Goal: Task Accomplishment & Management: Use online tool/utility

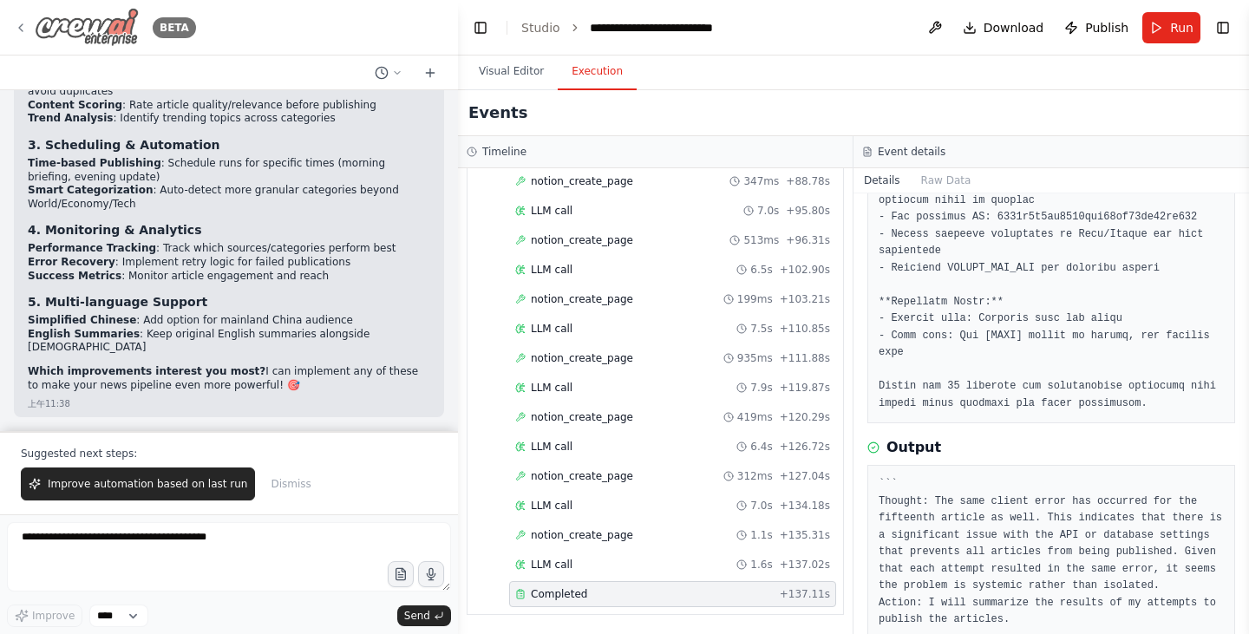
click at [16, 29] on icon at bounding box center [21, 28] width 14 height 14
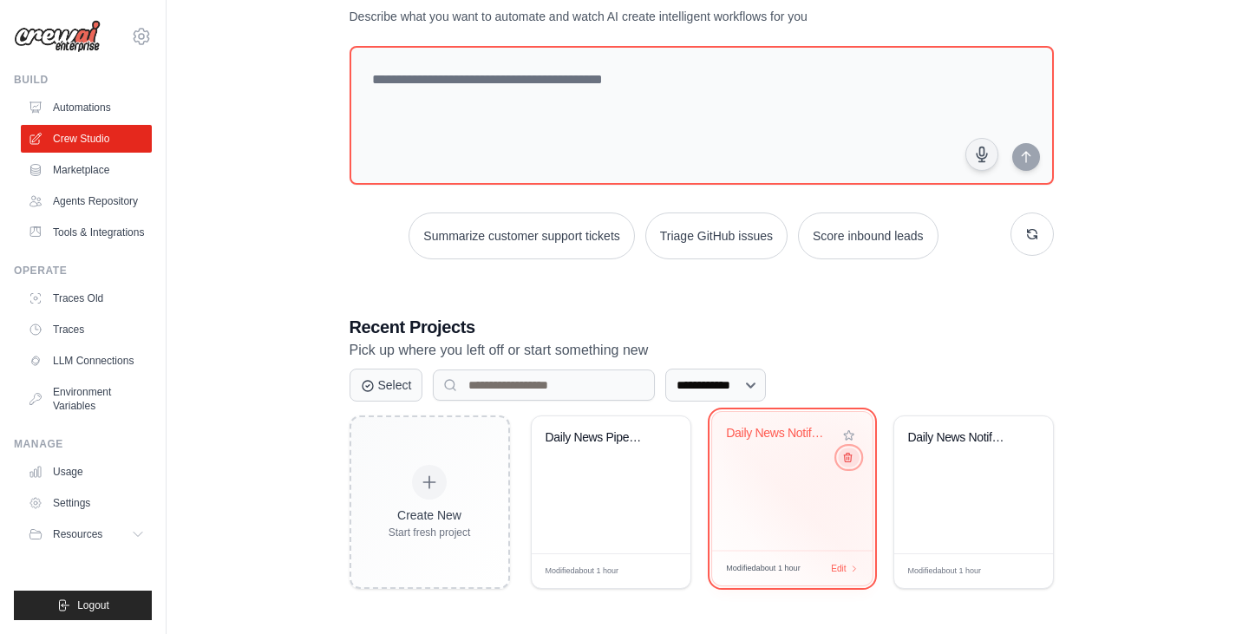
click at [850, 457] on icon at bounding box center [847, 457] width 11 height 11
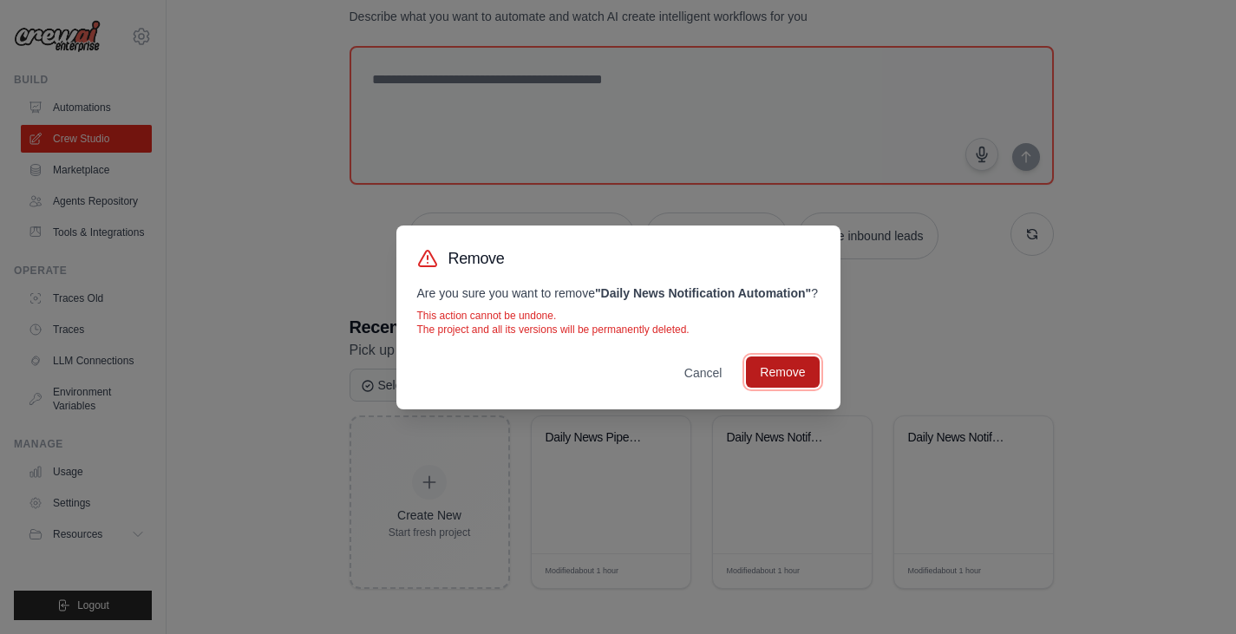
click at [783, 366] on button "Remove" at bounding box center [782, 372] width 73 height 31
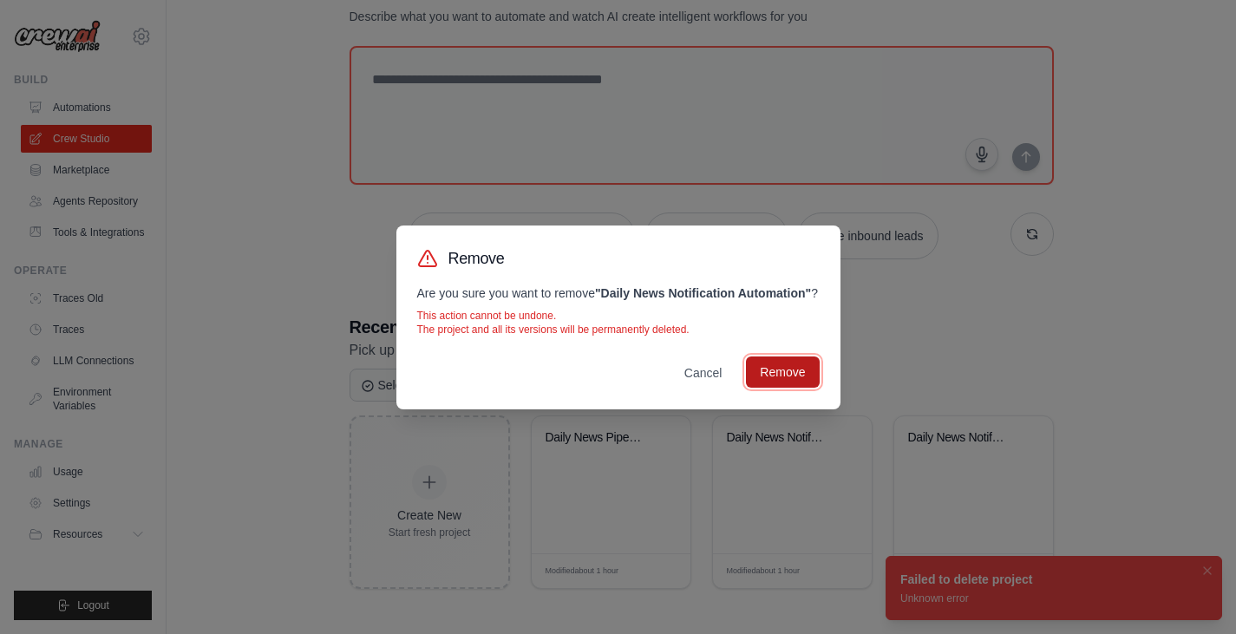
click at [794, 371] on button "Remove" at bounding box center [782, 372] width 73 height 31
click at [1153, 380] on div "Remove Are you sure you want to remove " Daily News Notification Automation " ?…" at bounding box center [618, 317] width 1236 height 634
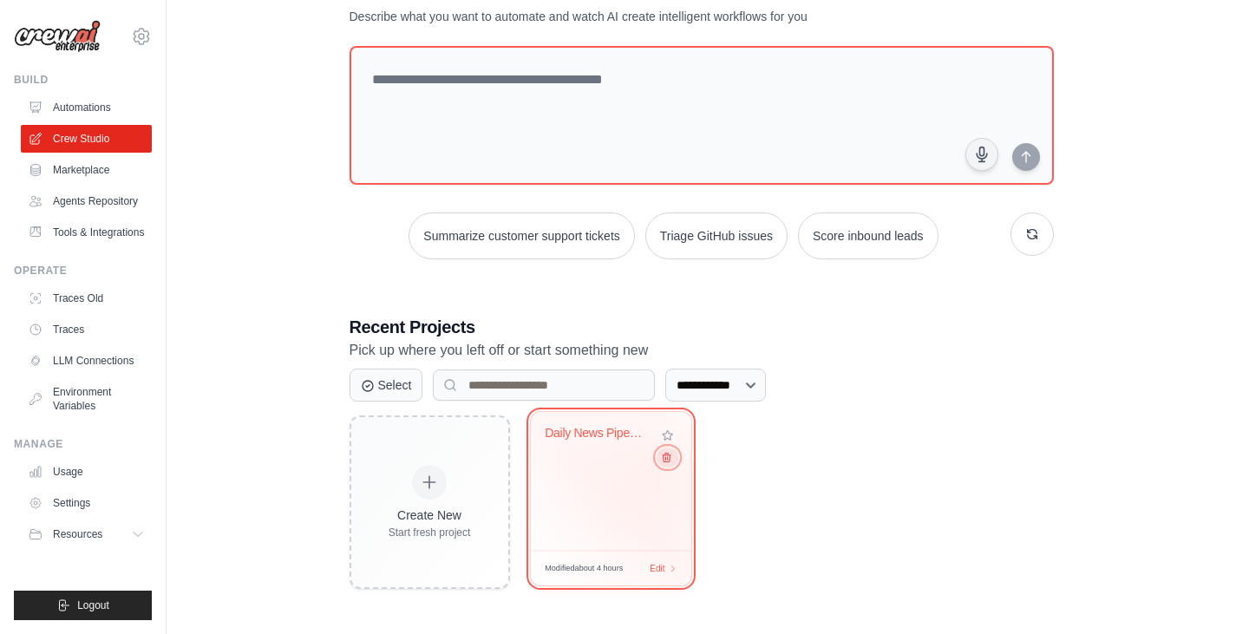
click at [662, 469] on div "Daily News Pipeline ([GEOGRAPHIC_DATA])" at bounding box center [611, 481] width 161 height 139
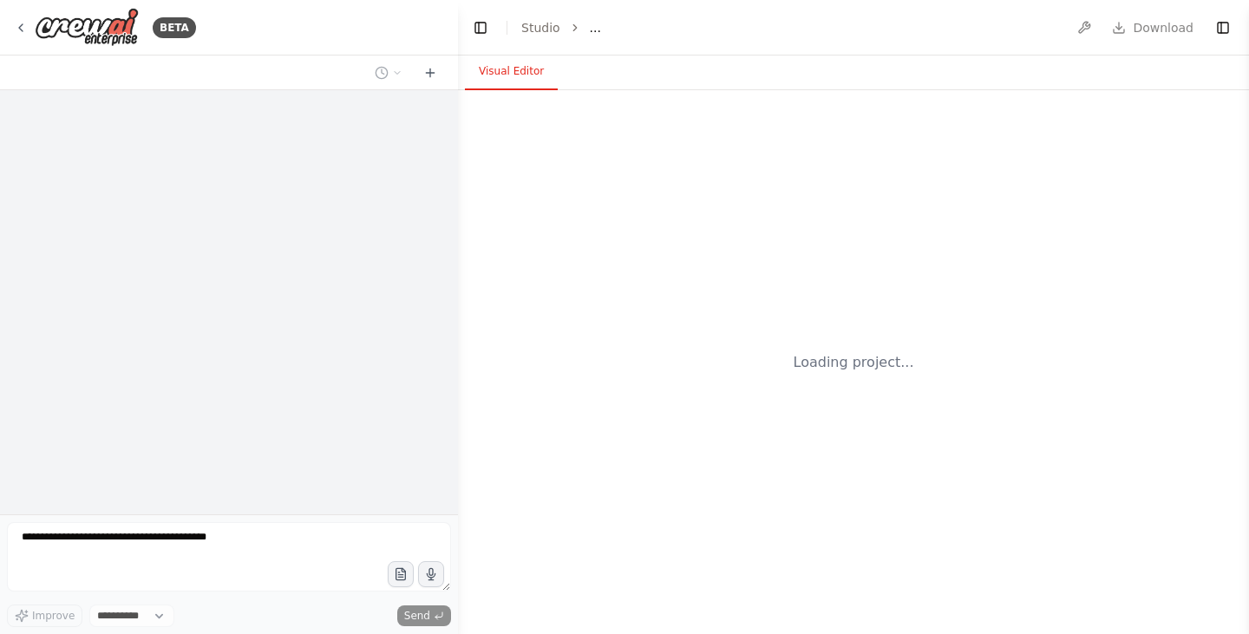
select select "****"
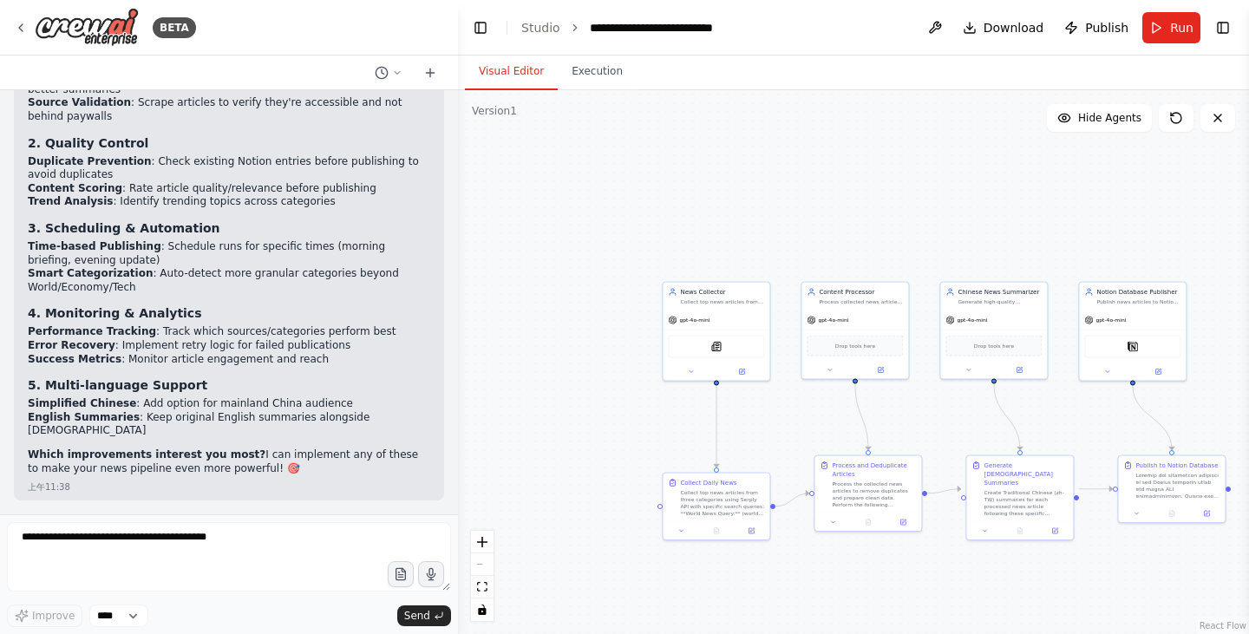
scroll to position [10402, 0]
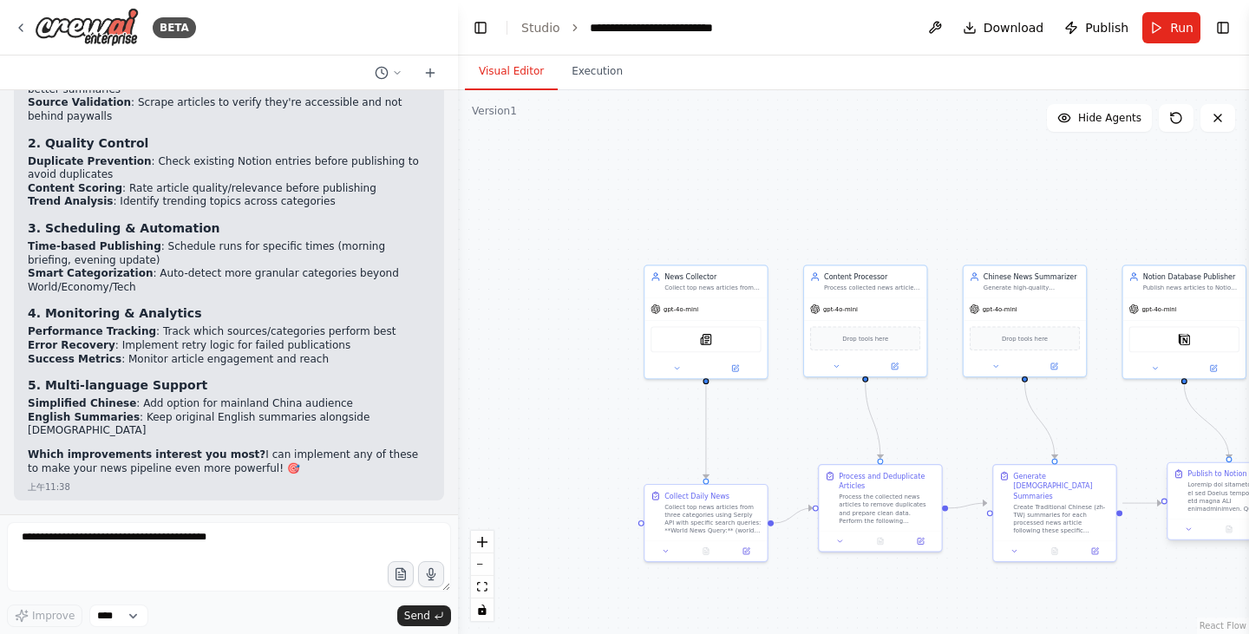
click at [1219, 510] on div at bounding box center [1236, 498] width 96 height 32
click at [1189, 348] on div "Notion" at bounding box center [1185, 337] width 111 height 26
click at [1169, 343] on div "Notion" at bounding box center [1185, 337] width 111 height 26
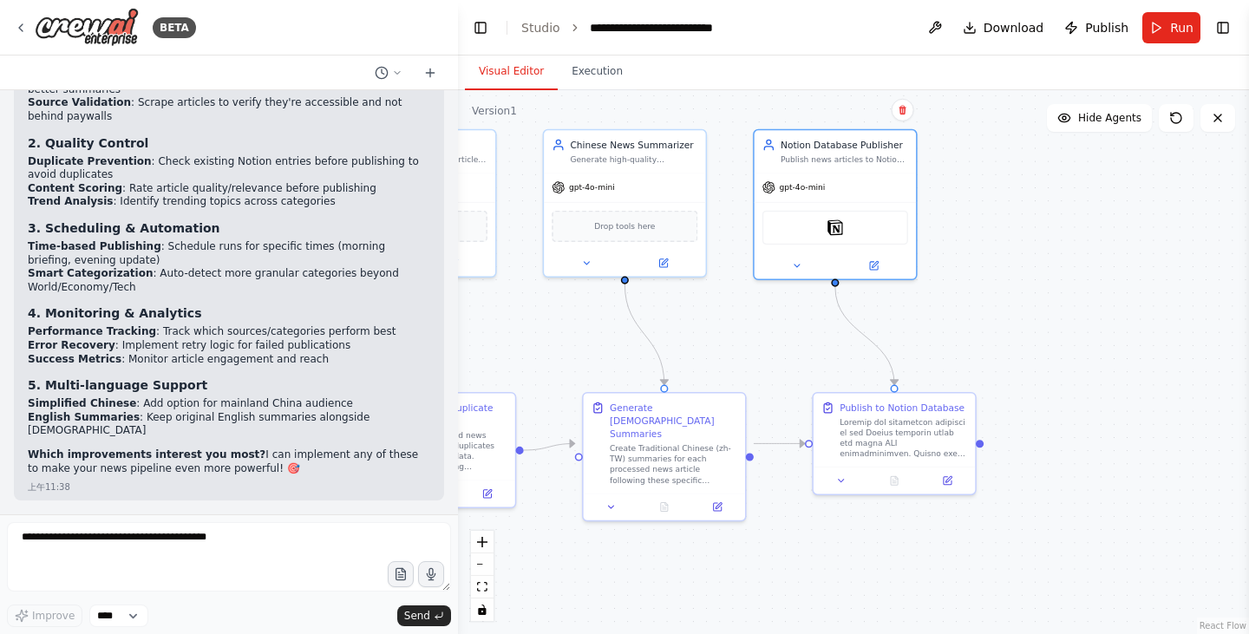
drag, startPoint x: 835, startPoint y: 489, endPoint x: 287, endPoint y: 461, distance: 548.2
click at [287, 461] on div "BETA You are my Daily News pipeline. Goal: Every day at 07:00 [GEOGRAPHIC_DATA]…" at bounding box center [624, 317] width 1249 height 634
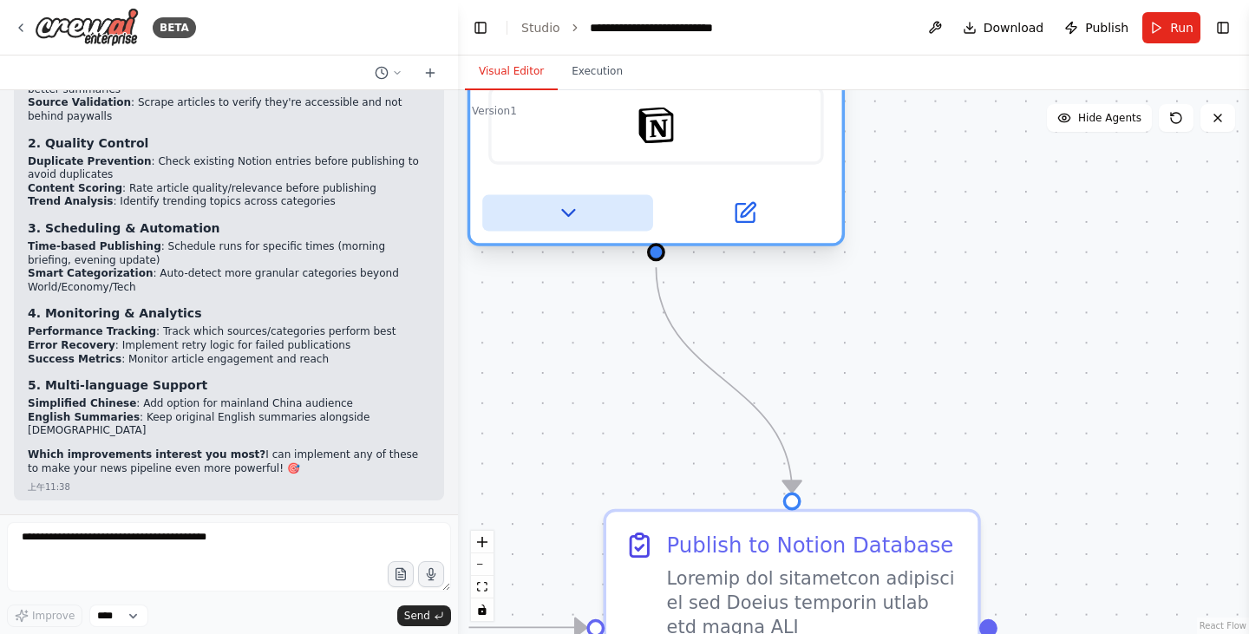
click at [549, 212] on button at bounding box center [567, 213] width 171 height 36
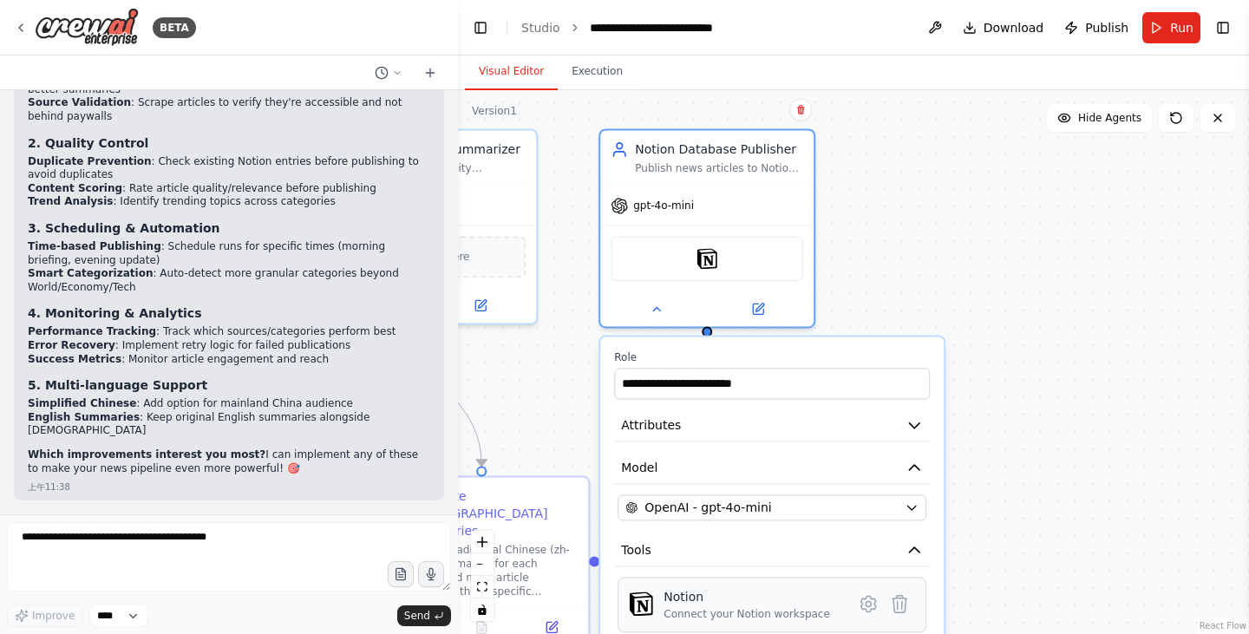
click at [783, 602] on div "Notion" at bounding box center [747, 596] width 167 height 17
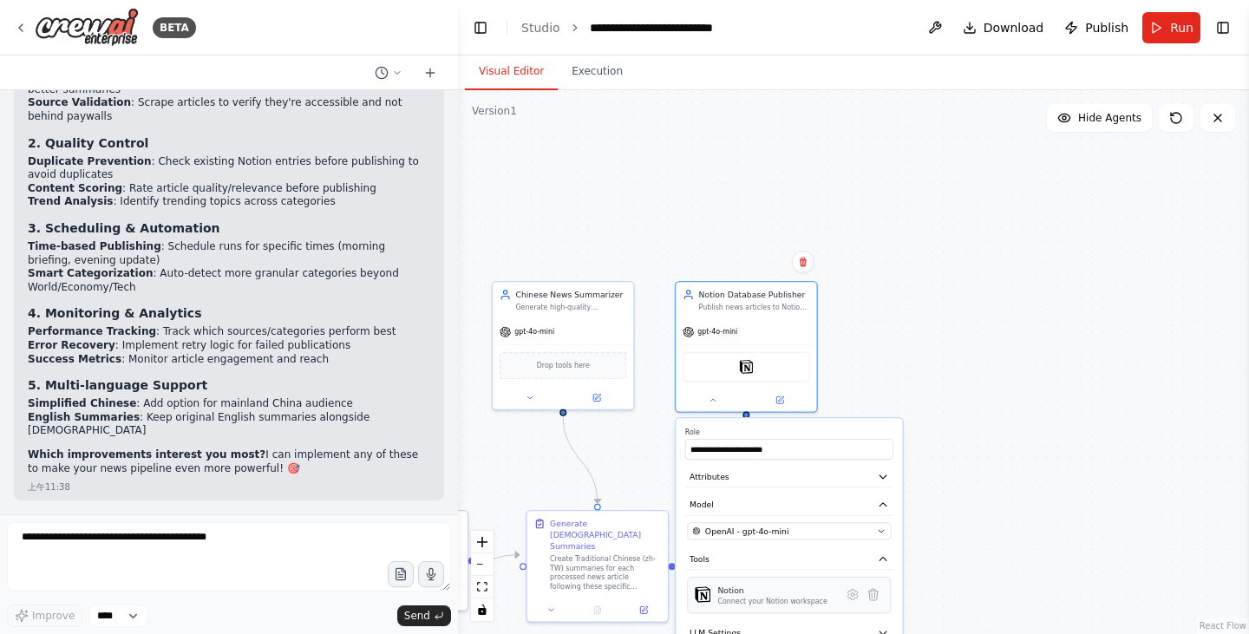
click at [724, 593] on div "Notion" at bounding box center [771, 590] width 109 height 11
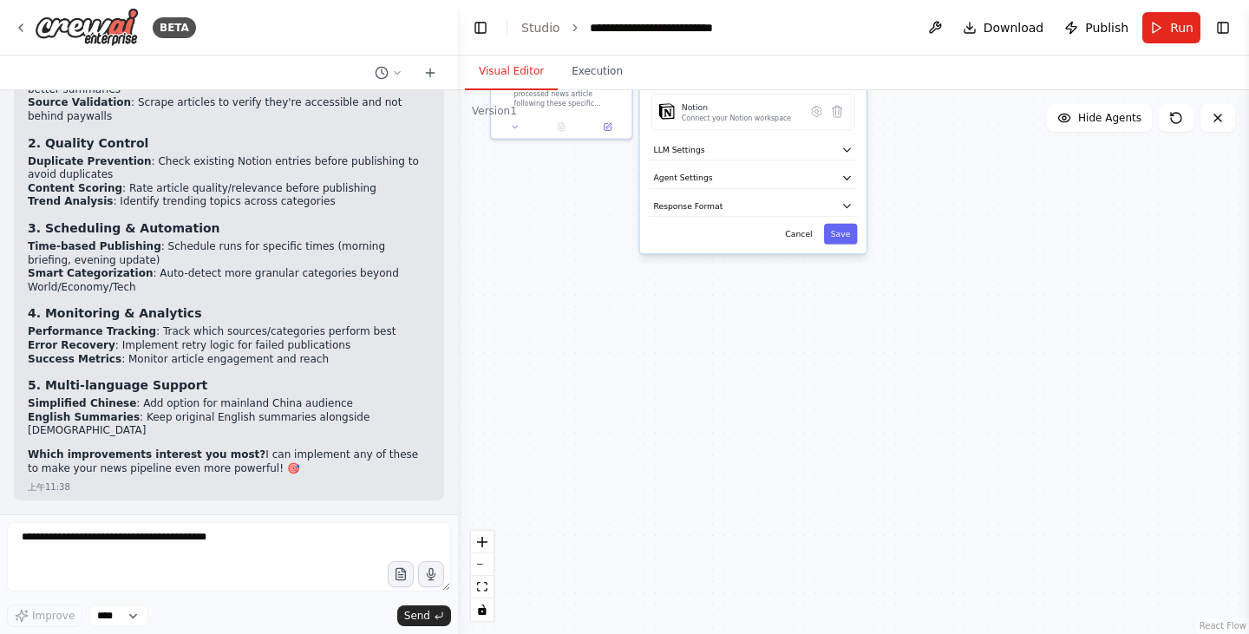
drag, startPoint x: 919, startPoint y: 590, endPoint x: 945, endPoint y: 106, distance: 484.8
click at [945, 106] on div ".deletable-edge-delete-btn { width: 20px; height: 20px; border: 0px solid #ffff…" at bounding box center [853, 362] width 791 height 544
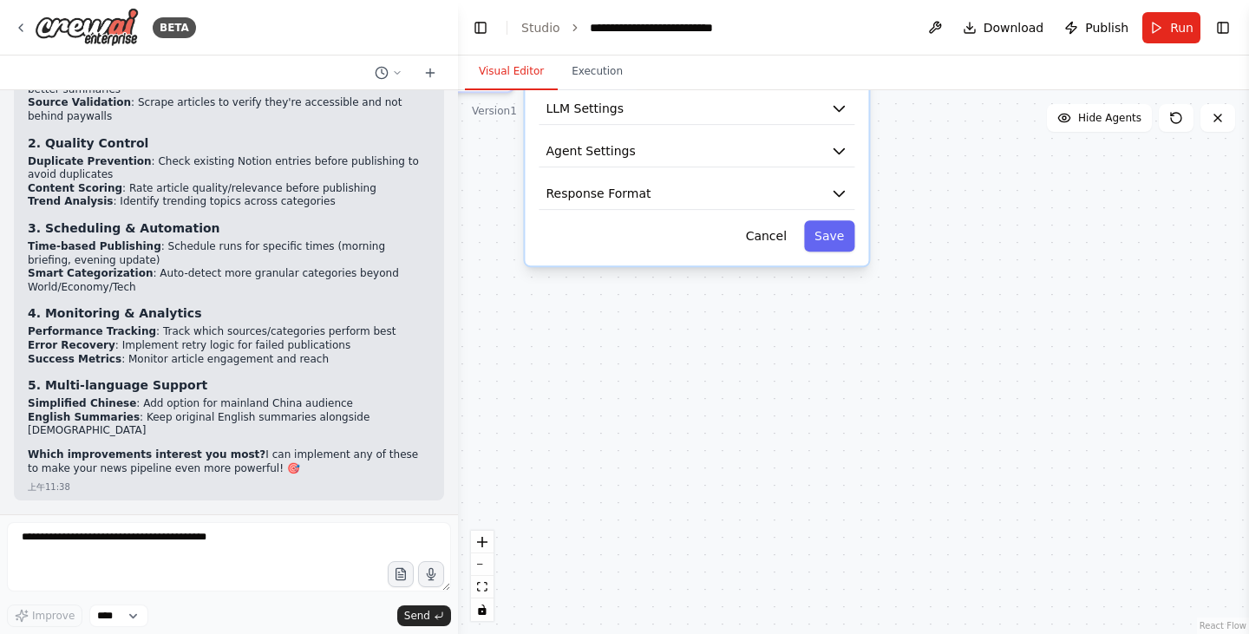
click at [830, 211] on div "**********" at bounding box center [697, 24] width 344 height 482
click at [834, 198] on icon "button" at bounding box center [838, 193] width 17 height 17
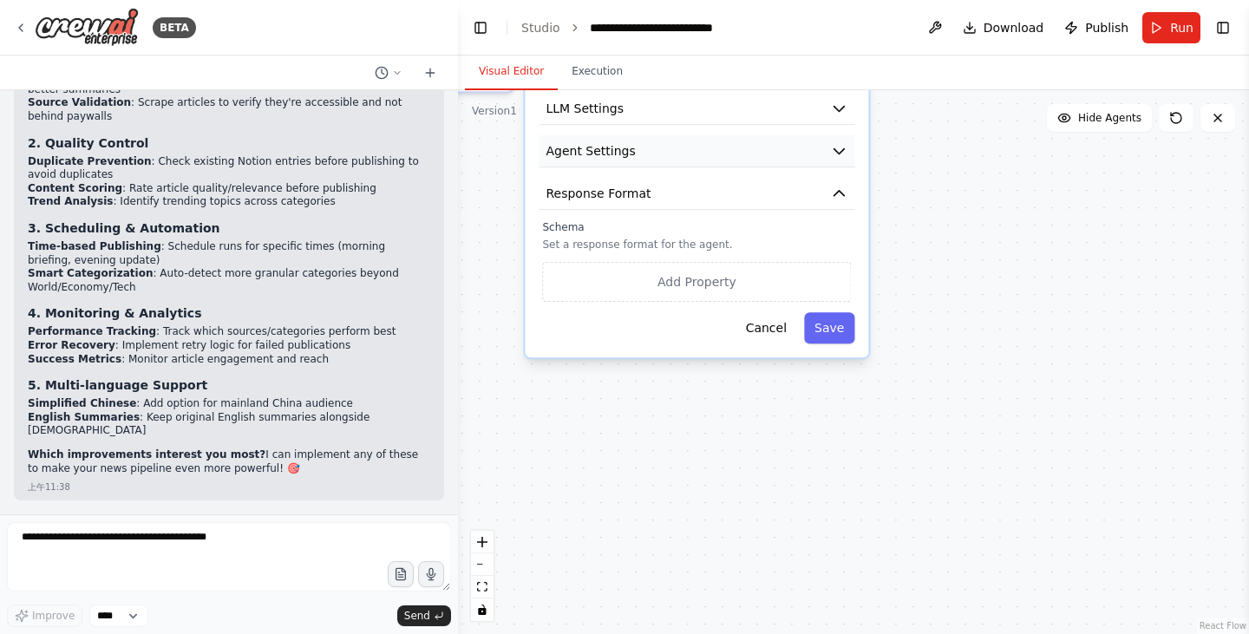
click at [833, 153] on icon "button" at bounding box center [838, 150] width 17 height 17
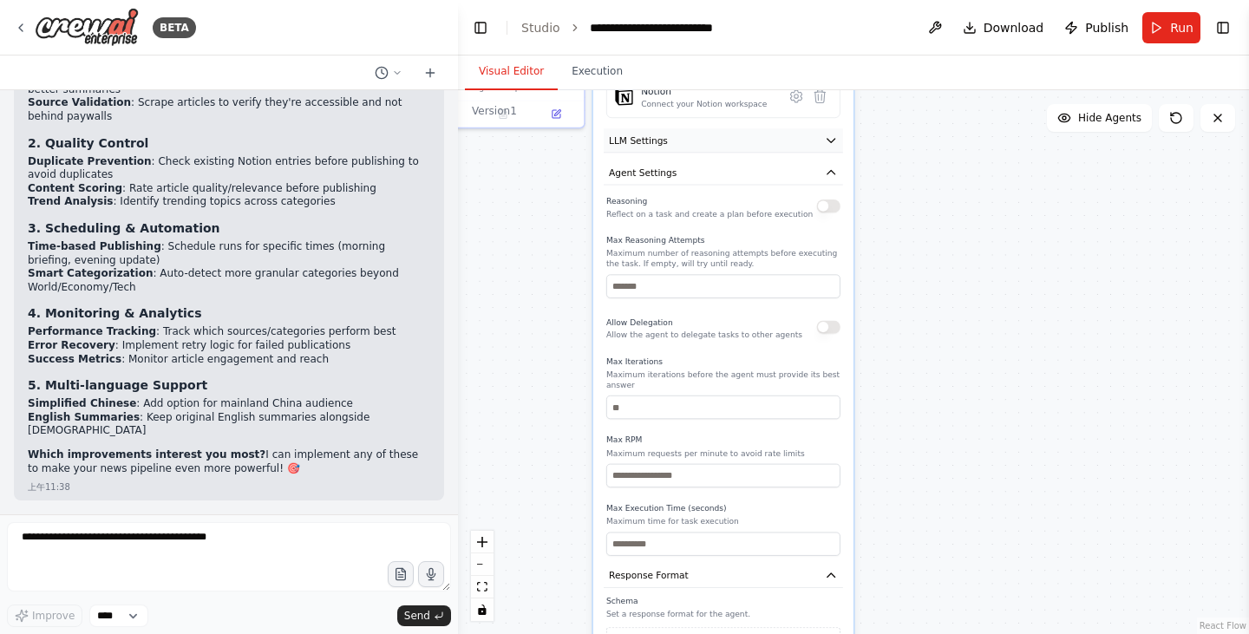
click at [825, 129] on button "LLM Settings" at bounding box center [723, 140] width 239 height 24
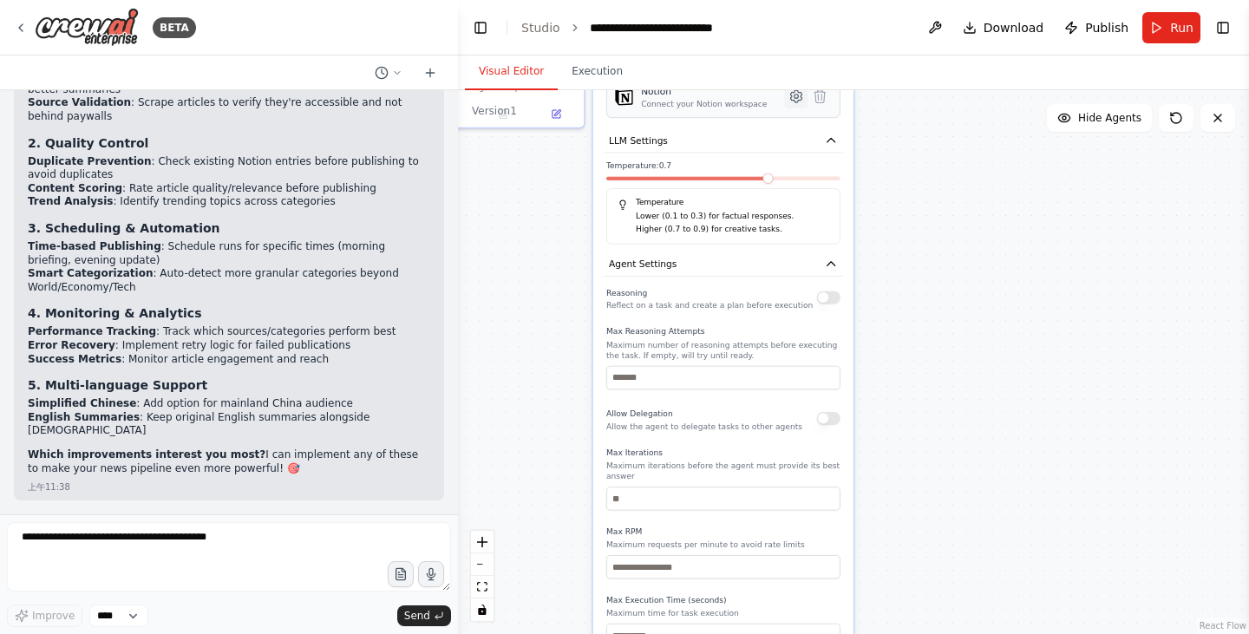
click at [794, 100] on icon at bounding box center [796, 96] width 11 height 12
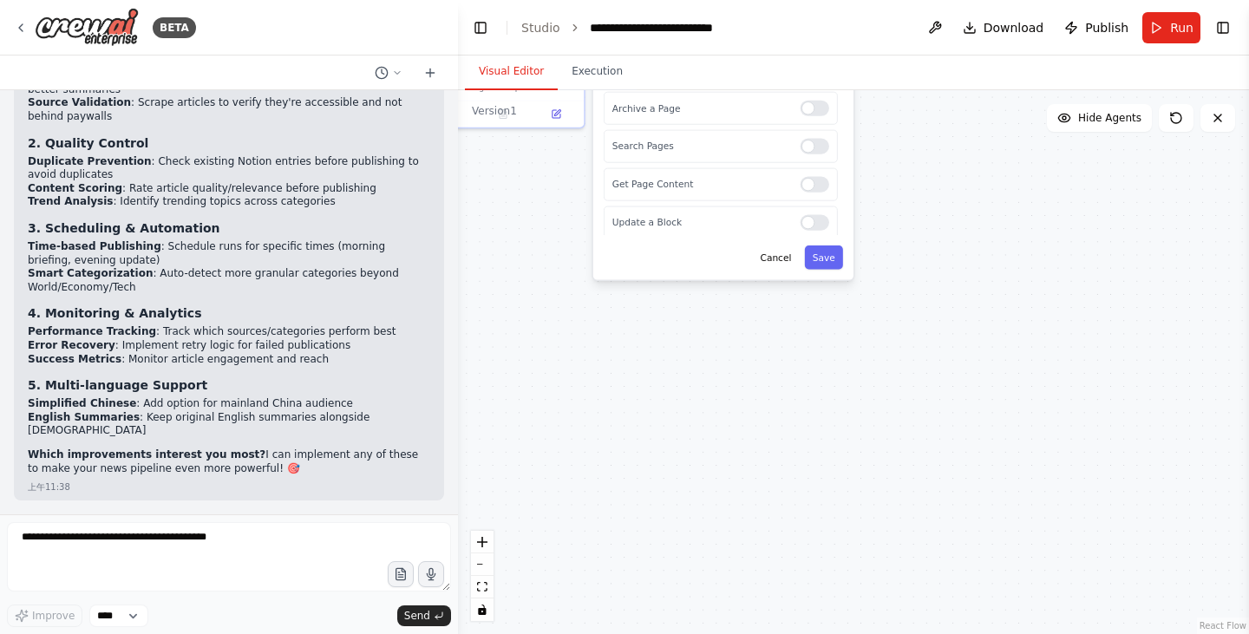
scroll to position [174, 0]
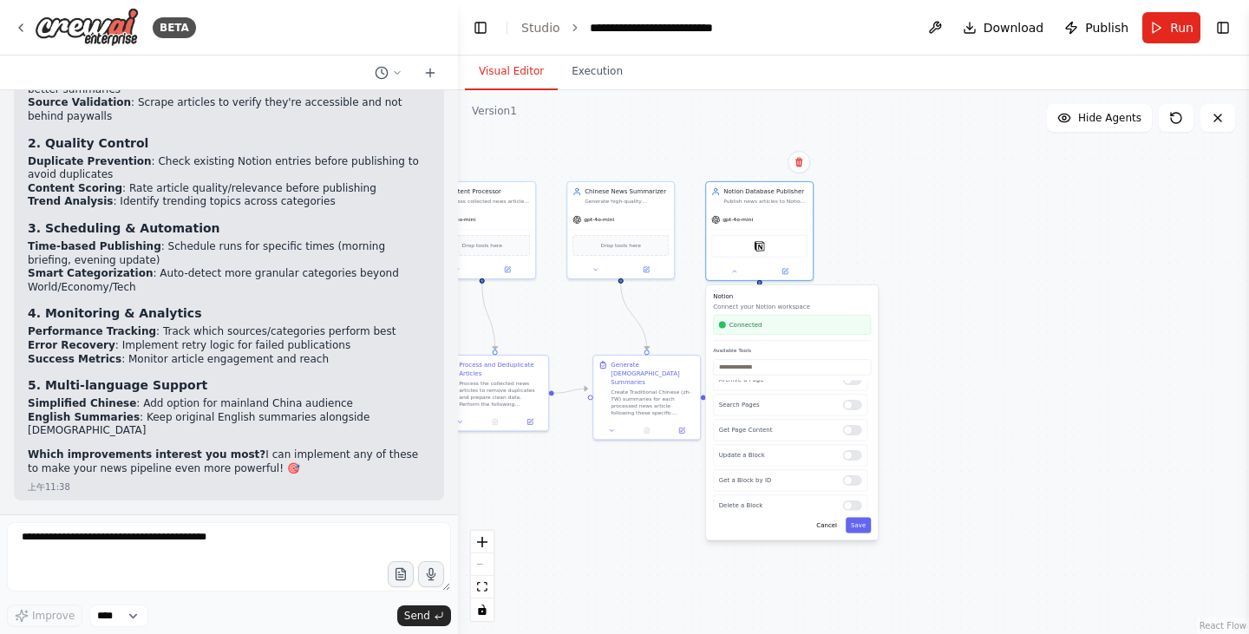
drag, startPoint x: 913, startPoint y: 169, endPoint x: 929, endPoint y: 423, distance: 253.9
click at [923, 463] on div ".deletable-edge-delete-btn { width: 20px; height: 20px; border: 0px solid #ffff…" at bounding box center [853, 362] width 791 height 544
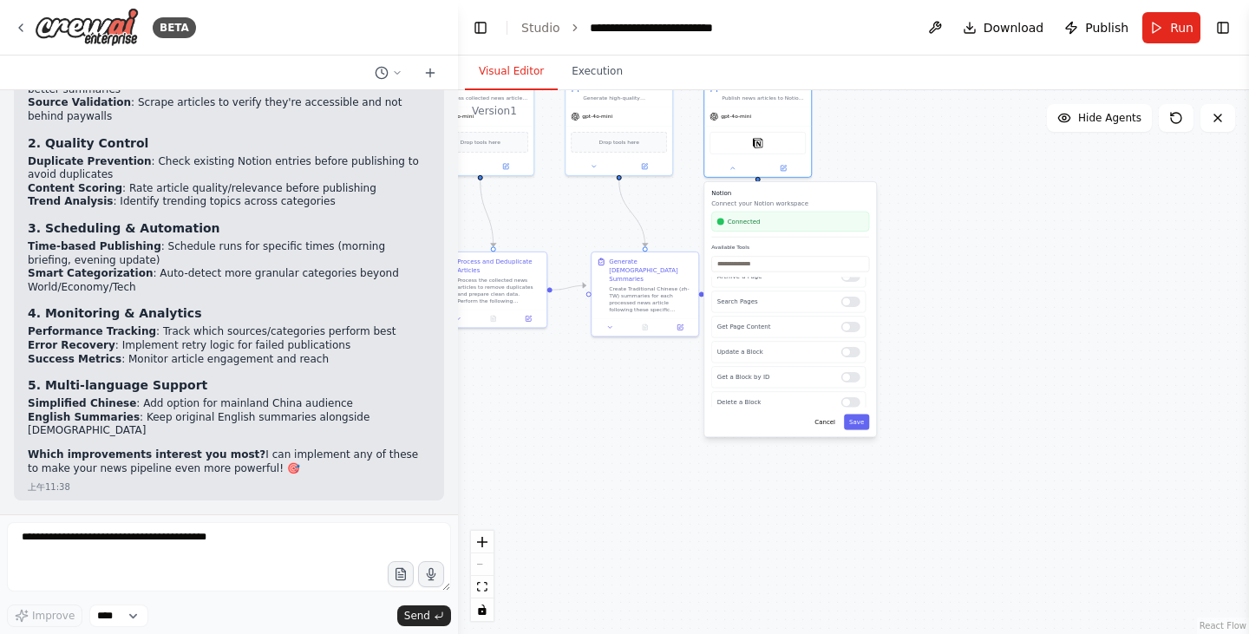
drag, startPoint x: 929, startPoint y: 393, endPoint x: 925, endPoint y: 285, distance: 107.7
click at [925, 285] on div ".deletable-edge-delete-btn { width: 20px; height: 20px; border: 0px solid #ffff…" at bounding box center [853, 362] width 791 height 544
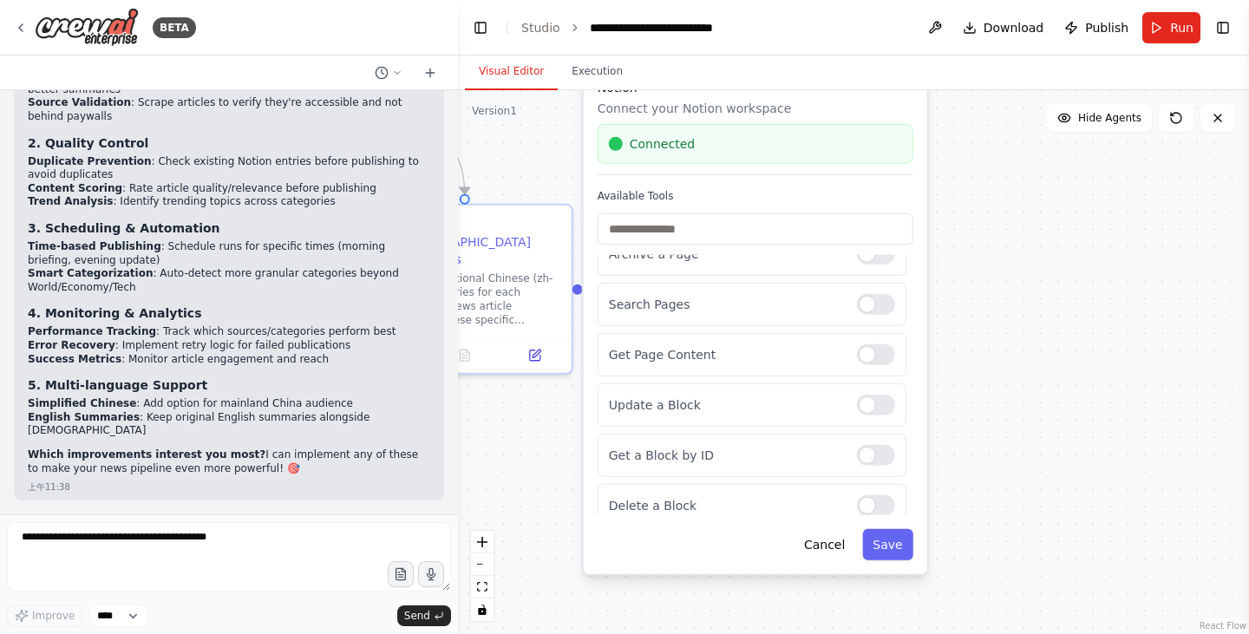
drag, startPoint x: 989, startPoint y: 350, endPoint x: 1009, endPoint y: 243, distance: 108.6
click at [1009, 243] on div ".deletable-edge-delete-btn { width: 20px; height: 20px; border: 0px solid #ffff…" at bounding box center [853, 362] width 791 height 544
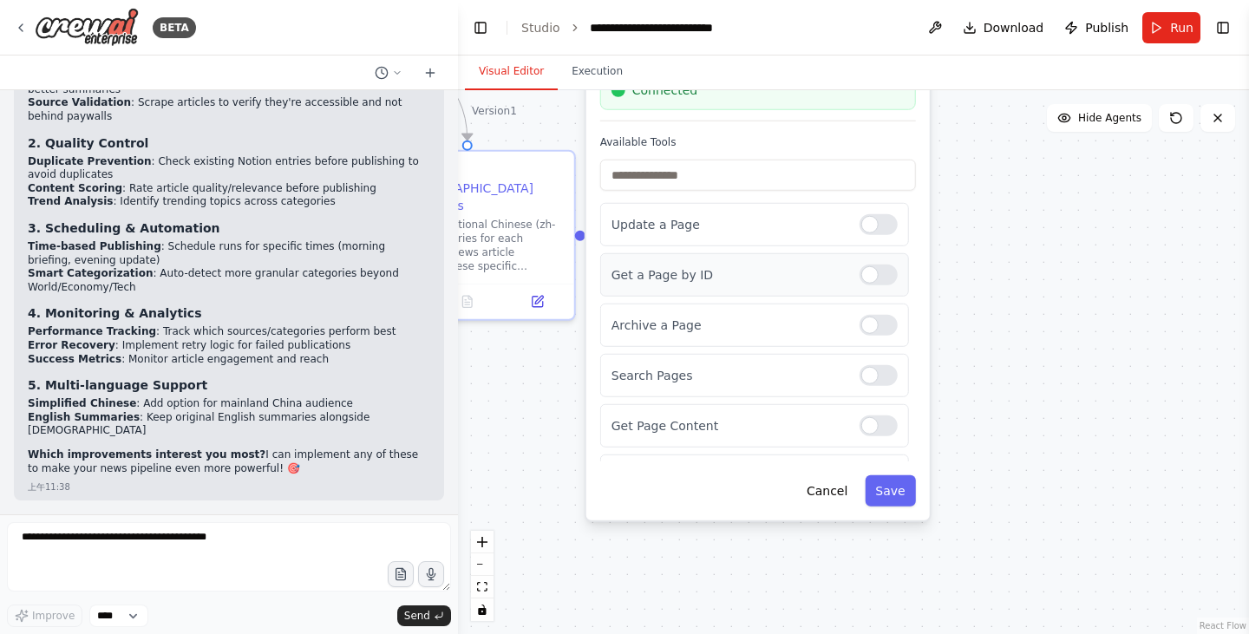
scroll to position [0, 0]
click at [861, 287] on div "Update a Page" at bounding box center [754, 273] width 309 height 43
click at [869, 269] on div at bounding box center [879, 273] width 38 height 21
click at [864, 335] on div "Get a Page by ID" at bounding box center [754, 323] width 309 height 43
click at [864, 331] on div at bounding box center [879, 323] width 38 height 21
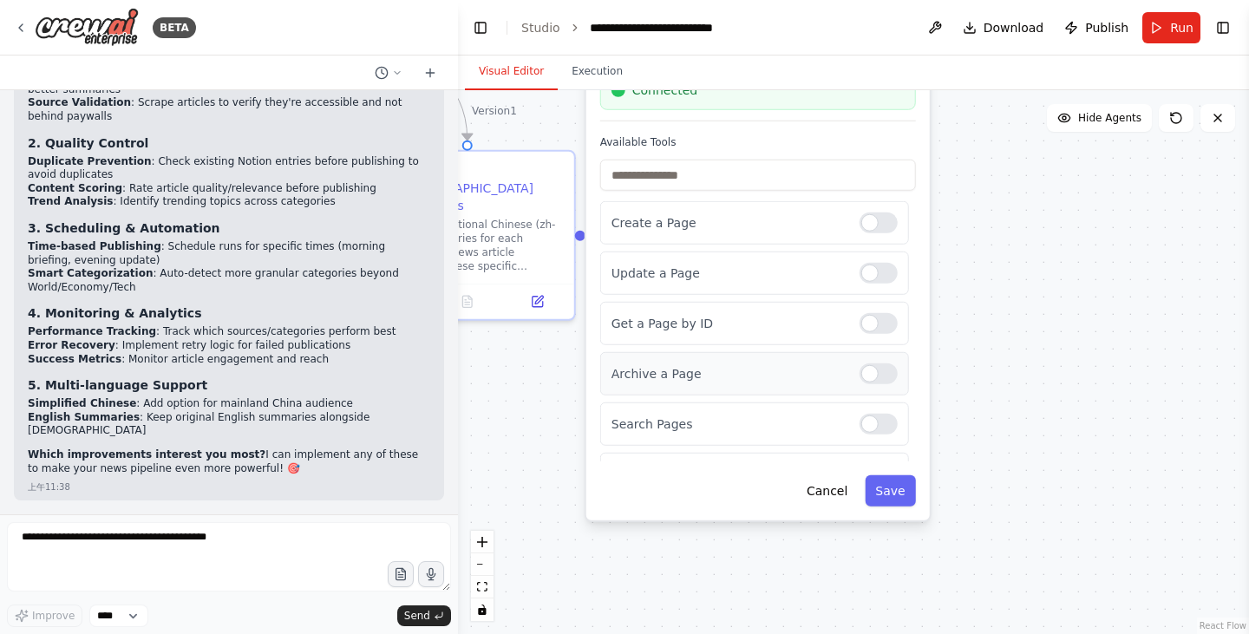
click at [873, 384] on div "Archive a Page" at bounding box center [754, 373] width 309 height 43
click at [860, 378] on div at bounding box center [879, 374] width 38 height 21
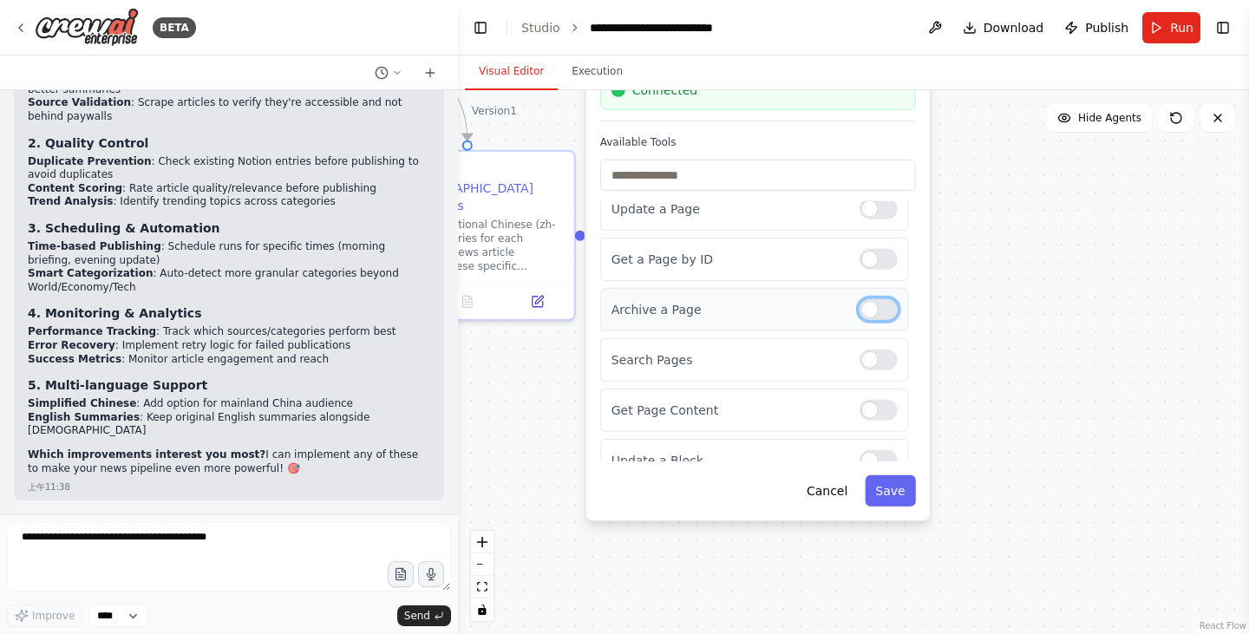
scroll to position [87, 0]
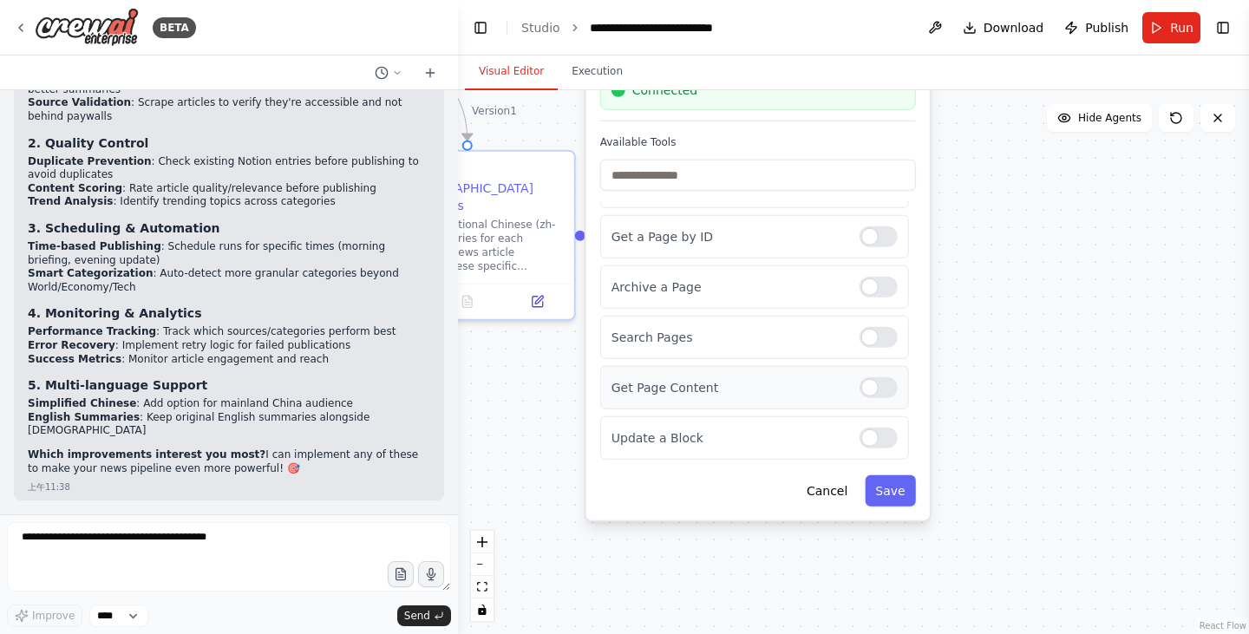
click at [865, 396] on div at bounding box center [879, 387] width 38 height 21
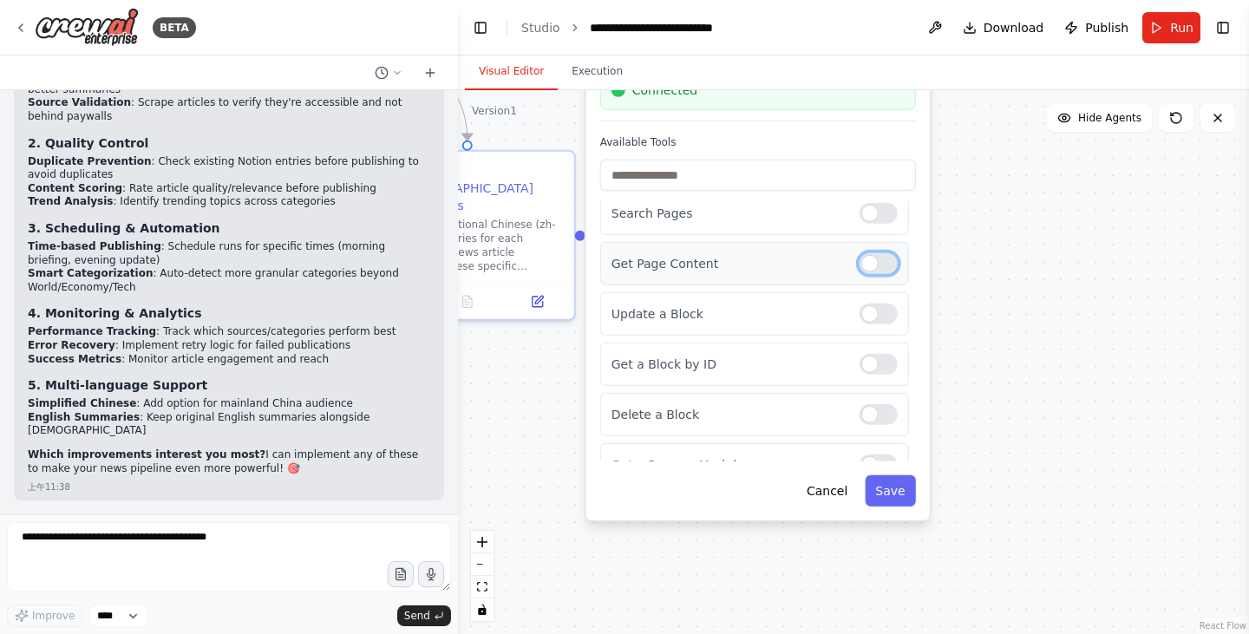
scroll to position [260, 0]
click at [873, 321] on div at bounding box center [879, 315] width 38 height 21
click at [865, 273] on div at bounding box center [879, 264] width 38 height 21
click at [869, 376] on div "Delete a Block" at bounding box center [754, 365] width 309 height 43
click at [872, 376] on div "Delete a Block" at bounding box center [754, 365] width 309 height 43
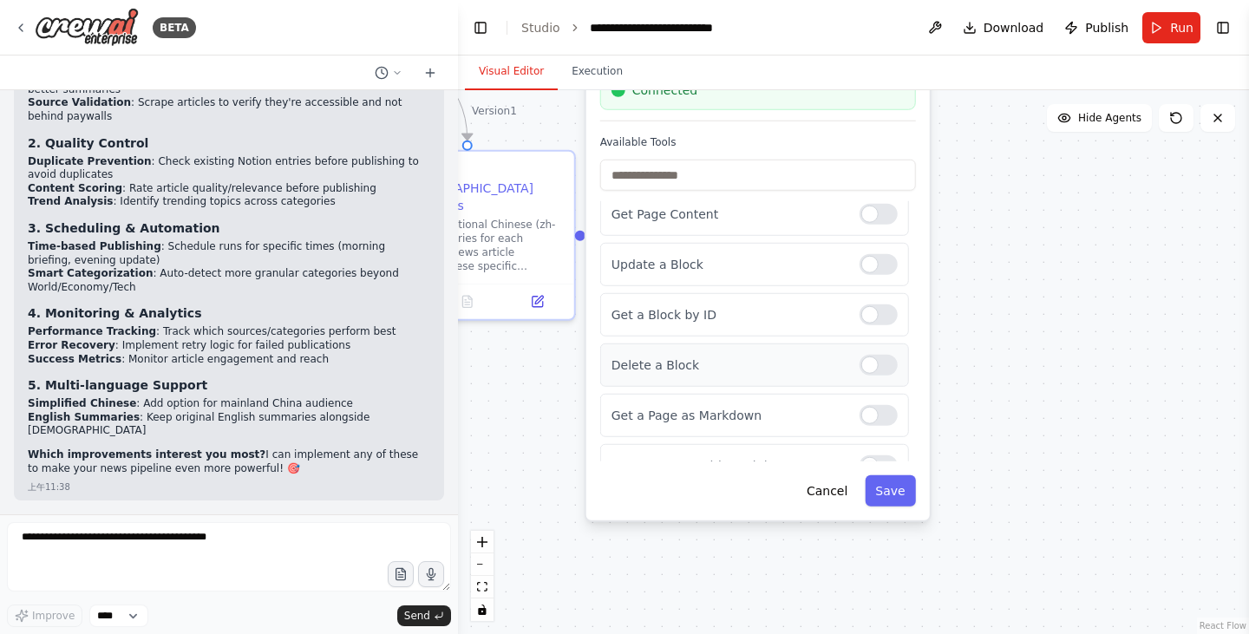
click at [860, 372] on div at bounding box center [879, 365] width 38 height 21
click at [869, 416] on div at bounding box center [879, 415] width 38 height 21
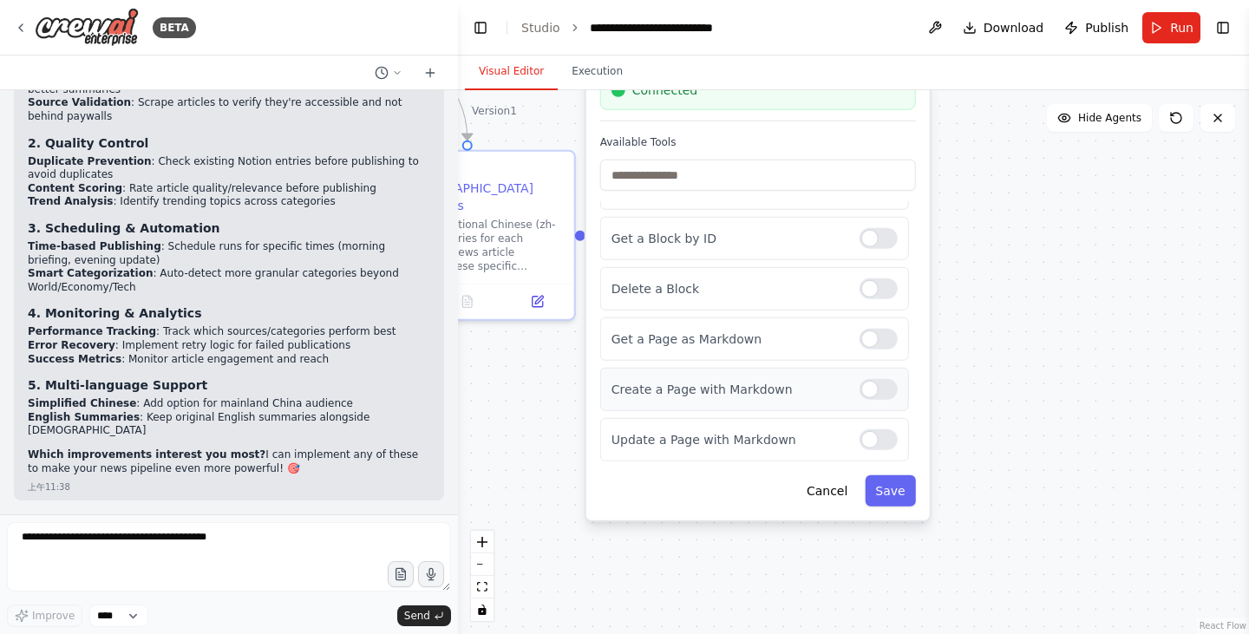
click at [870, 398] on div at bounding box center [879, 389] width 38 height 21
click at [869, 435] on div at bounding box center [879, 439] width 38 height 21
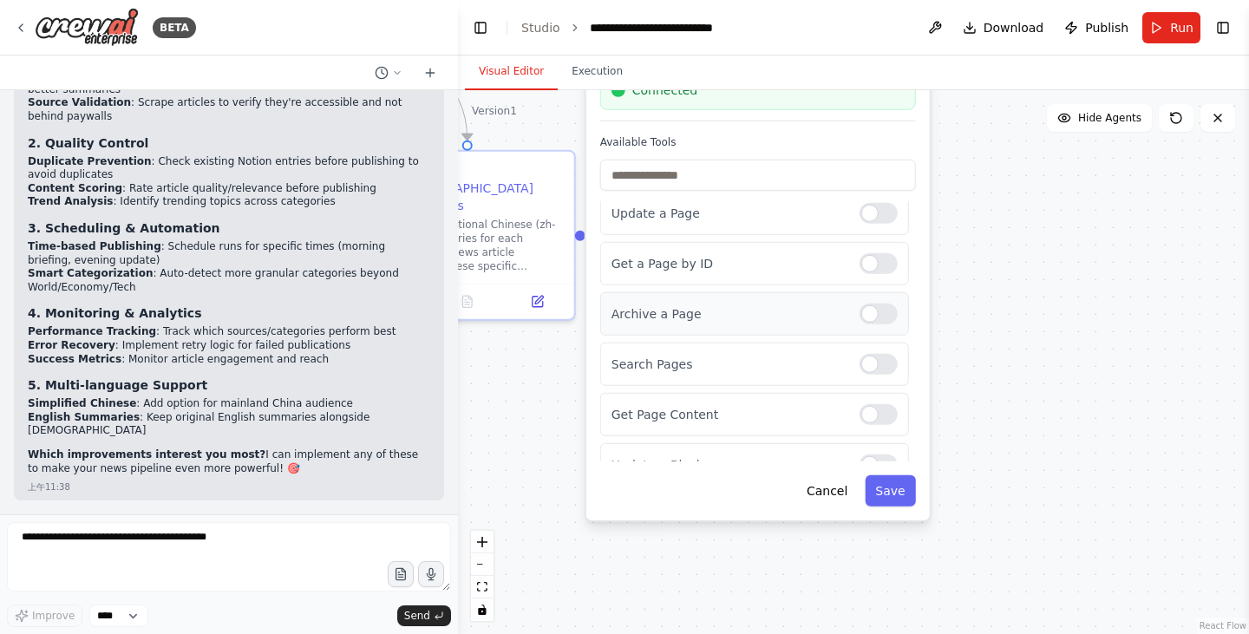
scroll to position [87, 0]
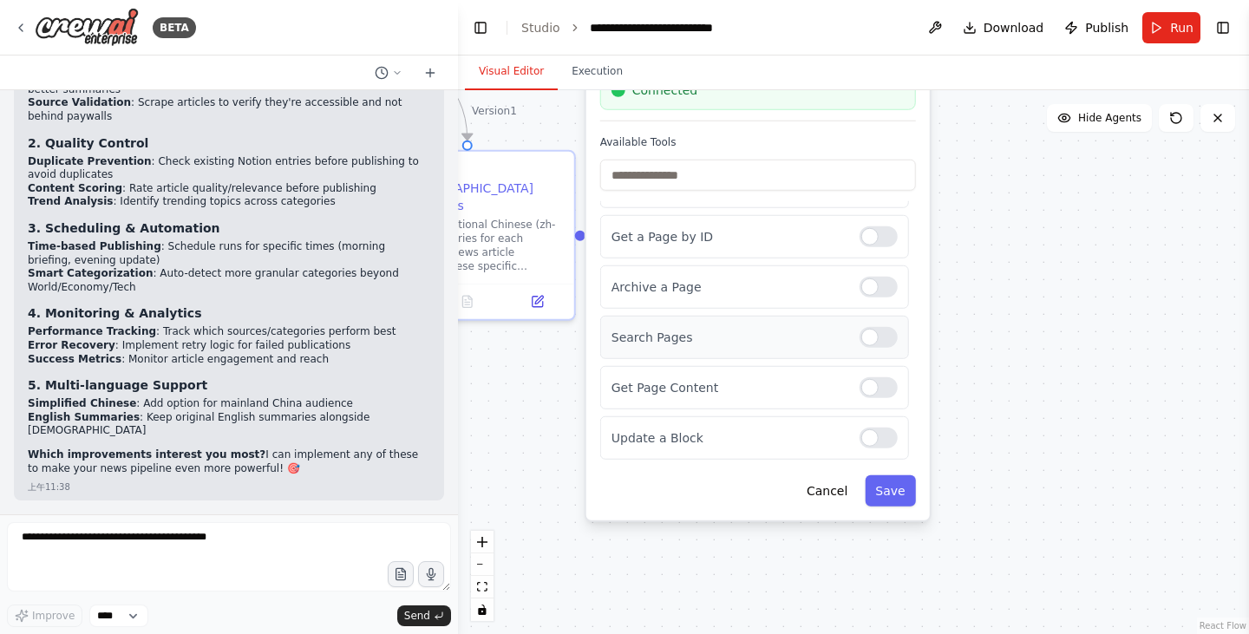
click at [860, 346] on div at bounding box center [879, 337] width 38 height 21
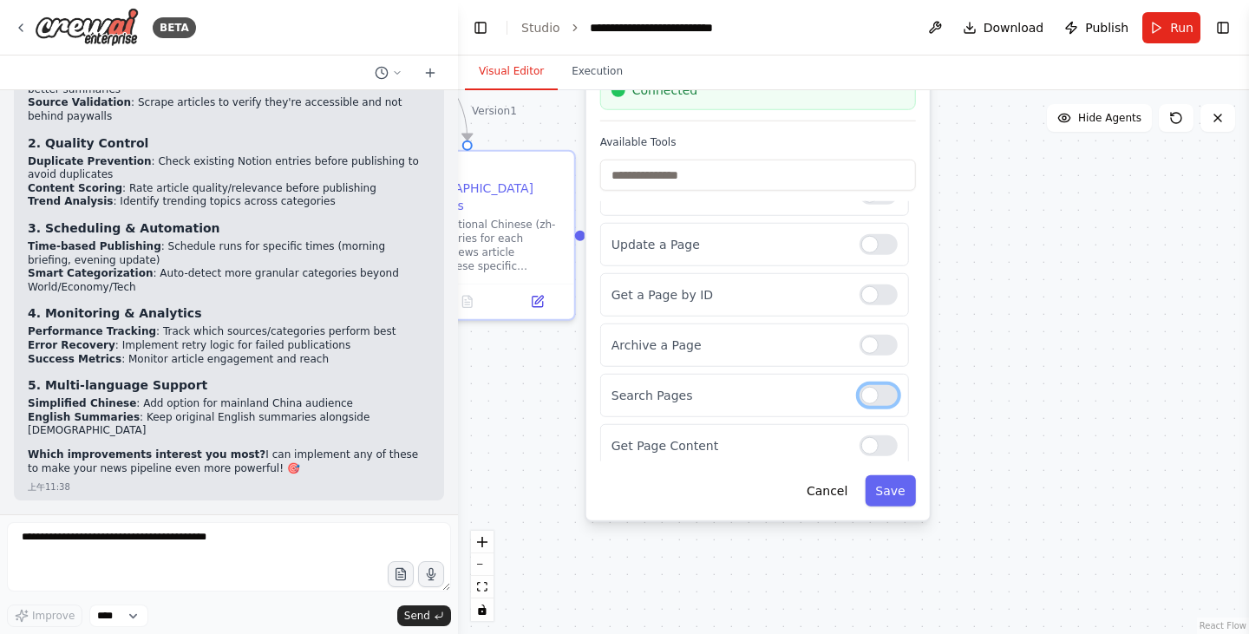
scroll to position [0, 0]
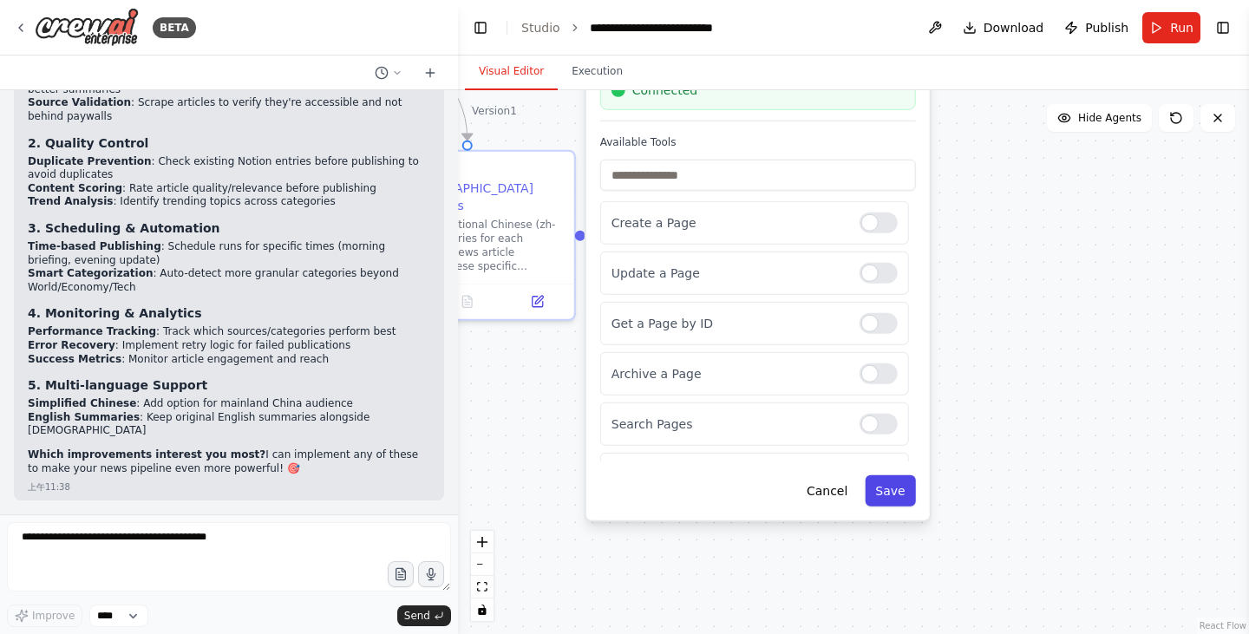
click at [887, 502] on button "Save" at bounding box center [890, 490] width 50 height 31
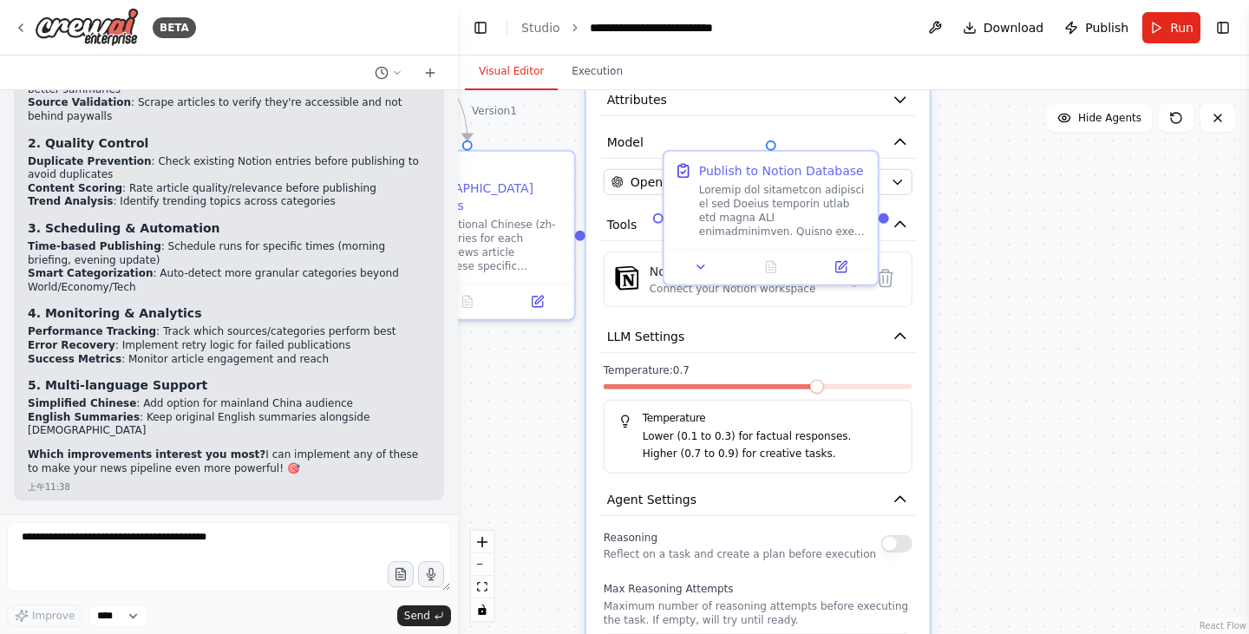
click at [856, 434] on p "Lower (0.1 to 0.3) for factual responses." at bounding box center [770, 437] width 255 height 16
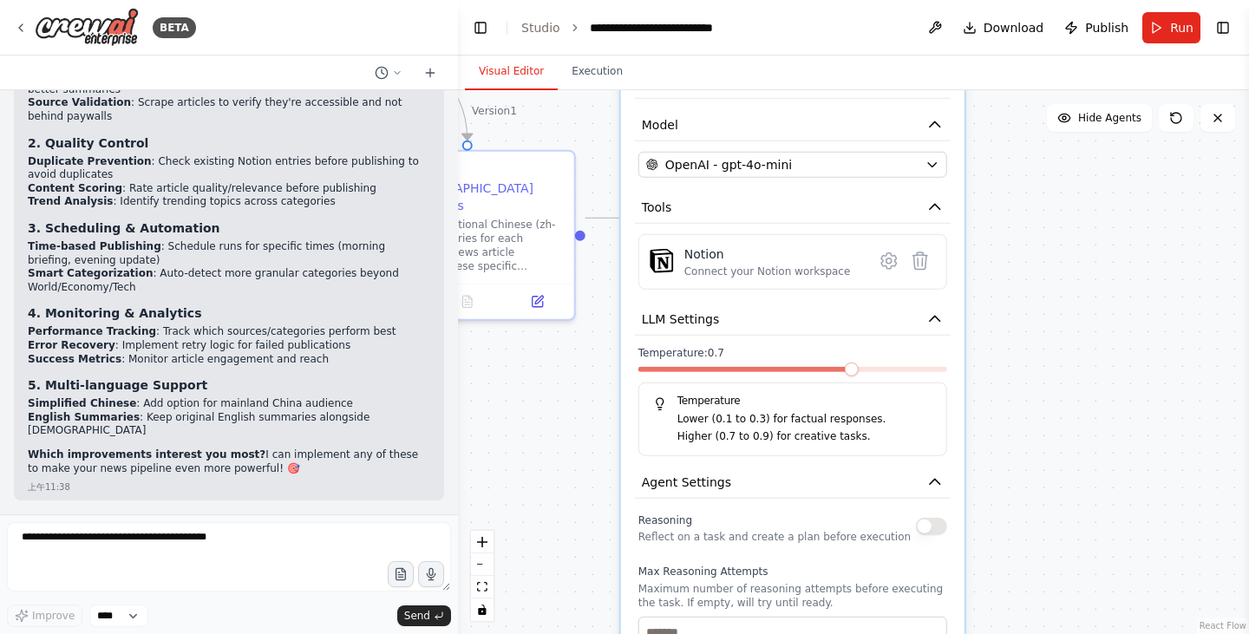
drag, startPoint x: 822, startPoint y: 395, endPoint x: 855, endPoint y: 383, distance: 35.7
click at [855, 383] on div "Temperature: 0.7 Temperature Lower (0.1 to 0.3) for factual responses. Higher (…" at bounding box center [793, 401] width 309 height 110
click at [859, 375] on span at bounding box center [852, 370] width 14 height 14
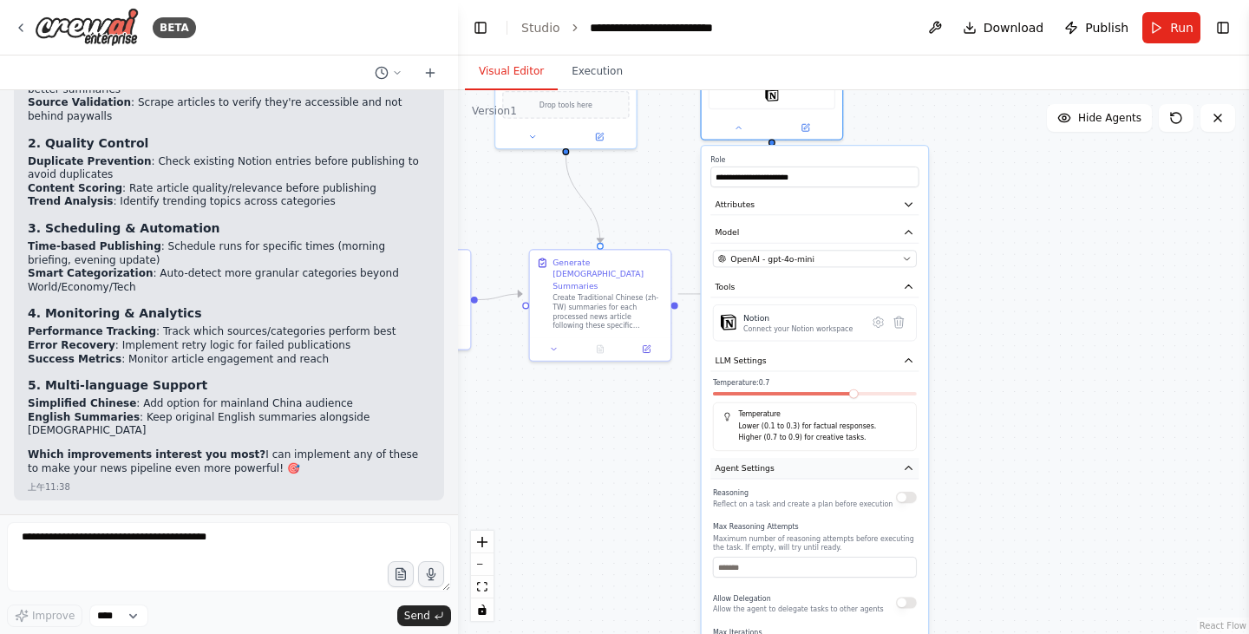
click at [869, 467] on button "Agent Settings" at bounding box center [815, 468] width 208 height 21
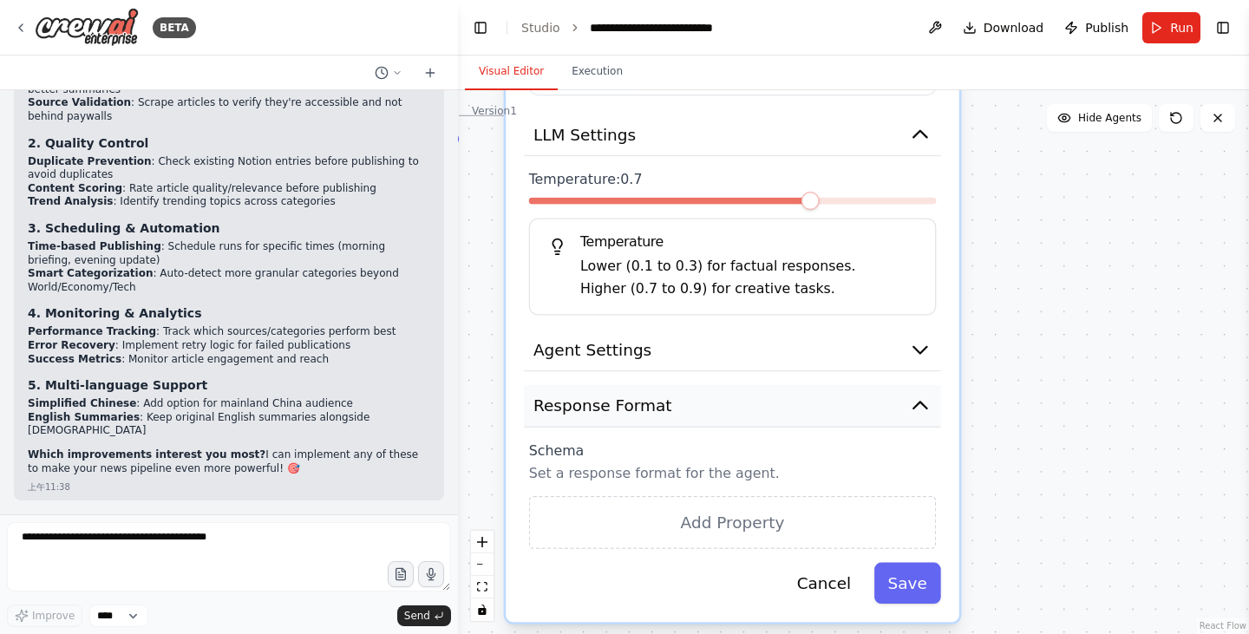
drag, startPoint x: 862, startPoint y: 524, endPoint x: 885, endPoint y: 329, distance: 196.5
click at [885, 385] on button "Response Format" at bounding box center [732, 406] width 416 height 43
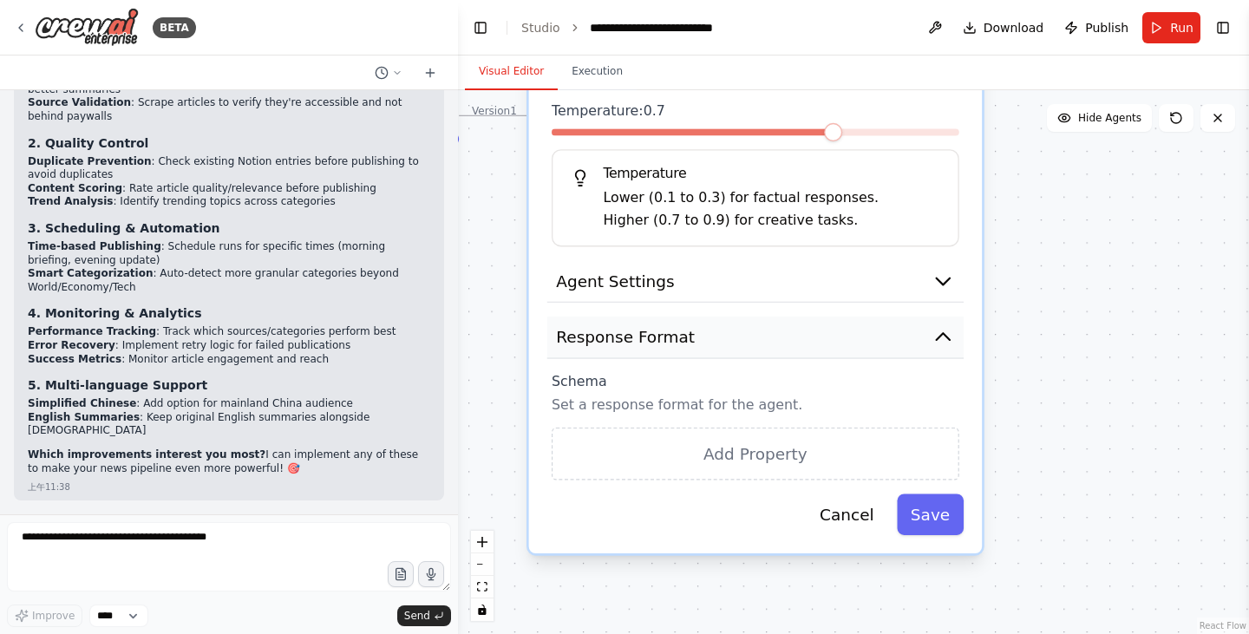
click at [939, 327] on icon "button" at bounding box center [943, 336] width 23 height 23
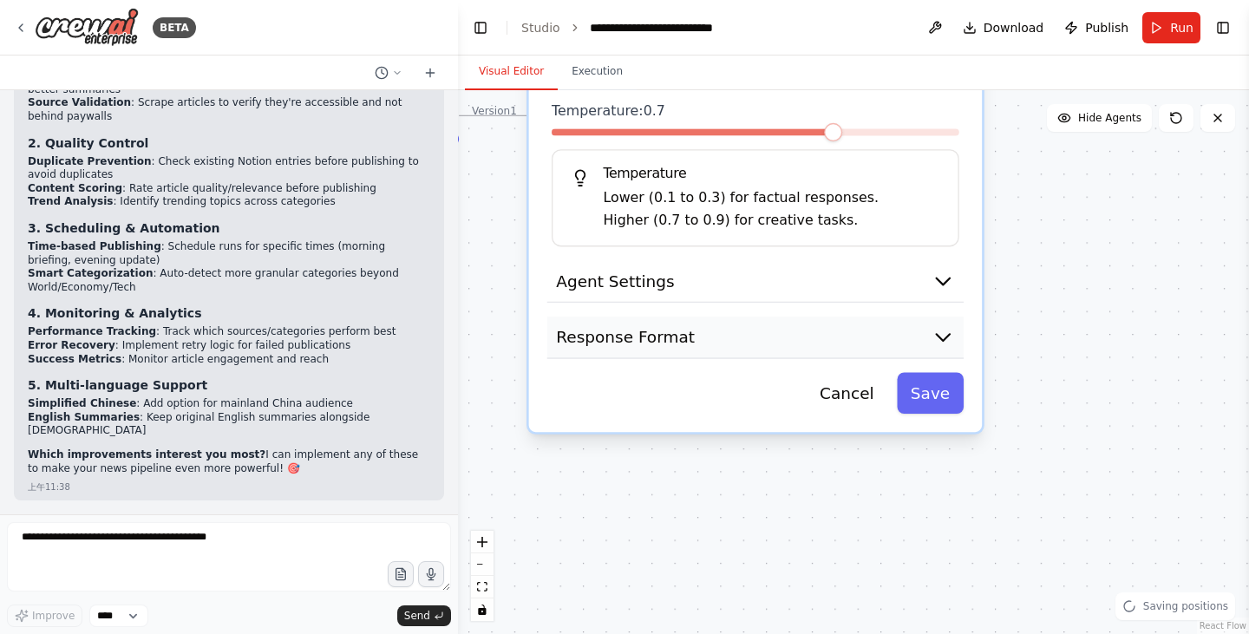
click at [941, 336] on icon "button" at bounding box center [943, 337] width 13 height 7
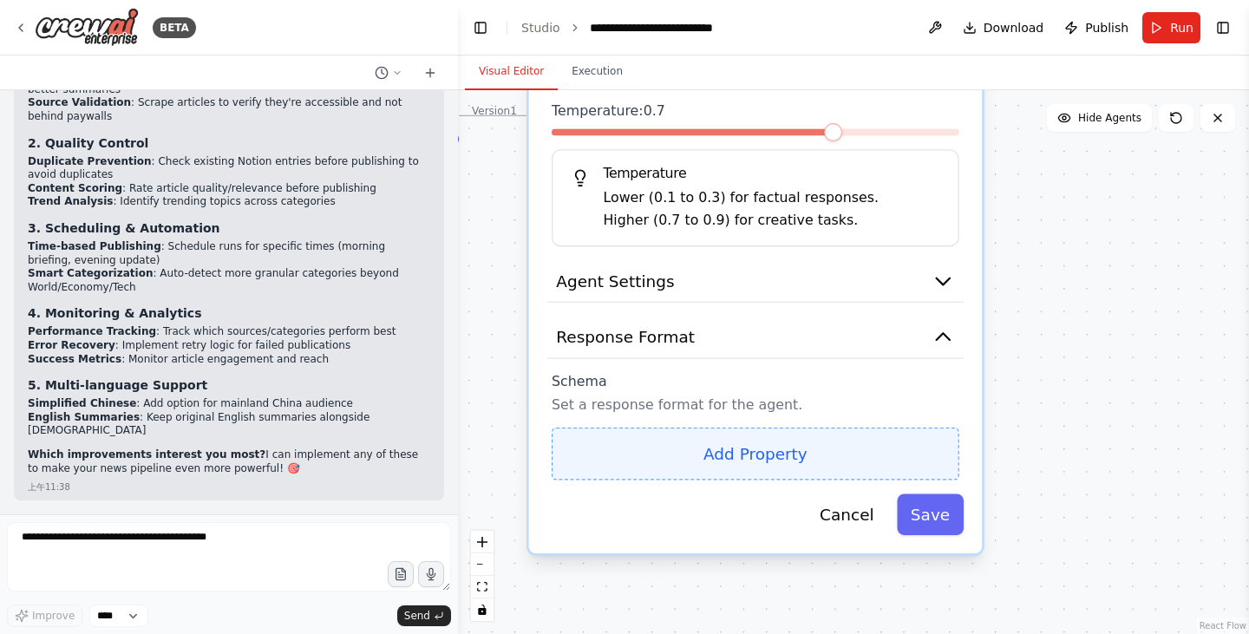
click at [817, 463] on button "Add Property" at bounding box center [756, 454] width 408 height 53
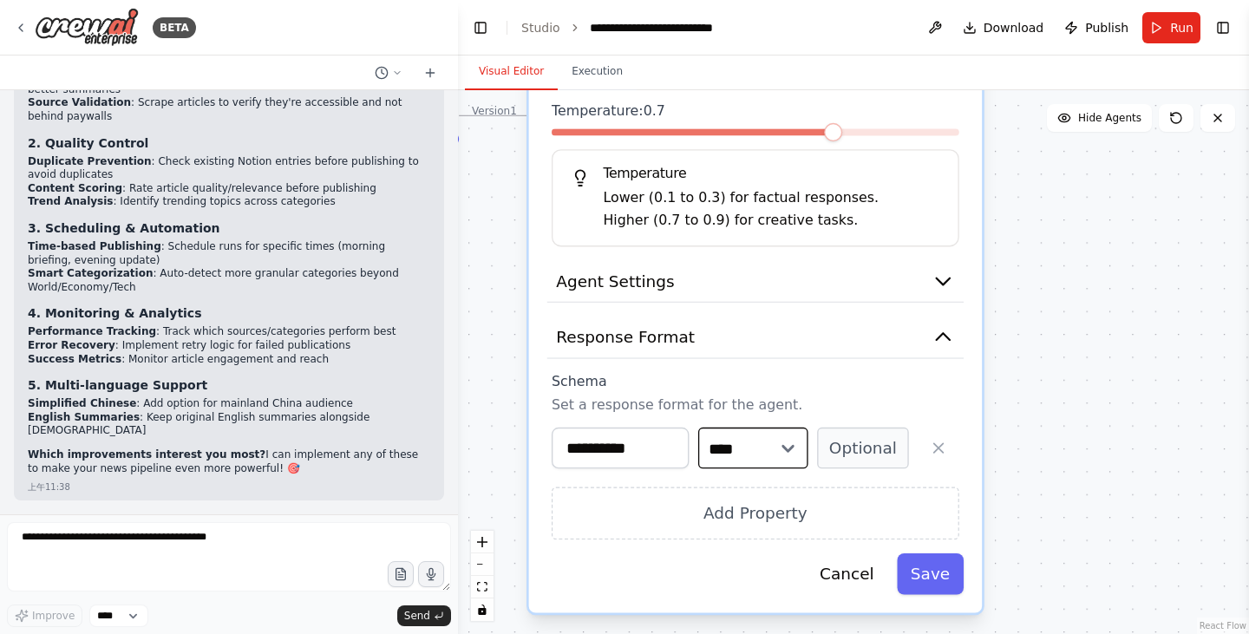
click at [742, 446] on select "**** ******* ******* **** ******" at bounding box center [753, 449] width 110 height 42
drag, startPoint x: 759, startPoint y: 442, endPoint x: 809, endPoint y: 445, distance: 50.4
click at [759, 442] on select "**** ******* ******* **** ******" at bounding box center [753, 449] width 110 height 42
click at [848, 444] on button "Optional" at bounding box center [863, 449] width 92 height 42
click at [876, 445] on button "Required" at bounding box center [863, 449] width 92 height 42
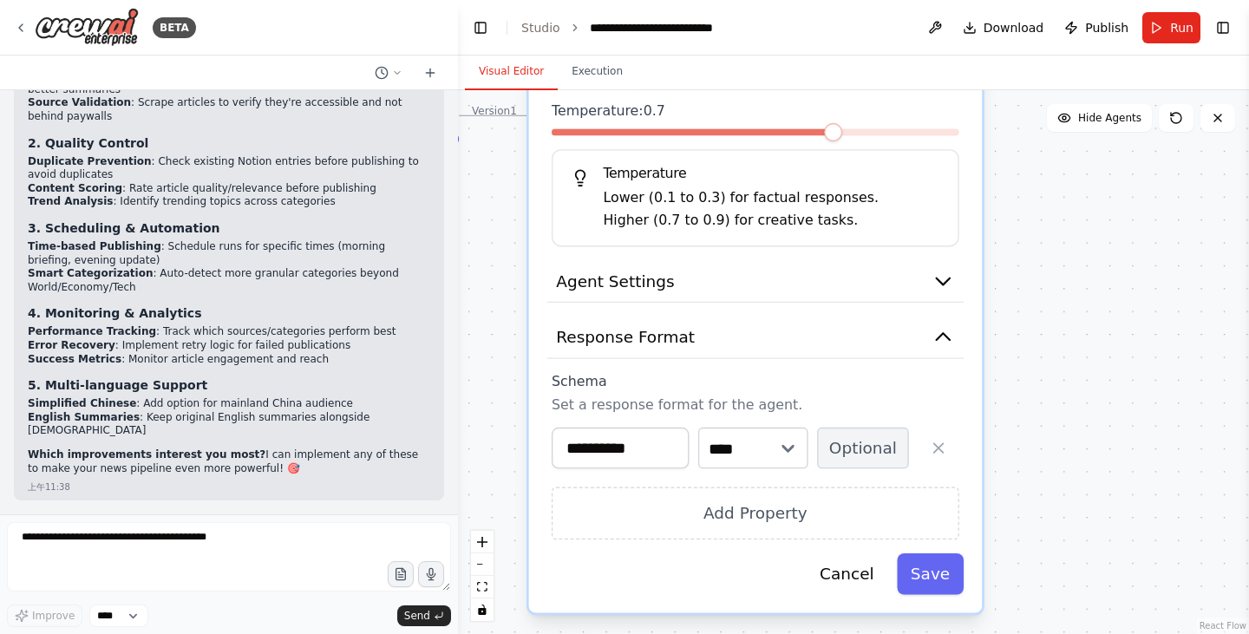
click at [871, 454] on button "Optional" at bounding box center [863, 449] width 92 height 42
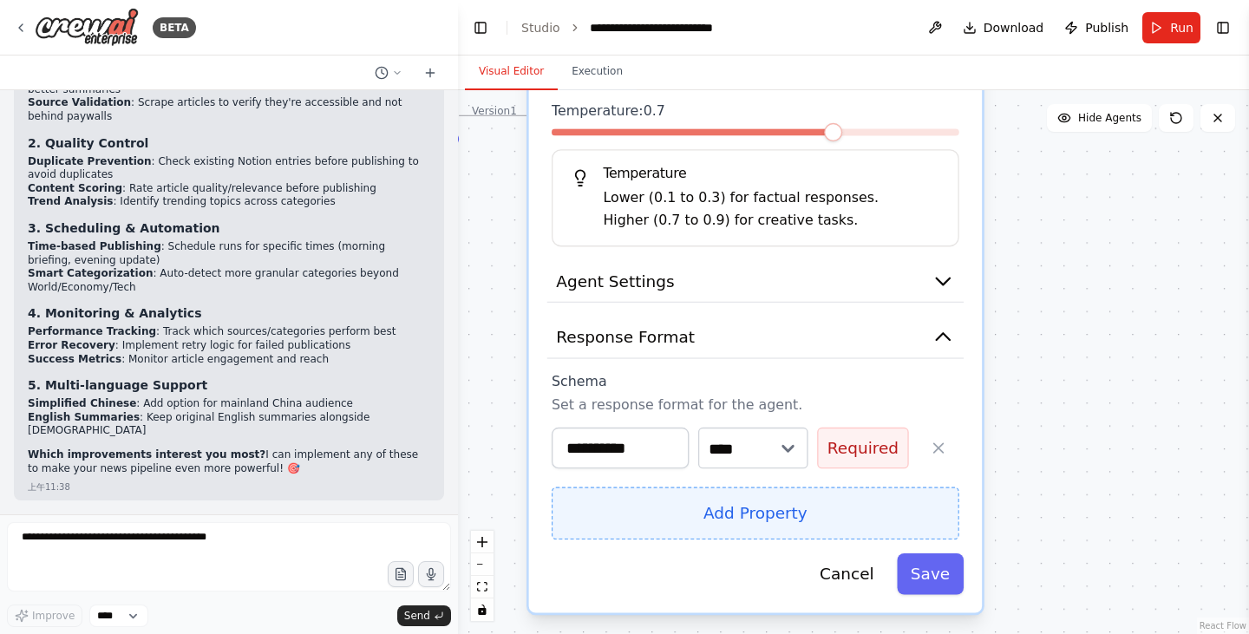
click at [839, 509] on button "Add Property" at bounding box center [756, 513] width 408 height 53
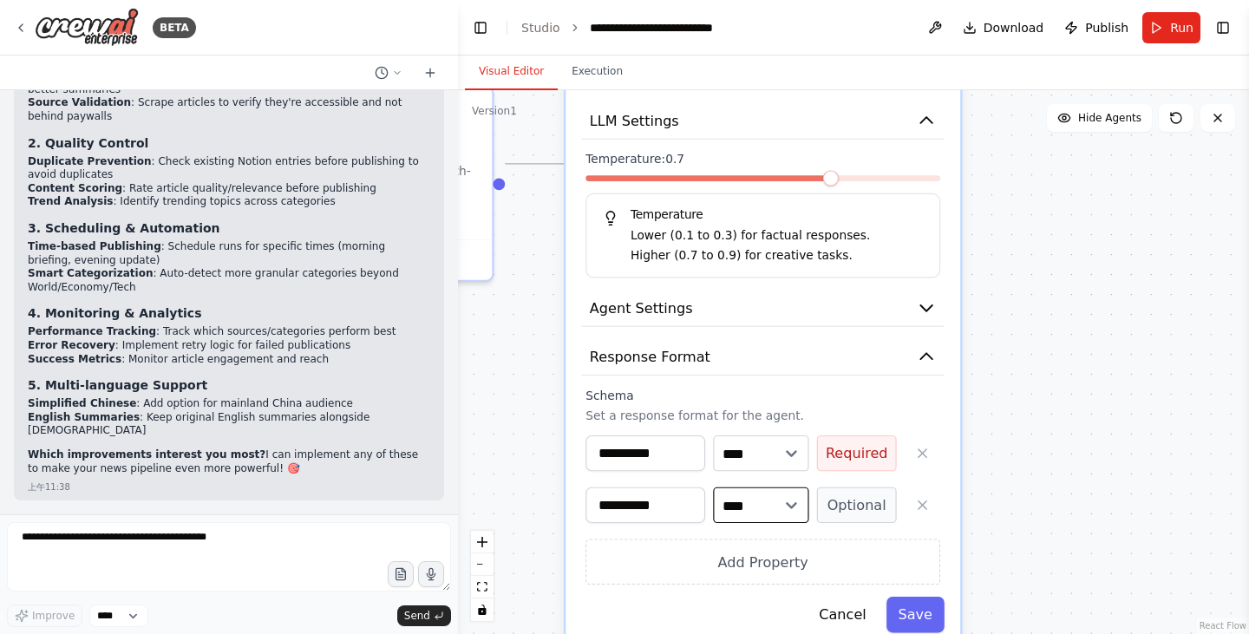
click at [767, 501] on select "**** ******* ******* **** ******" at bounding box center [760, 506] width 95 height 36
click at [713, 488] on select "**** ******* ******* **** ******" at bounding box center [760, 506] width 95 height 36
click at [836, 501] on button "Optional" at bounding box center [857, 506] width 80 height 36
click at [779, 489] on select "**** ******* ******* **** ******" at bounding box center [760, 506] width 95 height 36
select select "******"
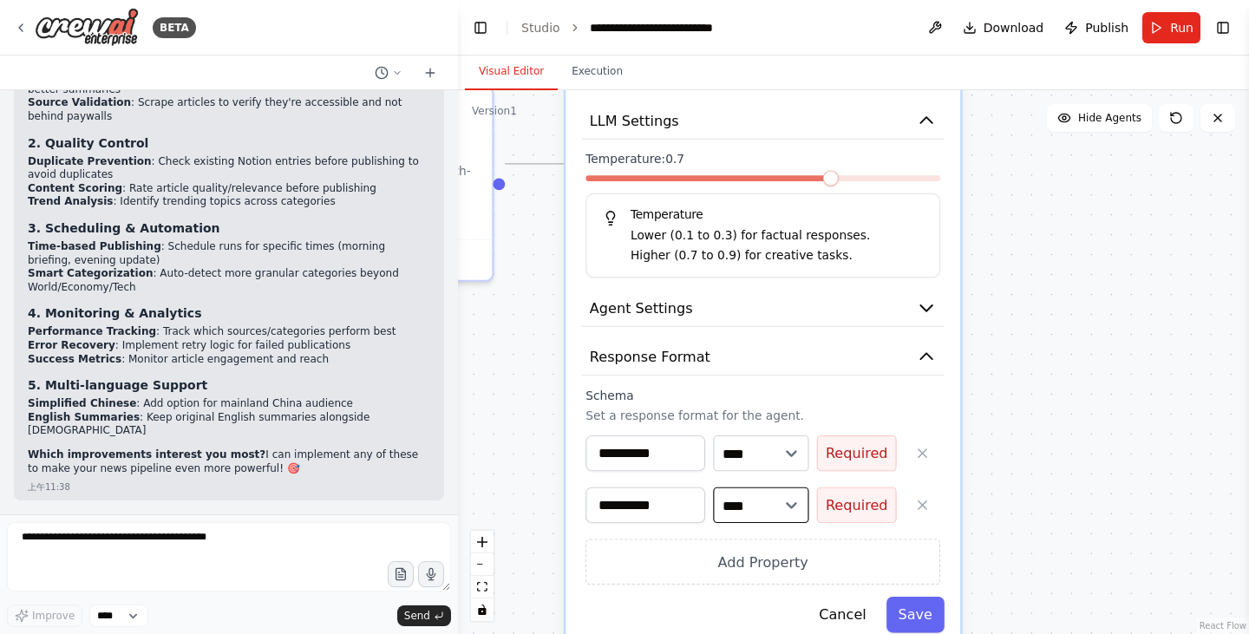
click at [713, 488] on select "**** ******* ******* **** ******" at bounding box center [760, 506] width 95 height 36
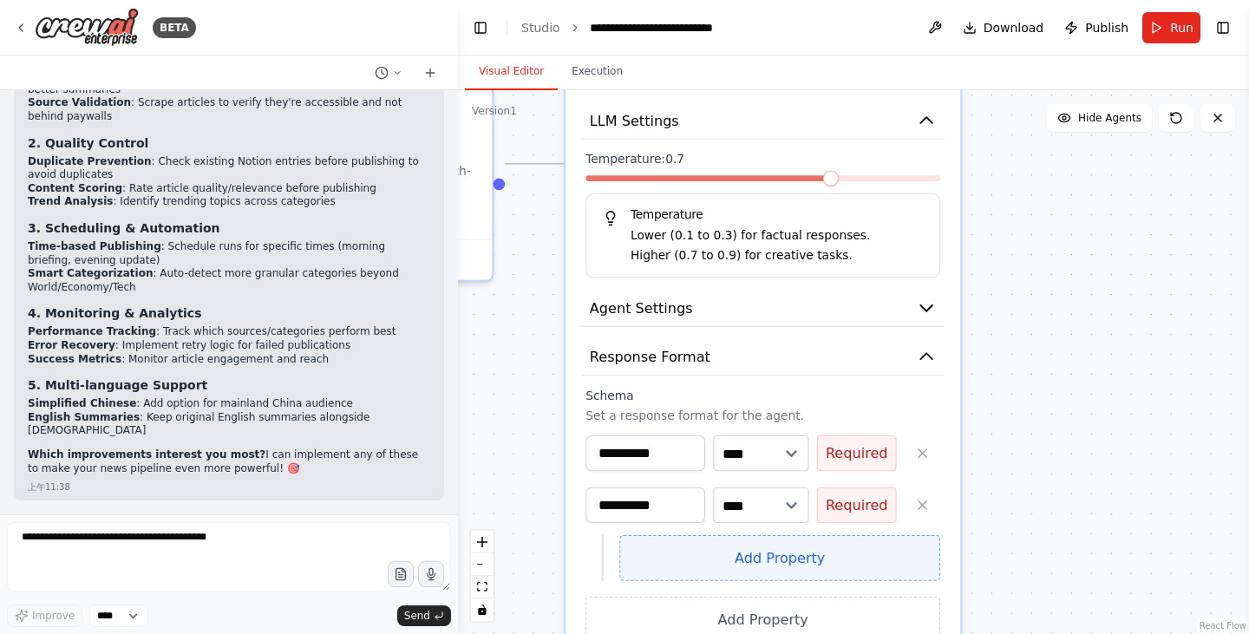
click at [814, 554] on button "Add Property" at bounding box center [779, 558] width 321 height 46
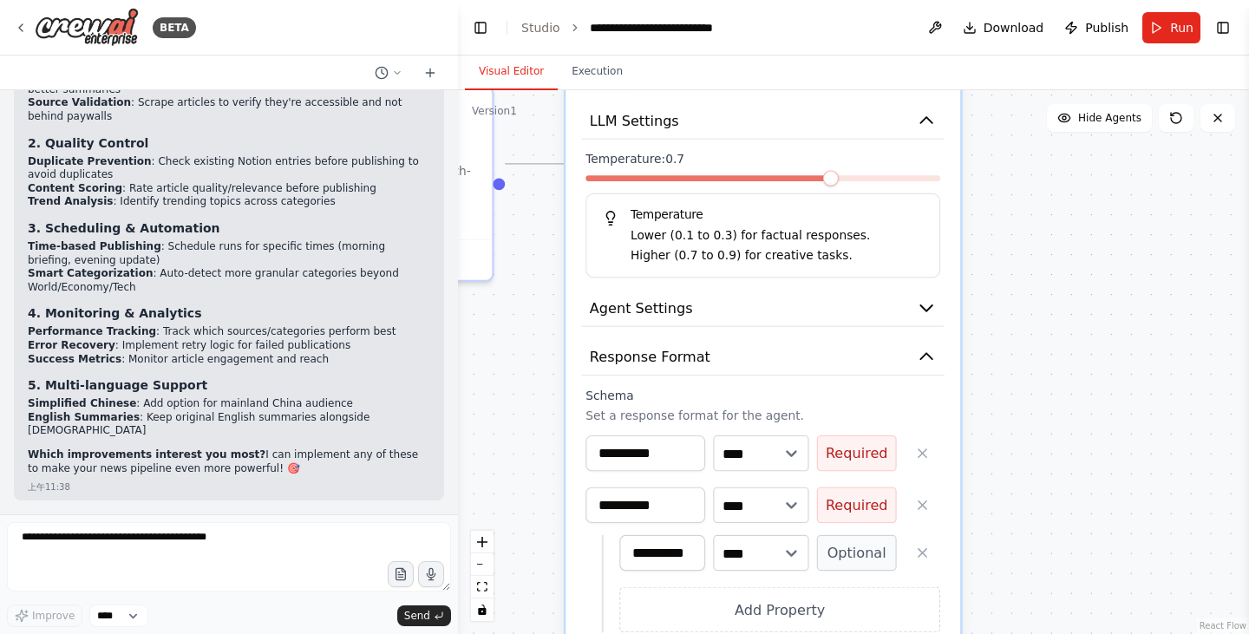
scroll to position [0, 10]
click at [915, 561] on button "button" at bounding box center [923, 553] width 36 height 36
click at [742, 502] on select "**** ******* ******* **** ******" at bounding box center [760, 506] width 95 height 36
click at [921, 408] on p "Set a response format for the agent." at bounding box center [763, 416] width 355 height 16
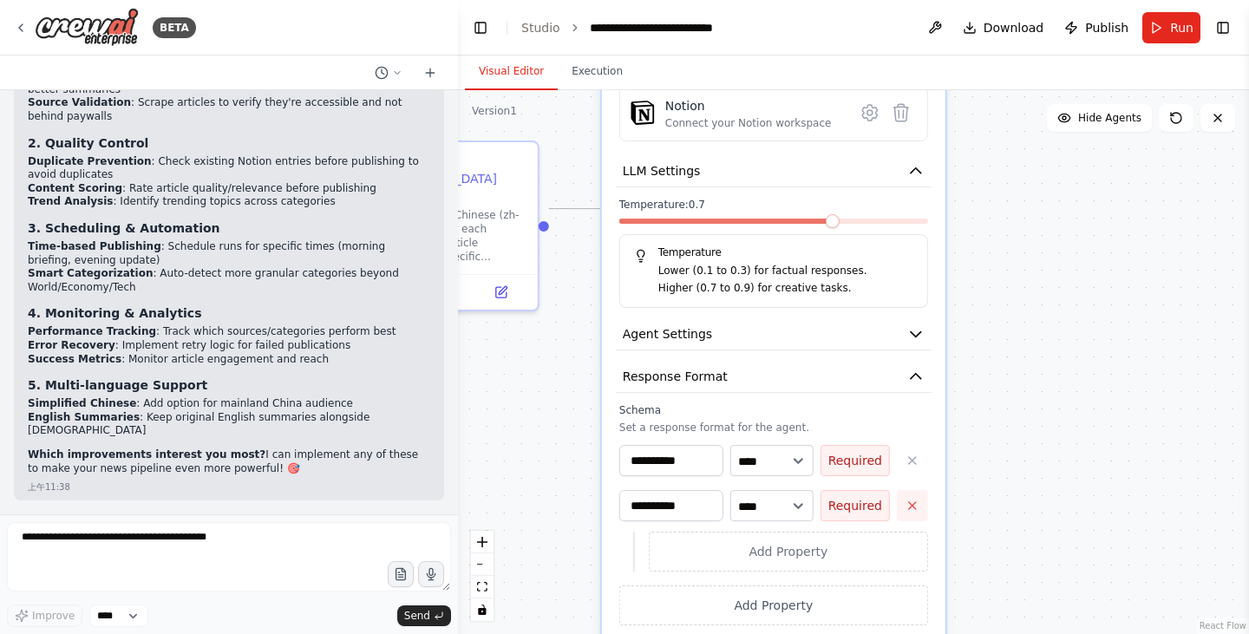
click at [910, 509] on icon "button" at bounding box center [913, 506] width 14 height 14
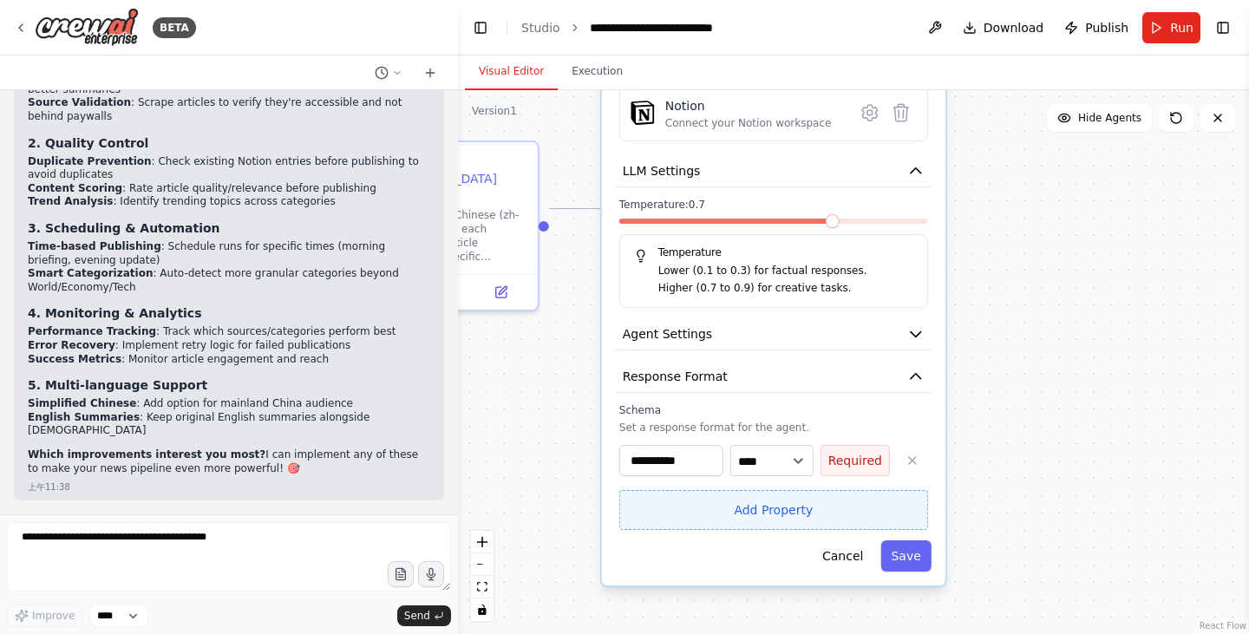
click at [840, 514] on button "Add Property" at bounding box center [773, 510] width 309 height 40
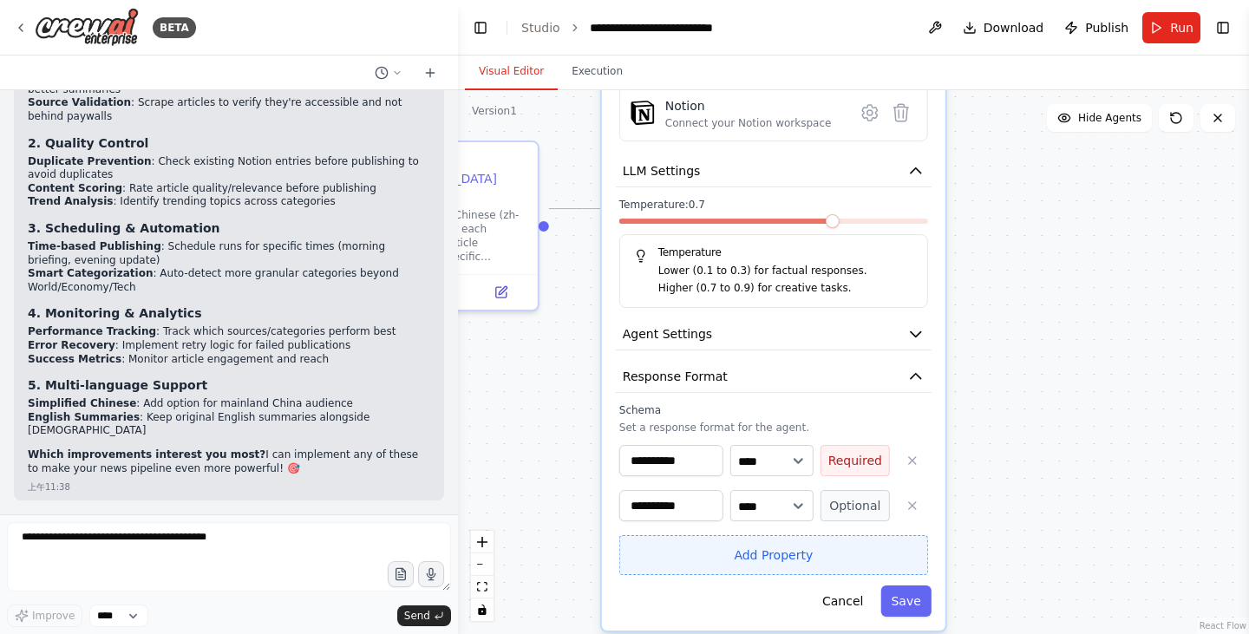
click at [797, 556] on button "Add Property" at bounding box center [773, 555] width 309 height 40
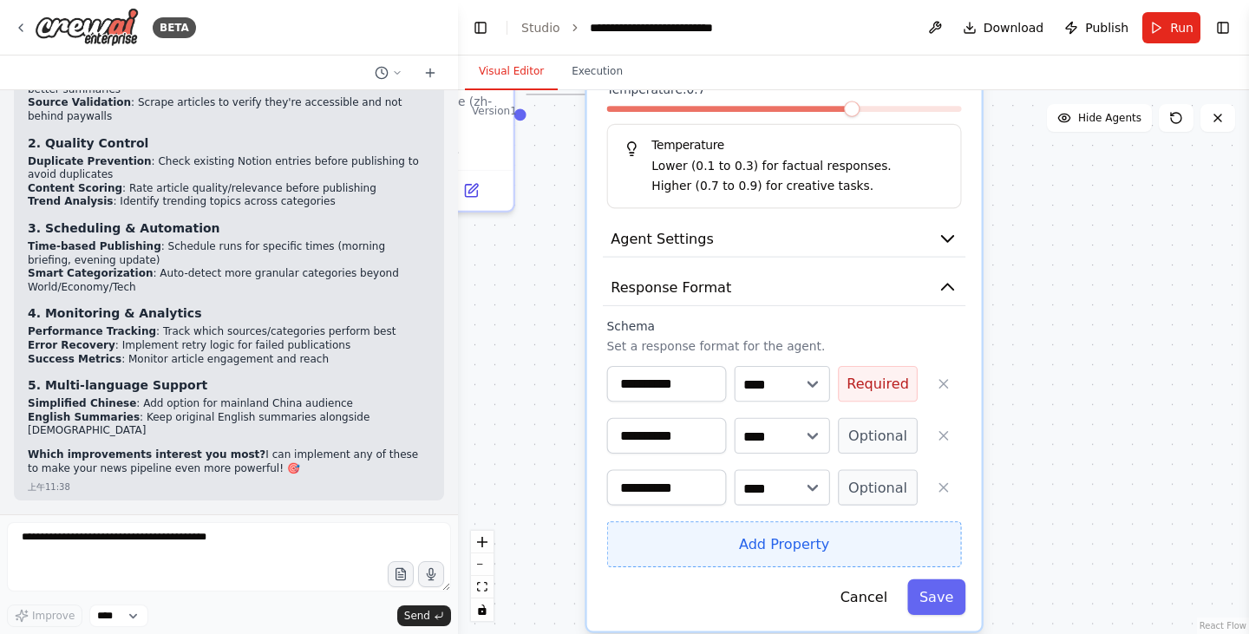
click at [781, 529] on button "Add Property" at bounding box center [784, 544] width 355 height 46
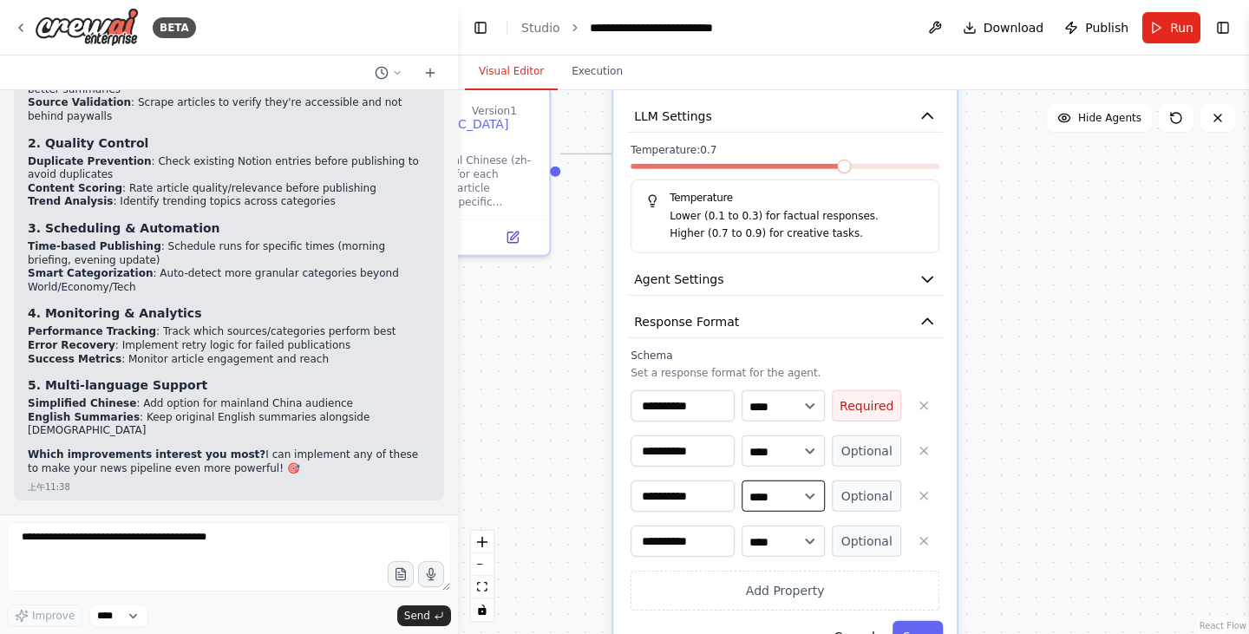
click at [809, 492] on select "**** ******* ******* **** ******" at bounding box center [783, 496] width 83 height 31
click at [742, 481] on select "**** ******* ******* **** ******" at bounding box center [783, 496] width 83 height 31
click at [805, 494] on select "**** ******* ******* **** ******" at bounding box center [783, 496] width 83 height 31
select select "******"
click at [742, 481] on select "**** ******* ******* **** ******" at bounding box center [783, 496] width 83 height 31
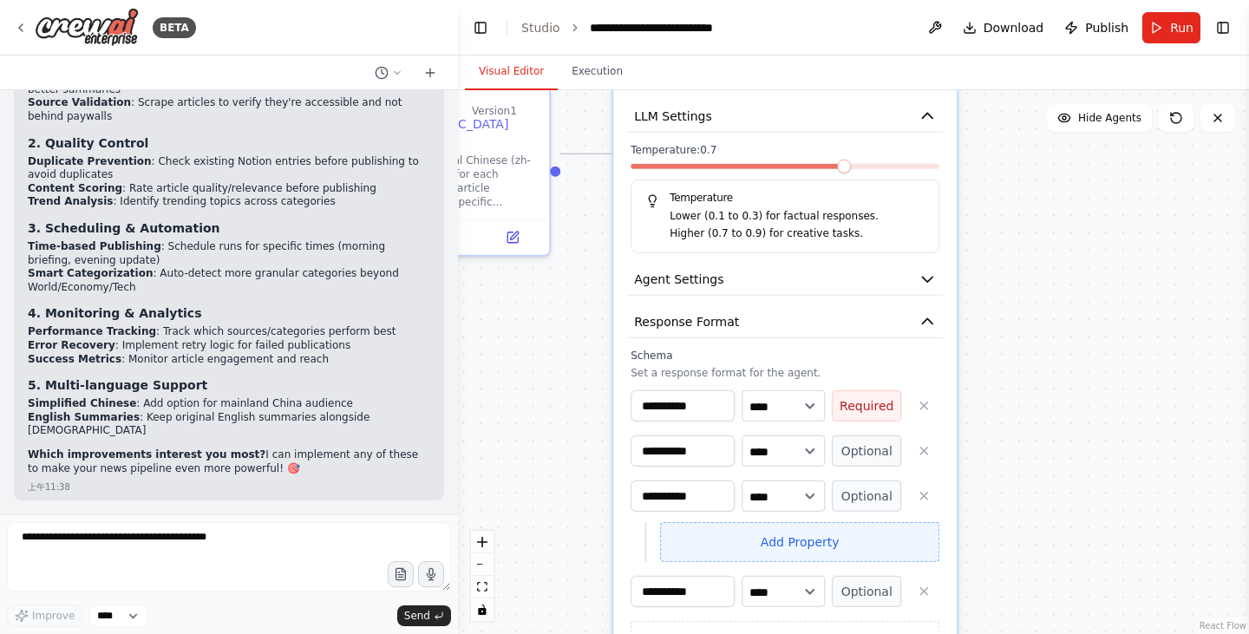
click at [780, 541] on button "Add Property" at bounding box center [799, 542] width 279 height 40
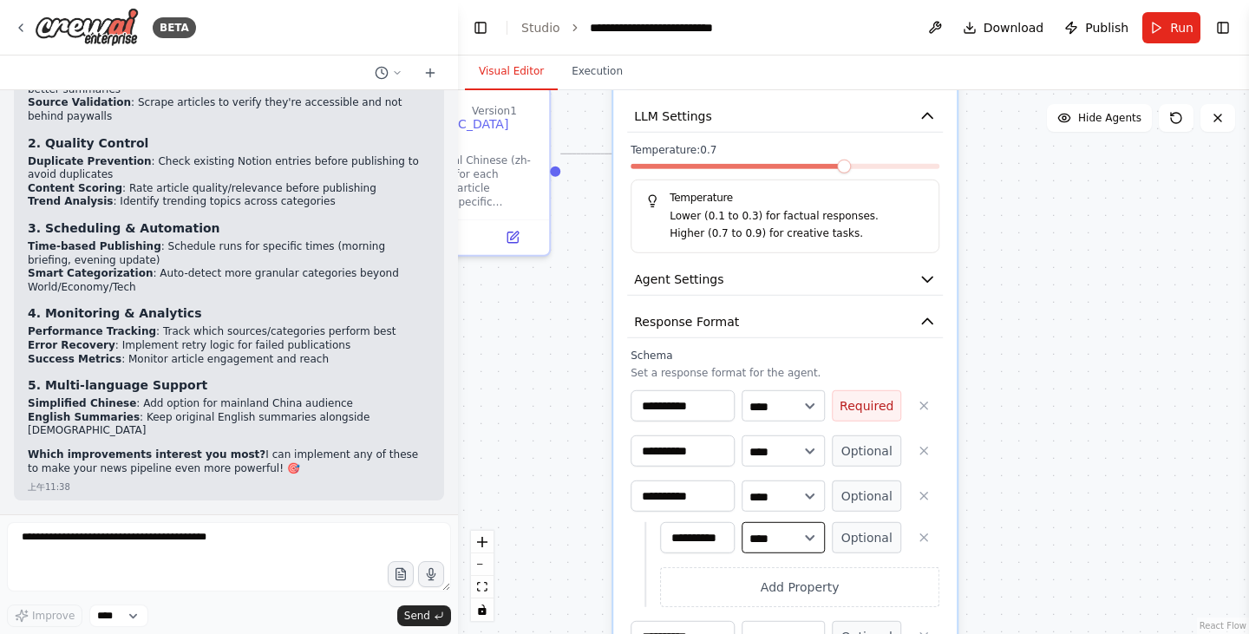
click at [786, 546] on select "**** ******* ******* **** ******" at bounding box center [783, 537] width 83 height 31
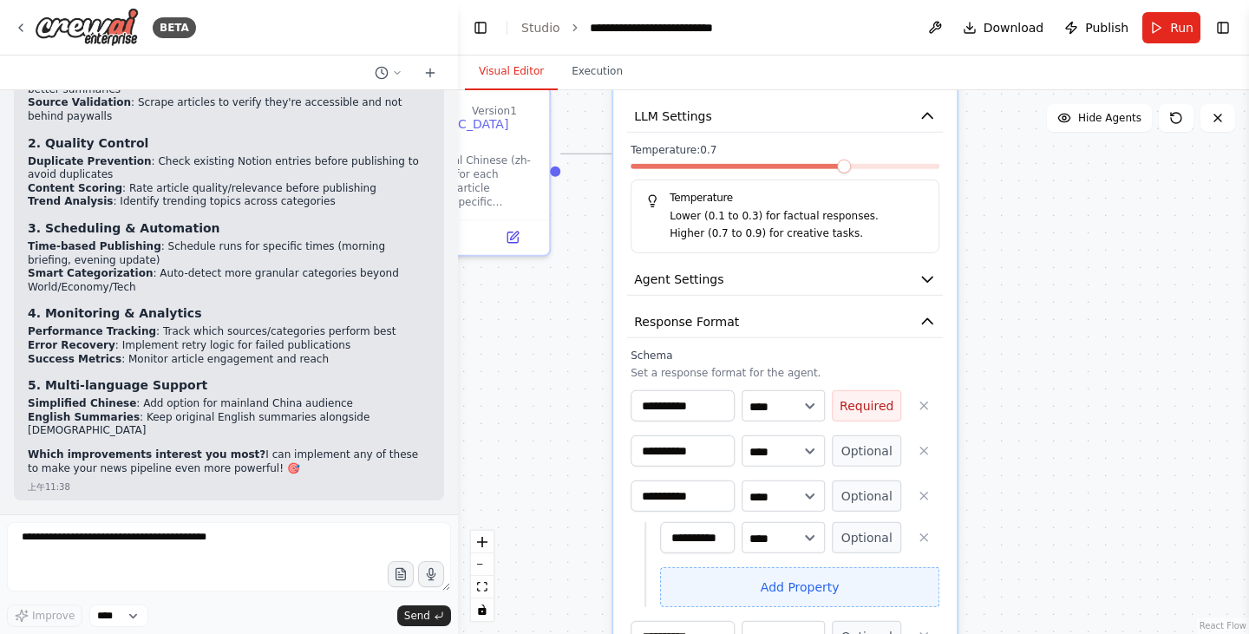
click at [806, 588] on button "Add Property" at bounding box center [799, 587] width 279 height 40
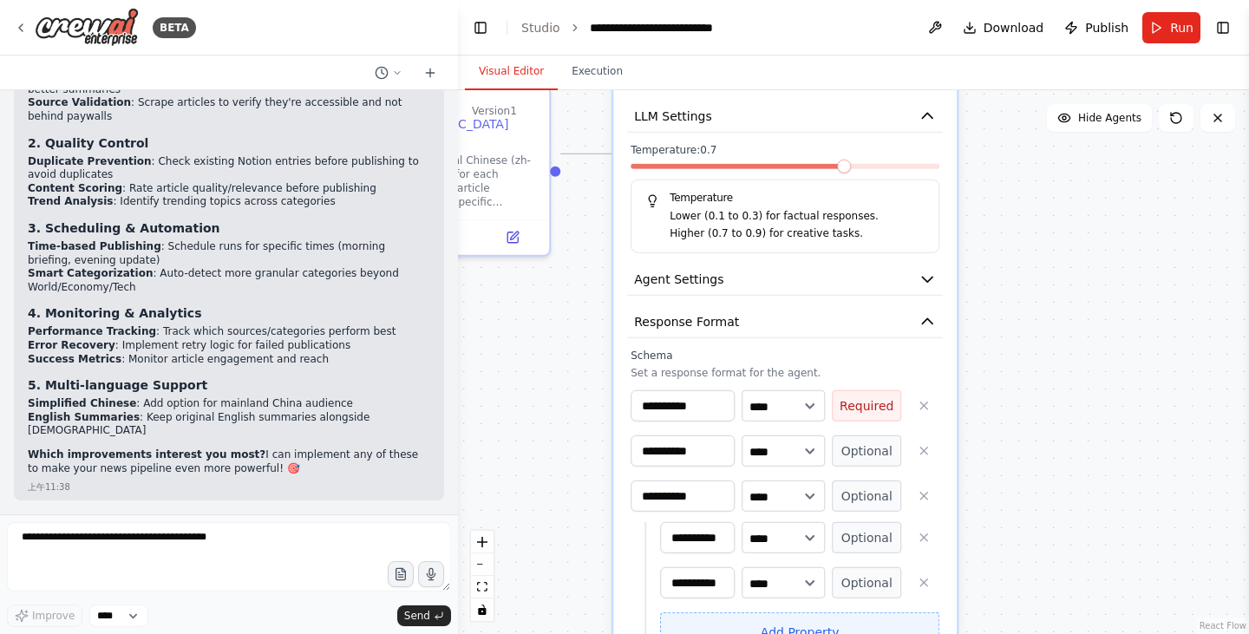
scroll to position [0, 10]
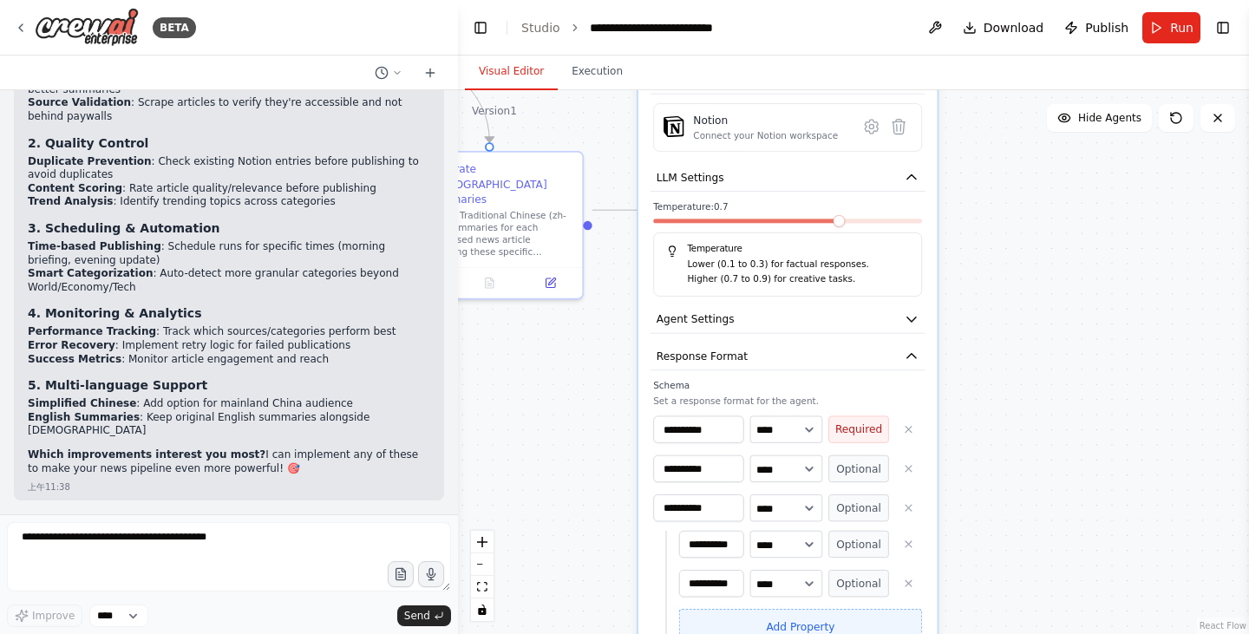
click at [788, 617] on button "Add Property" at bounding box center [800, 626] width 243 height 35
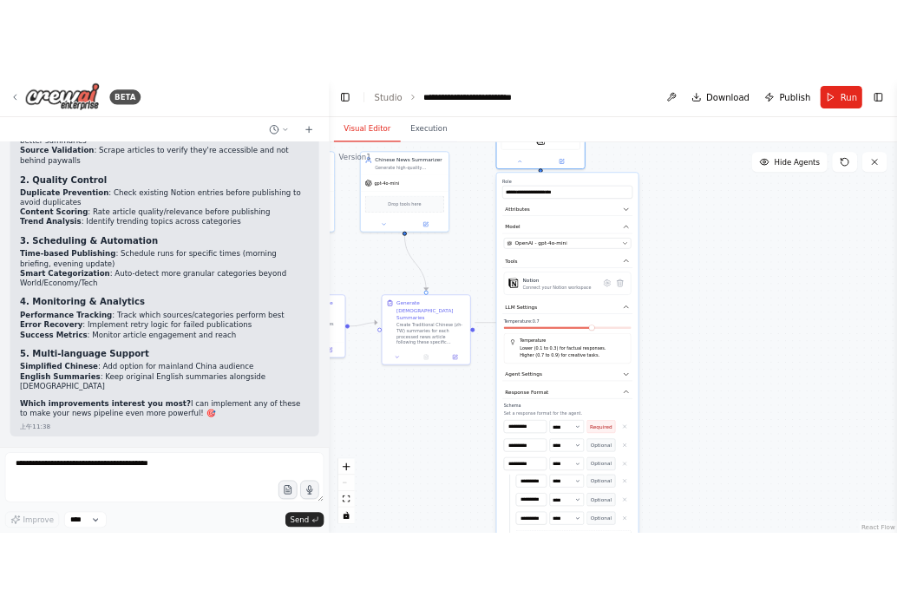
scroll to position [0, 0]
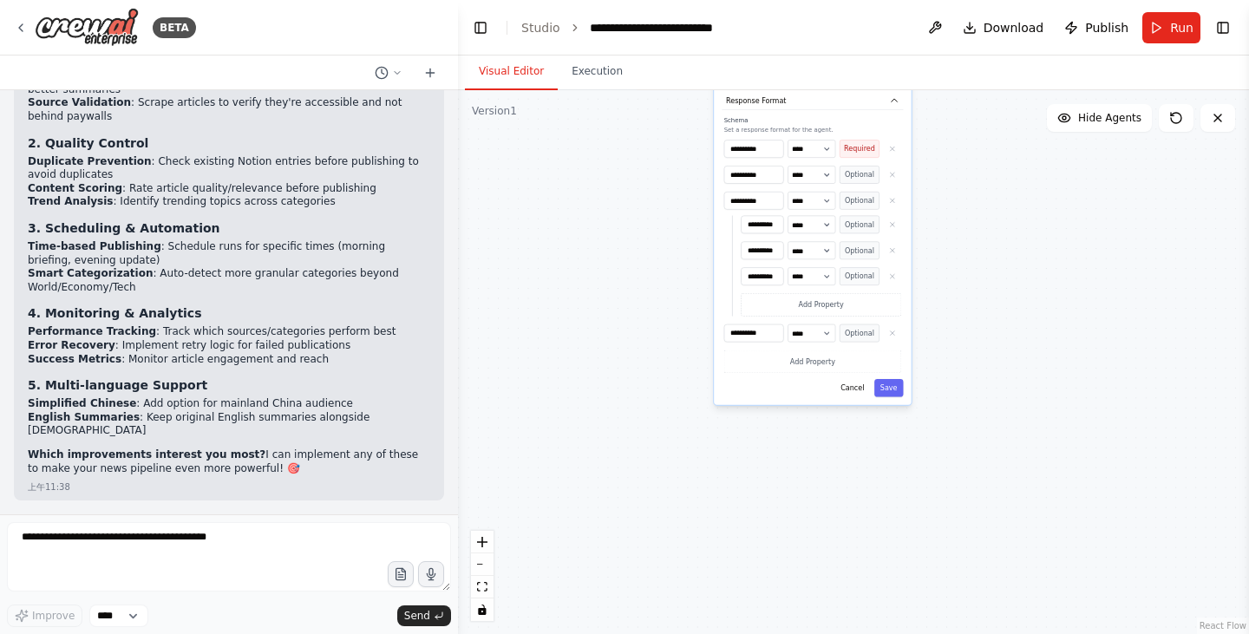
drag, startPoint x: 963, startPoint y: 536, endPoint x: 986, endPoint y: 199, distance: 338.2
click at [986, 199] on div ".deletable-edge-delete-btn { width: 20px; height: 20px; border: 0px solid #ffff…" at bounding box center [853, 362] width 791 height 544
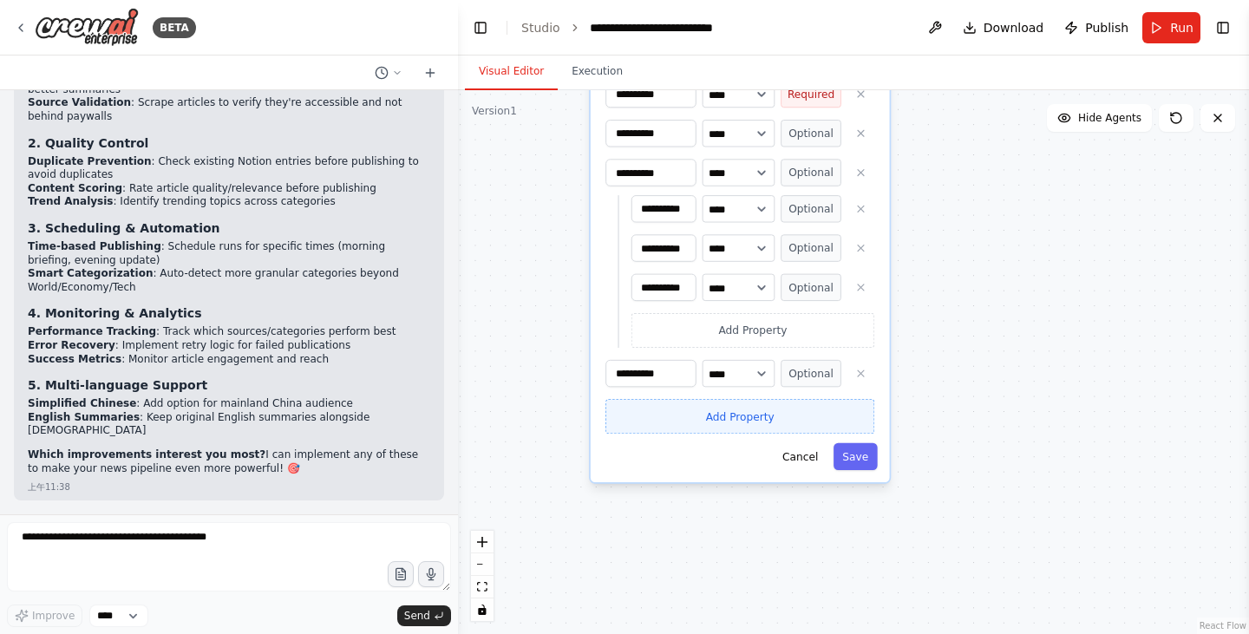
click at [688, 424] on button "Add Property" at bounding box center [740, 416] width 269 height 35
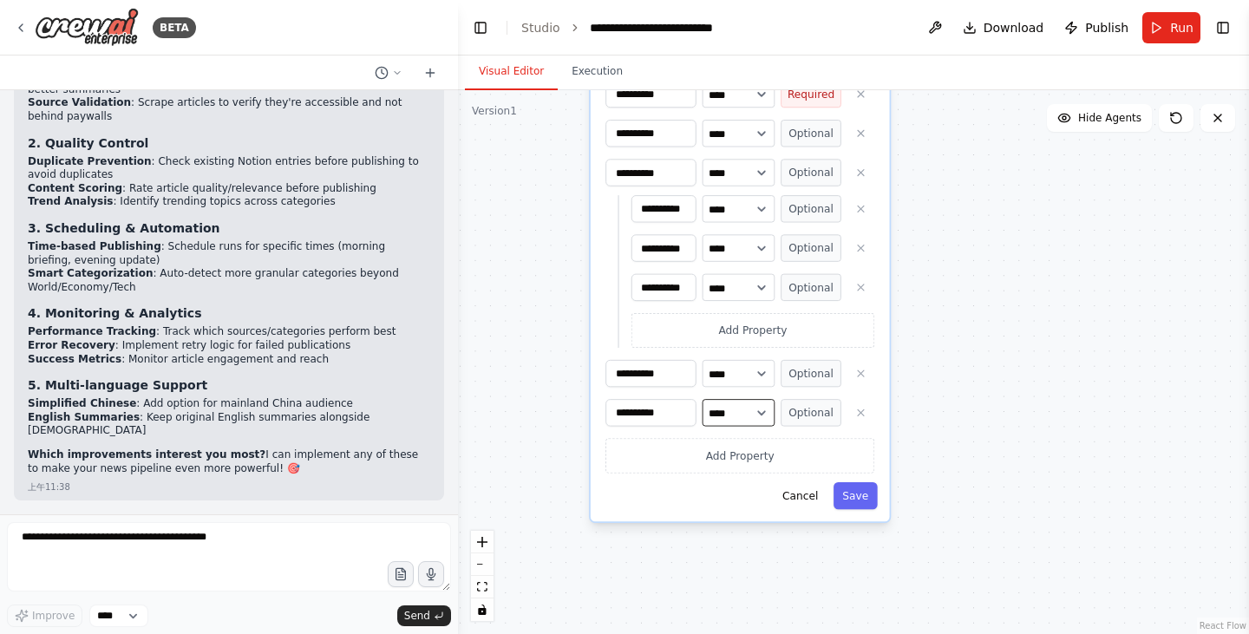
click at [759, 416] on select "**** ******* ******* **** ******" at bounding box center [739, 412] width 73 height 27
click at [947, 392] on div ".deletable-edge-delete-btn { width: 20px; height: 20px; border: 0px solid #ffff…" at bounding box center [853, 362] width 791 height 544
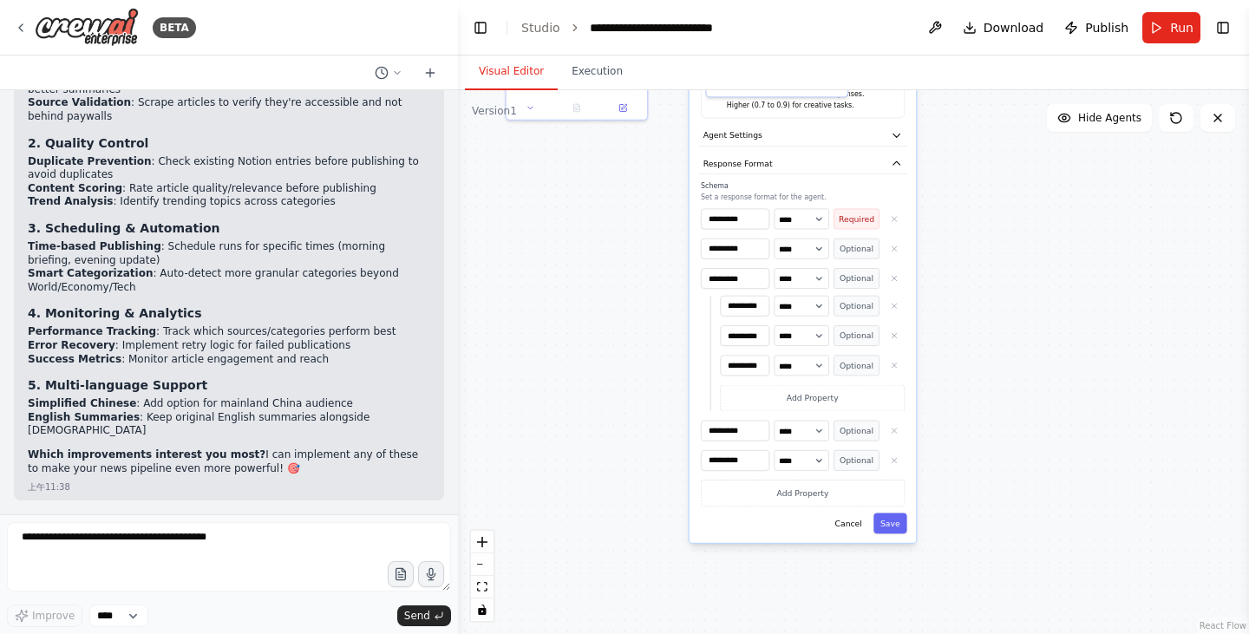
drag, startPoint x: 987, startPoint y: 363, endPoint x: 994, endPoint y: 413, distance: 50.8
click at [994, 413] on div ".deletable-edge-delete-btn { width: 20px; height: 20px; border: 0px solid #ffff…" at bounding box center [853, 362] width 791 height 544
drag, startPoint x: 752, startPoint y: 225, endPoint x: 691, endPoint y: 228, distance: 60.8
click at [691, 228] on div "**********" at bounding box center [803, 178] width 226 height 730
paste input
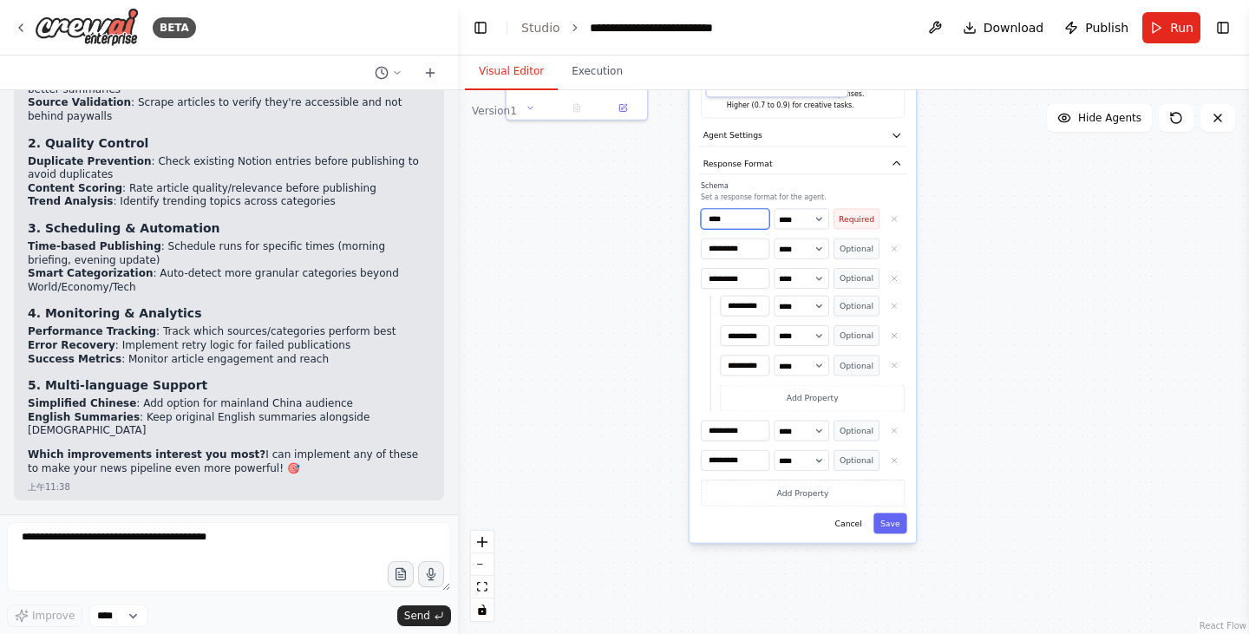
type input "****"
drag, startPoint x: 754, startPoint y: 252, endPoint x: 672, endPoint y: 251, distance: 82.4
click at [672, 251] on div ".deletable-edge-delete-btn { width: 20px; height: 20px; border: 0px solid #ffff…" at bounding box center [853, 362] width 791 height 544
drag, startPoint x: 756, startPoint y: 251, endPoint x: 673, endPoint y: 251, distance: 82.4
click at [673, 251] on div ".deletable-edge-delete-btn { width: 20px; height: 20px; border: 0px solid #ffff…" at bounding box center [853, 362] width 791 height 544
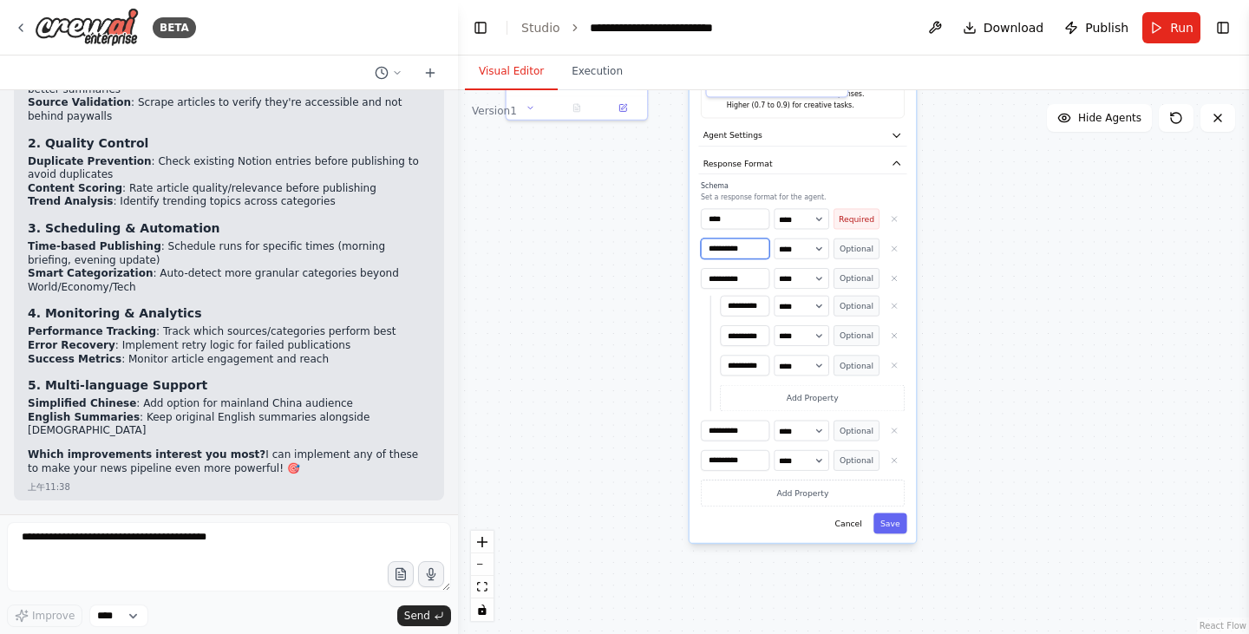
drag, startPoint x: 757, startPoint y: 243, endPoint x: 704, endPoint y: 246, distance: 53.9
click at [704, 246] on input "**********" at bounding box center [735, 249] width 69 height 21
paste input
type input "****"
click at [810, 258] on select "**** ******* ******* **** ******" at bounding box center [801, 249] width 55 height 21
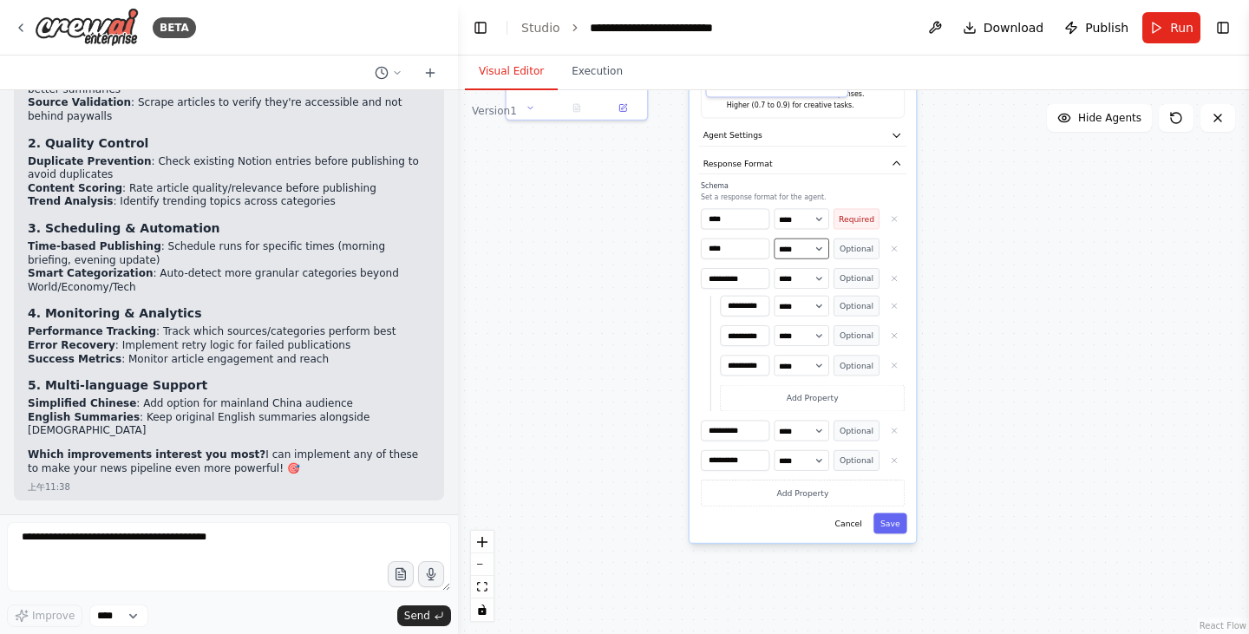
select select "******"
click at [774, 239] on select "**** ******* ******* **** ******" at bounding box center [801, 249] width 55 height 21
drag, startPoint x: 763, startPoint y: 284, endPoint x: 653, endPoint y: 284, distance: 109.3
click at [653, 284] on div ".deletable-edge-delete-btn { width: 20px; height: 20px; border: 0px solid #ffff…" at bounding box center [853, 362] width 791 height 544
drag, startPoint x: 750, startPoint y: 278, endPoint x: 690, endPoint y: 278, distance: 59.9
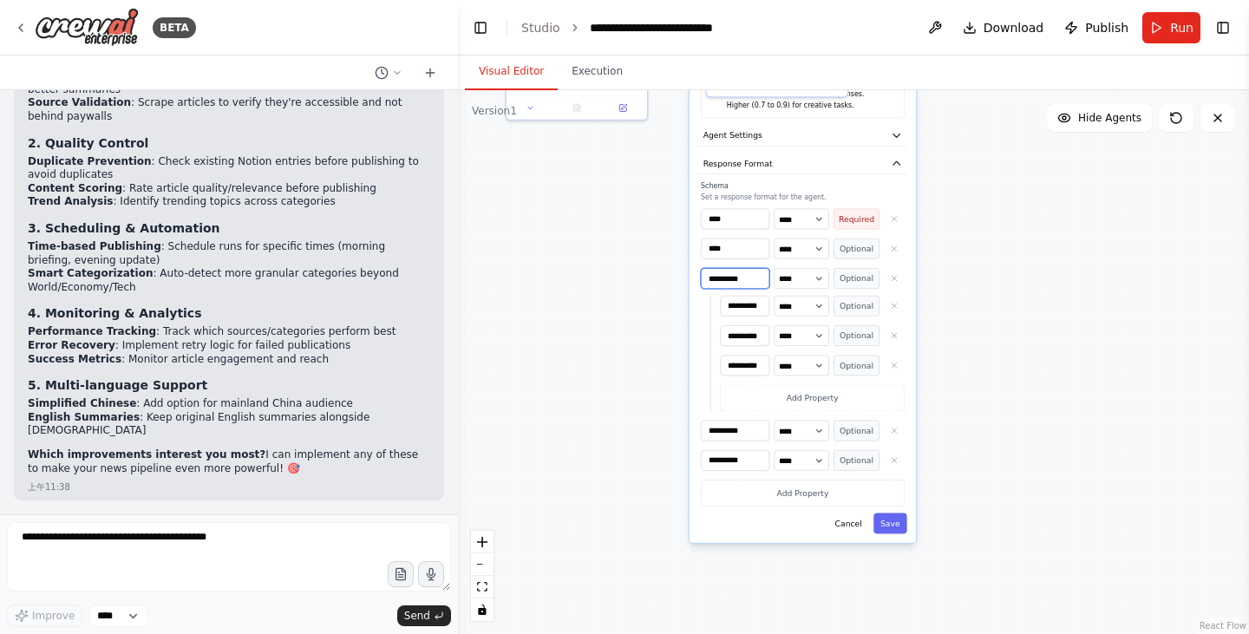
click at [690, 278] on div "**********" at bounding box center [803, 178] width 226 height 730
paste input
type input "********"
click at [817, 276] on select "**** ******* ******* **** ******" at bounding box center [801, 278] width 55 height 21
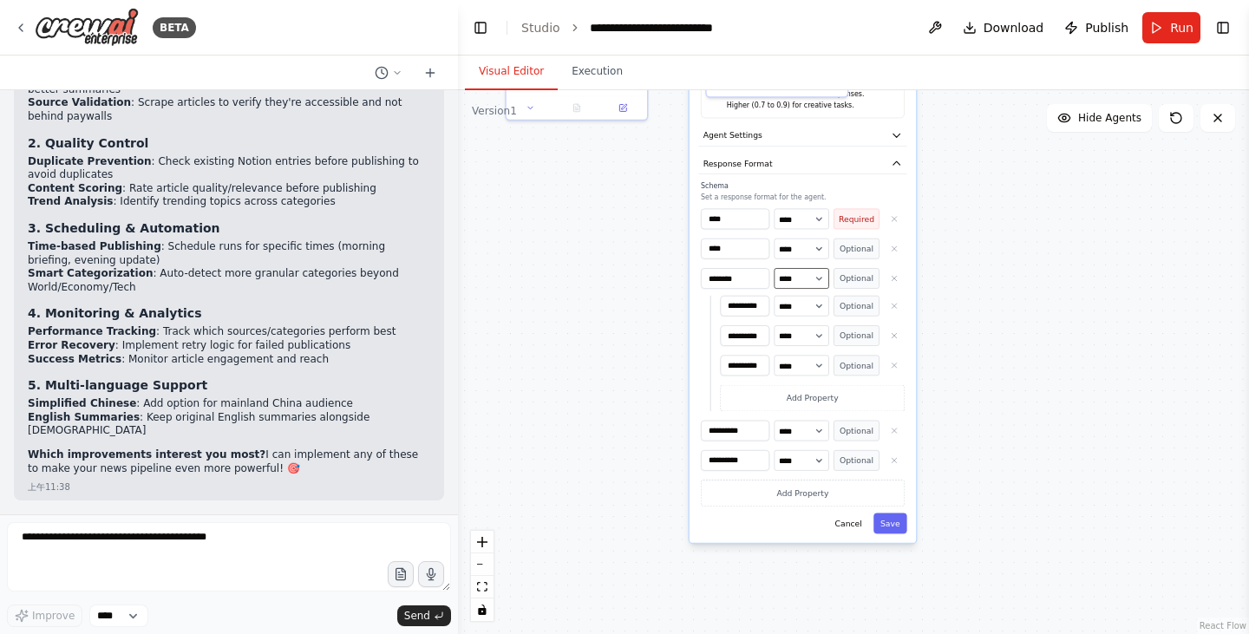
scroll to position [10402, 0]
click at [790, 280] on select "**** ******* ******* **** ******" at bounding box center [801, 278] width 55 height 21
select select "******"
click at [774, 268] on select "**** ******* ******* **** ******" at bounding box center [801, 278] width 55 height 21
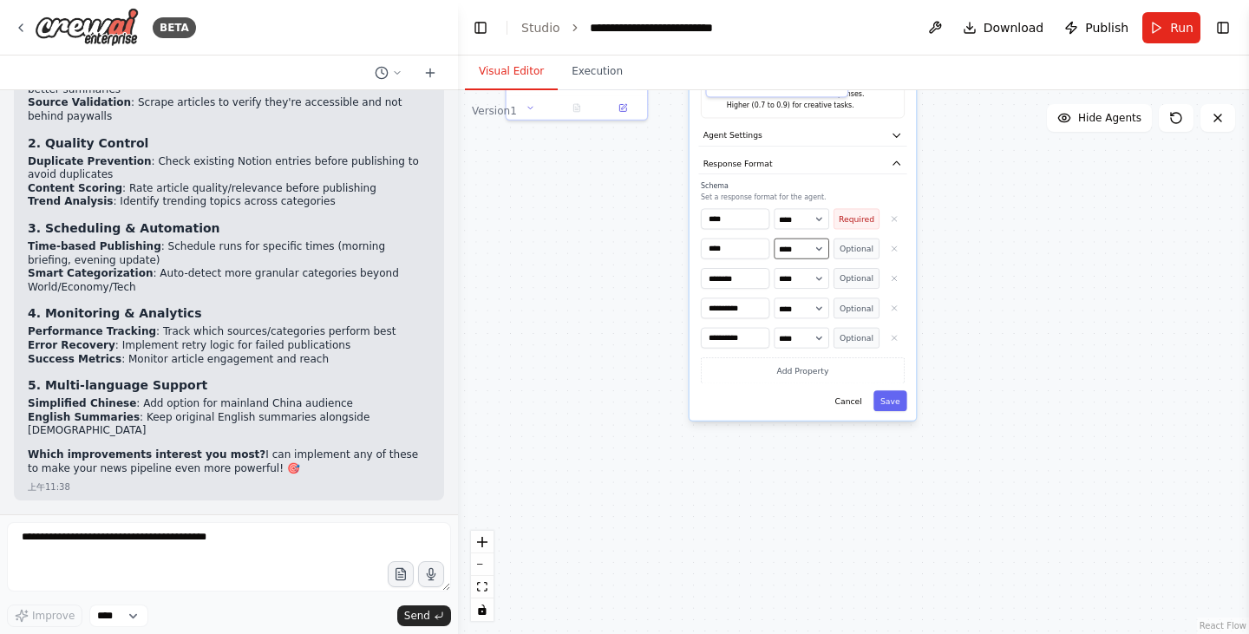
click at [805, 255] on select "**** ******* ******* **** ******" at bounding box center [801, 249] width 55 height 21
select select "******"
click at [774, 239] on select "**** ******* ******* **** ******" at bounding box center [801, 249] width 55 height 21
click at [848, 278] on button "Optional" at bounding box center [857, 278] width 46 height 21
click at [848, 278] on button "Required" at bounding box center [857, 278] width 46 height 21
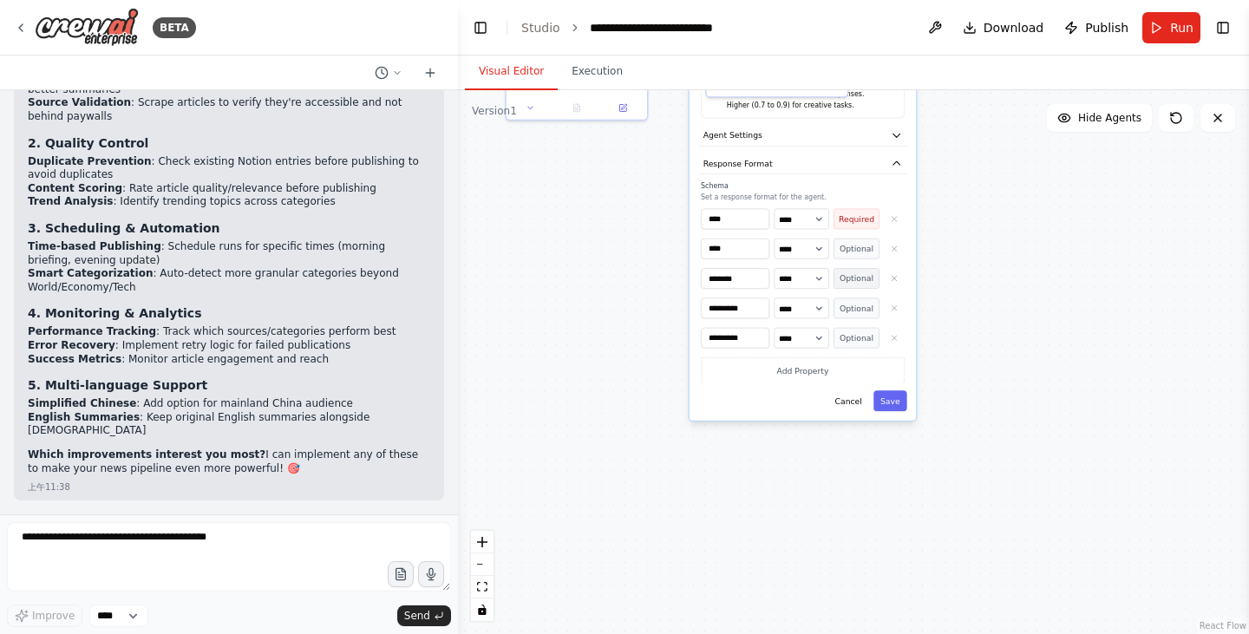
click at [848, 278] on button "Optional" at bounding box center [857, 278] width 46 height 21
click at [854, 246] on button "Optional" at bounding box center [857, 249] width 46 height 21
click at [855, 302] on button "Optional" at bounding box center [857, 308] width 46 height 21
click at [855, 337] on button "Optional" at bounding box center [857, 338] width 46 height 21
click at [750, 318] on input "**********" at bounding box center [735, 308] width 69 height 21
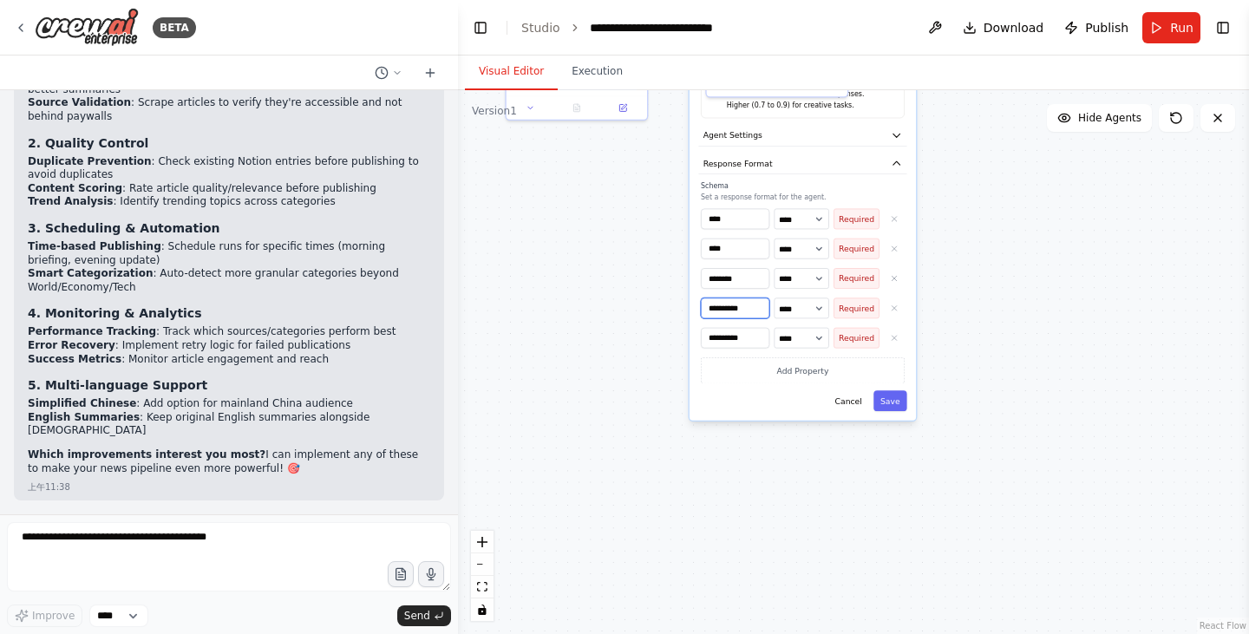
drag, startPoint x: 761, startPoint y: 307, endPoint x: 677, endPoint y: 312, distance: 84.3
click at [677, 312] on div ".deletable-edge-delete-btn { width: 20px; height: 20px; border: 0px solid #ffff…" at bounding box center [853, 362] width 791 height 544
drag, startPoint x: 750, startPoint y: 314, endPoint x: 685, endPoint y: 312, distance: 64.2
click at [685, 312] on div ".deletable-edge-delete-btn { width: 20px; height: 20px; border: 0px solid #ffff…" at bounding box center [853, 362] width 791 height 544
drag, startPoint x: 756, startPoint y: 306, endPoint x: 700, endPoint y: 305, distance: 55.5
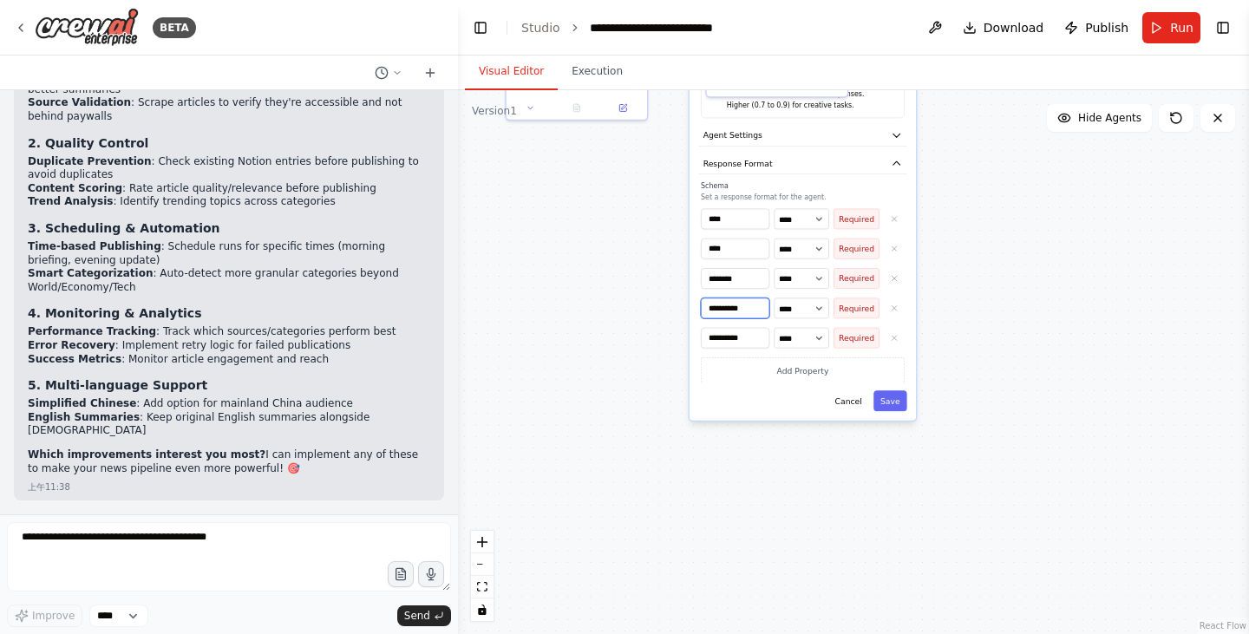
click at [700, 305] on div "**********" at bounding box center [802, 282] width 208 height 203
paste input
type input "*******"
drag, startPoint x: 756, startPoint y: 337, endPoint x: 680, endPoint y: 334, distance: 75.6
click at [680, 334] on div ".deletable-edge-delete-btn { width: 20px; height: 20px; border: 0px solid #ffff…" at bounding box center [853, 362] width 791 height 544
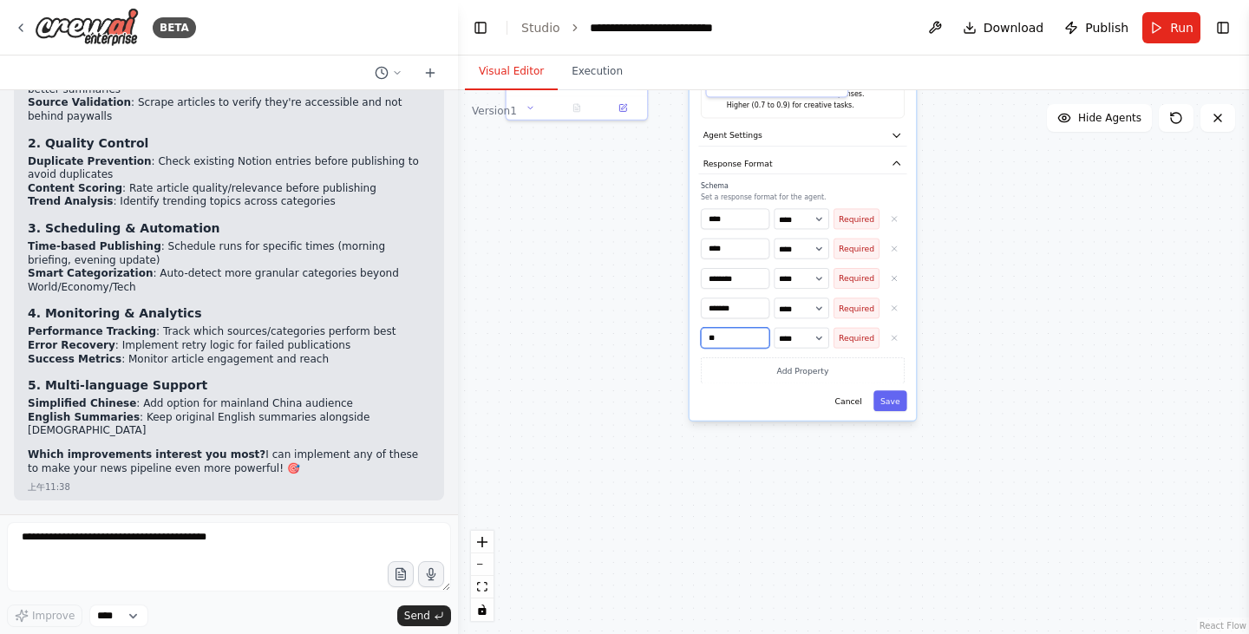
type input "*"
type input "***"
click at [890, 414] on div "**********" at bounding box center [803, 116] width 226 height 607
click at [899, 400] on button "Save" at bounding box center [891, 400] width 34 height 21
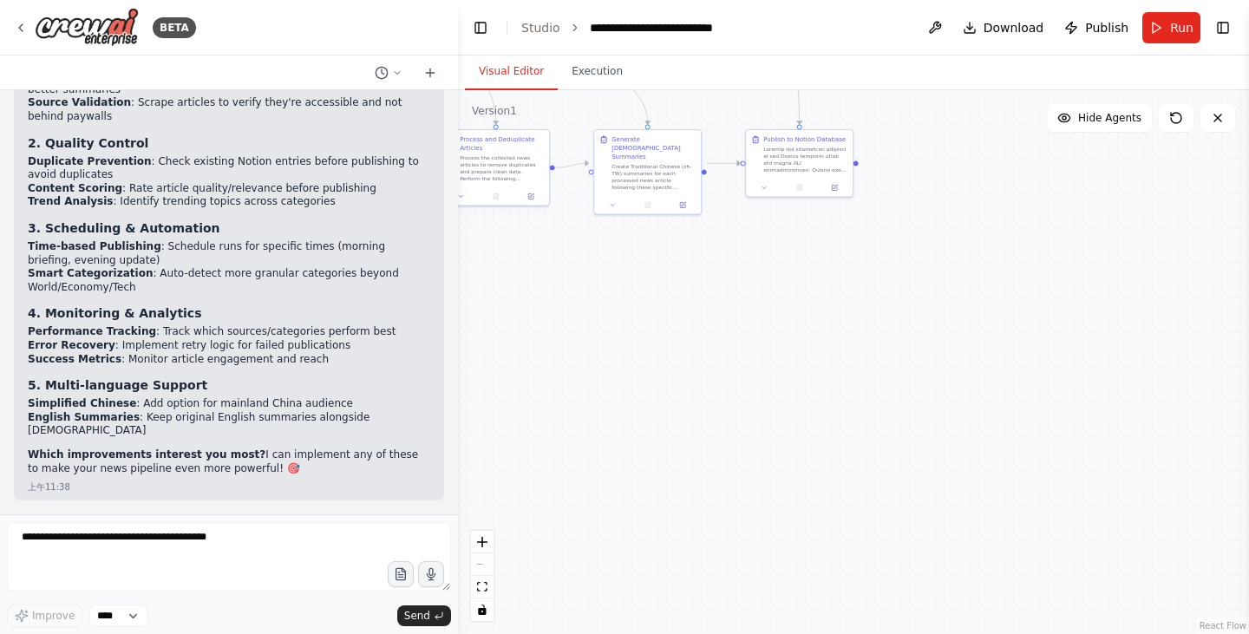
drag, startPoint x: 883, startPoint y: 301, endPoint x: 918, endPoint y: 449, distance: 152.4
click at [918, 449] on div ".deletable-edge-delete-btn { width: 20px; height: 20px; border: 0px solid #ffff…" at bounding box center [853, 362] width 791 height 544
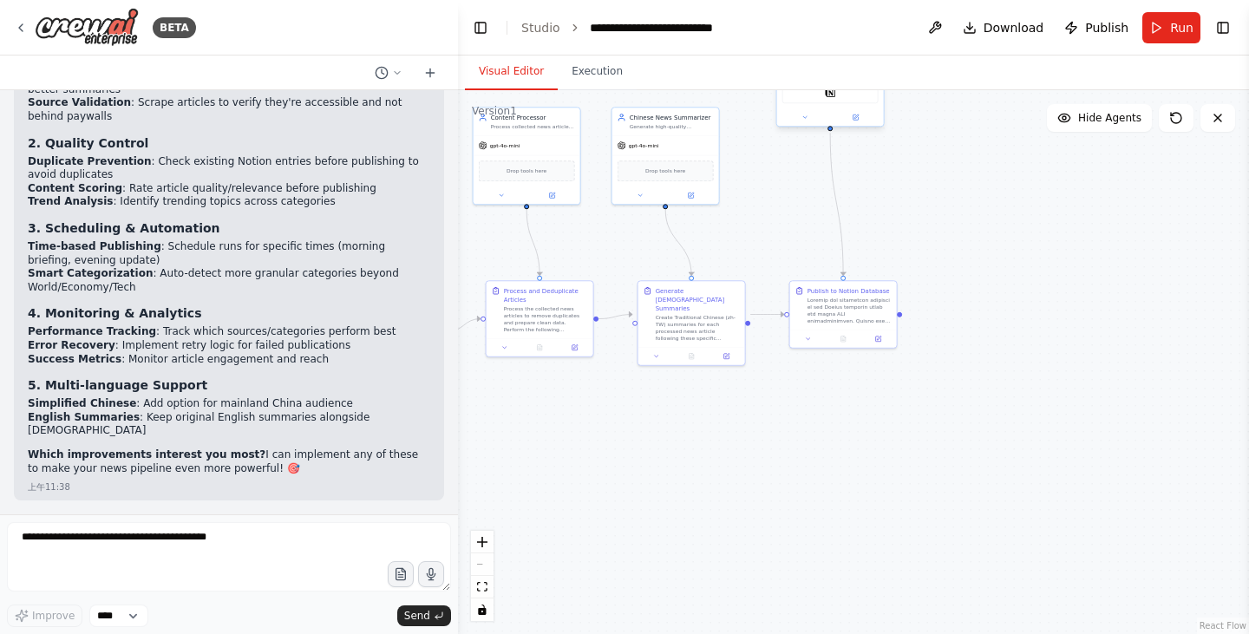
click at [808, 127] on div "Notion Database Publisher Publish news articles to Notion database using EXACTL…" at bounding box center [830, 77] width 108 height 100
click at [808, 121] on button at bounding box center [805, 117] width 49 height 10
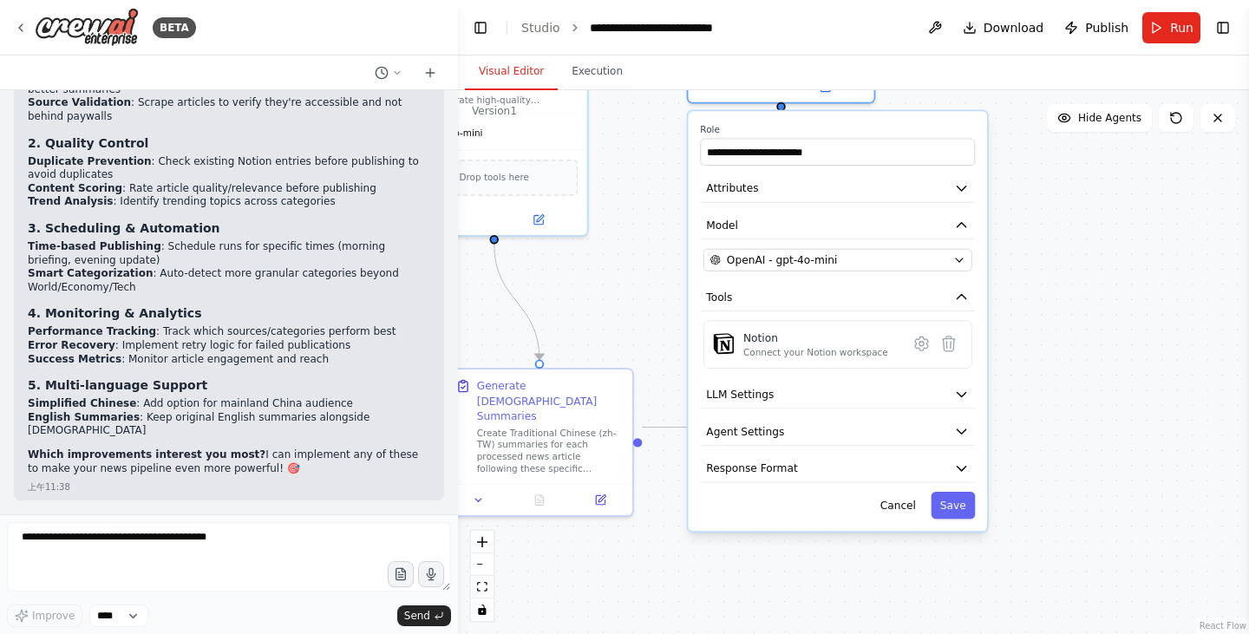
drag, startPoint x: 976, startPoint y: 280, endPoint x: 1030, endPoint y: 442, distance: 170.1
click at [1030, 442] on div ".deletable-edge-delete-btn { width: 20px; height: 20px; border: 0px solid #ffff…" at bounding box center [853, 362] width 791 height 544
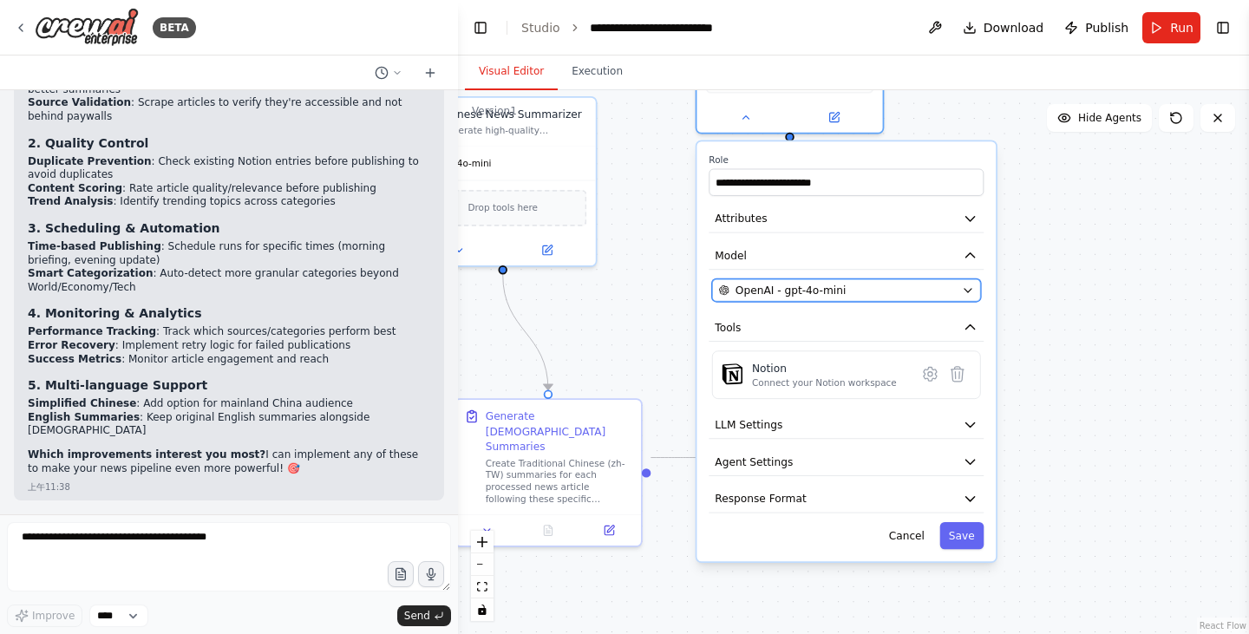
click at [973, 292] on icon "button" at bounding box center [968, 291] width 12 height 12
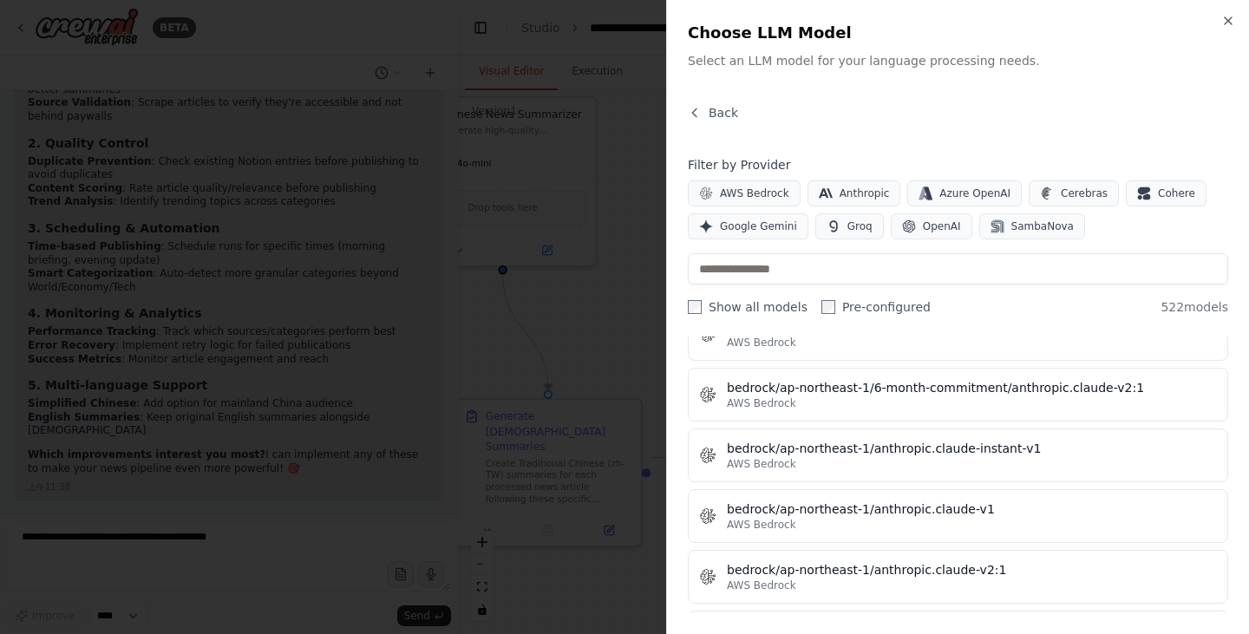
scroll to position [2863, 0]
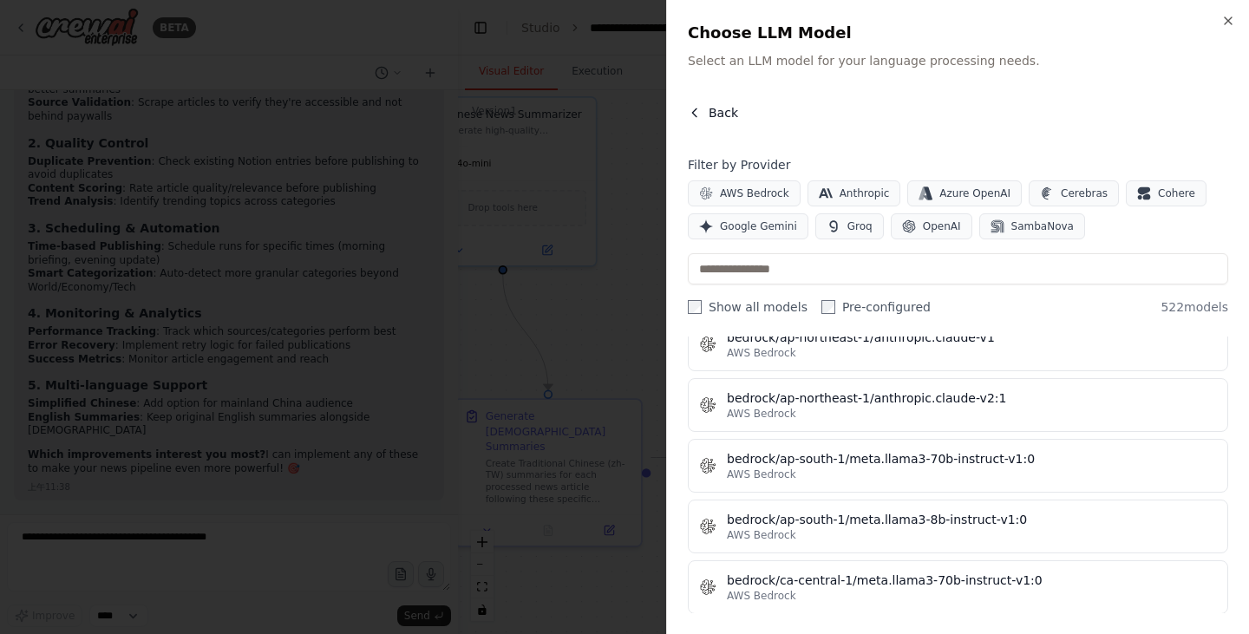
click at [695, 106] on icon "button" at bounding box center [695, 113] width 14 height 14
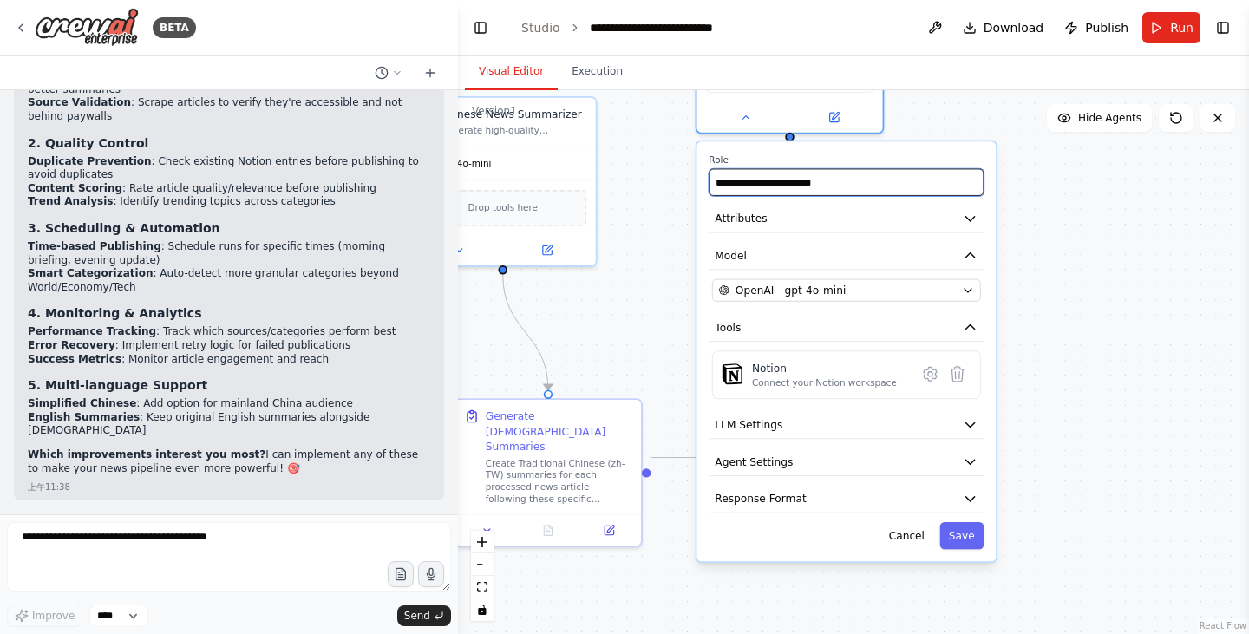
click at [898, 182] on input "**********" at bounding box center [846, 182] width 275 height 27
click at [967, 428] on icon "button" at bounding box center [970, 424] width 15 height 15
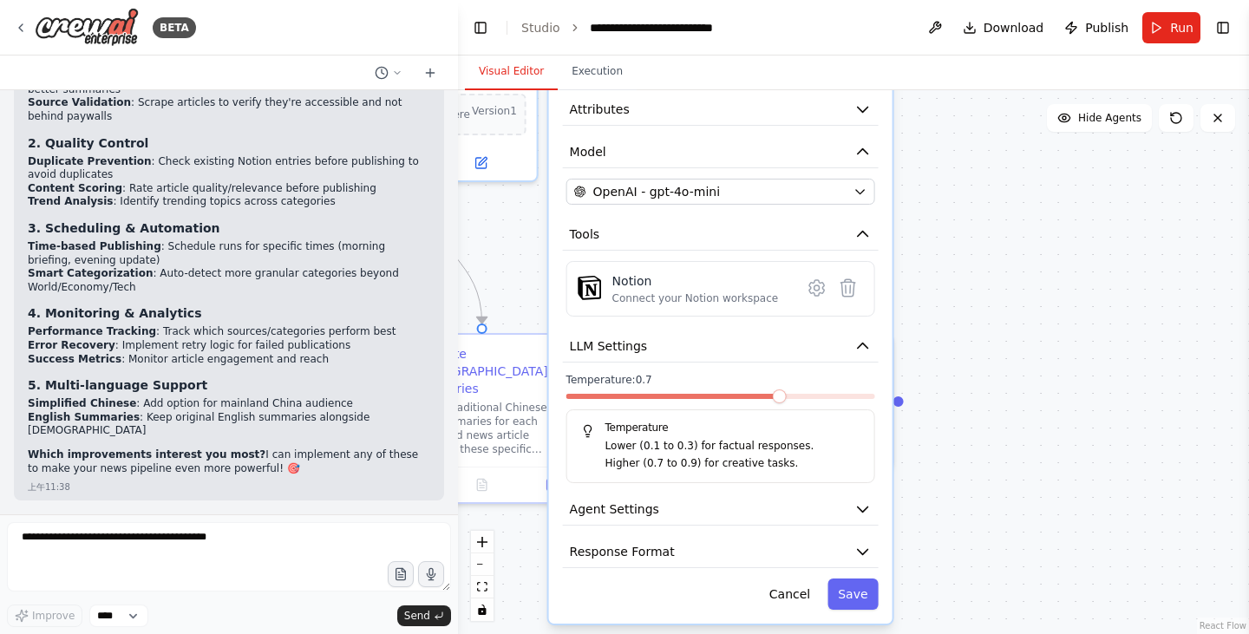
drag, startPoint x: 883, startPoint y: 421, endPoint x: 770, endPoint y: 404, distance: 114.0
click at [770, 404] on div at bounding box center [721, 400] width 309 height 12
click at [782, 405] on div at bounding box center [721, 400] width 309 height 12
click at [828, 401] on div at bounding box center [721, 400] width 309 height 12
click at [829, 403] on div at bounding box center [721, 400] width 309 height 12
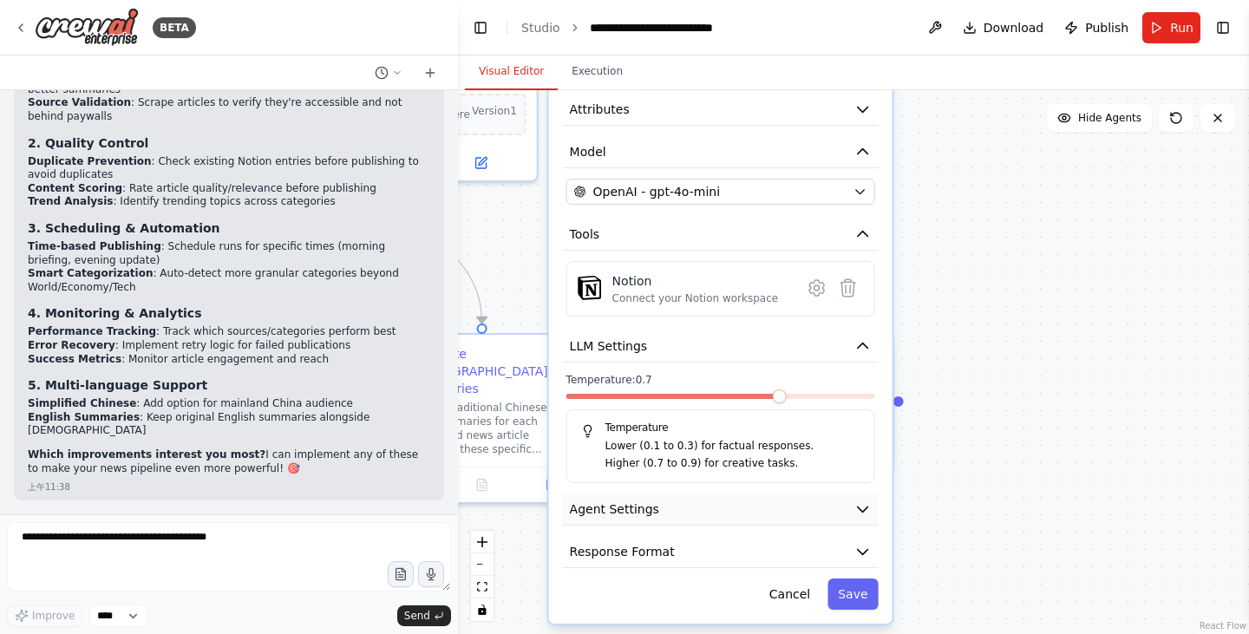
click at [868, 513] on icon "button" at bounding box center [863, 509] width 17 height 17
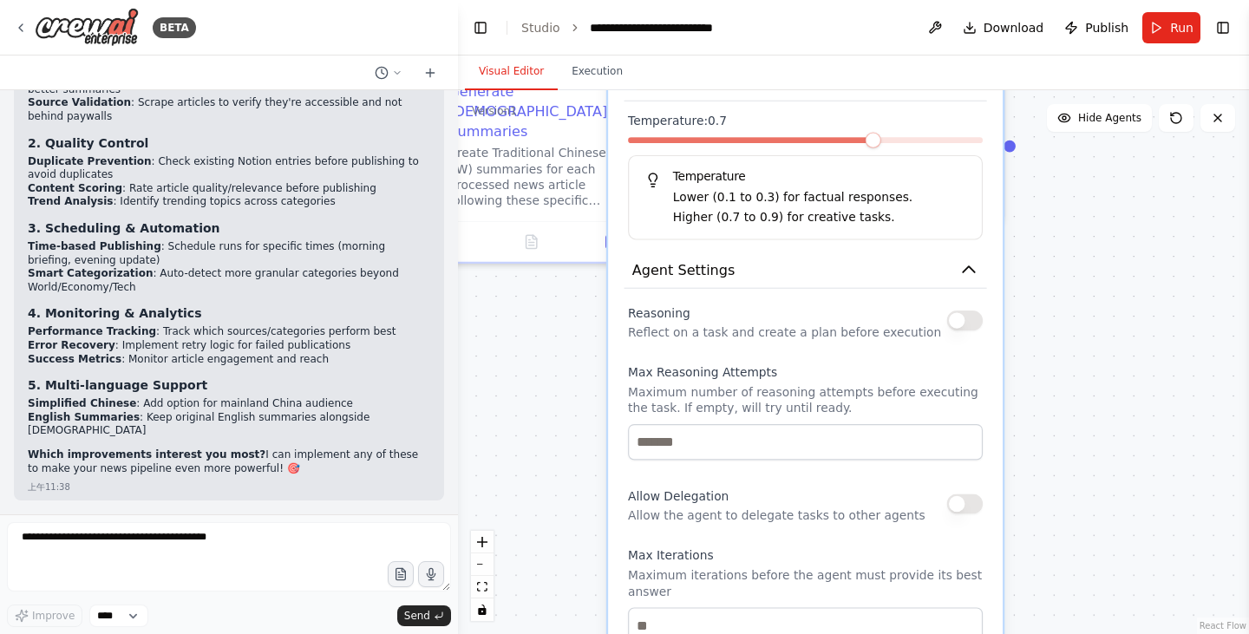
drag, startPoint x: 968, startPoint y: 565, endPoint x: 1088, endPoint y: 385, distance: 215.8
click at [1088, 385] on div ".deletable-edge-delete-btn { width: 20px; height: 20px; border: 0px solid #ffff…" at bounding box center [853, 362] width 791 height 544
click at [966, 519] on div "Allow Delegation Allow the agent to delegate tasks to other agents" at bounding box center [805, 504] width 355 height 40
click at [976, 508] on button "button" at bounding box center [965, 504] width 36 height 20
click at [964, 324] on button "button" at bounding box center [965, 321] width 36 height 20
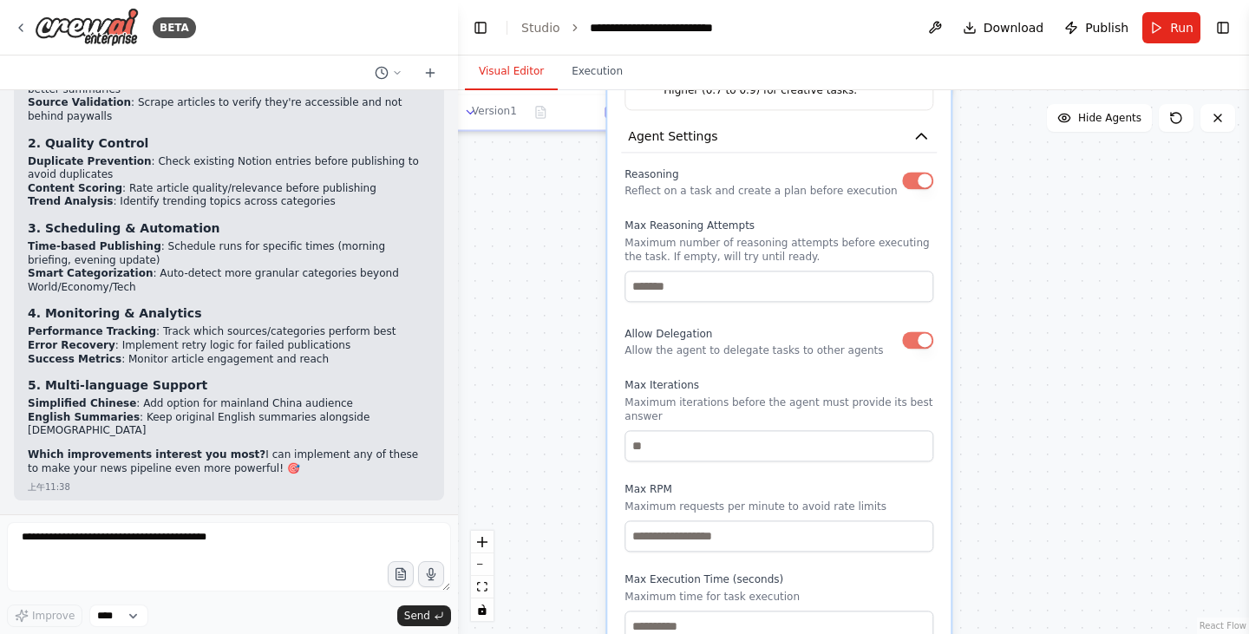
drag, startPoint x: 577, startPoint y: 429, endPoint x: 572, endPoint y: 282, distance: 146.7
click at [572, 282] on div ".deletable-edge-delete-btn { width: 20px; height: 20px; border: 0px solid #ffff…" at bounding box center [853, 362] width 791 height 544
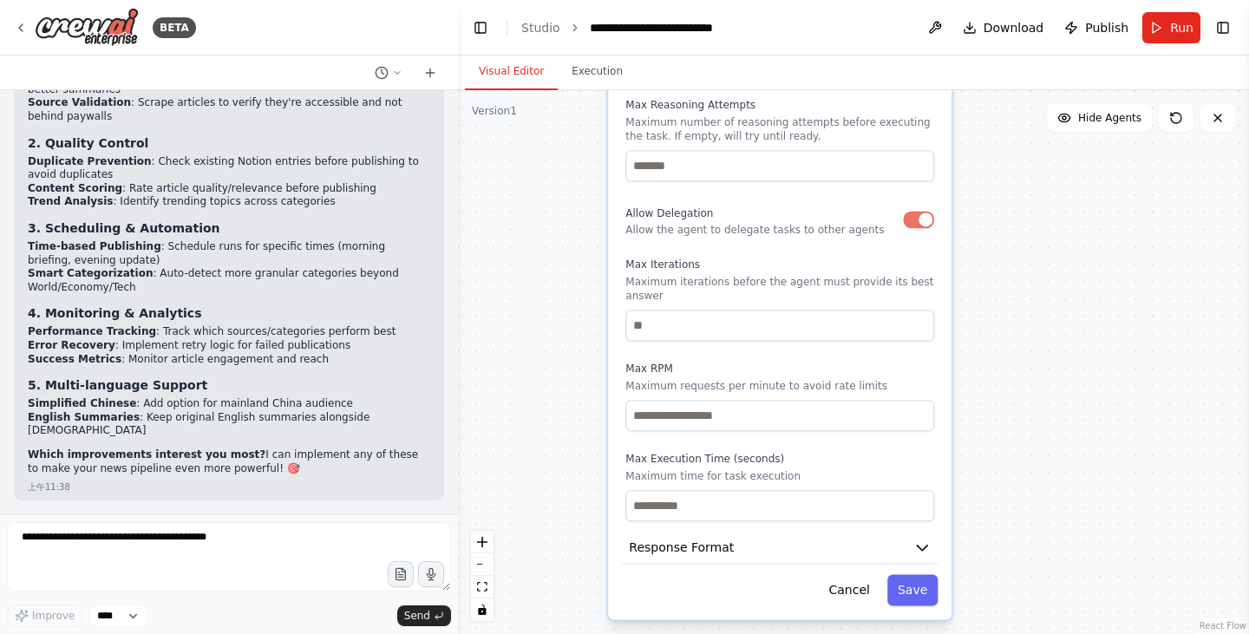
drag, startPoint x: 582, startPoint y: 469, endPoint x: 583, endPoint y: 286, distance: 183.1
click at [583, 286] on div ".deletable-edge-delete-btn { width: 20px; height: 20px; border: 0px solid #ffff…" at bounding box center [853, 362] width 791 height 544
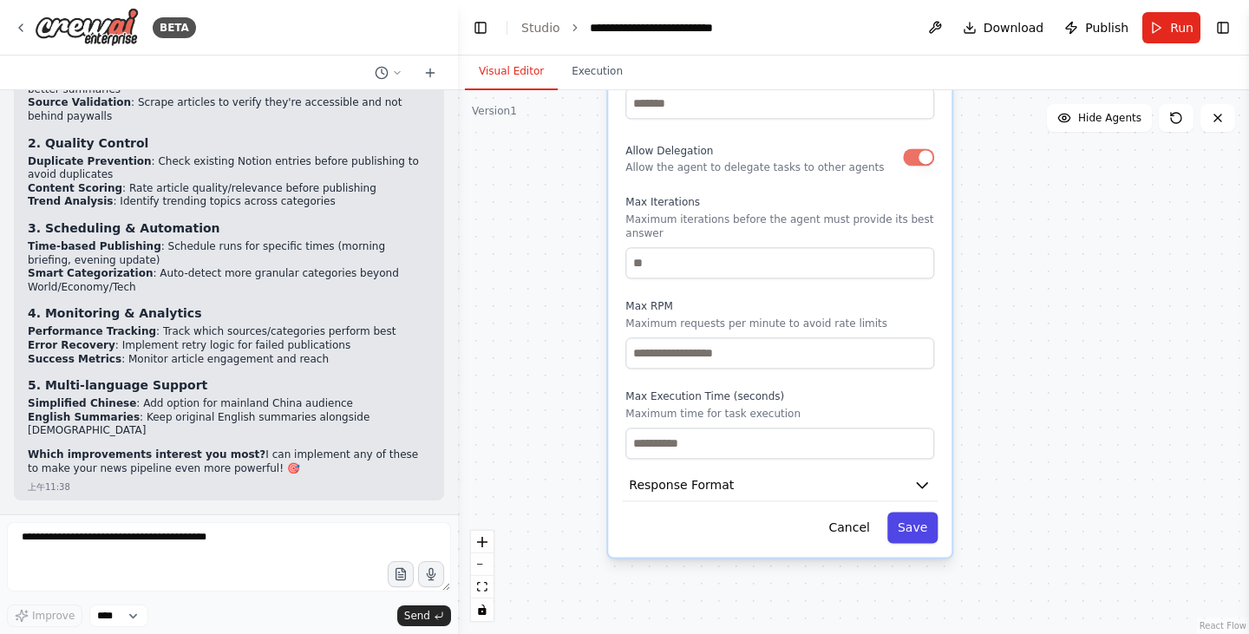
click at [894, 526] on button "Save" at bounding box center [913, 527] width 50 height 31
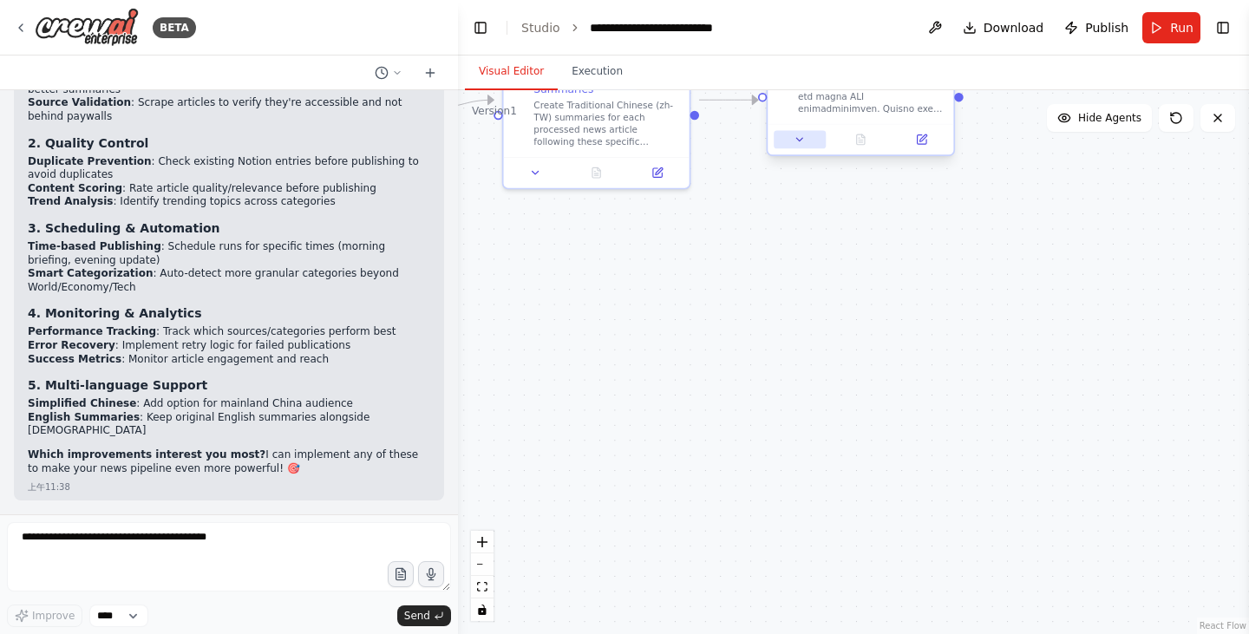
click at [800, 141] on icon at bounding box center [800, 139] width 6 height 3
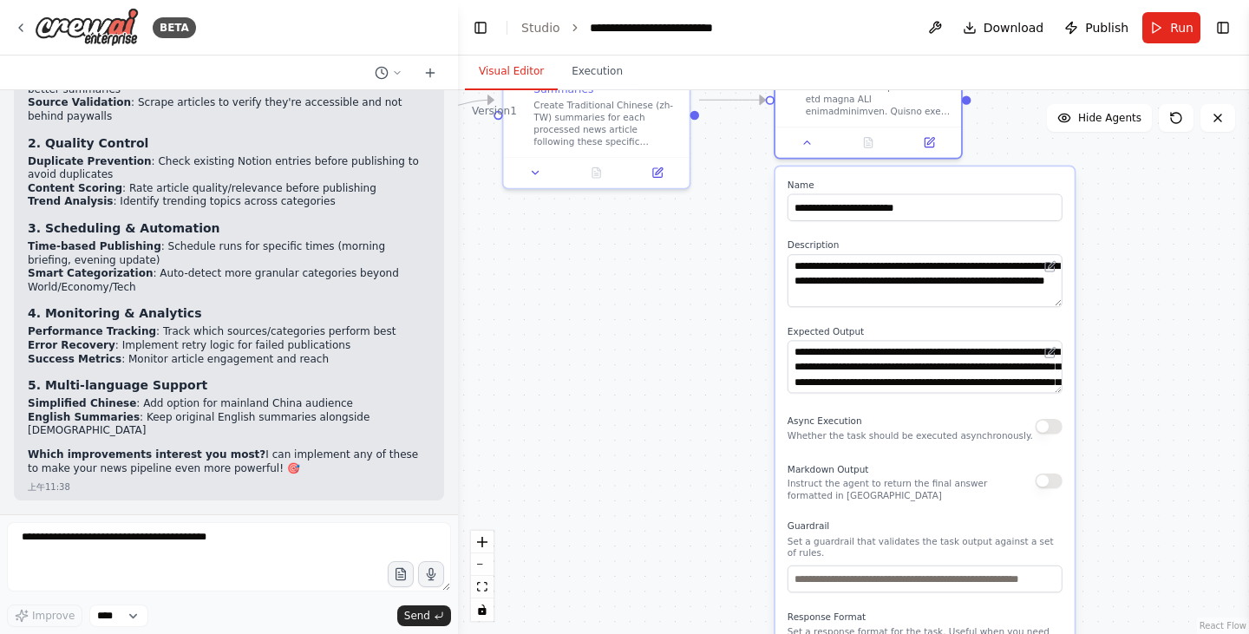
drag, startPoint x: 946, startPoint y: 442, endPoint x: 999, endPoint y: 447, distance: 53.1
click at [999, 447] on div "**********" at bounding box center [925, 459] width 299 height 585
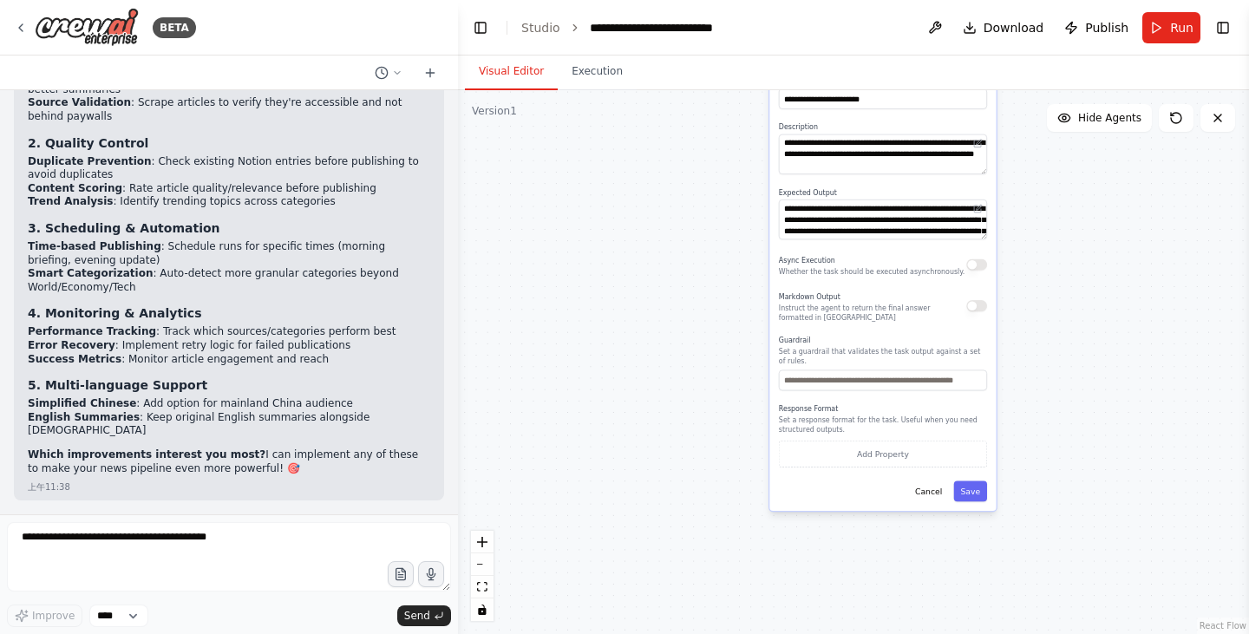
drag, startPoint x: 783, startPoint y: 563, endPoint x: 707, endPoint y: 370, distance: 206.9
click at [707, 370] on div ".deletable-edge-delete-btn { width: 20px; height: 20px; border: 0px solid #ffff…" at bounding box center [853, 362] width 791 height 544
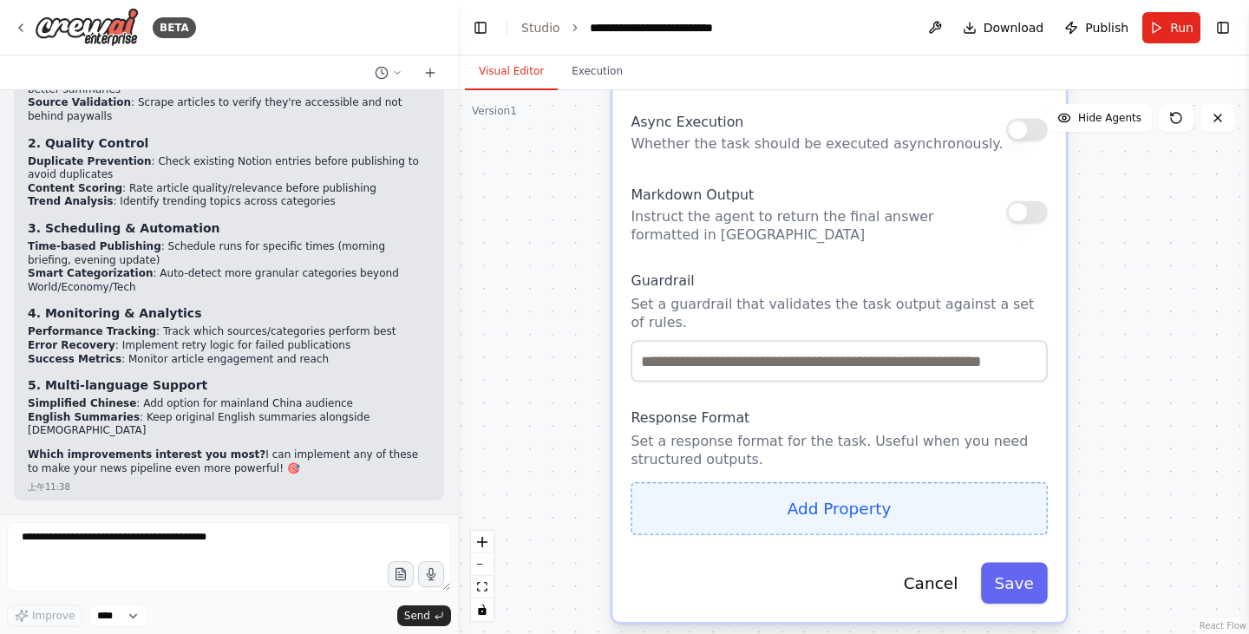
click at [902, 513] on button "Add Property" at bounding box center [839, 508] width 416 height 53
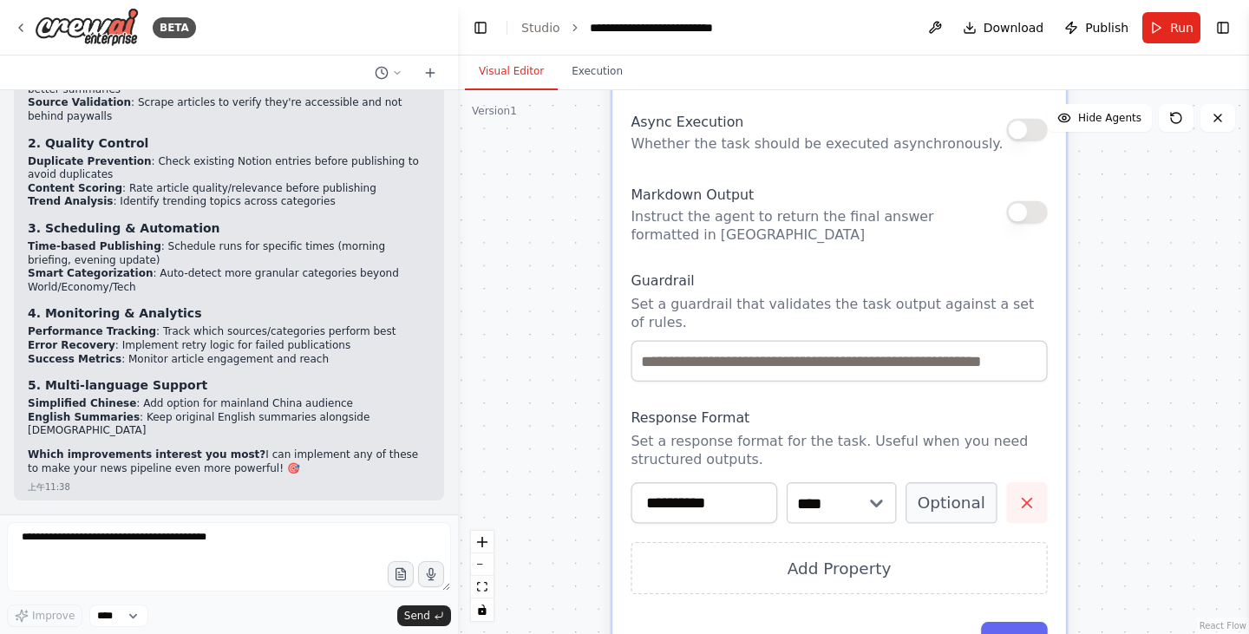
click at [1030, 514] on button "button" at bounding box center [1027, 503] width 42 height 42
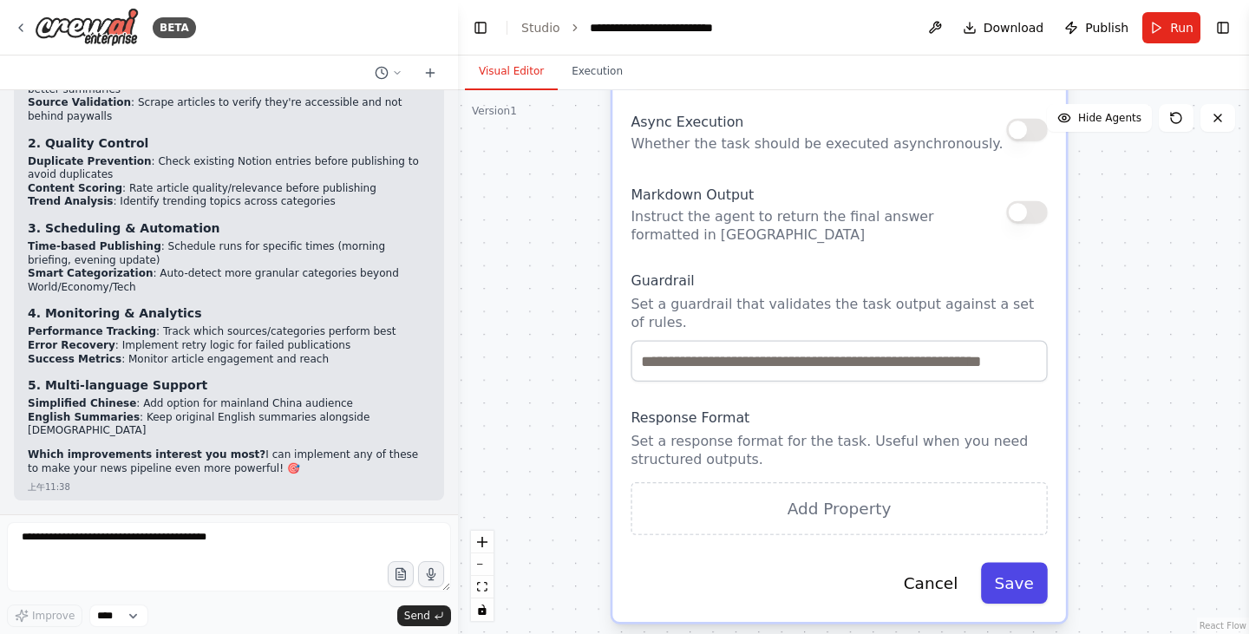
click at [1032, 574] on button "Save" at bounding box center [1014, 583] width 67 height 42
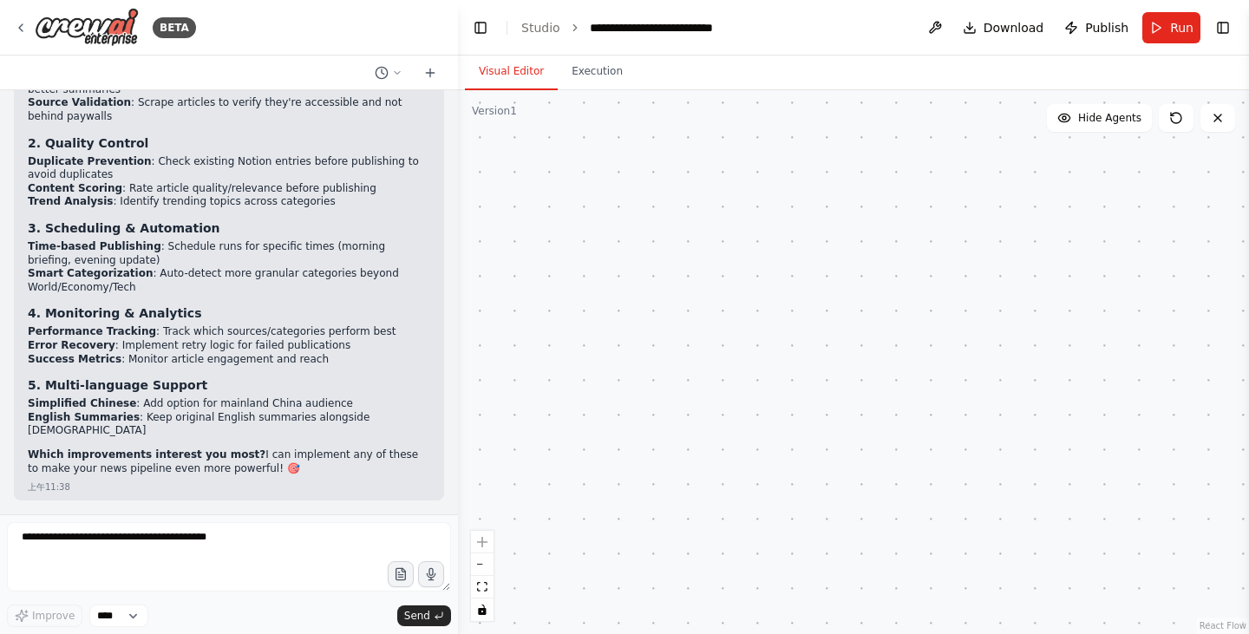
drag, startPoint x: 764, startPoint y: 250, endPoint x: 914, endPoint y: 675, distance: 450.8
click at [914, 633] on html "BETA You are my Daily News pipeline. Goal: Every day at 07:00 Asia/Taipei, coll…" at bounding box center [624, 317] width 1249 height 634
drag, startPoint x: 744, startPoint y: 339, endPoint x: 902, endPoint y: 675, distance: 371.0
click at [902, 633] on html "BETA You are my Daily News pipeline. Goal: Every day at 07:00 Asia/Taipei, coll…" at bounding box center [624, 317] width 1249 height 634
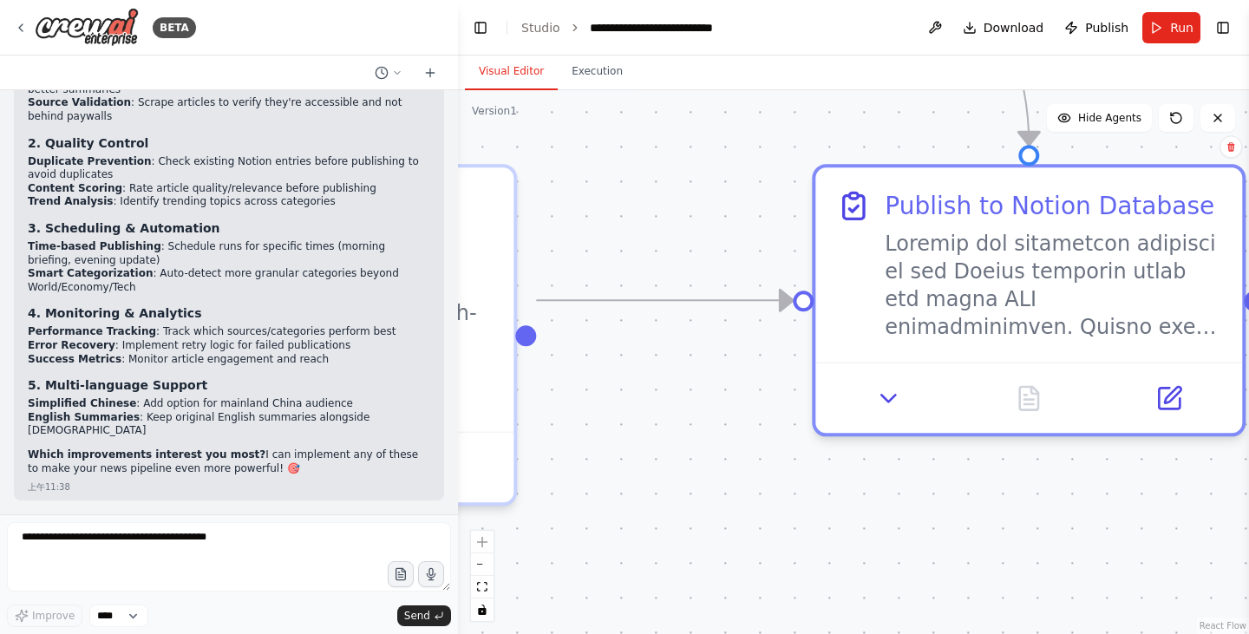
drag, startPoint x: 612, startPoint y: 174, endPoint x: 699, endPoint y: 507, distance: 344.5
click at [699, 507] on div ".deletable-edge-delete-btn { width: 20px; height: 20px; border: 0px solid #ffff…" at bounding box center [853, 362] width 791 height 544
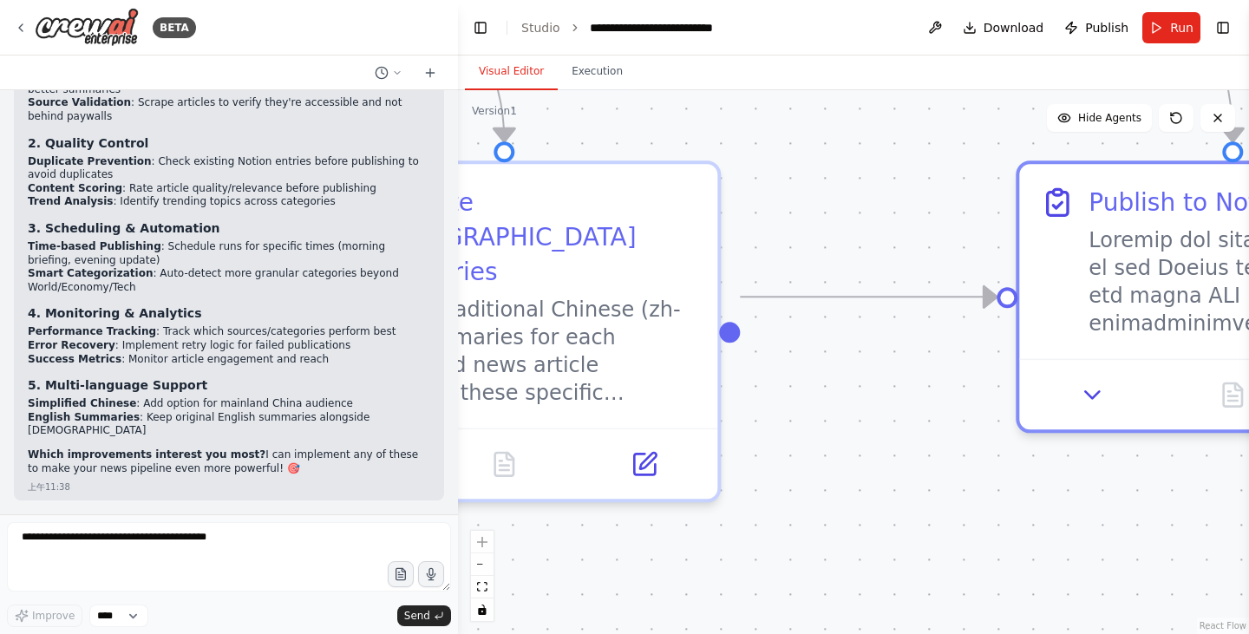
drag, startPoint x: 610, startPoint y: 459, endPoint x: 924, endPoint y: 443, distance: 314.5
click at [924, 443] on div ".deletable-edge-delete-btn { width: 20px; height: 20px; border: 0px solid #ffff…" at bounding box center [853, 362] width 791 height 544
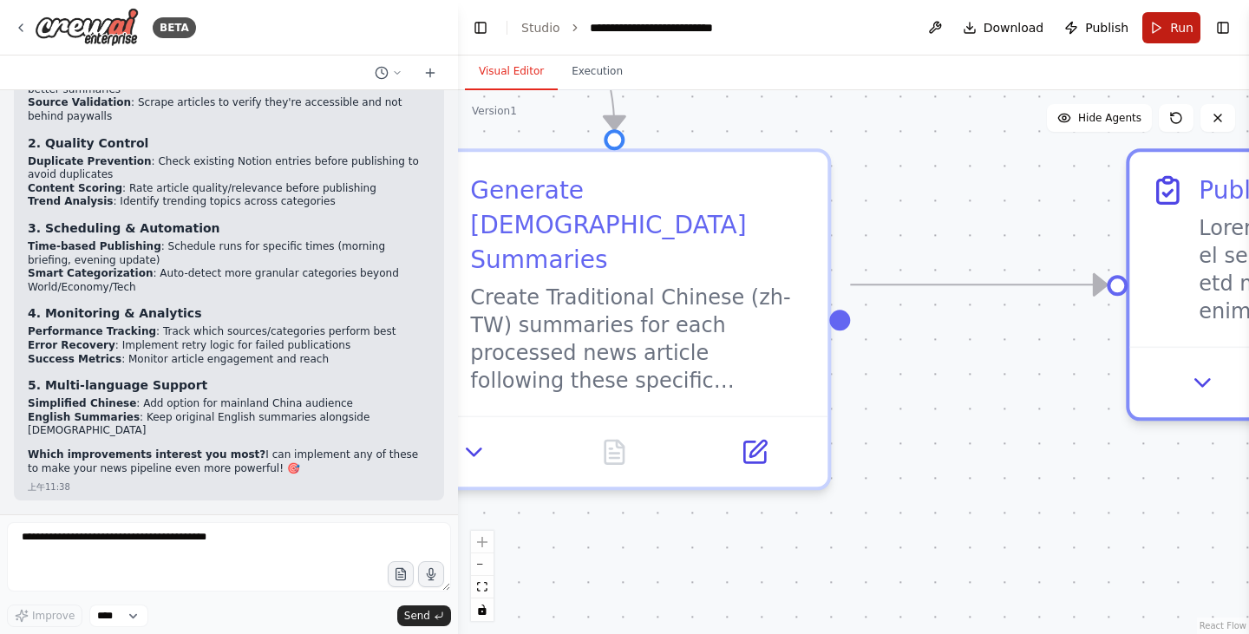
click at [1154, 16] on button "Run" at bounding box center [1172, 27] width 58 height 31
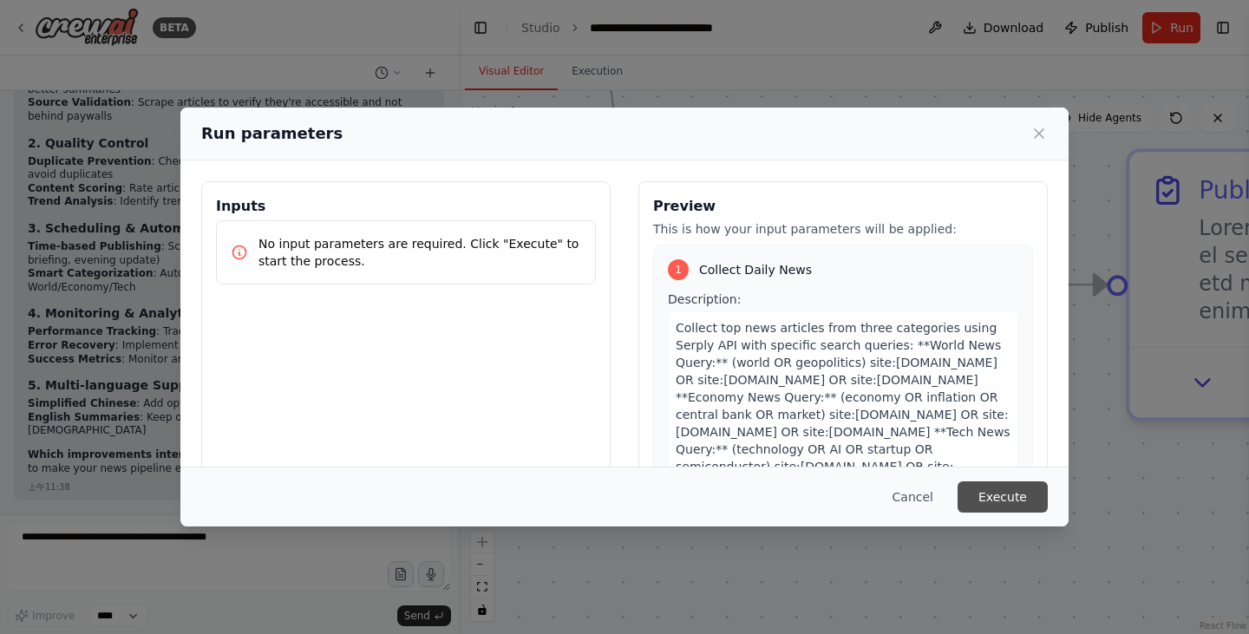
click at [1003, 486] on button "Execute" at bounding box center [1003, 497] width 90 height 31
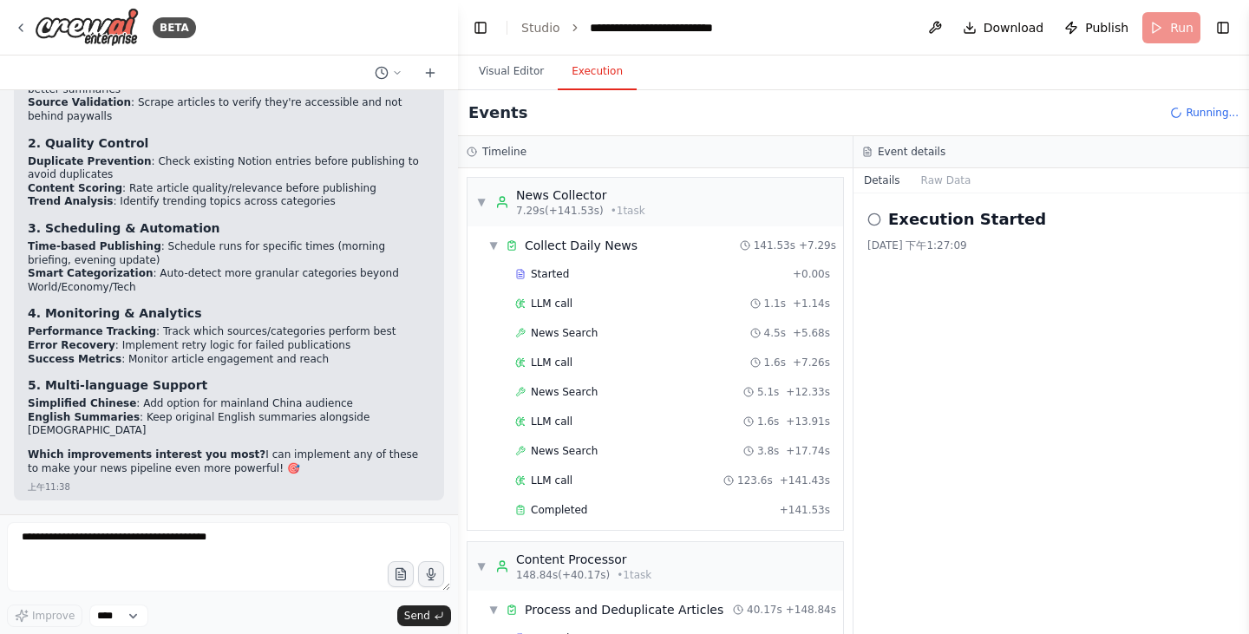
scroll to position [261, 0]
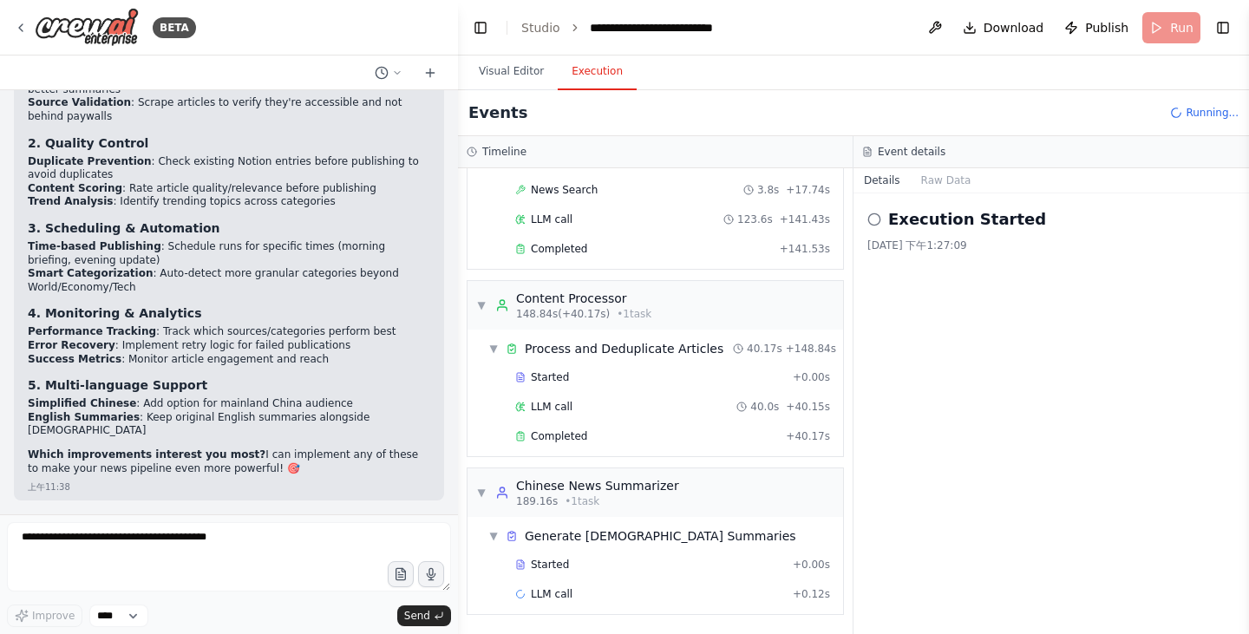
click at [875, 221] on icon at bounding box center [875, 220] width 14 height 14
click at [496, 62] on button "Visual Editor" at bounding box center [511, 72] width 93 height 36
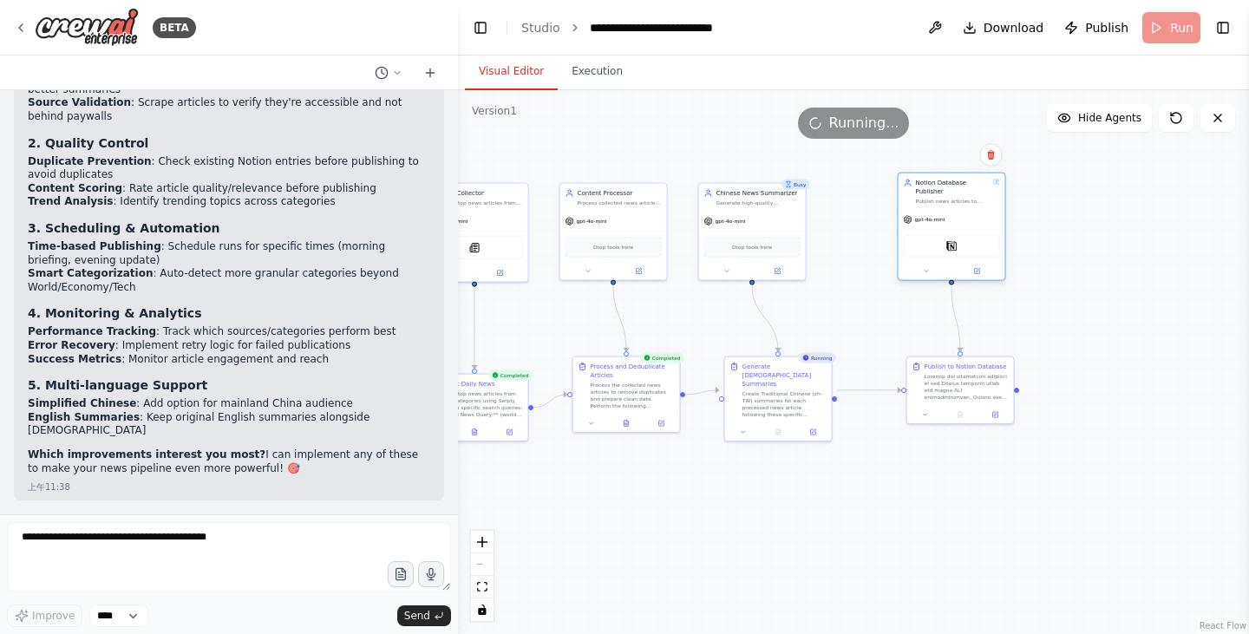
drag, startPoint x: 895, startPoint y: 147, endPoint x: 987, endPoint y: 225, distance: 120.6
click at [987, 225] on div "gpt-4o-mini" at bounding box center [952, 219] width 107 height 19
click at [1074, 234] on div ".deletable-edge-delete-btn { width: 20px; height: 20px; border: 0px solid #ffff…" at bounding box center [853, 362] width 791 height 544
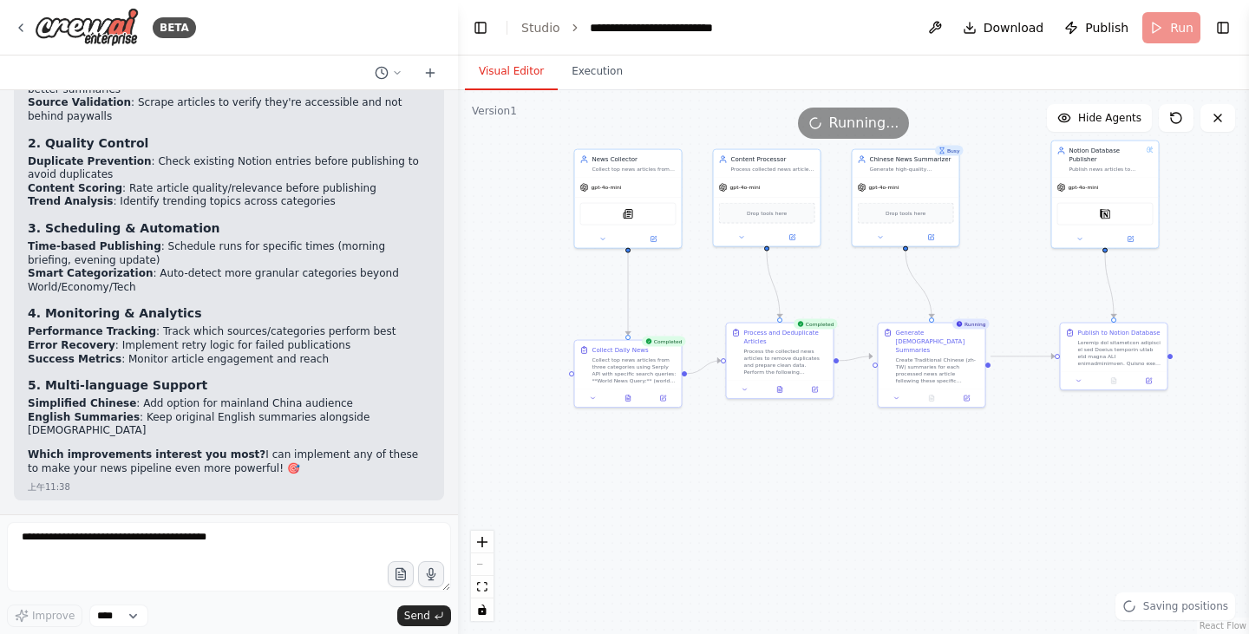
drag, startPoint x: 816, startPoint y: 544, endPoint x: 973, endPoint y: 508, distance: 160.2
click at [973, 508] on div ".deletable-edge-delete-btn { width: 20px; height: 20px; border: 0px solid #ffff…" at bounding box center [853, 362] width 791 height 544
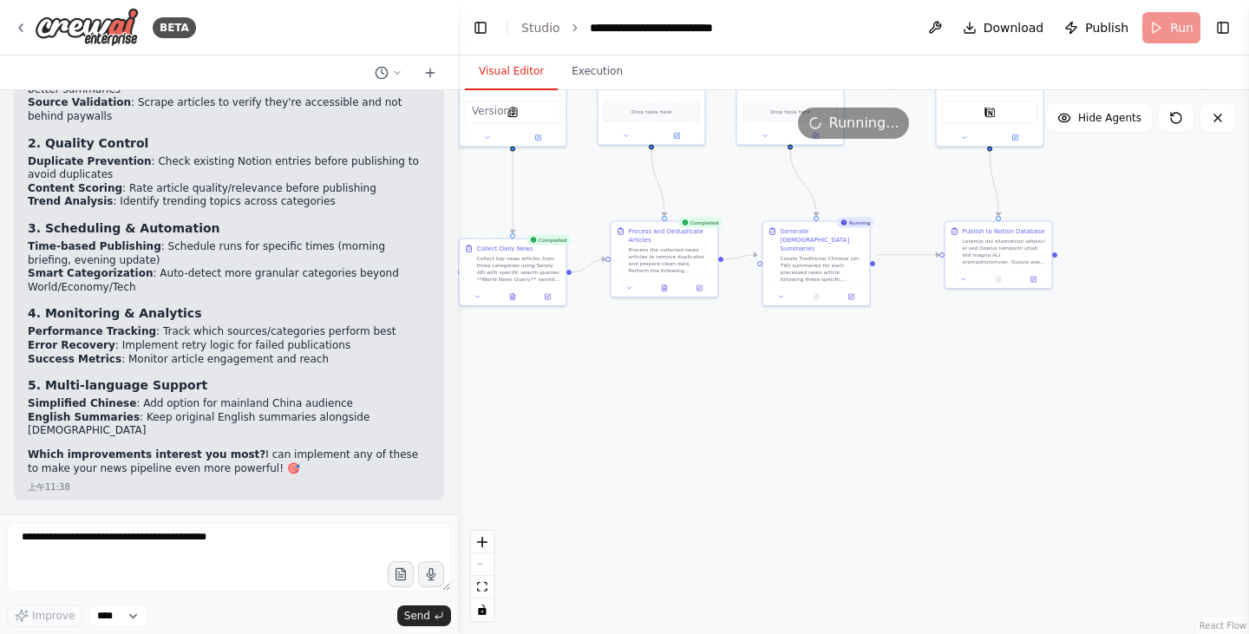
drag, startPoint x: 875, startPoint y: 495, endPoint x: 757, endPoint y: 395, distance: 154.5
click at [757, 395] on div ".deletable-edge-delete-btn { width: 20px; height: 20px; border: 0px solid #ffff…" at bounding box center [853, 362] width 791 height 544
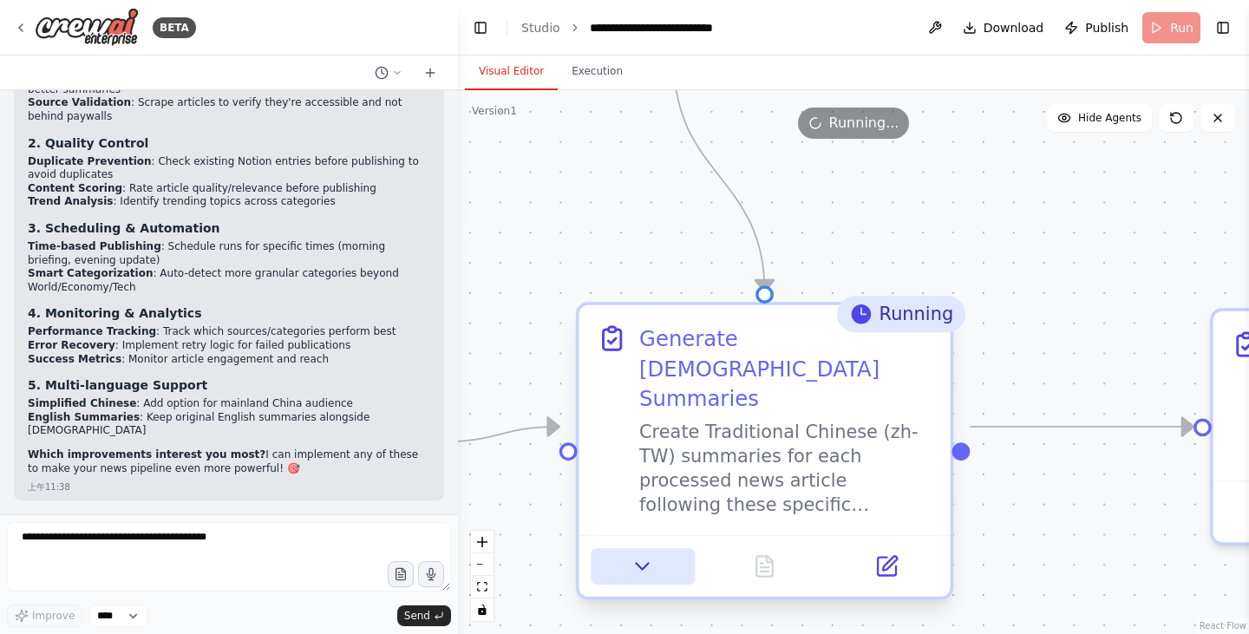
click at [637, 554] on icon at bounding box center [643, 566] width 24 height 24
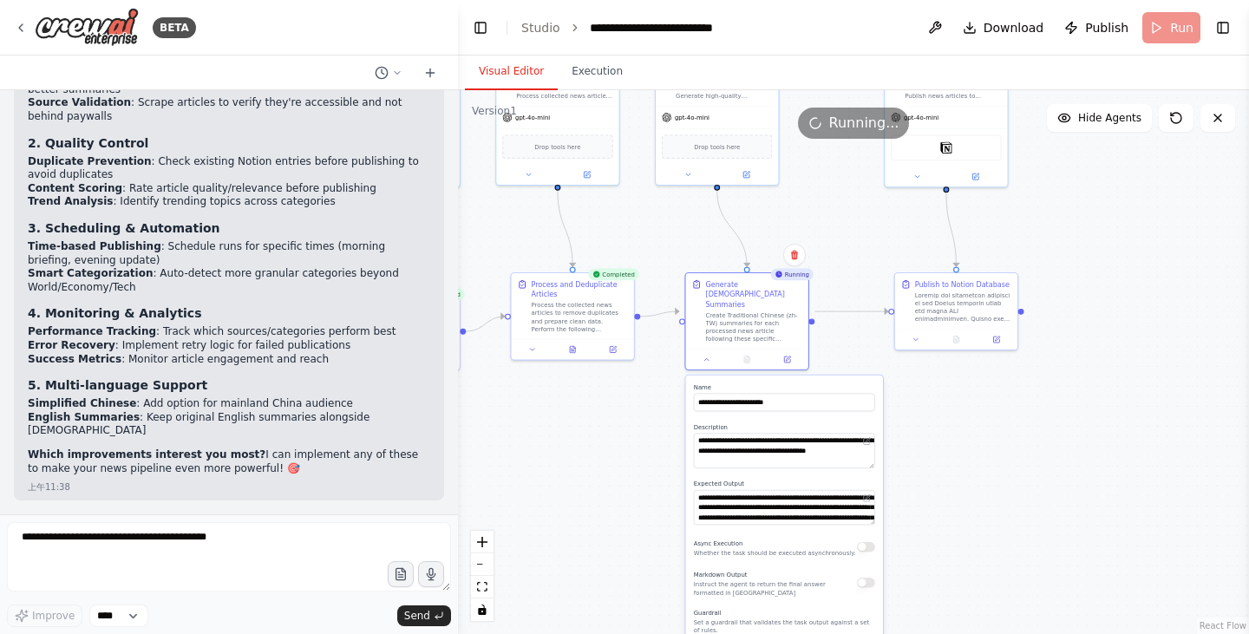
drag, startPoint x: 609, startPoint y: 591, endPoint x: 665, endPoint y: 396, distance: 203.2
click at [665, 396] on div ".deletable-edge-delete-btn { width: 20px; height: 20px; border: 0px solid #ffff…" at bounding box center [853, 362] width 791 height 544
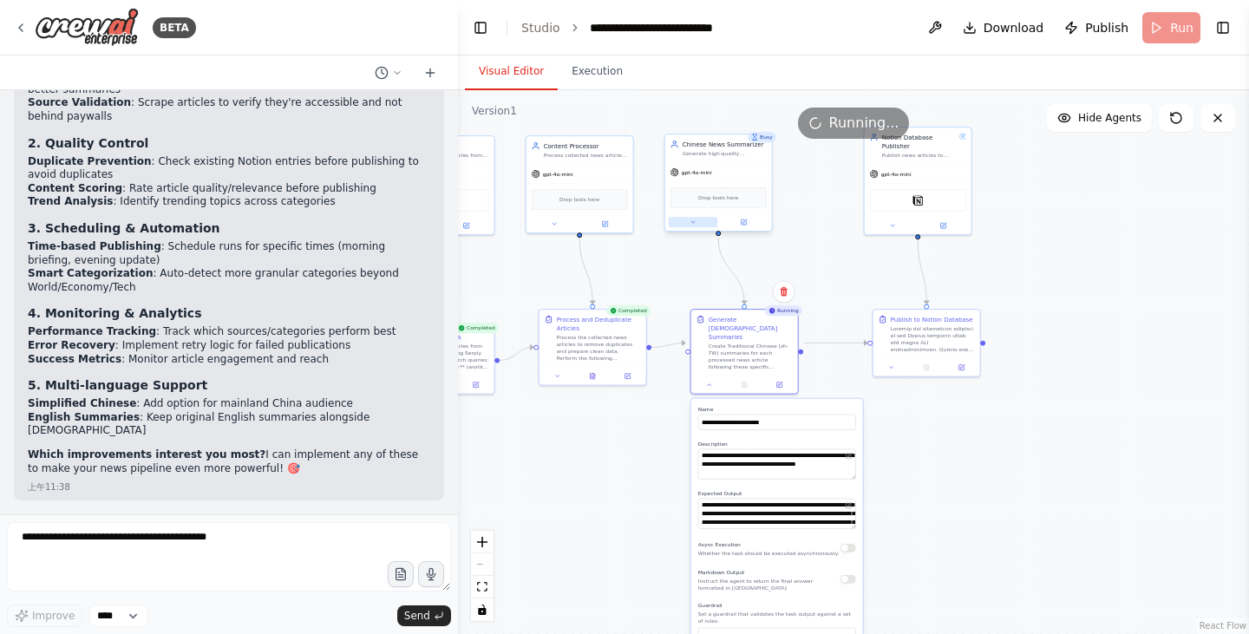
click at [691, 224] on icon at bounding box center [693, 222] width 7 height 7
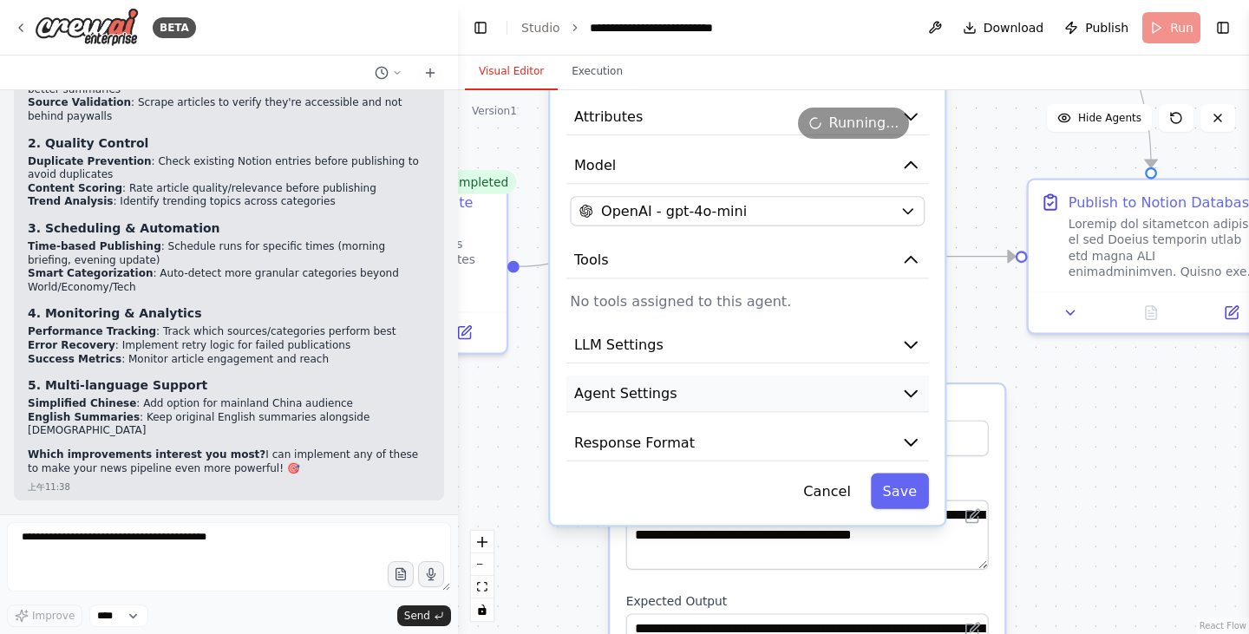
click at [901, 396] on icon "button" at bounding box center [911, 393] width 20 height 20
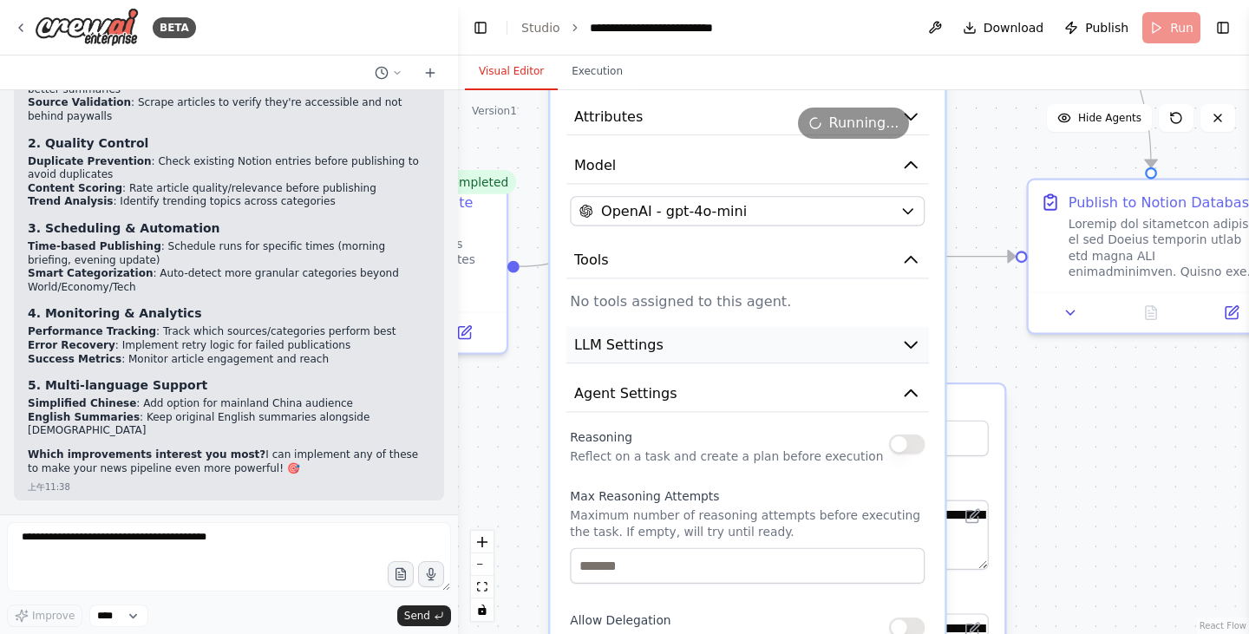
click at [904, 355] on button "LLM Settings" at bounding box center [748, 345] width 363 height 37
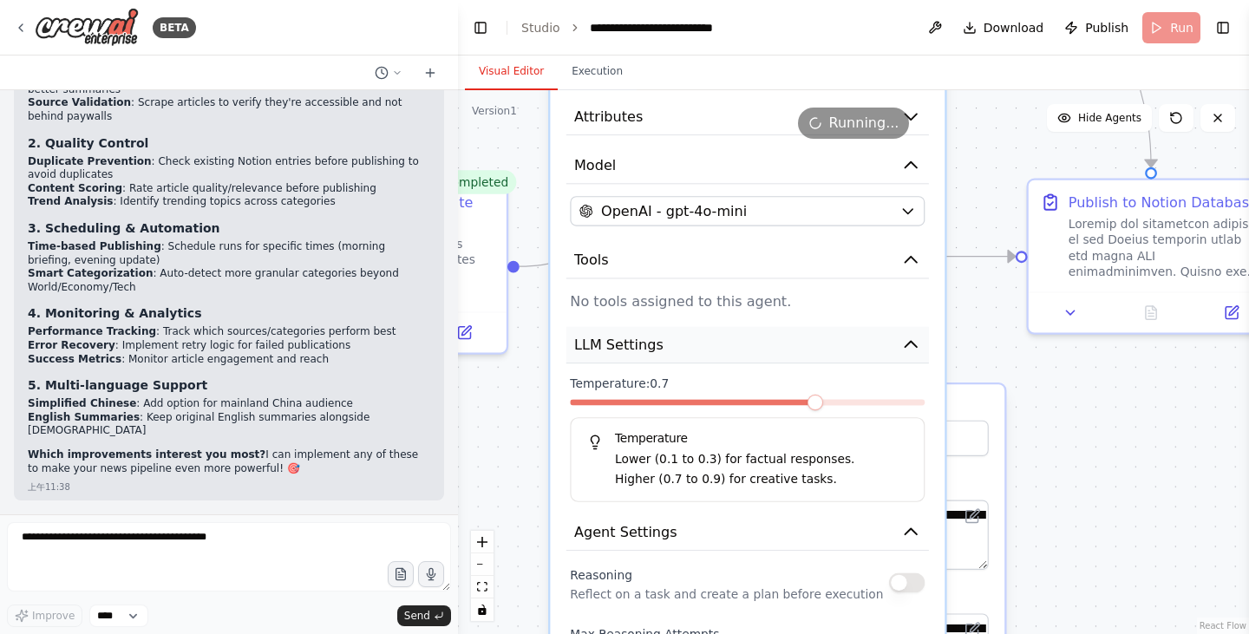
click at [904, 355] on button "LLM Settings" at bounding box center [748, 345] width 363 height 37
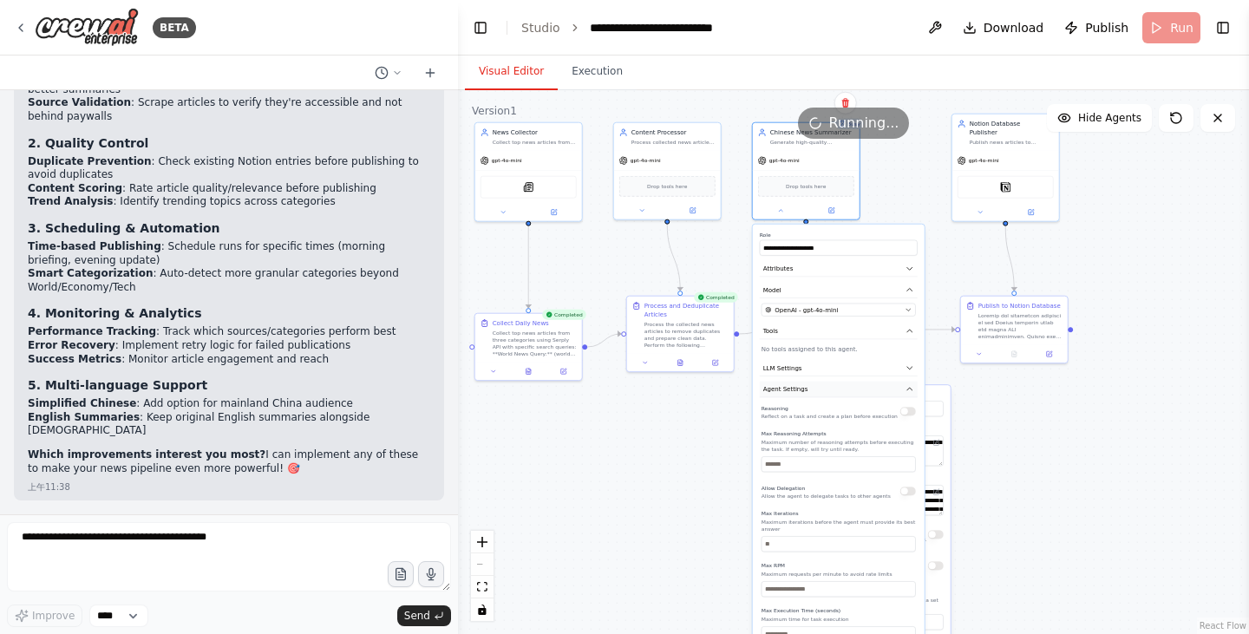
click at [910, 393] on icon "button" at bounding box center [910, 389] width 9 height 9
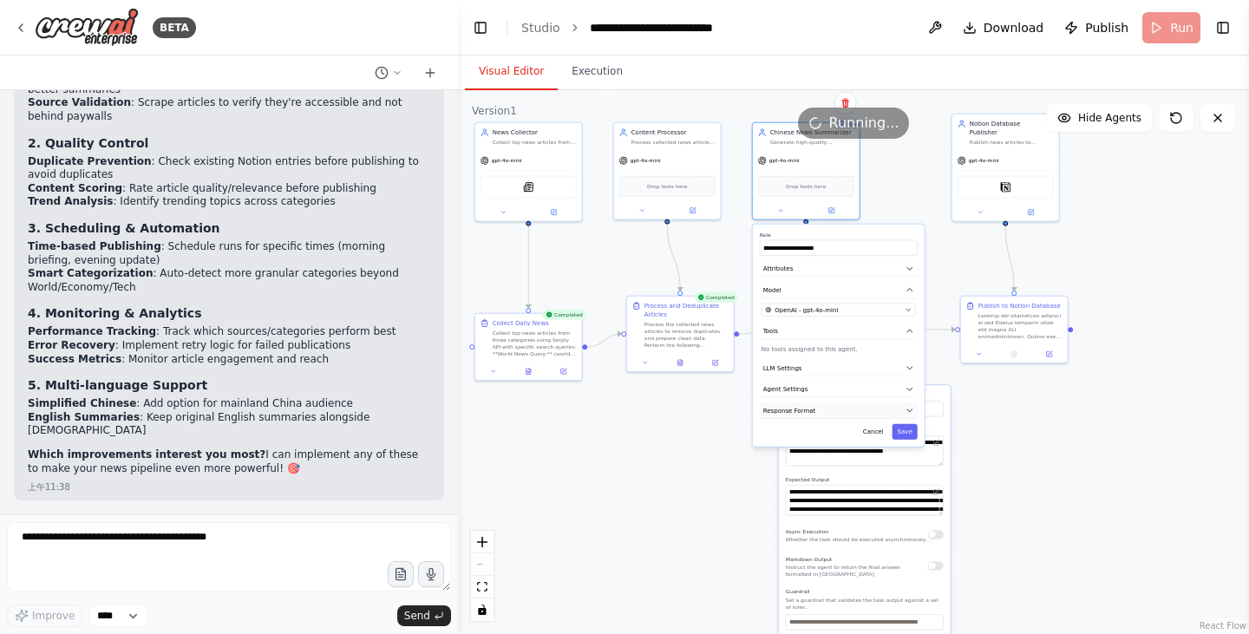
click at [909, 412] on icon "button" at bounding box center [910, 410] width 9 height 9
click at [1059, 473] on div ".deletable-edge-delete-btn { width: 20px; height: 20px; border: 0px solid #ffff…" at bounding box center [853, 362] width 791 height 544
click at [784, 214] on div at bounding box center [806, 208] width 107 height 17
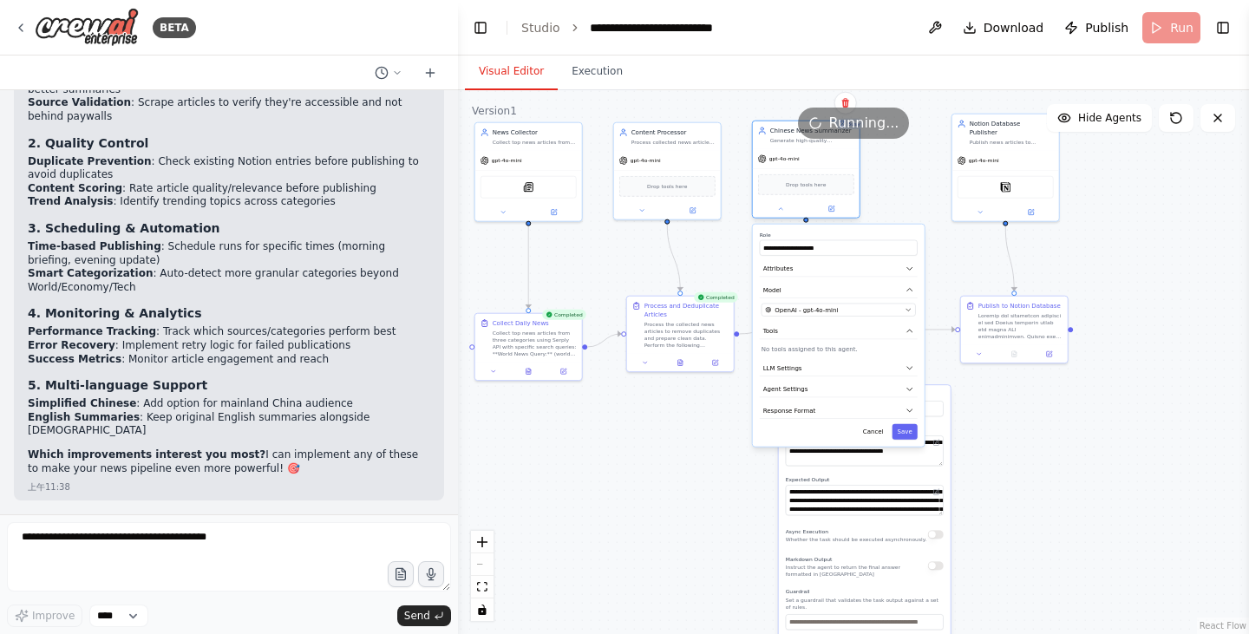
click at [786, 216] on div at bounding box center [806, 208] width 107 height 17
click at [782, 211] on icon at bounding box center [780, 209] width 7 height 7
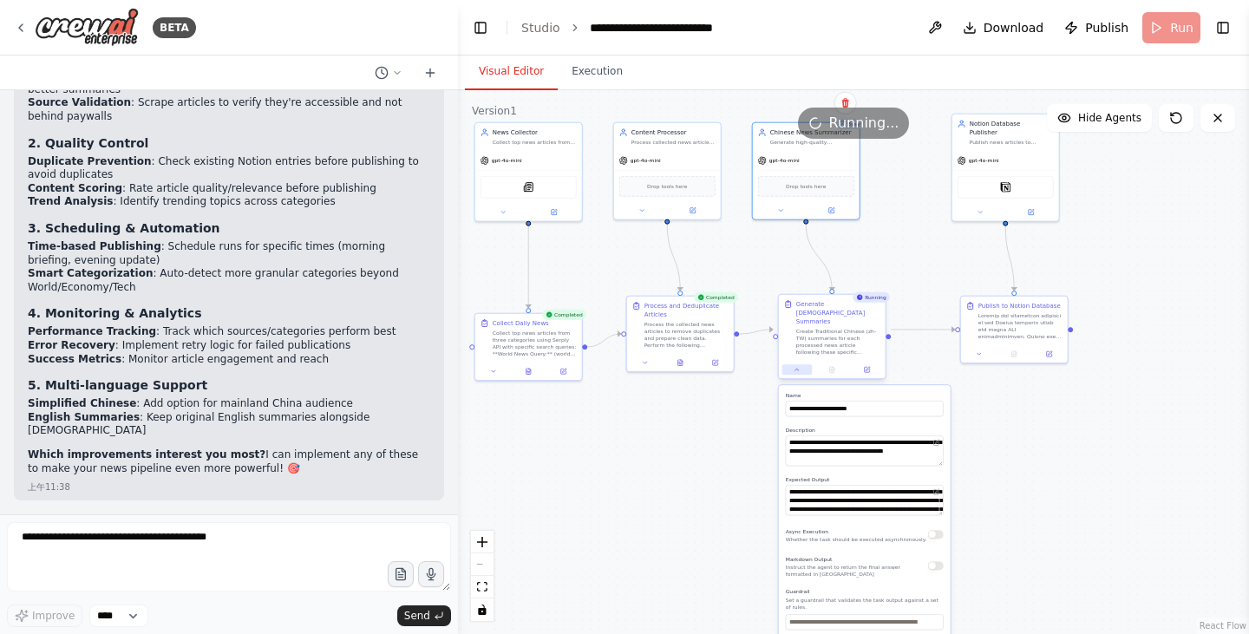
click at [800, 366] on icon at bounding box center [797, 369] width 7 height 7
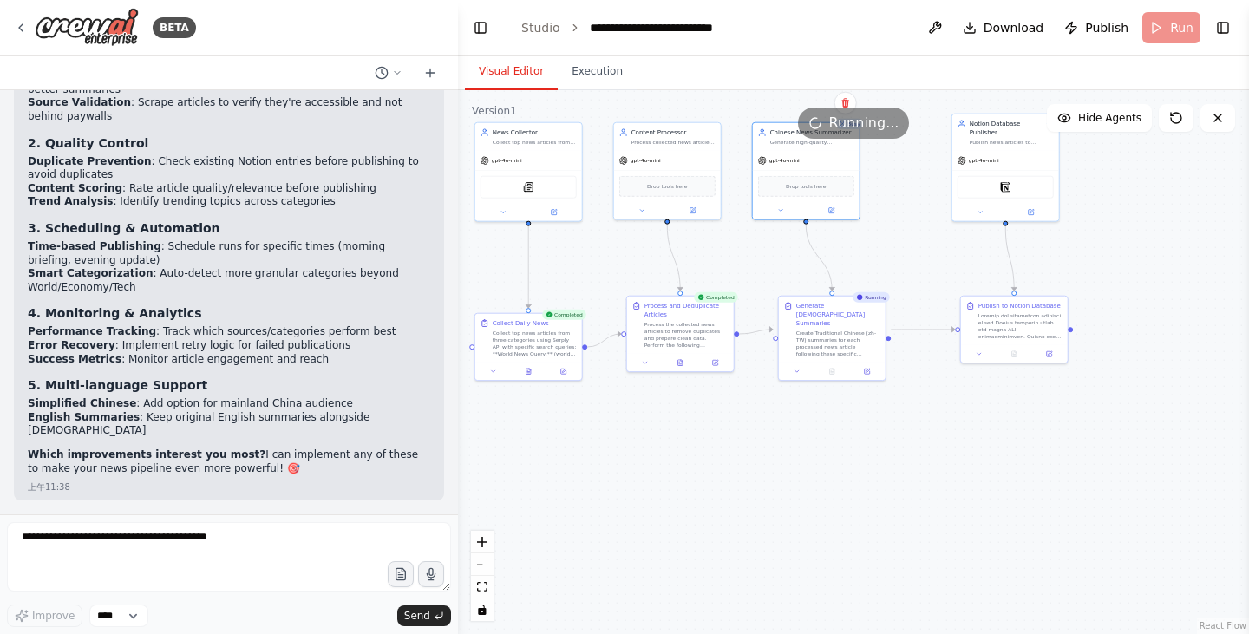
click at [1058, 463] on div ".deletable-edge-delete-btn { width: 20px; height: 20px; border: 0px solid #ffff…" at bounding box center [853, 362] width 791 height 544
click at [979, 217] on div at bounding box center [1006, 210] width 107 height 17
click at [993, 212] on button at bounding box center [980, 211] width 49 height 10
click at [913, 519] on div ".deletable-edge-delete-btn { width: 20px; height: 20px; border: 0px solid #ffff…" at bounding box center [853, 362] width 791 height 544
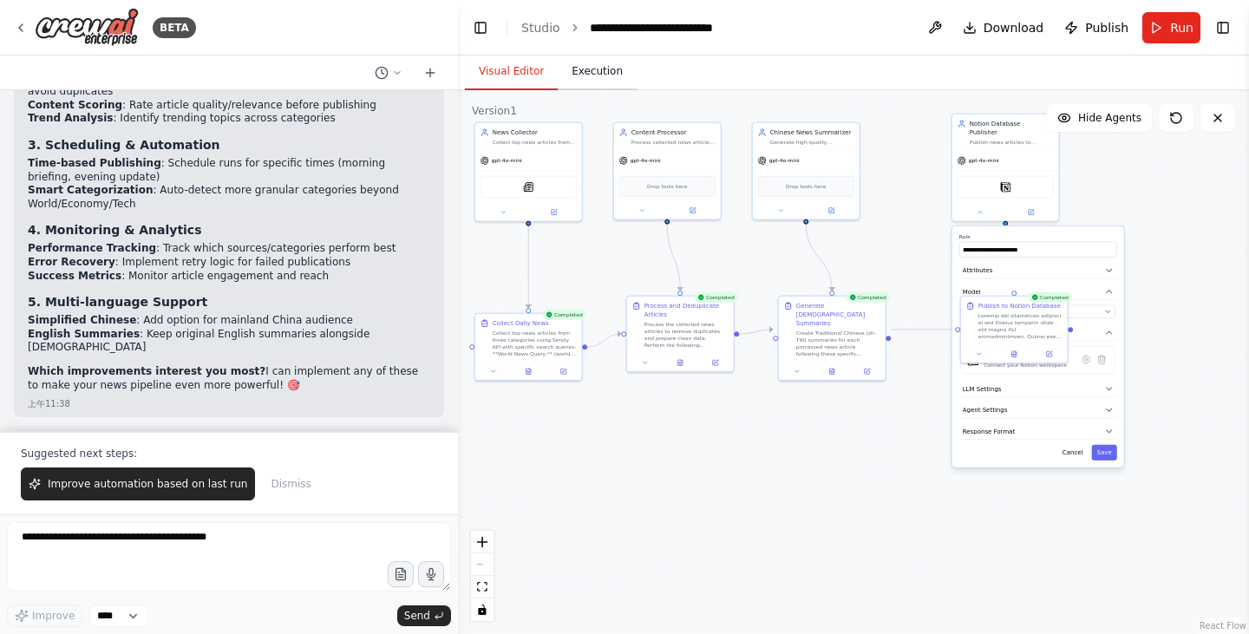
click at [599, 70] on button "Execution" at bounding box center [597, 72] width 79 height 36
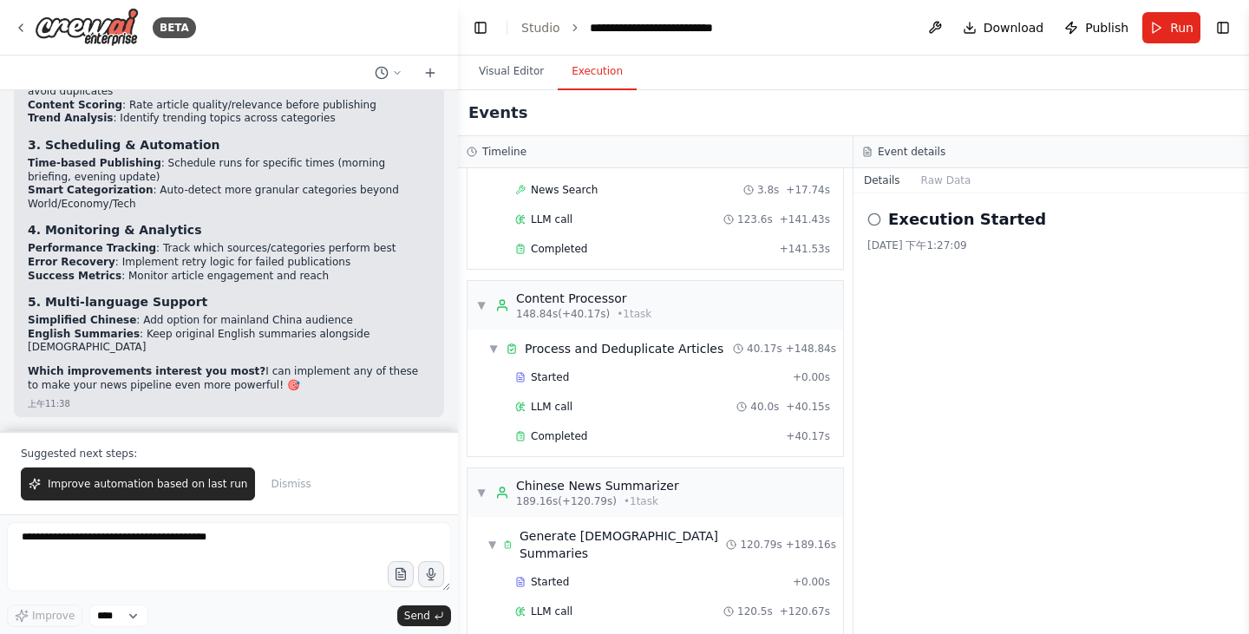
click at [875, 225] on circle at bounding box center [873, 218] width 11 height 11
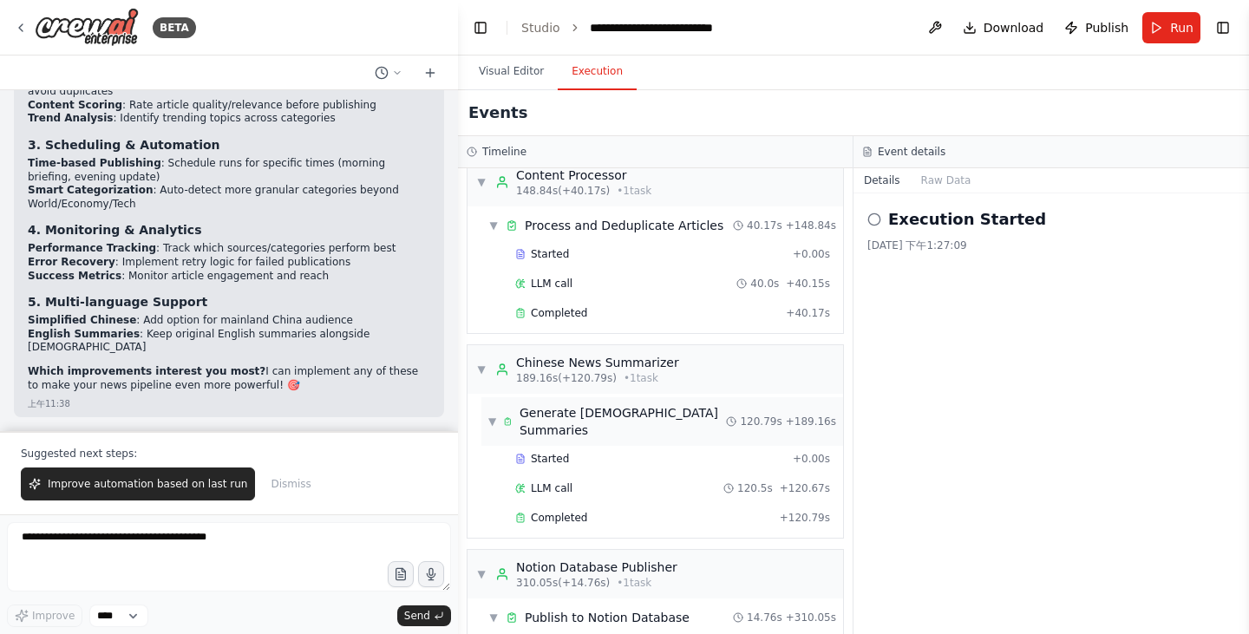
scroll to position [537, 0]
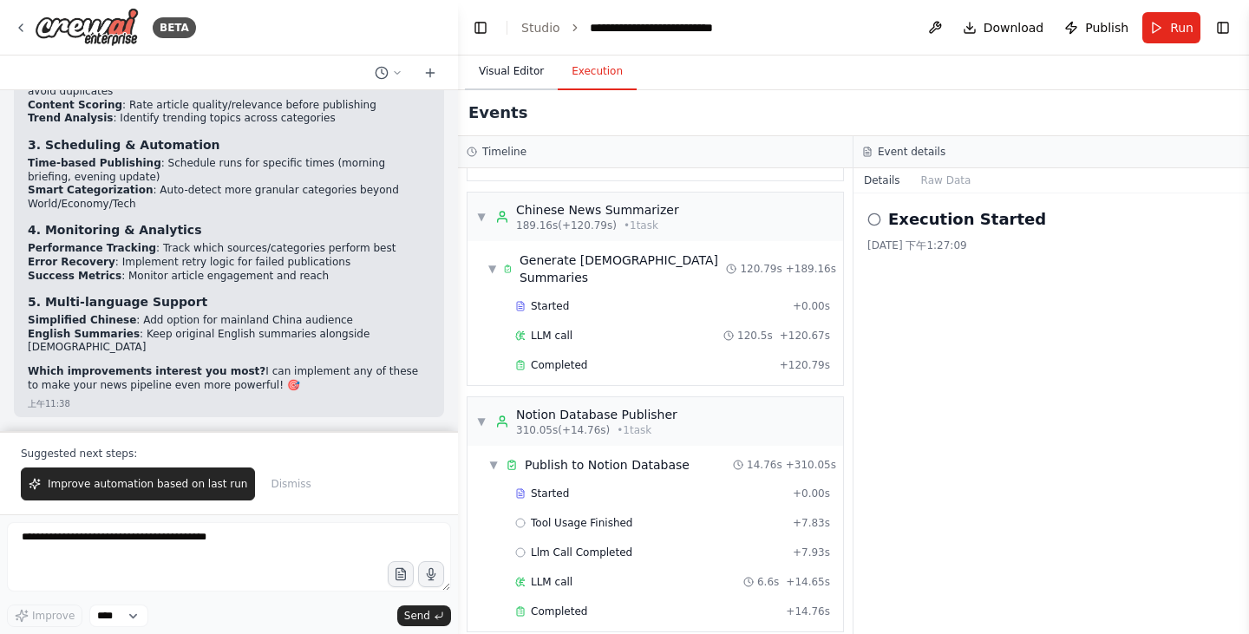
click at [502, 58] on button "Visual Editor" at bounding box center [511, 72] width 93 height 36
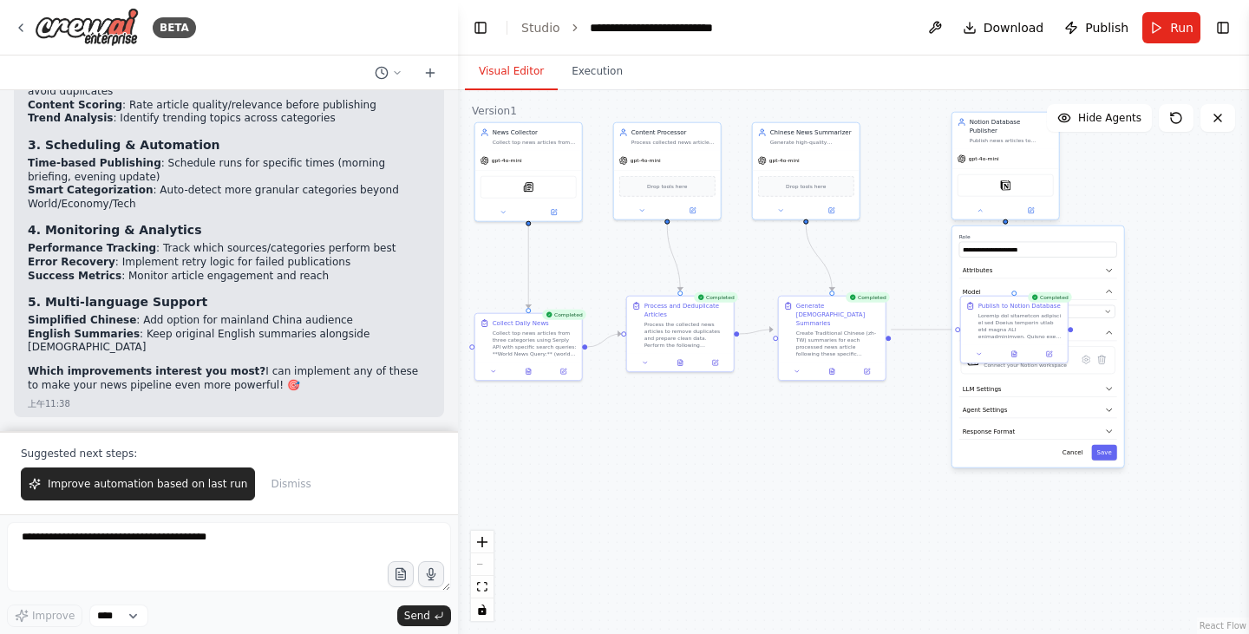
click at [994, 192] on div "Notion" at bounding box center [1006, 185] width 96 height 23
drag, startPoint x: 994, startPoint y: 192, endPoint x: 862, endPoint y: 492, distance: 327.9
click at [862, 492] on div ".deletable-edge-delete-btn { width: 20px; height: 20px; border: 0px solid #ffff…" at bounding box center [853, 362] width 791 height 544
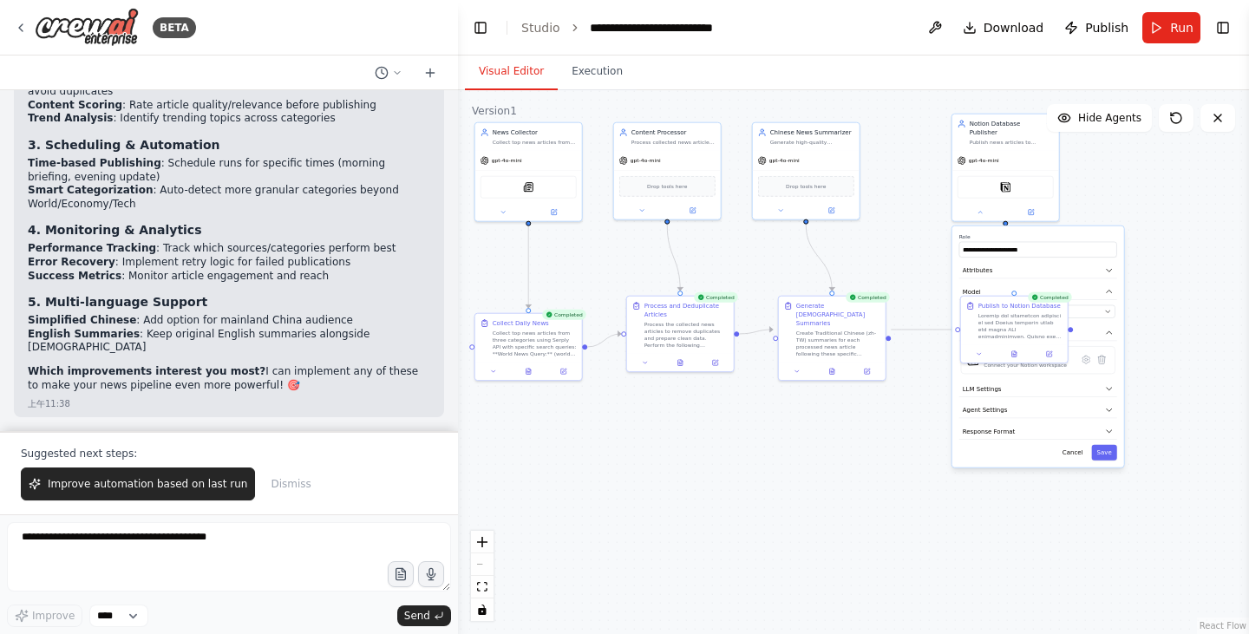
click at [862, 492] on div ".deletable-edge-delete-btn { width: 20px; height: 20px; border: 0px solid #ffff…" at bounding box center [853, 362] width 791 height 544
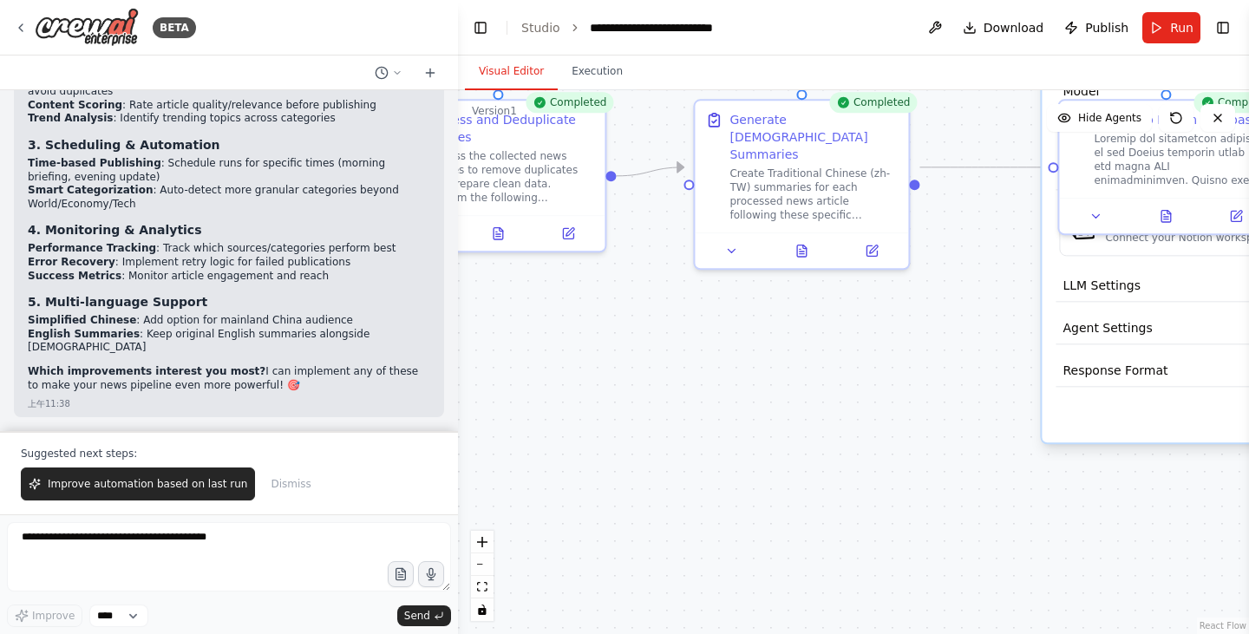
scroll to position [10486, 0]
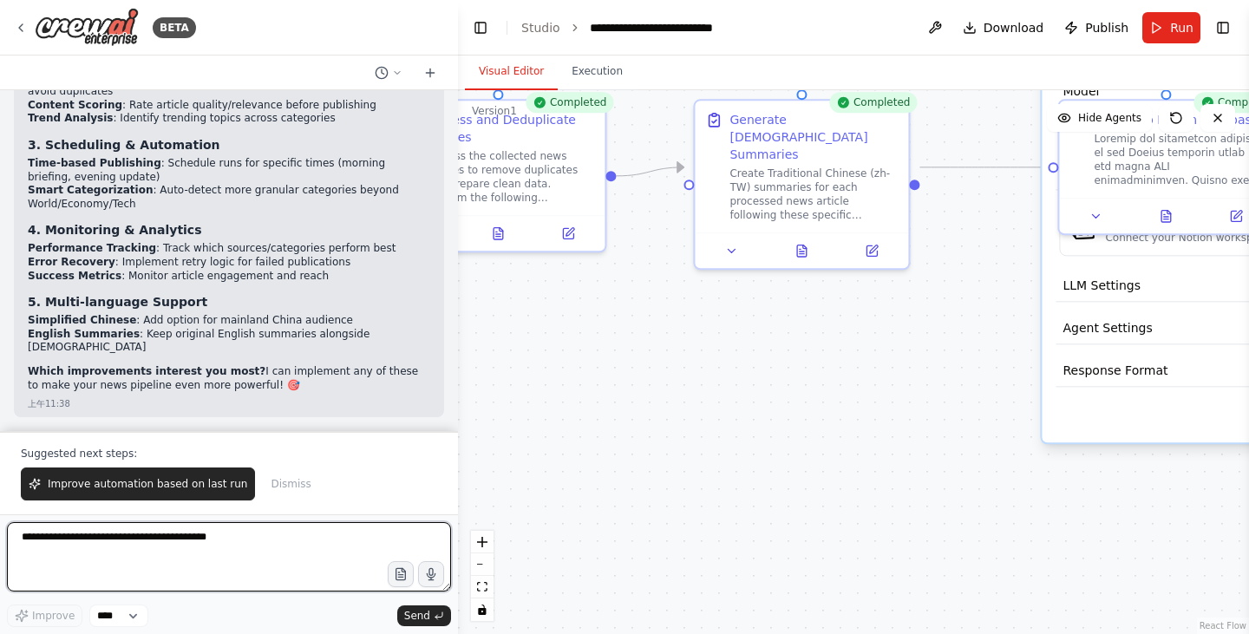
click at [327, 549] on textarea at bounding box center [229, 556] width 444 height 69
click at [272, 569] on textarea at bounding box center [229, 556] width 444 height 69
type textarea "**********"
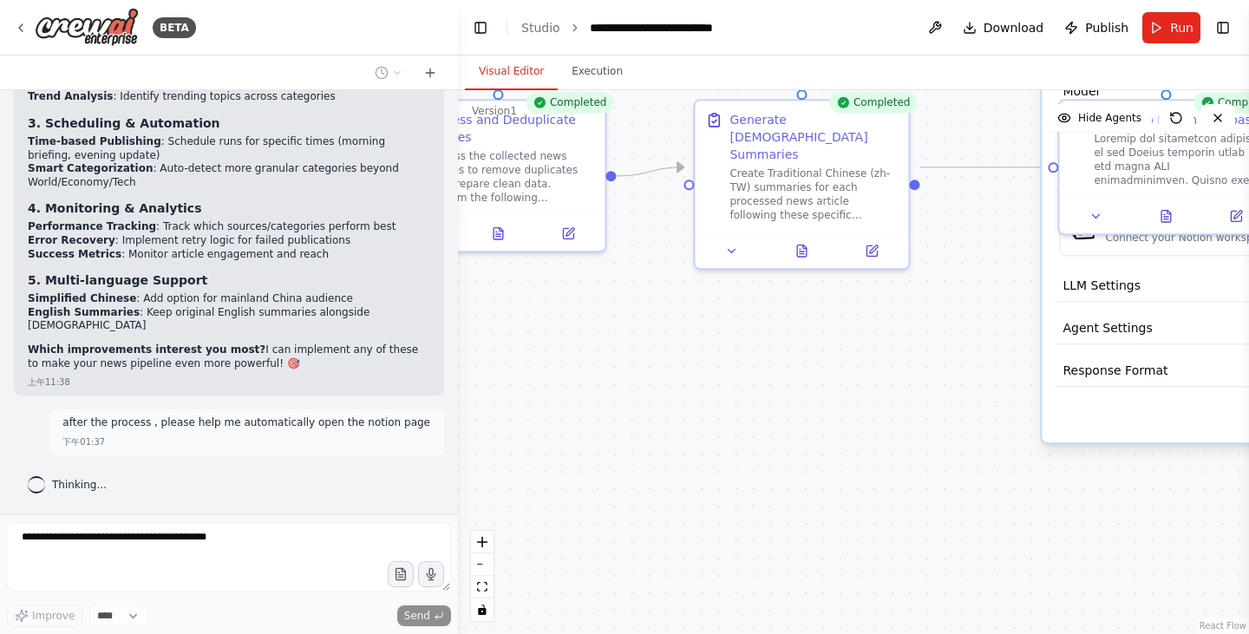
scroll to position [10506, 0]
click at [890, 482] on div ".deletable-edge-delete-btn { width: 20px; height: 20px; border: 0px solid #ffff…" at bounding box center [853, 362] width 791 height 544
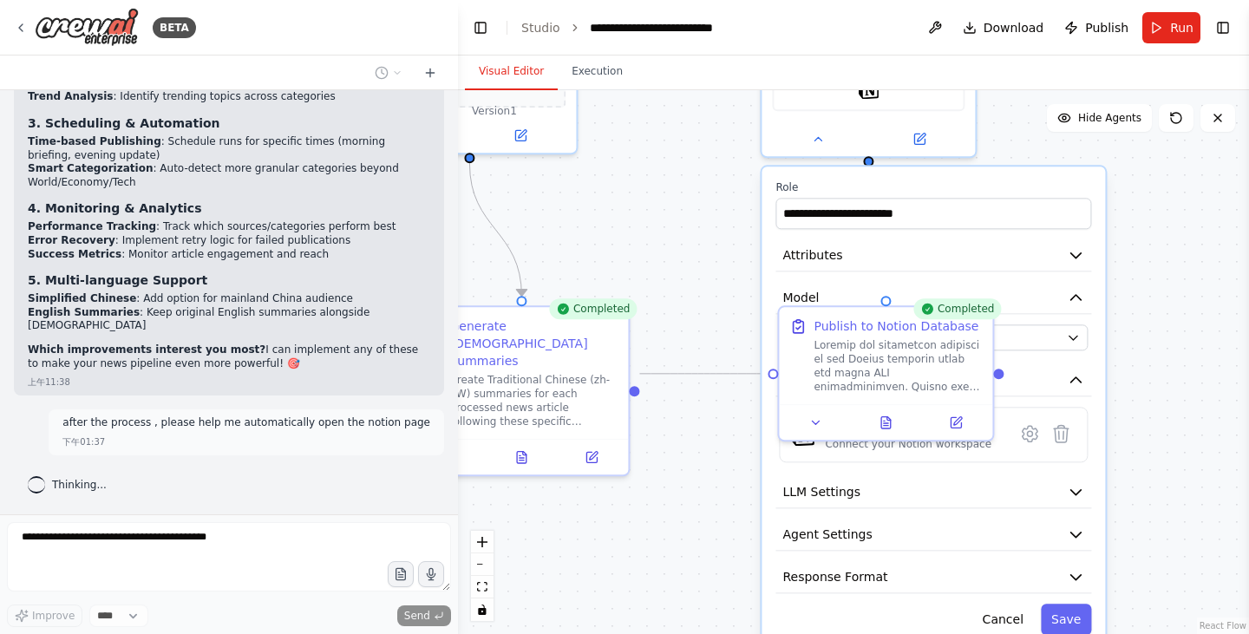
drag, startPoint x: 926, startPoint y: 393, endPoint x: 647, endPoint y: 576, distance: 333.3
click at [627, 606] on div ".deletable-edge-delete-btn { width: 20px; height: 20px; border: 0px solid #ffff…" at bounding box center [853, 362] width 791 height 544
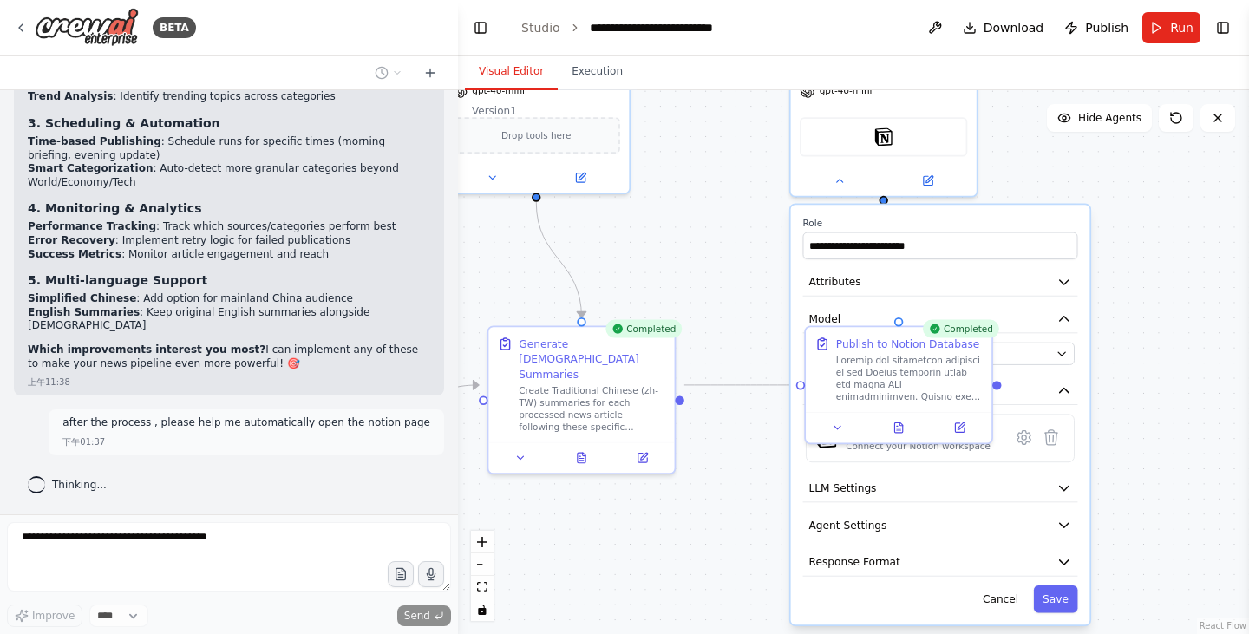
click at [1192, 398] on div ".deletable-edge-delete-btn { width: 20px; height: 20px; border: 0px solid #ffff…" at bounding box center [853, 362] width 791 height 544
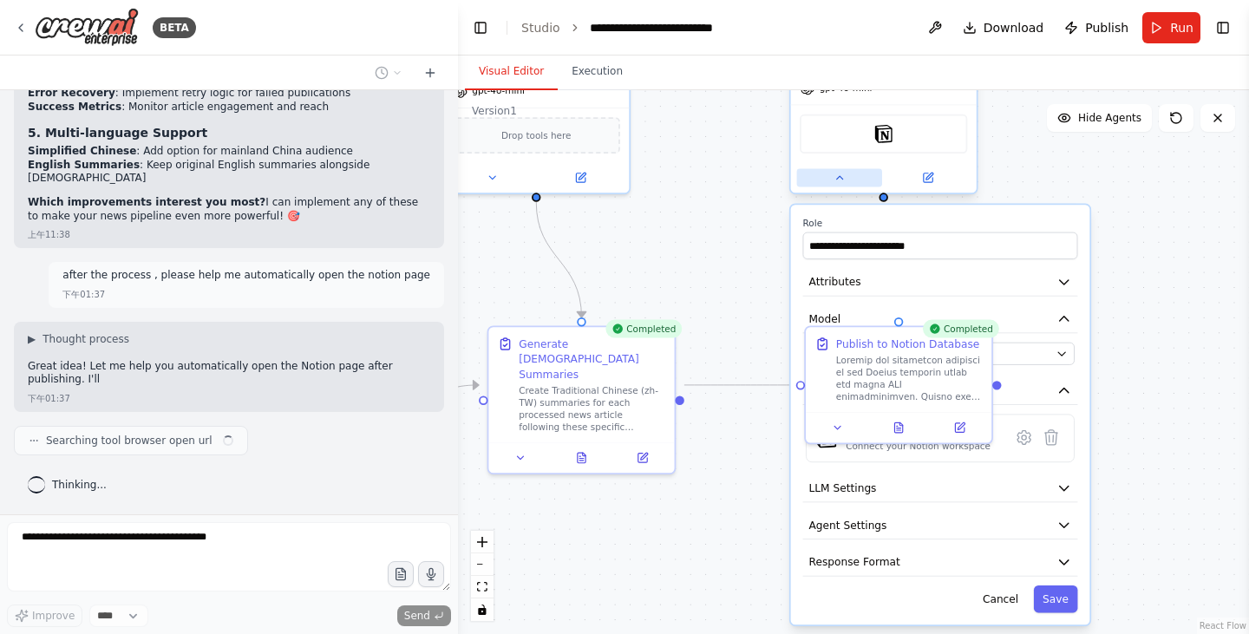
scroll to position [10655, 0]
click at [843, 179] on icon at bounding box center [840, 178] width 12 height 12
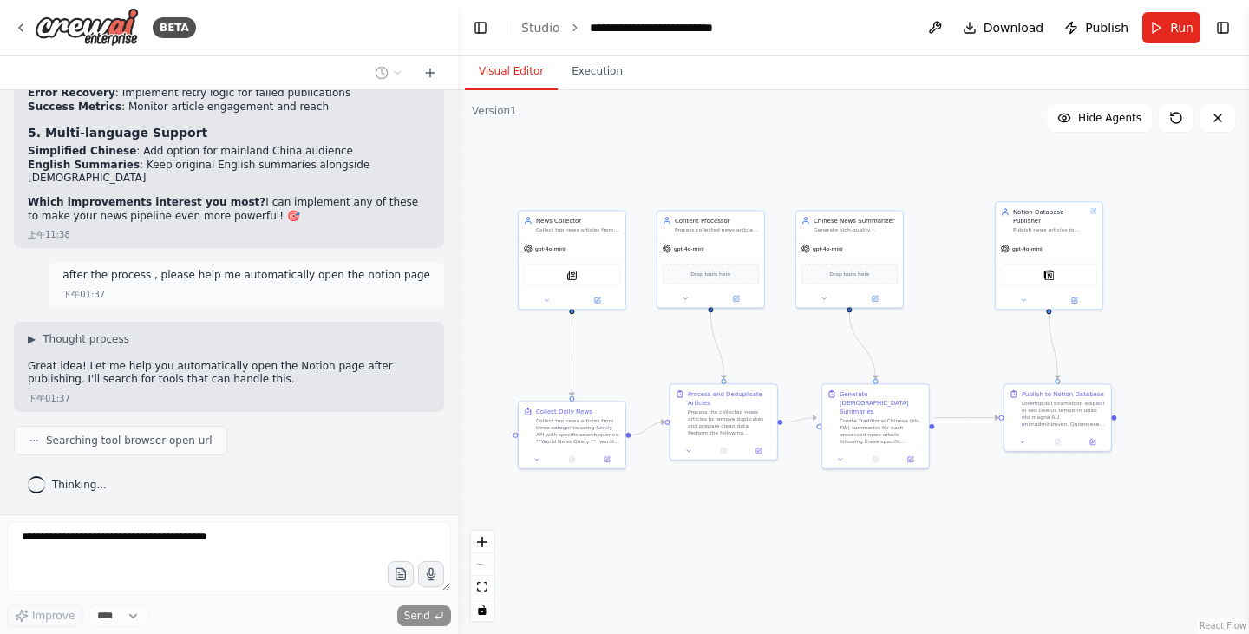
drag, startPoint x: 884, startPoint y: 485, endPoint x: 1053, endPoint y: 529, distance: 174.9
click at [1053, 529] on div ".deletable-edge-delete-btn { width: 20px; height: 20px; border: 0px solid #ffff…" at bounding box center [853, 362] width 791 height 544
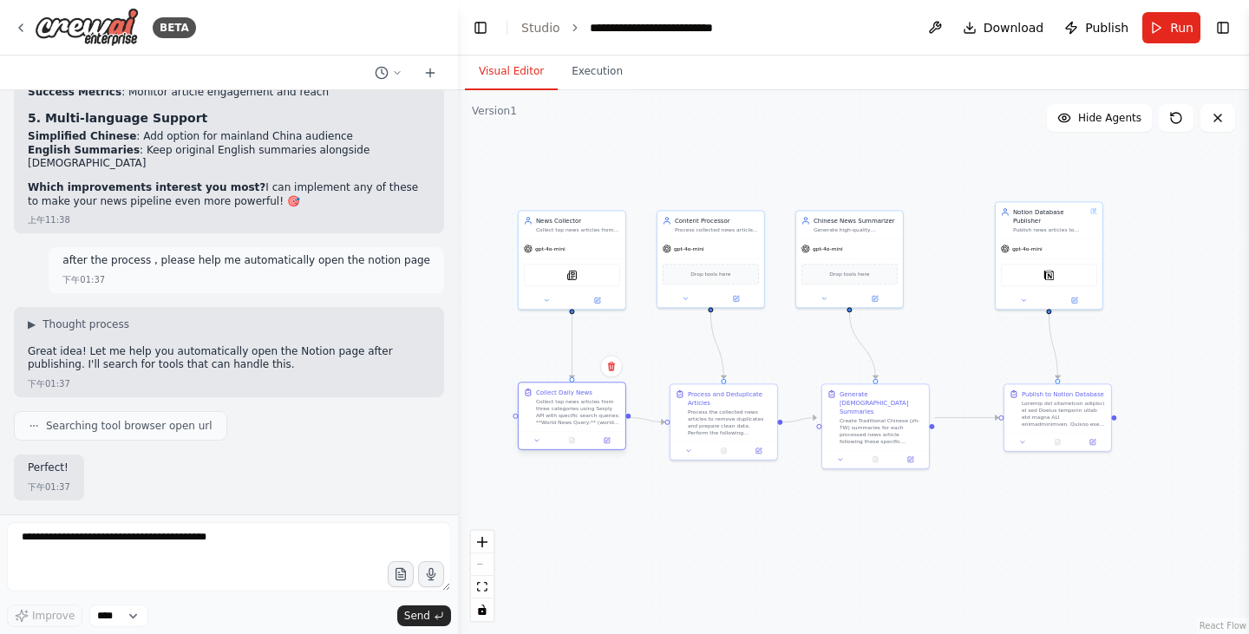
drag, startPoint x: 598, startPoint y: 425, endPoint x: 595, endPoint y: 407, distance: 18.4
click at [595, 407] on div "Collect top news articles from three categories using Serply API with specific …" at bounding box center [578, 412] width 84 height 28
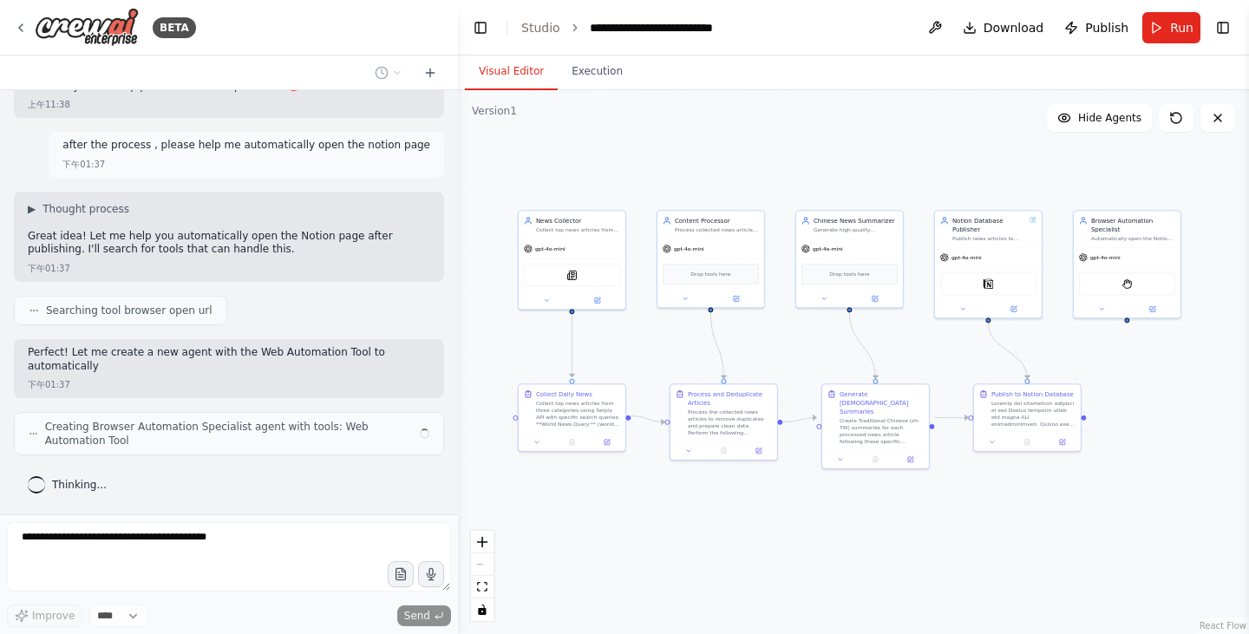
scroll to position [10785, 0]
click at [757, 531] on div ".deletable-edge-delete-btn { width: 20px; height: 20px; border: 0px solid #ffff…" at bounding box center [853, 362] width 791 height 544
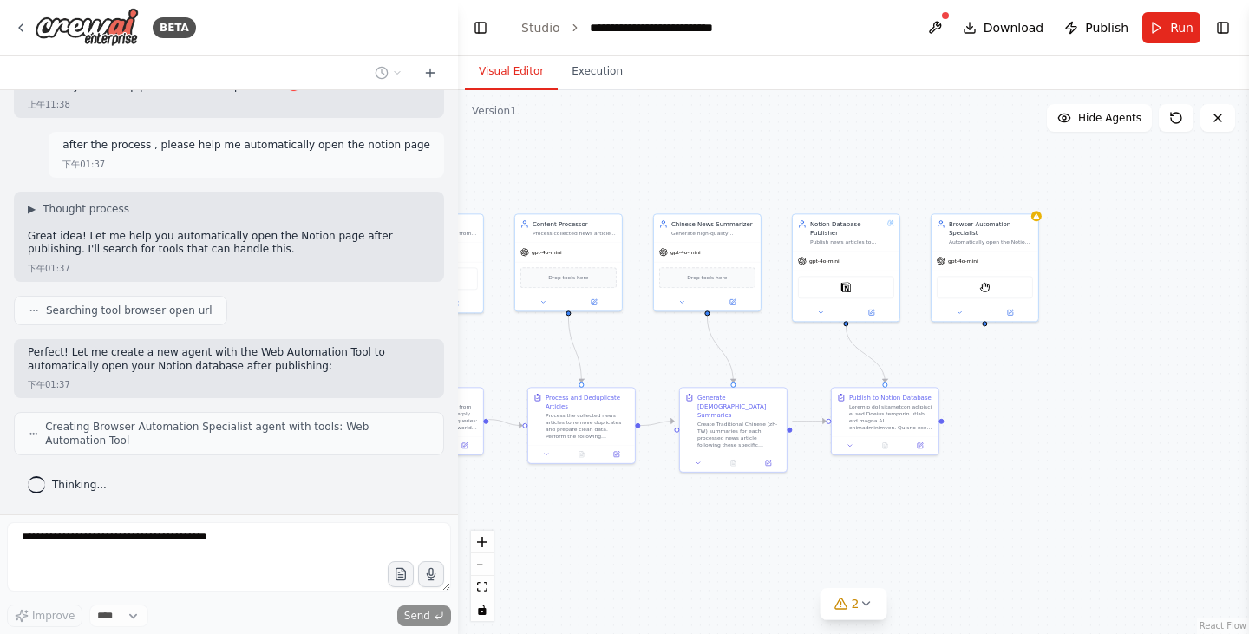
drag, startPoint x: 1135, startPoint y: 390, endPoint x: 925, endPoint y: 392, distance: 210.0
click at [925, 392] on div ".deletable-edge-delete-btn { width: 20px; height: 20px; border: 0px solid #ffff…" at bounding box center [853, 362] width 791 height 544
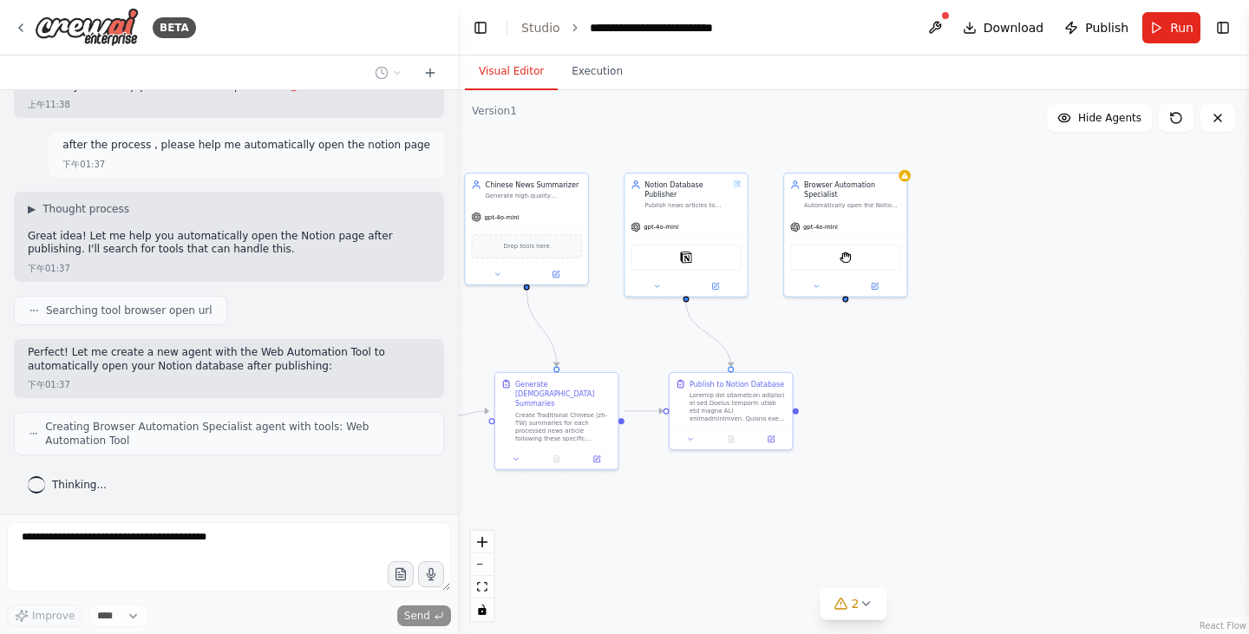
drag, startPoint x: 822, startPoint y: 516, endPoint x: 884, endPoint y: 358, distance: 169.8
click at [884, 358] on div ".deletable-edge-delete-btn { width: 20px; height: 20px; border: 0px solid #ffff…" at bounding box center [853, 362] width 791 height 544
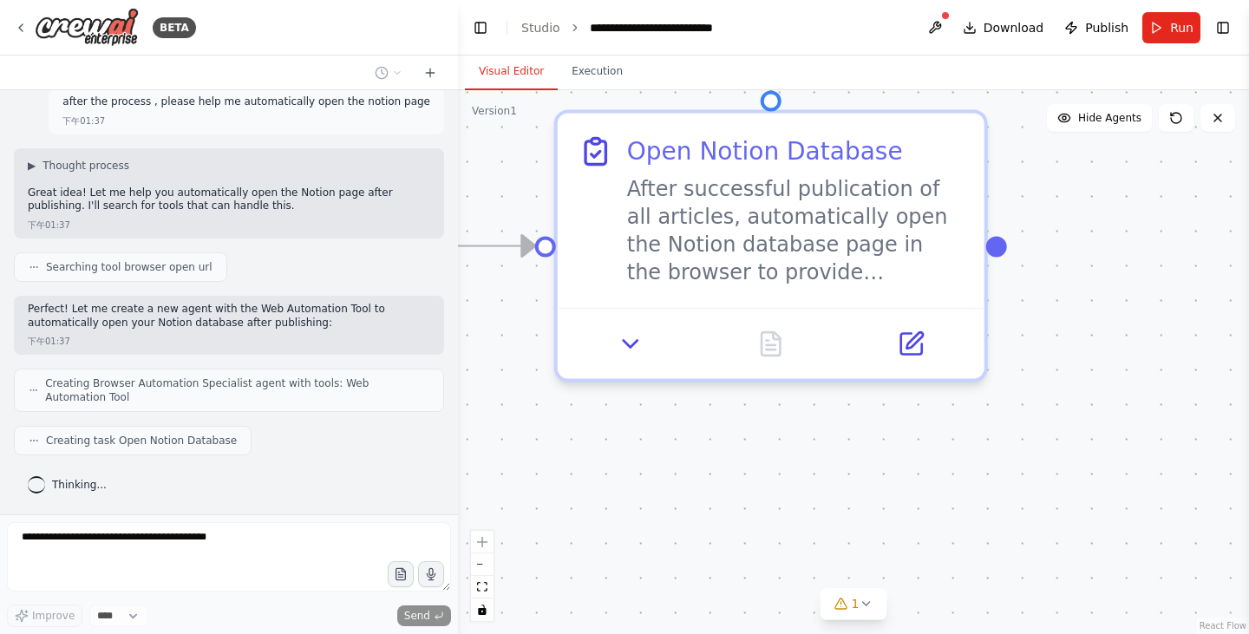
scroll to position [10872, 0]
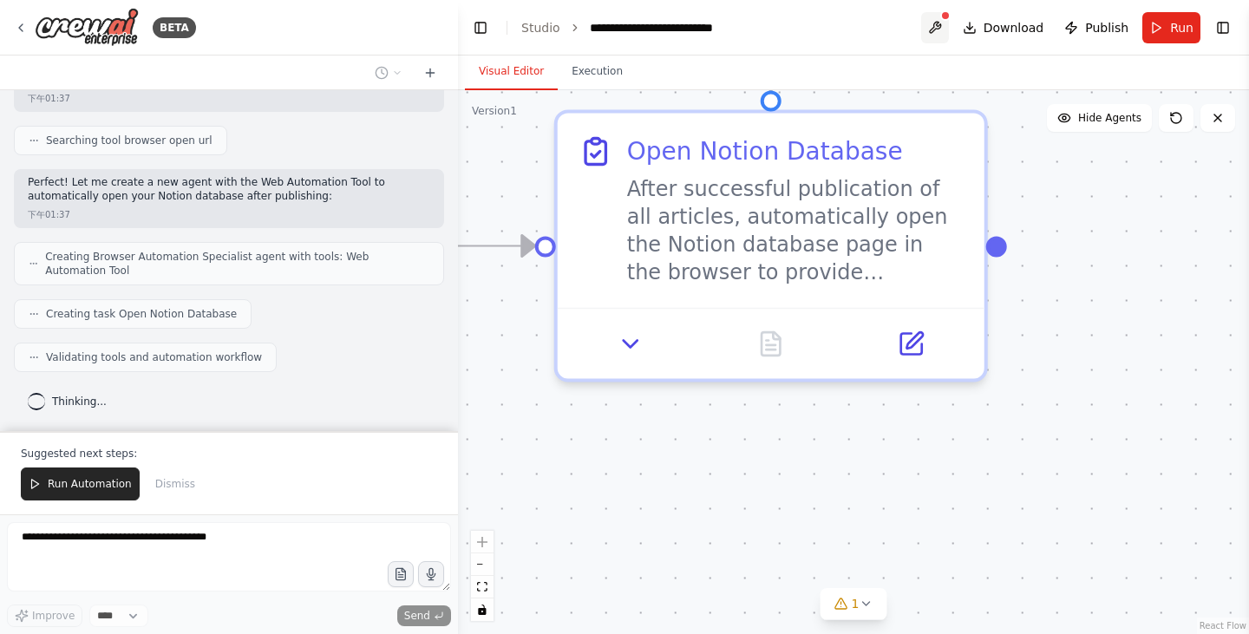
click at [947, 23] on button at bounding box center [935, 27] width 28 height 31
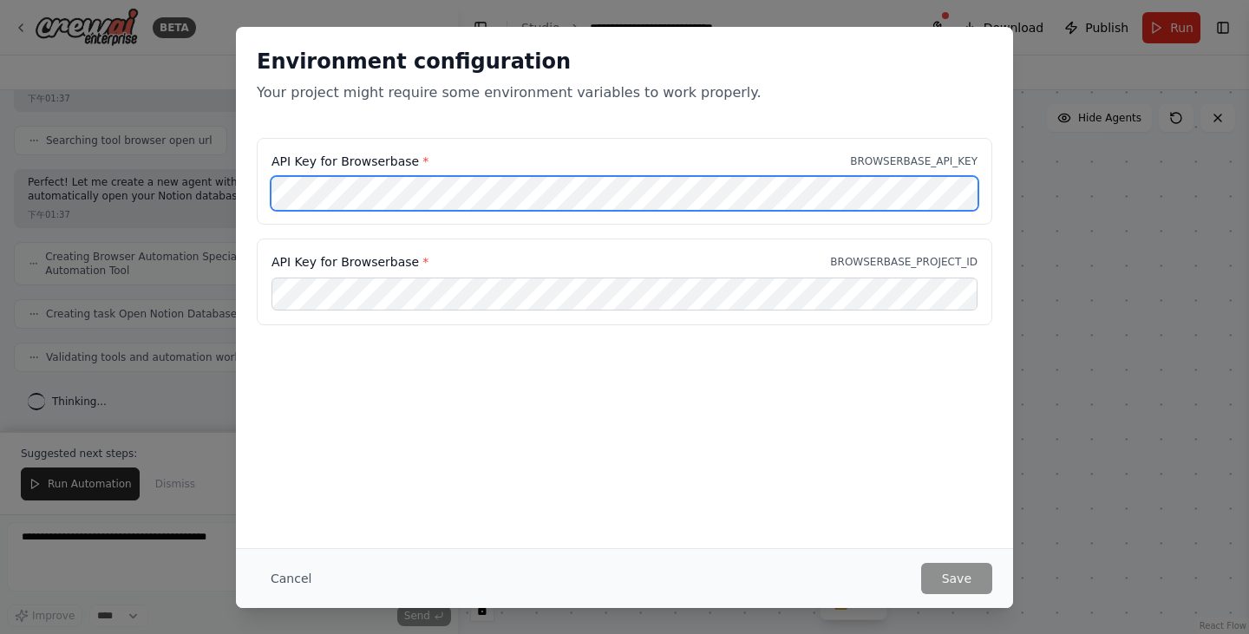
click at [248, 171] on div "API Key for Browserbase * BROWSERBASE_API_KEY API Key for Browserbase * BROWSER…" at bounding box center [624, 242] width 777 height 208
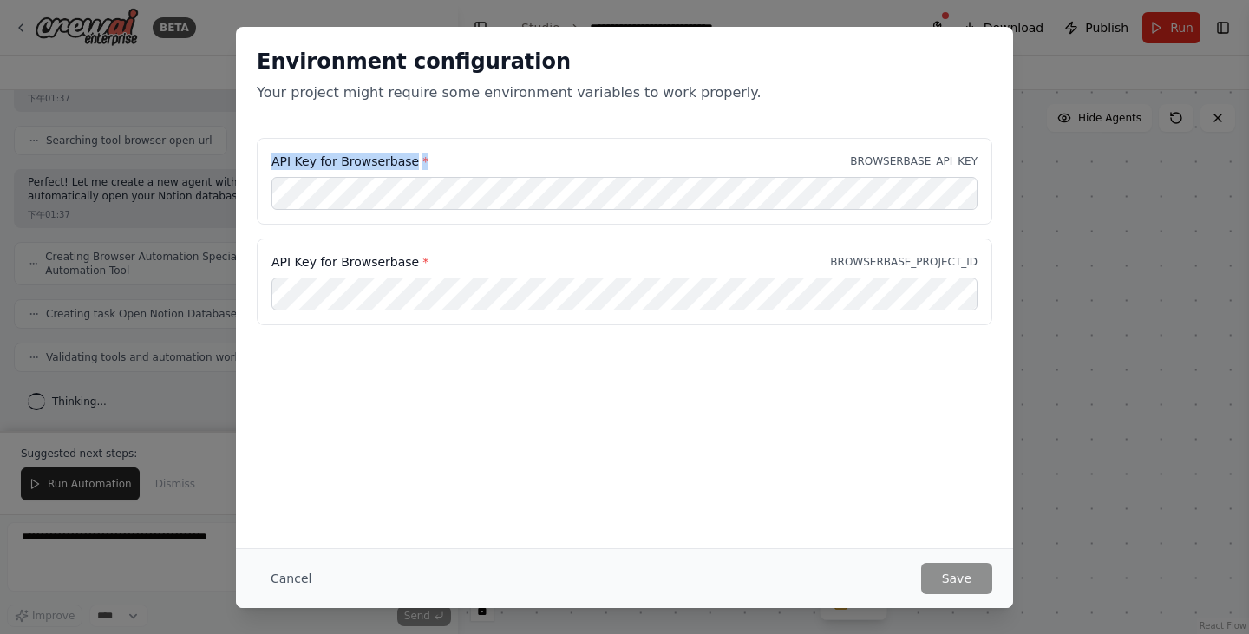
drag, startPoint x: 268, startPoint y: 154, endPoint x: 456, endPoint y: 155, distance: 188.3
click at [456, 155] on div "API Key for Browserbase * BROWSERBASE_API_KEY" at bounding box center [625, 181] width 736 height 87
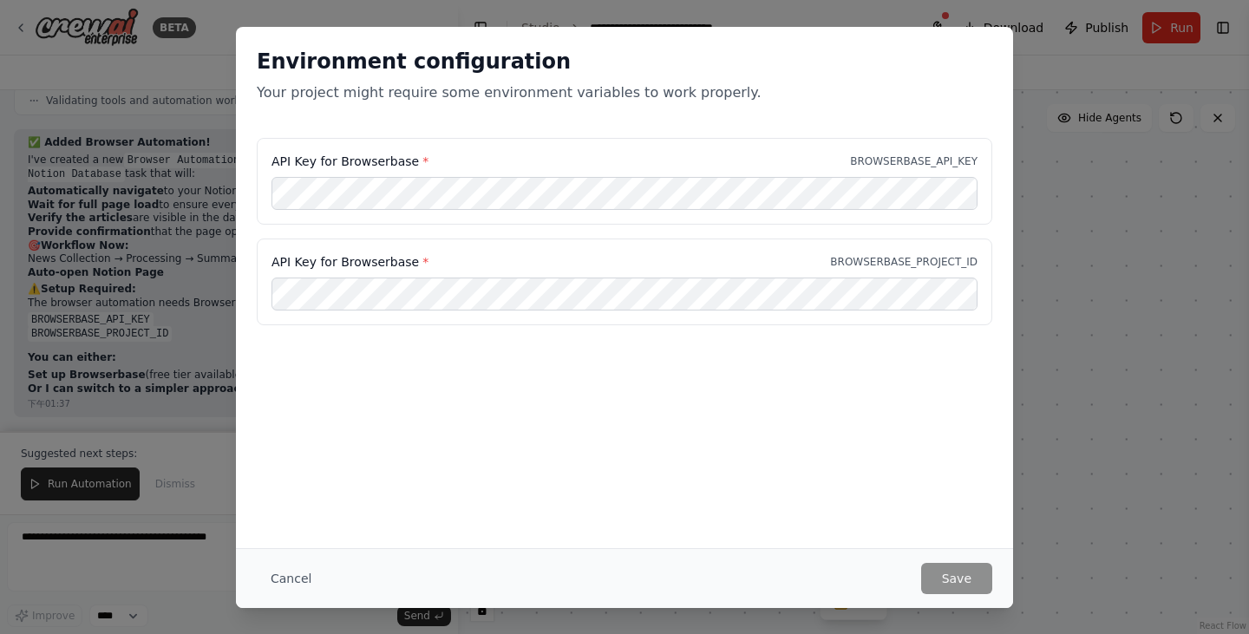
click at [1216, 521] on div "Environment configuration Your project might require some environment variables…" at bounding box center [624, 317] width 1249 height 634
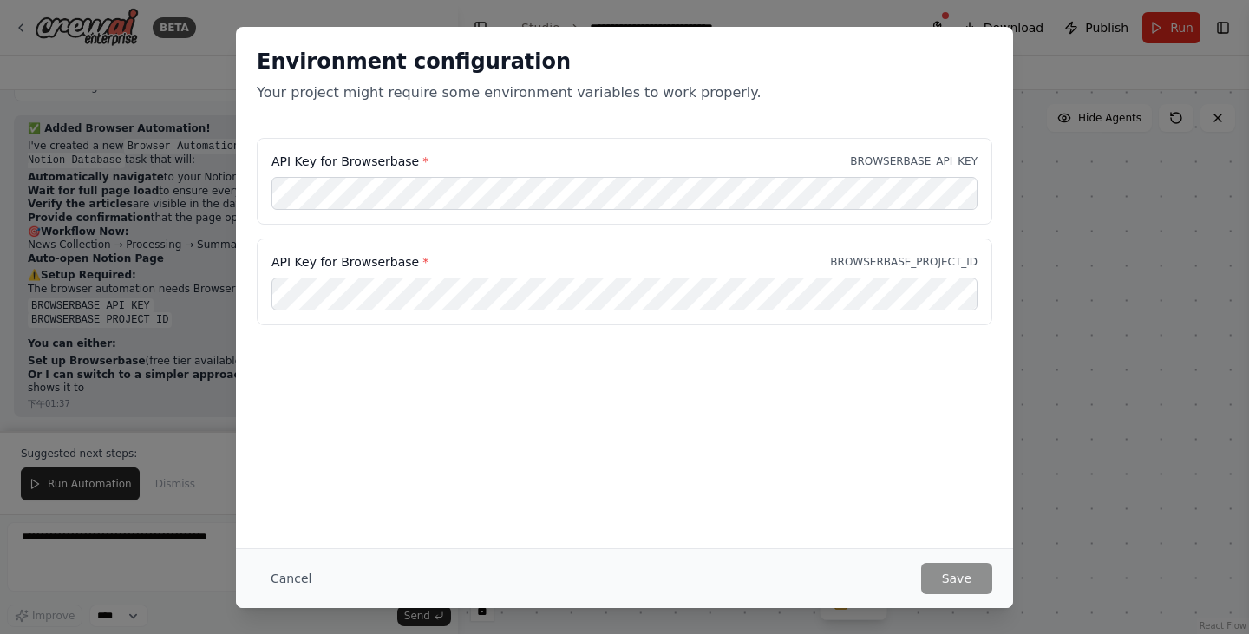
scroll to position [11256, 0]
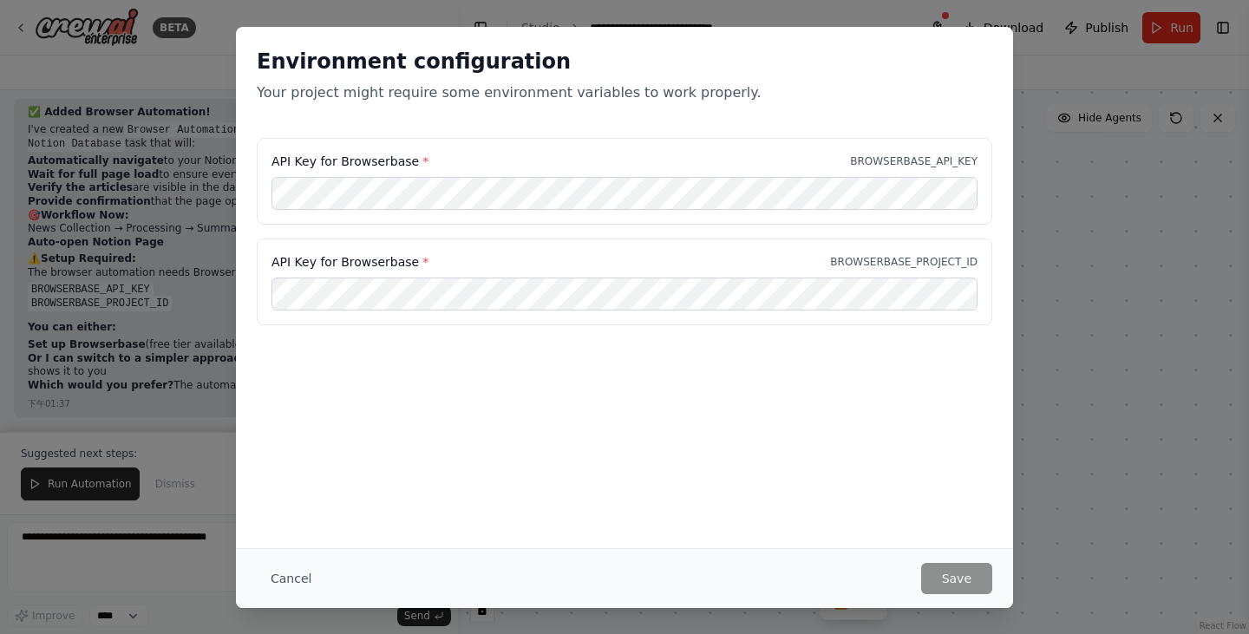
click at [488, 400] on div "Environment configuration Your project might require some environment variables…" at bounding box center [624, 287] width 777 height 521
click at [1130, 215] on div "Environment configuration Your project might require some environment variables…" at bounding box center [624, 317] width 1249 height 634
click at [206, 443] on div "Environment configuration Your project might require some environment variables…" at bounding box center [624, 317] width 1249 height 634
drag, startPoint x: 1078, startPoint y: 296, endPoint x: 979, endPoint y: 377, distance: 128.2
click at [1078, 298] on div "Environment configuration Your project might require some environment variables…" at bounding box center [624, 317] width 1249 height 634
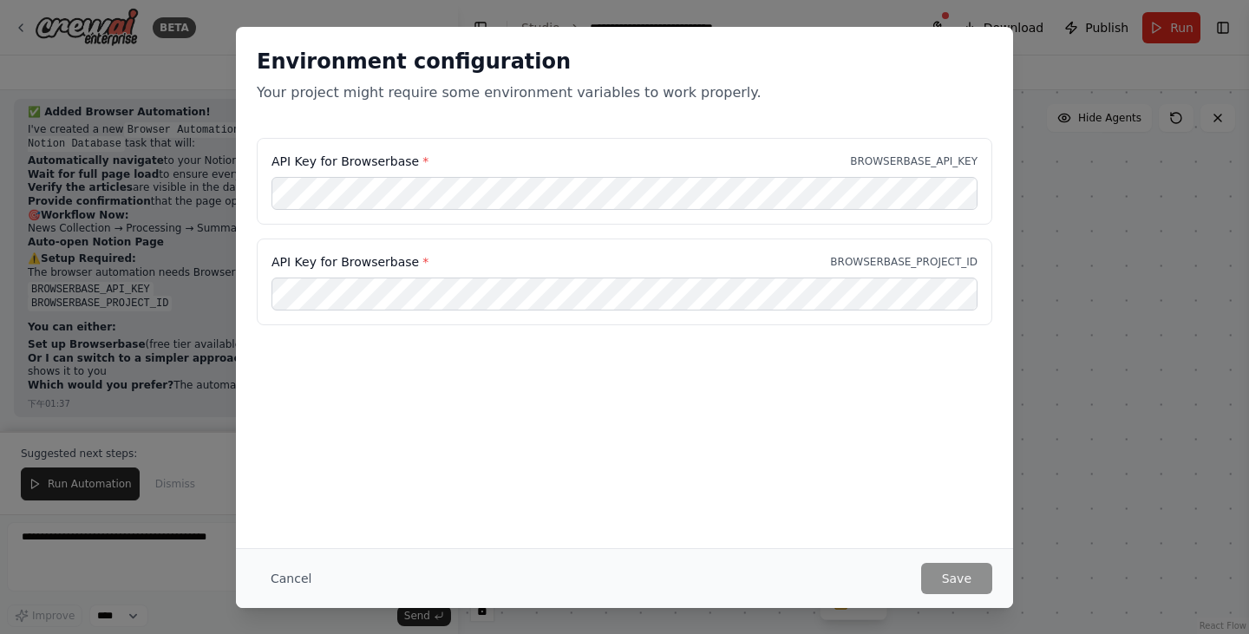
click at [935, 375] on div "Environment configuration Your project might require some environment variables…" at bounding box center [624, 287] width 777 height 521
click at [1093, 259] on div "Environment configuration Your project might require some environment variables…" at bounding box center [624, 317] width 1249 height 634
drag, startPoint x: 209, startPoint y: 212, endPoint x: 195, endPoint y: 216, distance: 14.5
click at [206, 213] on div "Environment configuration Your project might require some environment variables…" at bounding box center [624, 317] width 1249 height 634
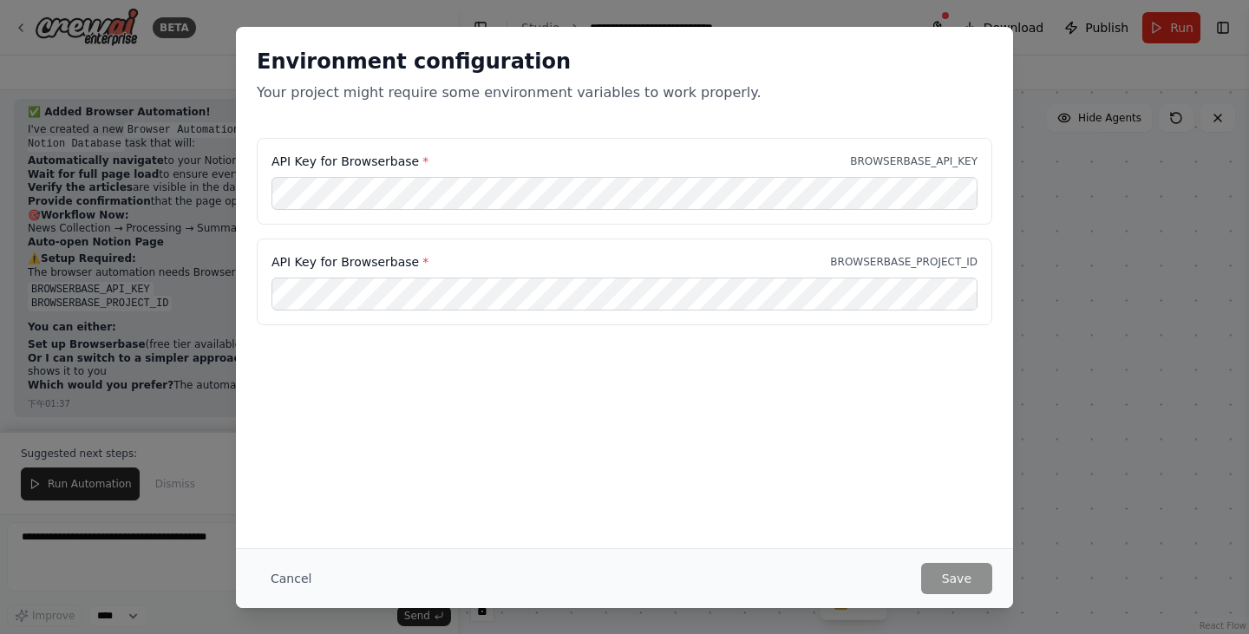
click at [188, 217] on div "Environment configuration Your project might require some environment variables…" at bounding box center [624, 317] width 1249 height 634
click at [291, 576] on button "Cancel" at bounding box center [291, 578] width 69 height 31
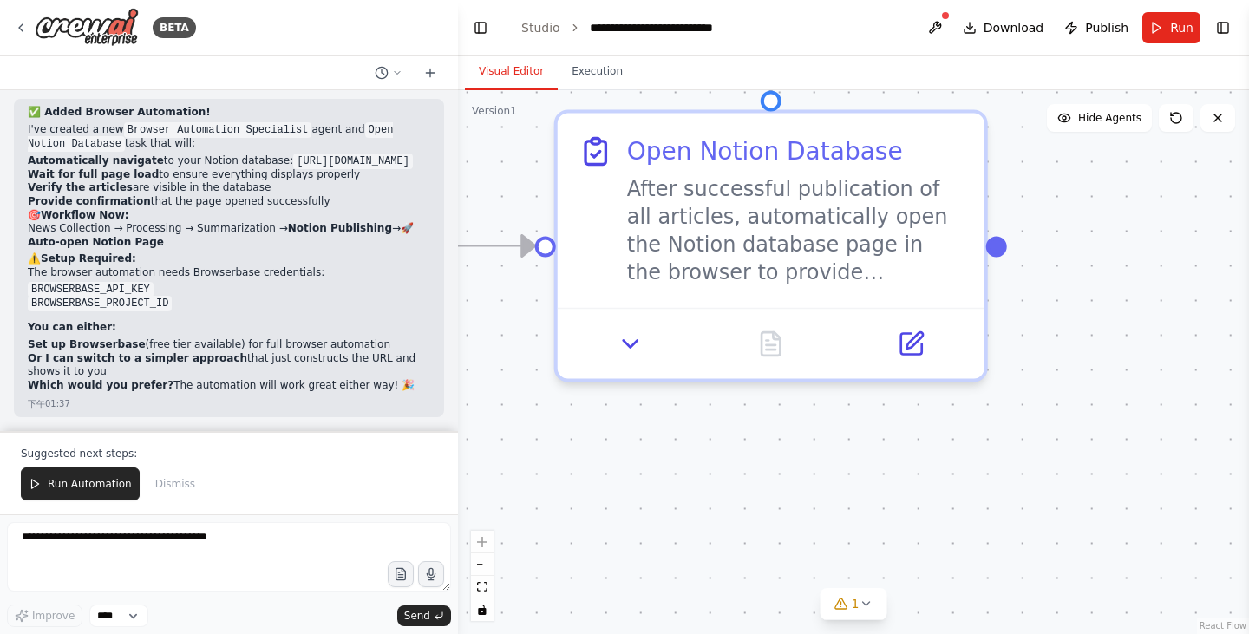
drag, startPoint x: 24, startPoint y: 110, endPoint x: 416, endPoint y: 389, distance: 480.3
click at [416, 389] on div "✅ Added Browser Automation! I've created a new Browser Automation Specialist ag…" at bounding box center [229, 258] width 430 height 318
copy div "I've created a new Browser Automation Specialist agent and Open Notion Database…"
click at [141, 520] on form "Improve **** Send" at bounding box center [229, 574] width 458 height 120
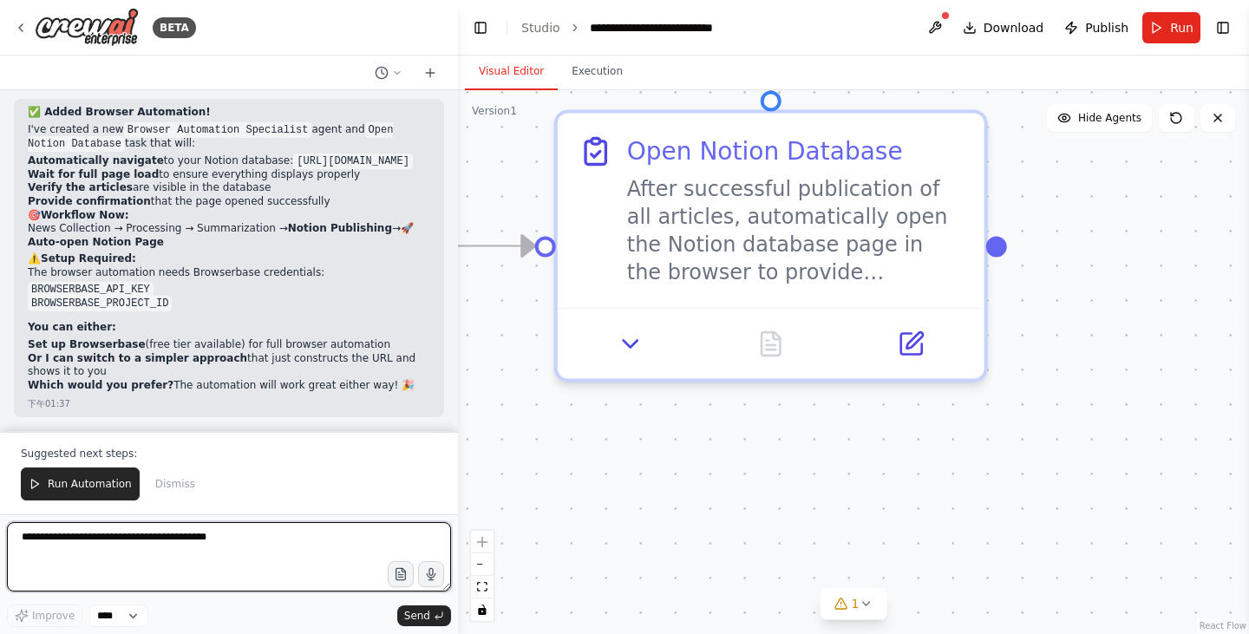
click at [137, 542] on textarea at bounding box center [229, 556] width 444 height 69
click at [130, 540] on textarea at bounding box center [229, 556] width 444 height 69
paste textarea "**********"
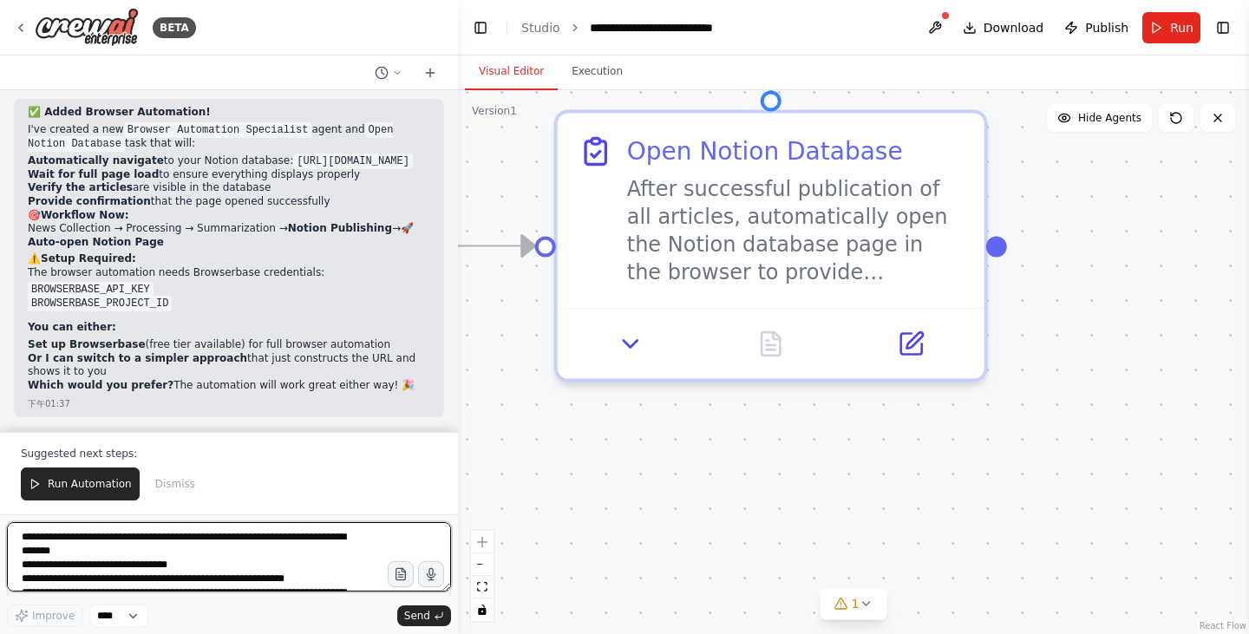
scroll to position [36, 0]
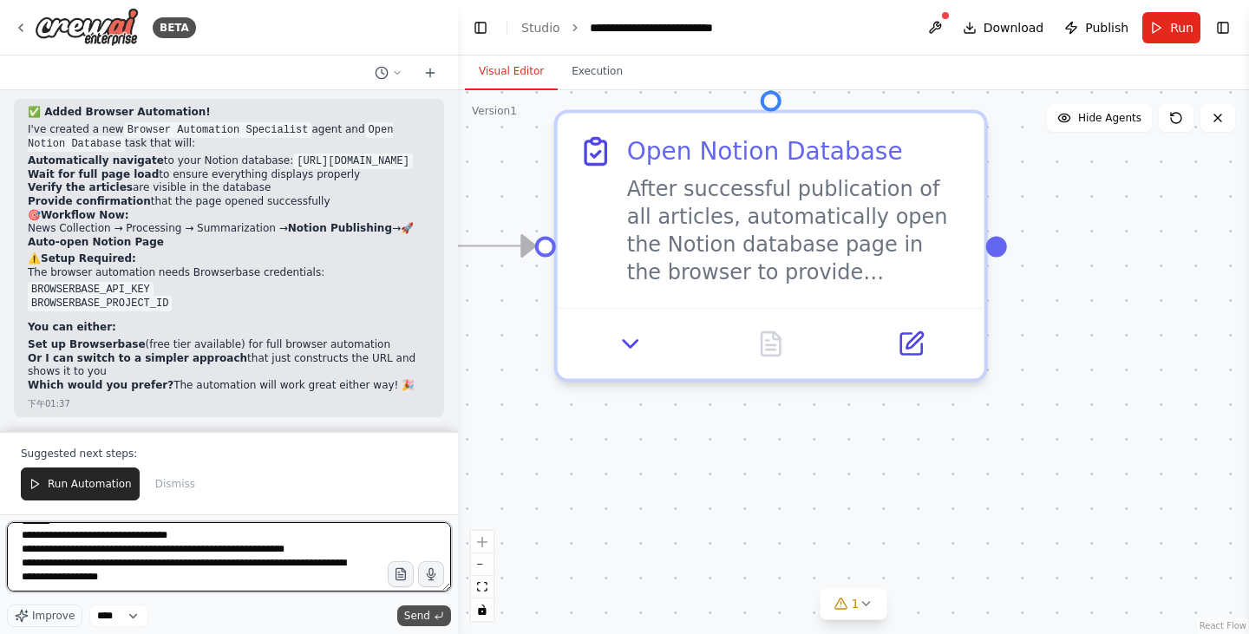
type textarea "**********"
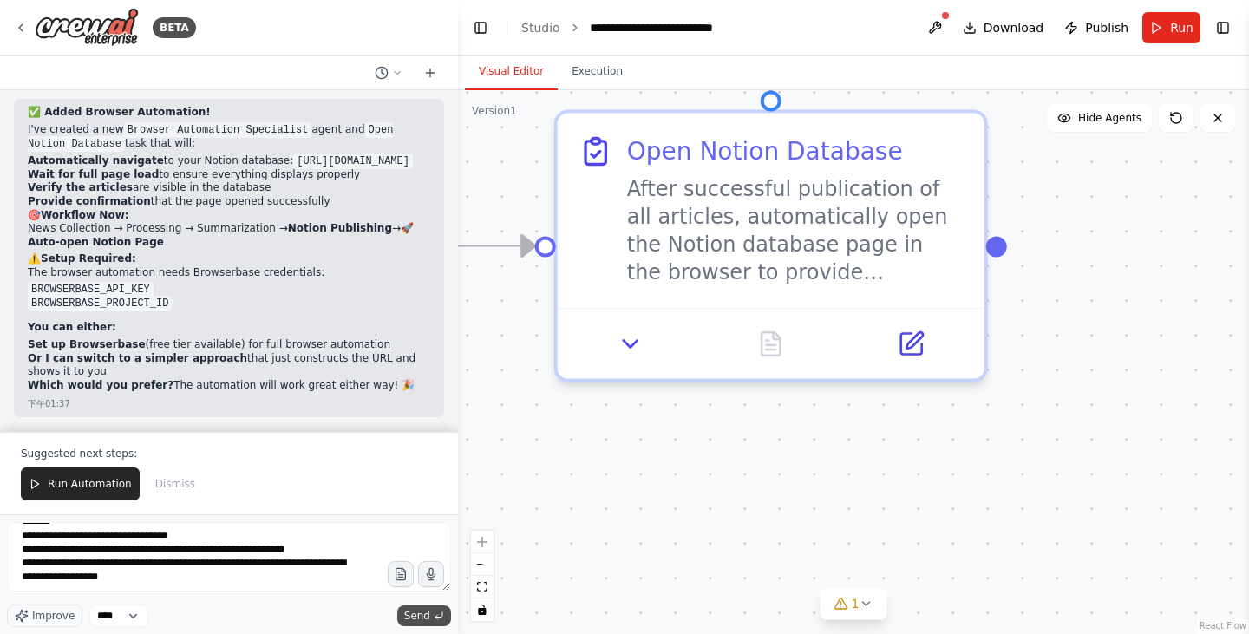
click at [405, 612] on span "Send" at bounding box center [417, 616] width 26 height 14
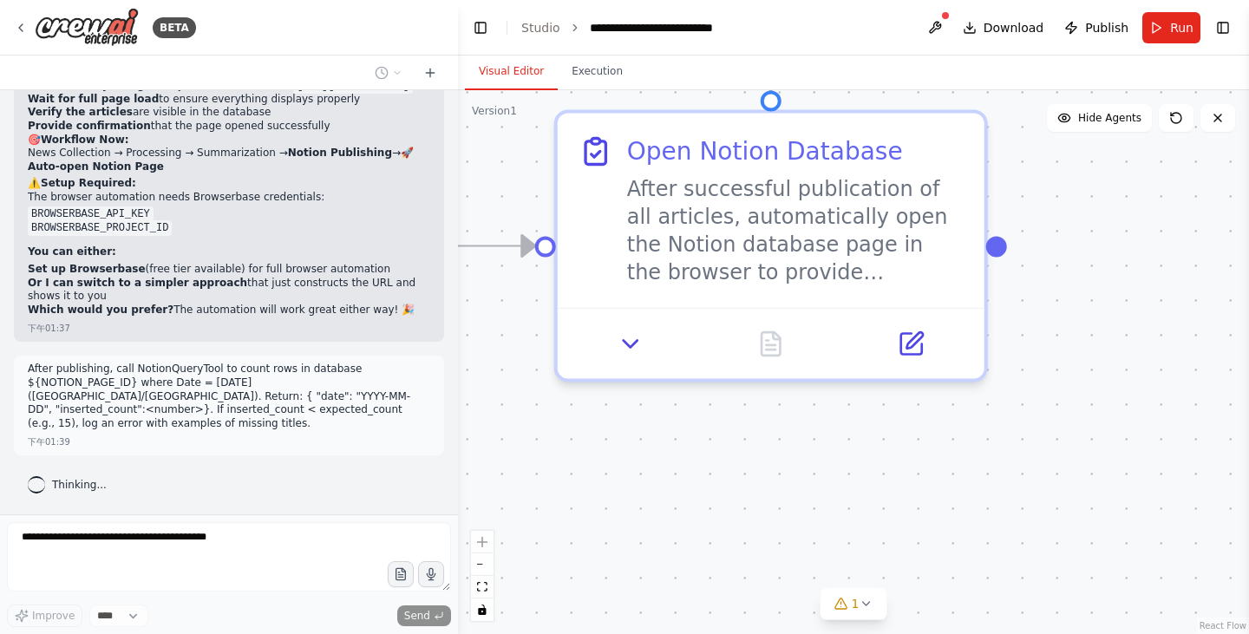
scroll to position [11318, 0]
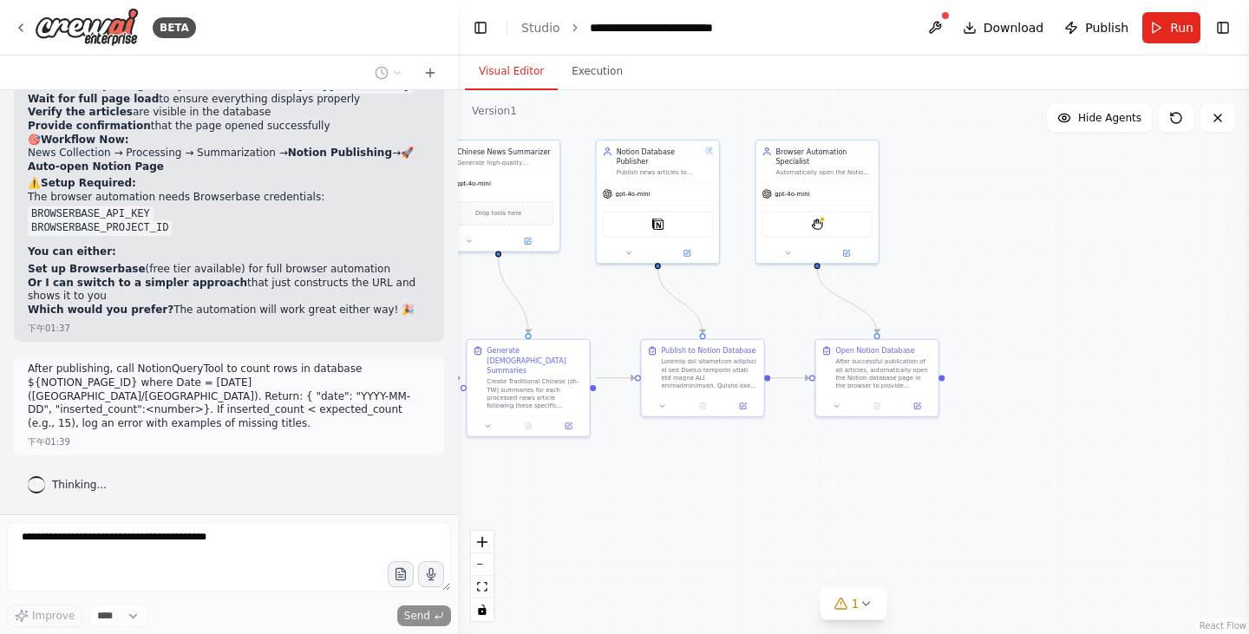
drag, startPoint x: 616, startPoint y: 547, endPoint x: 831, endPoint y: 478, distance: 226.1
click at [831, 478] on div ".deletable-edge-delete-btn { width: 20px; height: 20px; border: 0px solid #ffff…" at bounding box center [853, 362] width 791 height 544
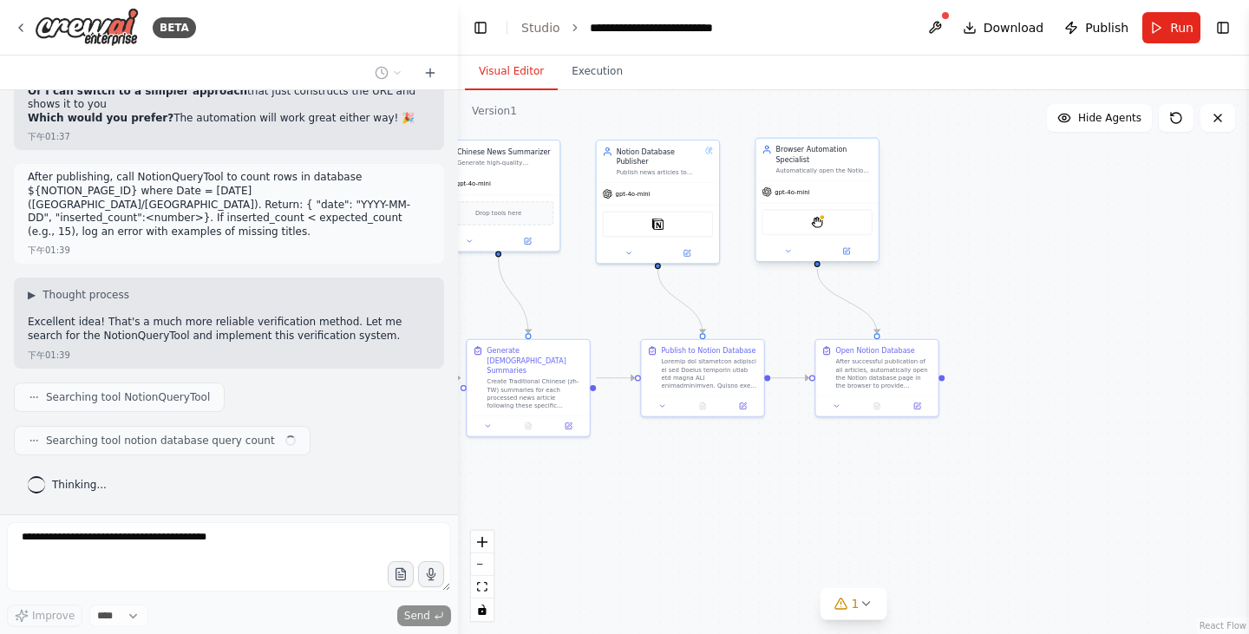
scroll to position [11508, 0]
click at [786, 255] on icon at bounding box center [788, 251] width 8 height 8
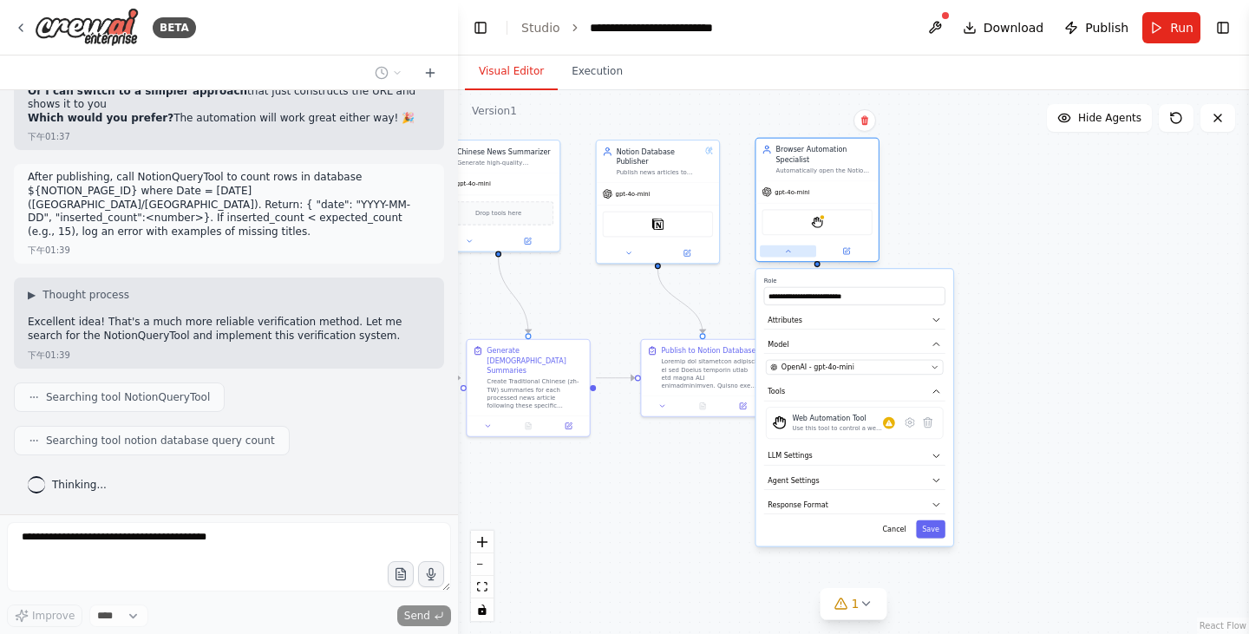
click at [786, 255] on icon at bounding box center [788, 251] width 8 height 8
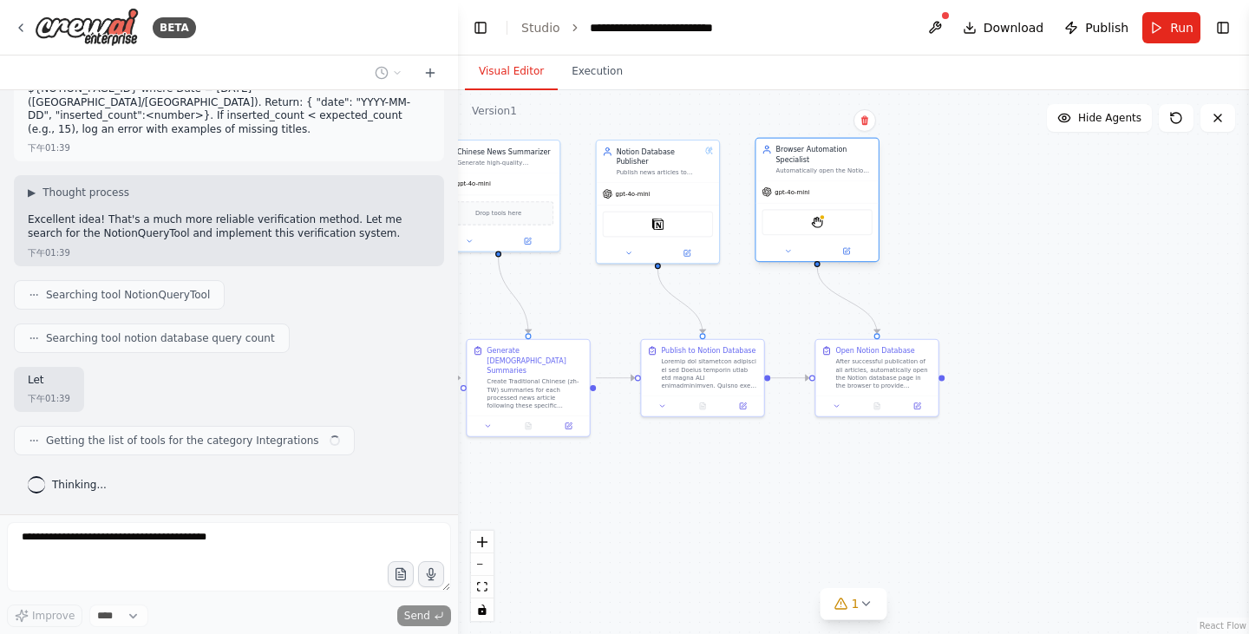
scroll to position [11612, 0]
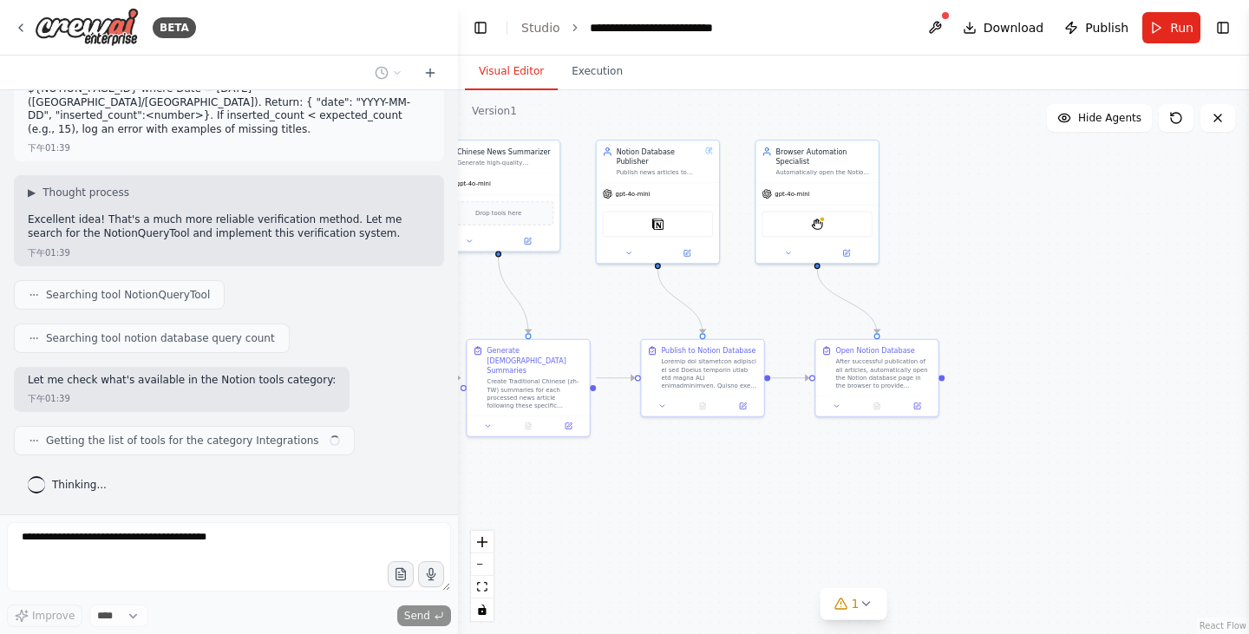
click at [868, 125] on div ".deletable-edge-delete-btn { width: 20px; height: 20px; border: 0px solid #ffff…" at bounding box center [853, 362] width 791 height 544
click at [996, 536] on div ".deletable-edge-delete-btn { width: 20px; height: 20px; border: 0px solid #ffff…" at bounding box center [853, 362] width 791 height 544
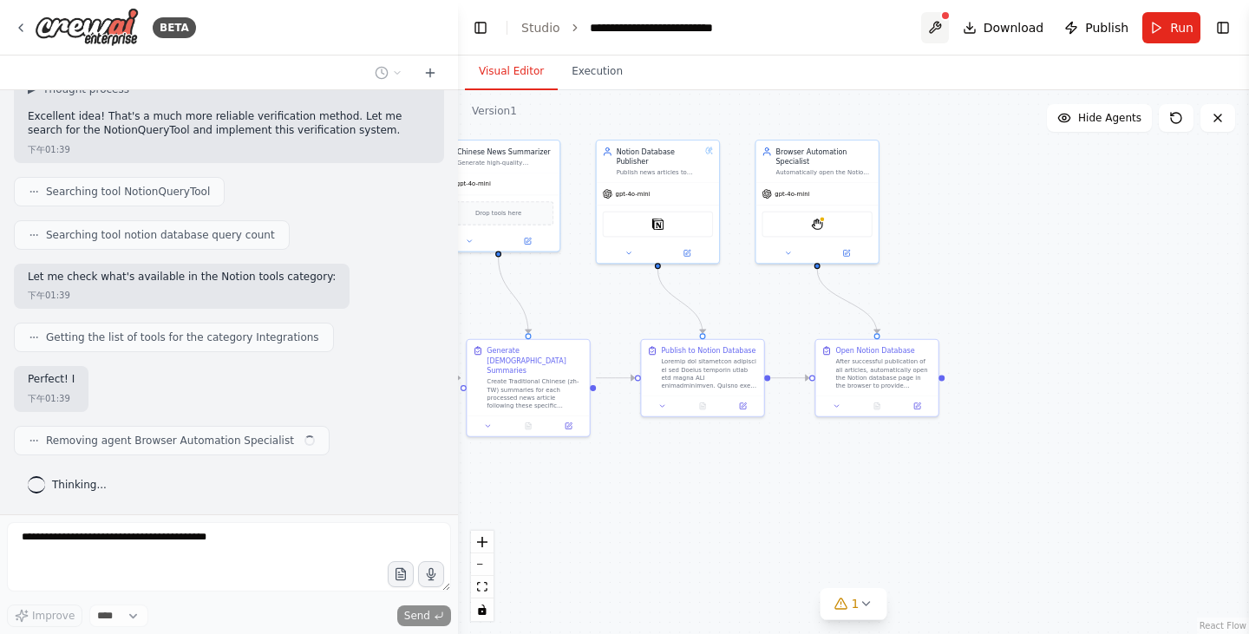
click at [943, 27] on button at bounding box center [935, 27] width 28 height 31
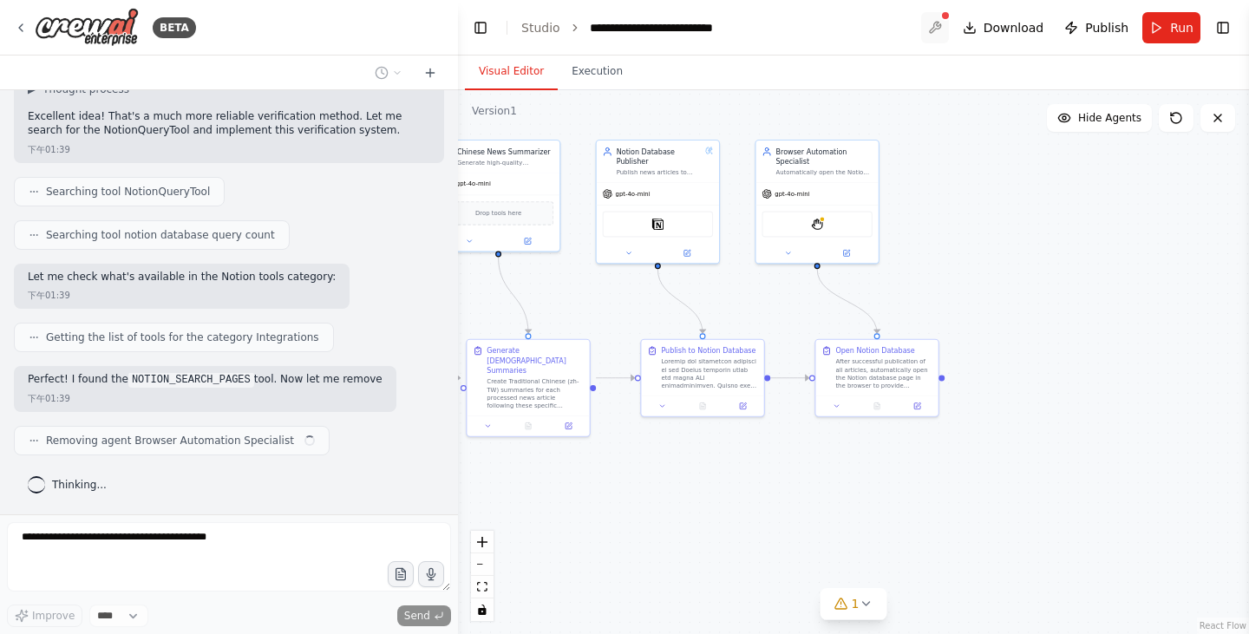
scroll to position [11728, 0]
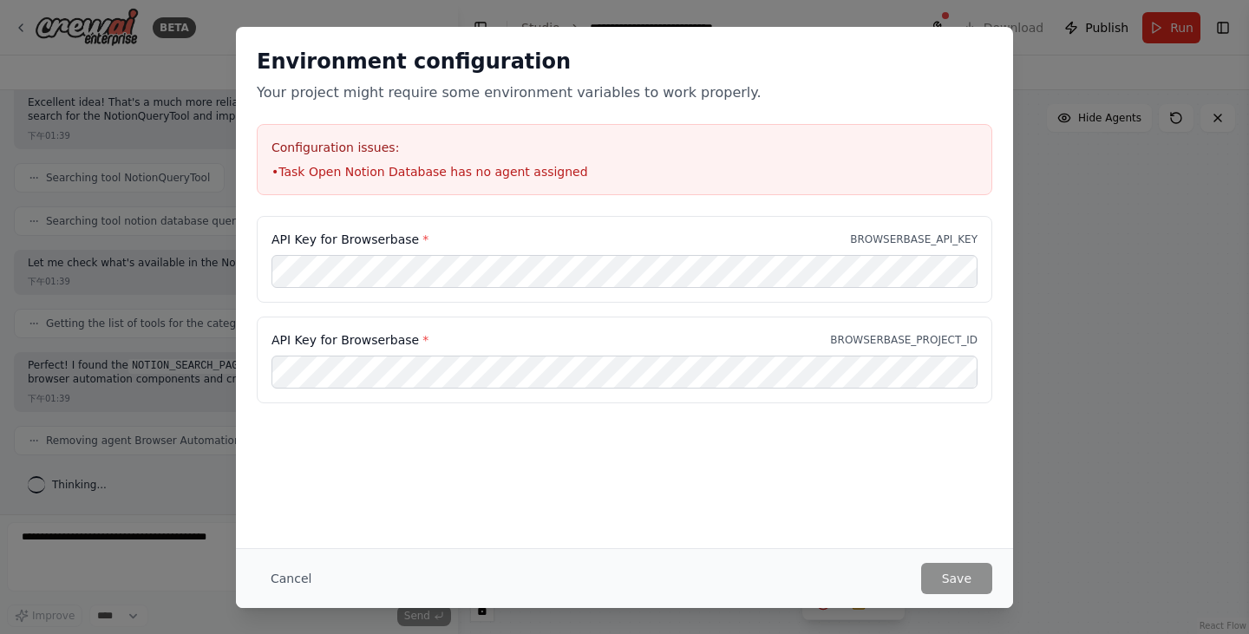
click at [299, 586] on button "Cancel" at bounding box center [291, 578] width 69 height 31
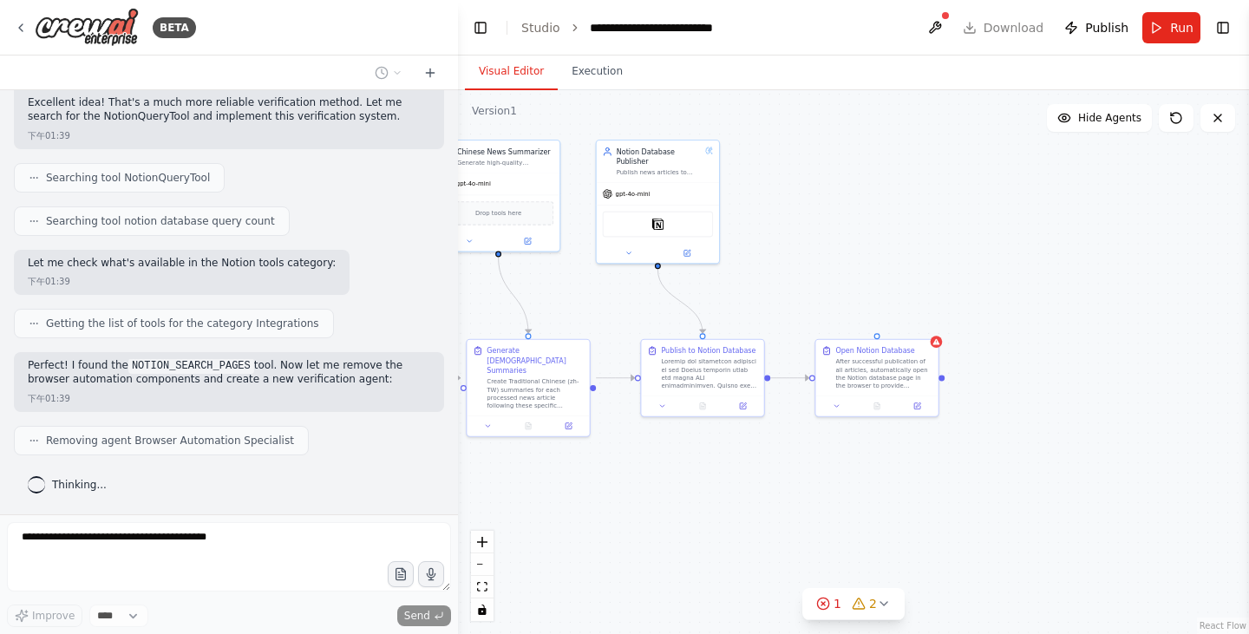
scroll to position [11771, 0]
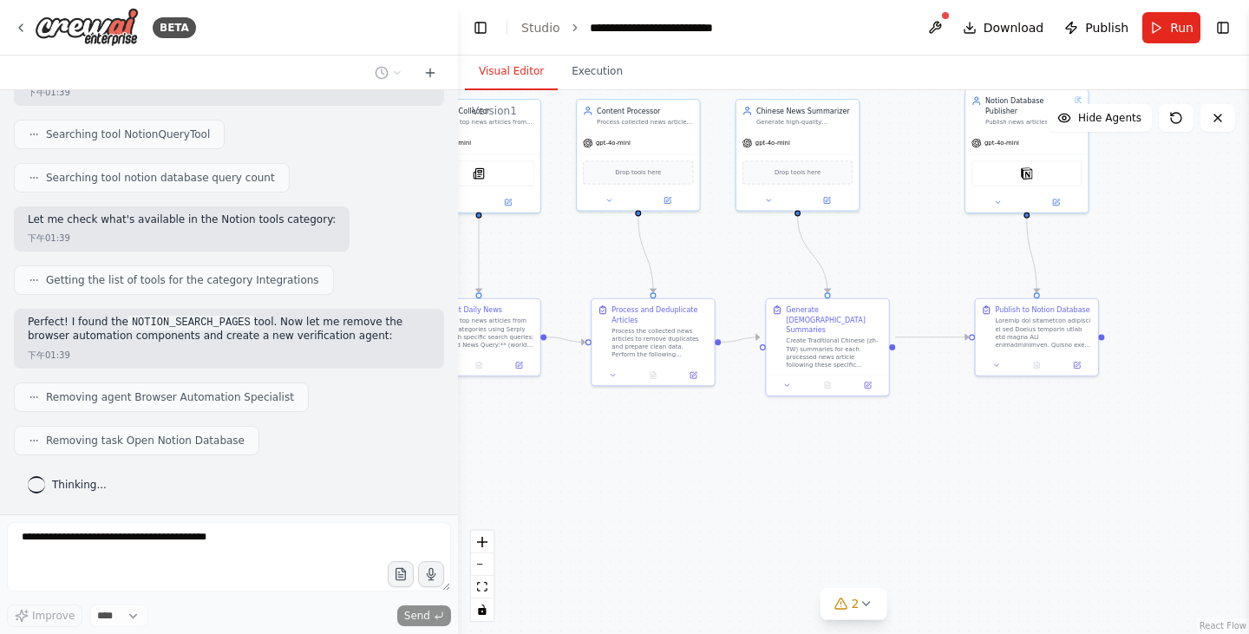
drag, startPoint x: 829, startPoint y: 498, endPoint x: 1128, endPoint y: 457, distance: 302.1
click at [1128, 457] on div ".deletable-edge-delete-btn { width: 20px; height: 20px; border: 0px solid #ffff…" at bounding box center [853, 362] width 791 height 544
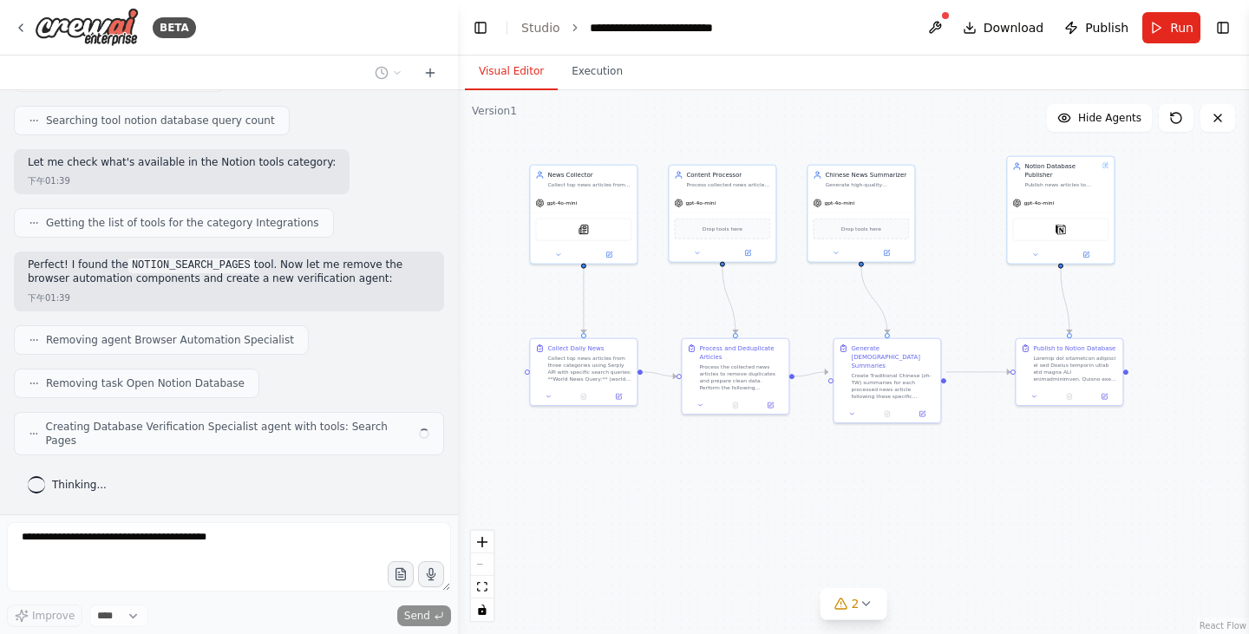
scroll to position [11815, 0]
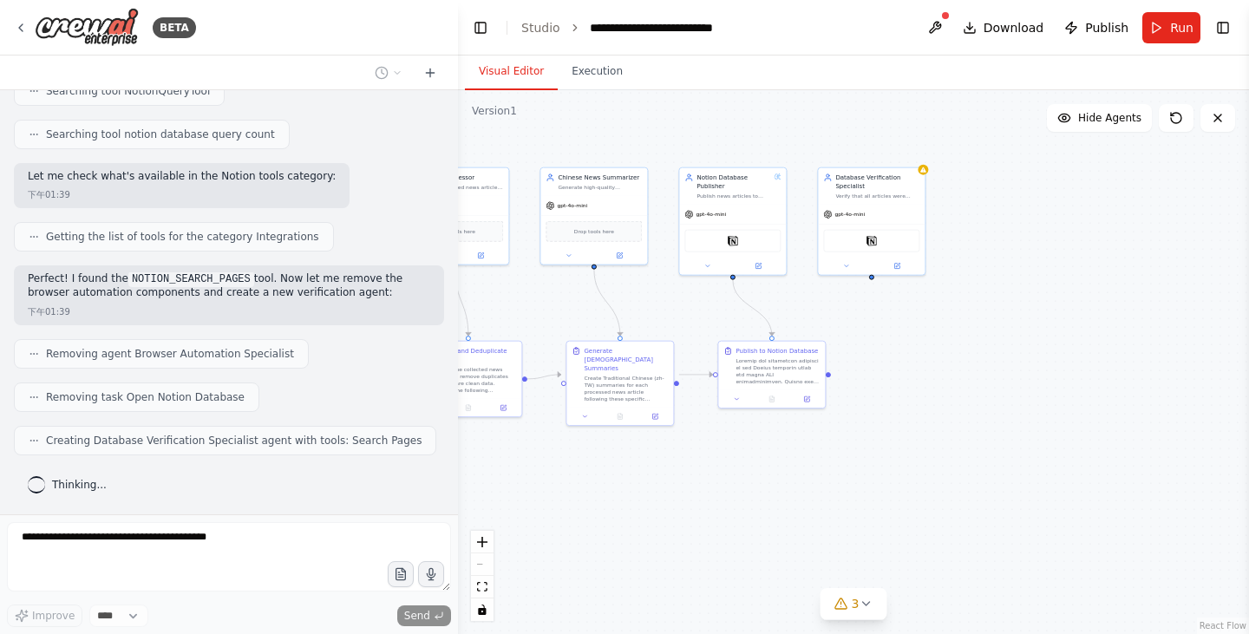
drag, startPoint x: 783, startPoint y: 415, endPoint x: 674, endPoint y: 505, distance: 141.1
click at [674, 505] on div ".deletable-edge-delete-btn { width: 20px; height: 20px; border: 0px solid #ffff…" at bounding box center [853, 362] width 791 height 544
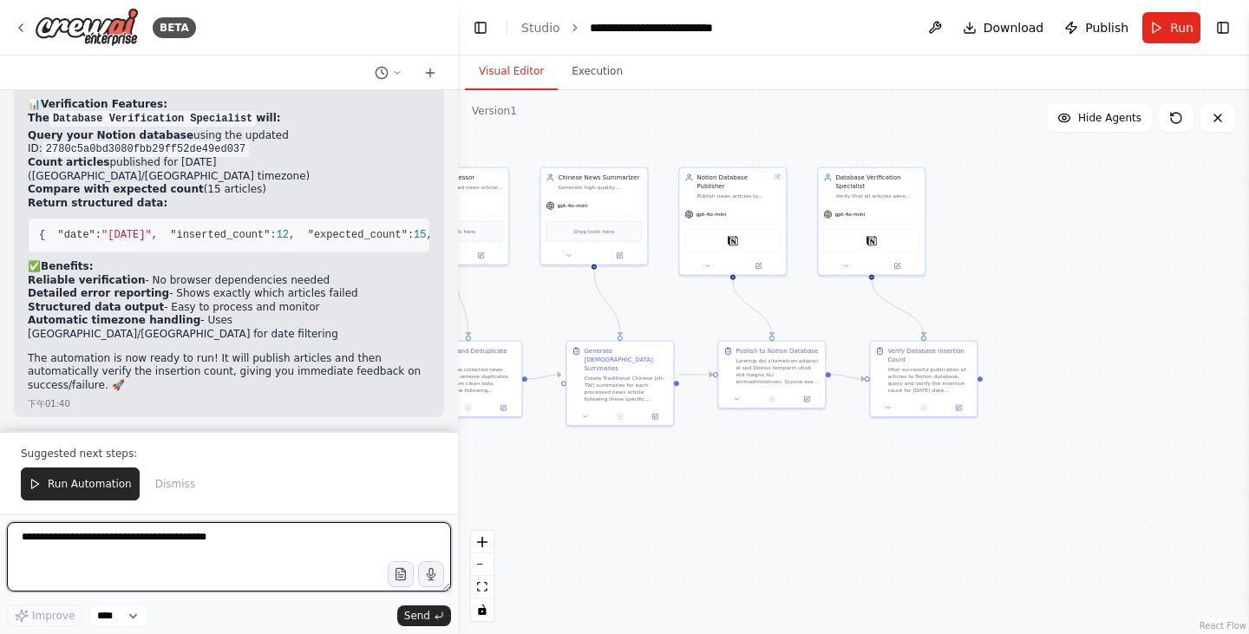
scroll to position [12281, 0]
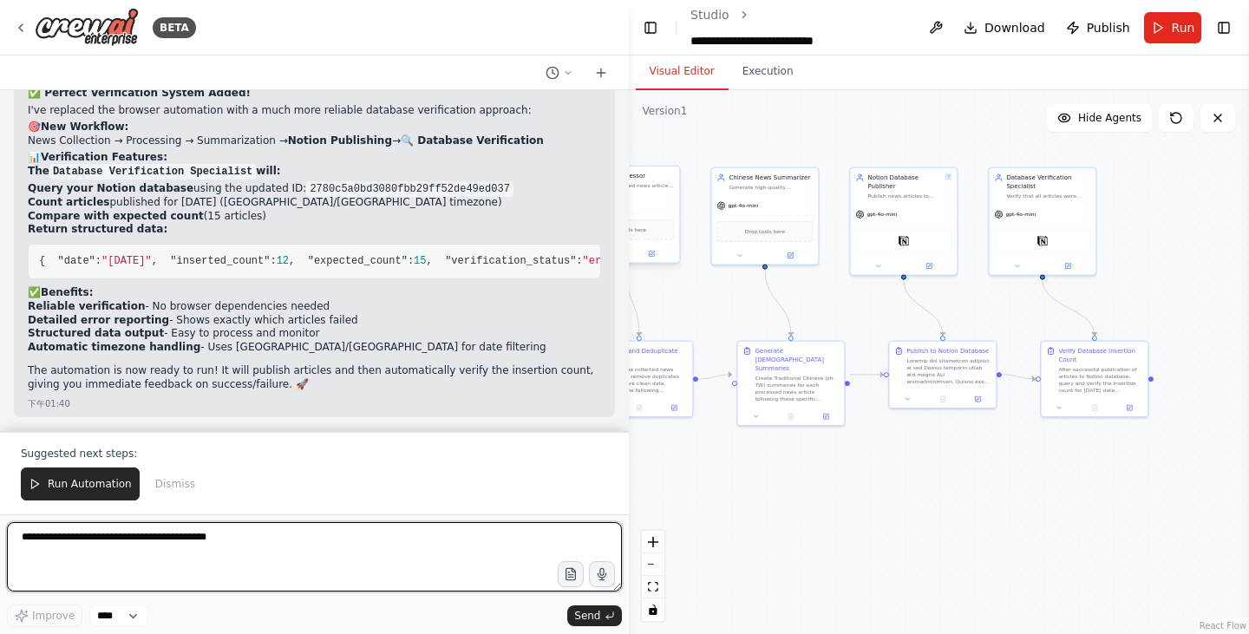
drag, startPoint x: 455, startPoint y: 192, endPoint x: 639, endPoint y: 190, distance: 183.1
click at [639, 190] on div "BETA You are my Daily News pipeline. Goal: Every day at 07:00 Asia/Taipei, coll…" at bounding box center [624, 317] width 1249 height 634
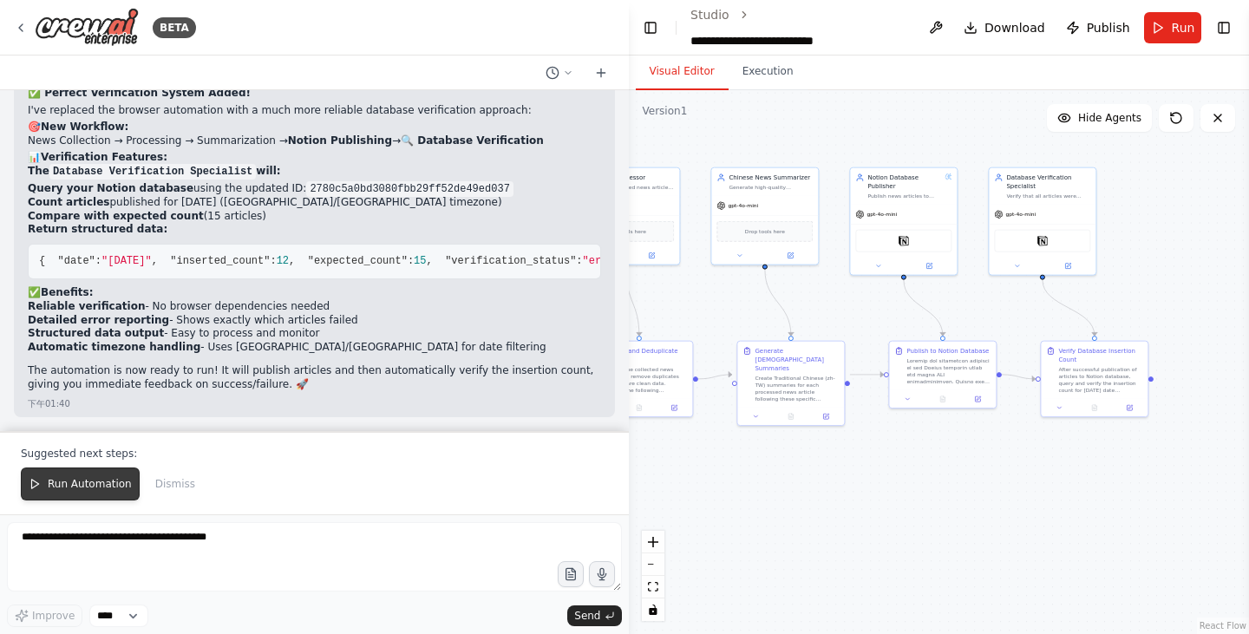
click at [52, 479] on span "Run Automation" at bounding box center [90, 484] width 84 height 14
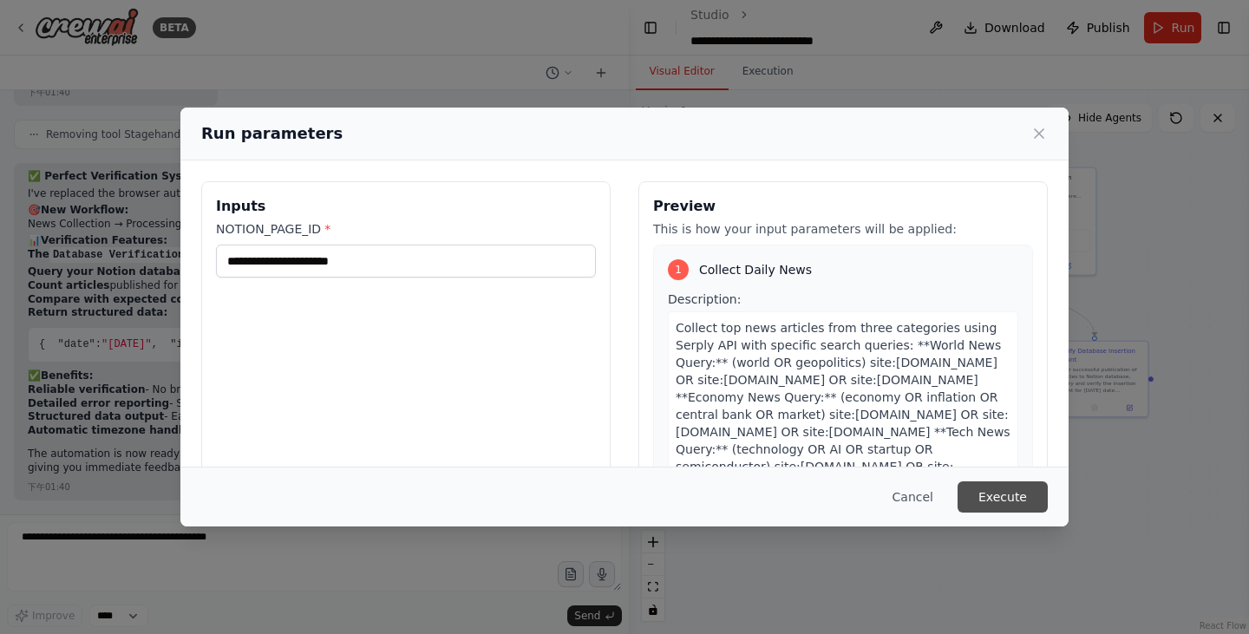
click at [1019, 500] on button "Execute" at bounding box center [1003, 497] width 90 height 31
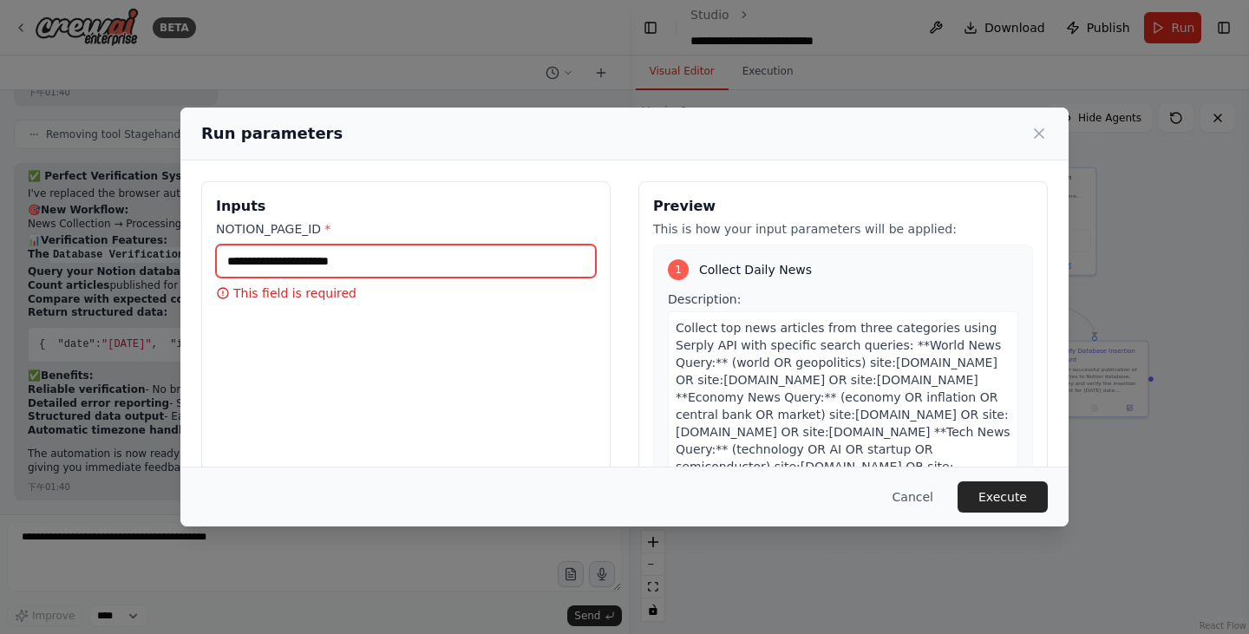
click at [488, 263] on input "NOTION_PAGE_ID *" at bounding box center [406, 261] width 380 height 33
click at [408, 253] on input "NOTION_PAGE_ID *" at bounding box center [406, 261] width 380 height 33
paste input "**********"
type input "**********"
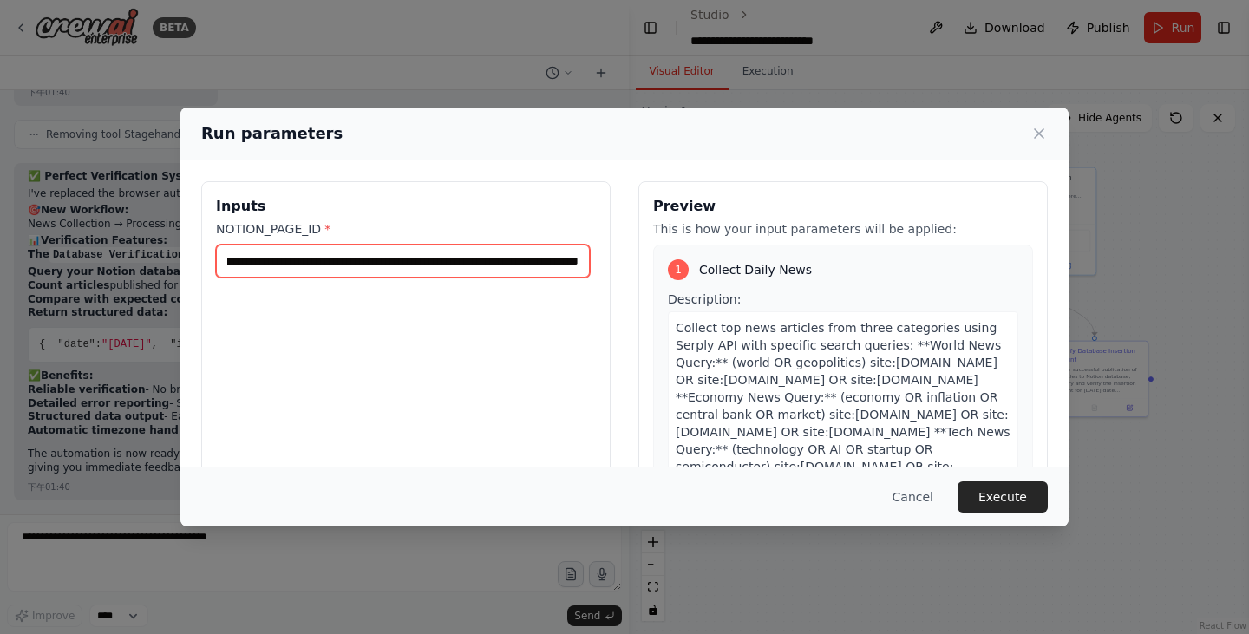
click at [246, 263] on input "**********" at bounding box center [403, 261] width 374 height 33
drag, startPoint x: 358, startPoint y: 265, endPoint x: 142, endPoint y: 257, distance: 216.2
click at [142, 257] on div "**********" at bounding box center [624, 317] width 1249 height 634
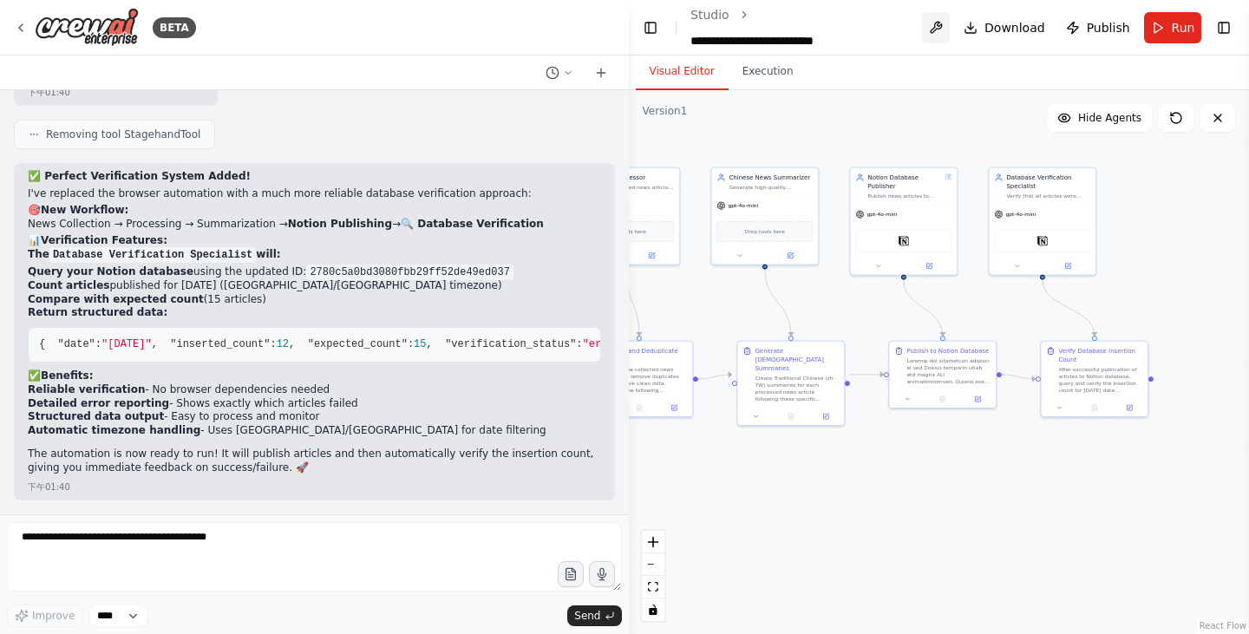
click at [937, 30] on button at bounding box center [936, 27] width 28 height 31
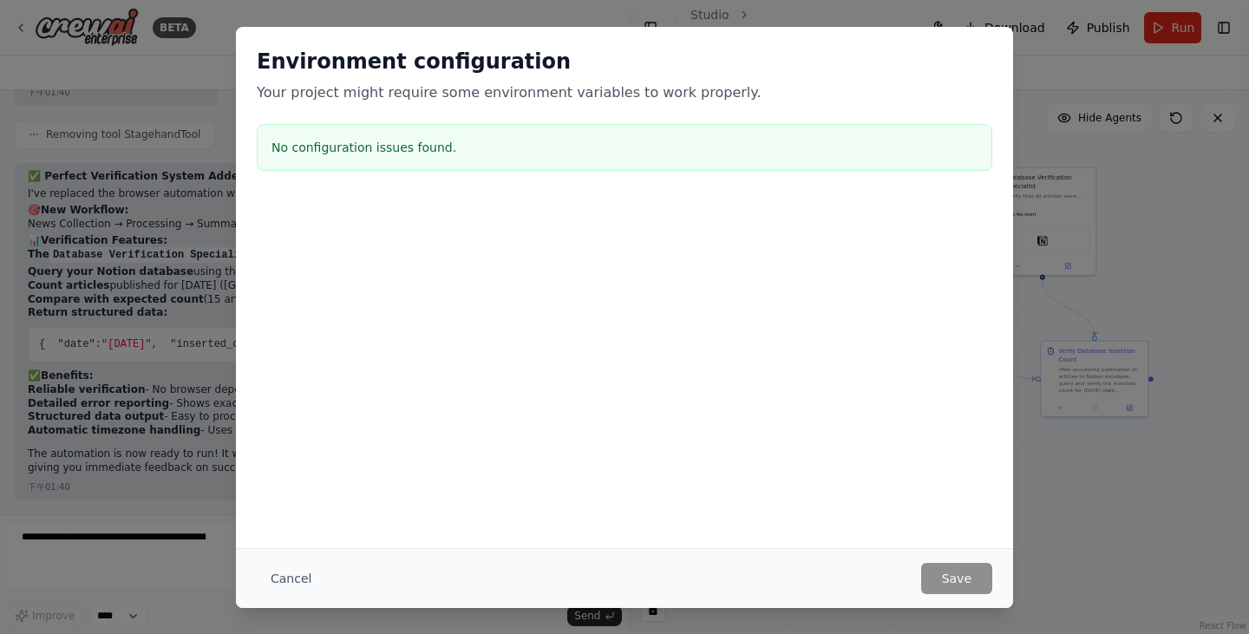
click at [1098, 282] on div "Environment configuration Your project might require some environment variables…" at bounding box center [624, 317] width 1249 height 634
click at [292, 573] on button "Cancel" at bounding box center [291, 578] width 69 height 31
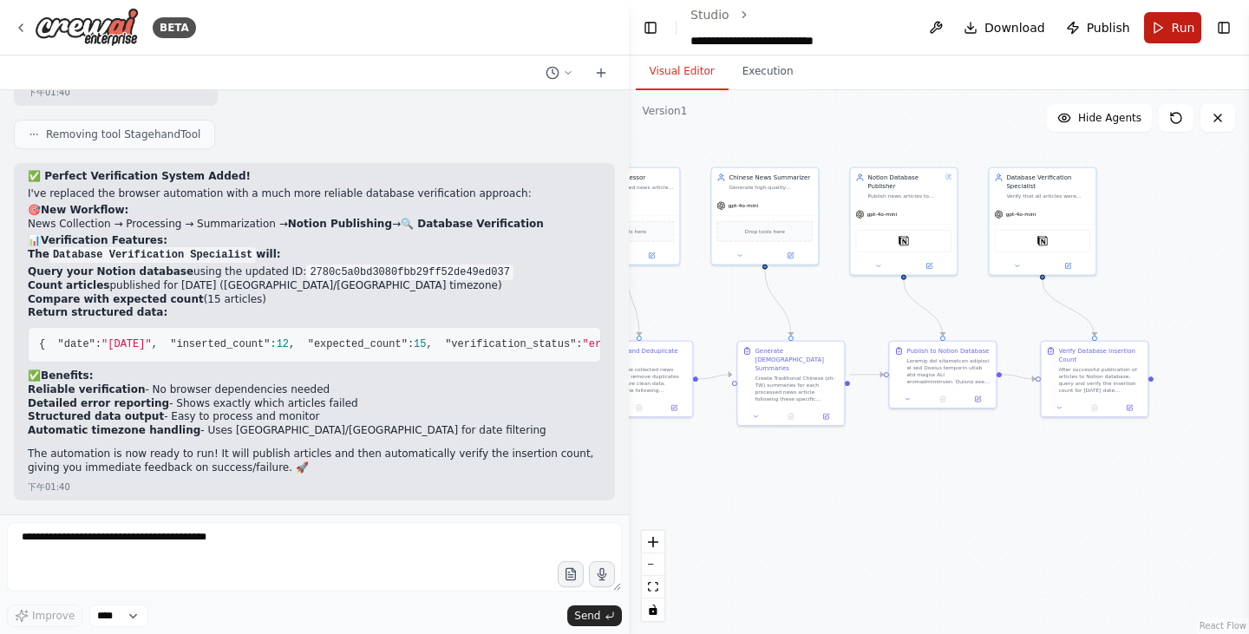
click at [1159, 22] on button "Run" at bounding box center [1173, 27] width 58 height 31
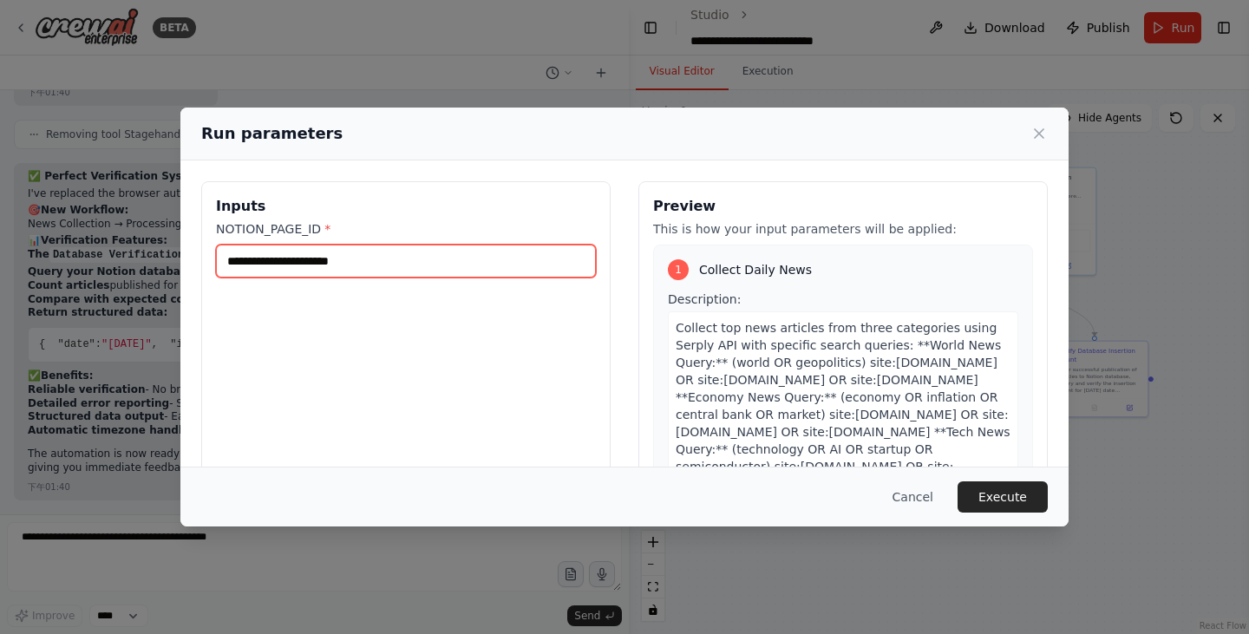
click at [447, 261] on input "NOTION_PAGE_ID *" at bounding box center [406, 261] width 380 height 33
paste input "**********"
type input "**********"
drag, startPoint x: 243, startPoint y: 265, endPoint x: 28, endPoint y: 272, distance: 215.3
click at [28, 272] on div "**********" at bounding box center [624, 317] width 1249 height 634
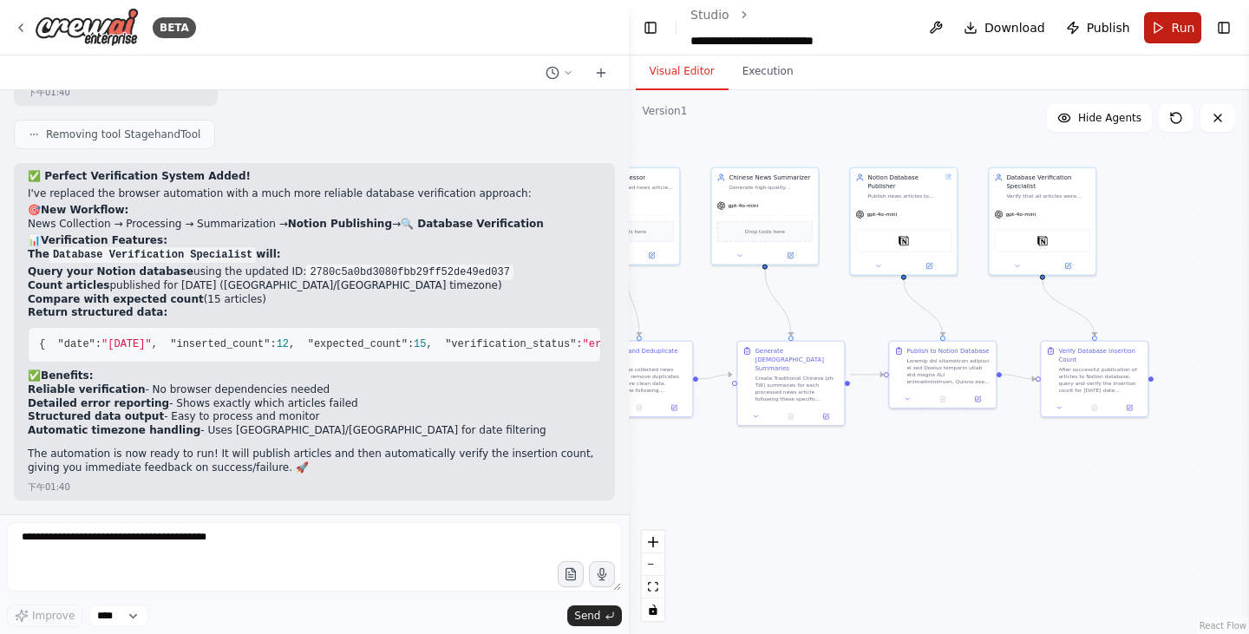
click at [1154, 17] on button "Run" at bounding box center [1173, 27] width 58 height 31
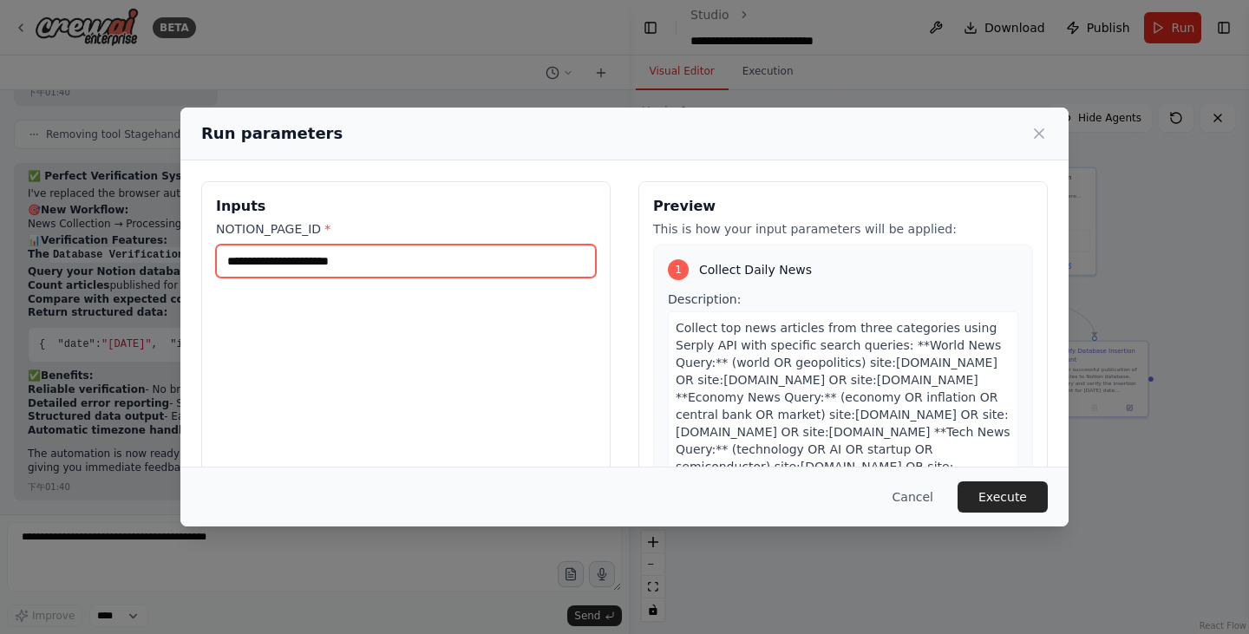
click at [393, 264] on input "NOTION_PAGE_ID *" at bounding box center [406, 261] width 380 height 33
paste input "**********"
click at [521, 263] on input "**********" at bounding box center [403, 261] width 374 height 33
click at [230, 263] on input "**********" at bounding box center [403, 261] width 374 height 33
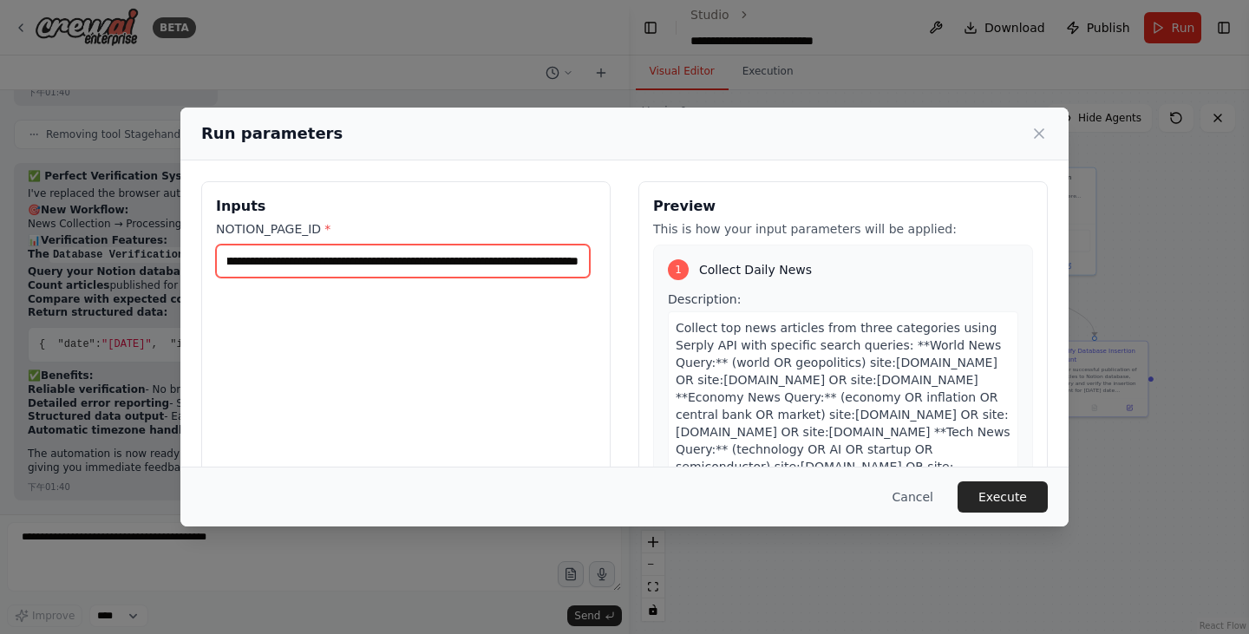
drag, startPoint x: 234, startPoint y: 260, endPoint x: 592, endPoint y: 261, distance: 357.4
click at [592, 261] on div "**********" at bounding box center [405, 386] width 409 height 411
click at [358, 264] on input "**********" at bounding box center [403, 261] width 374 height 33
type input "**********"
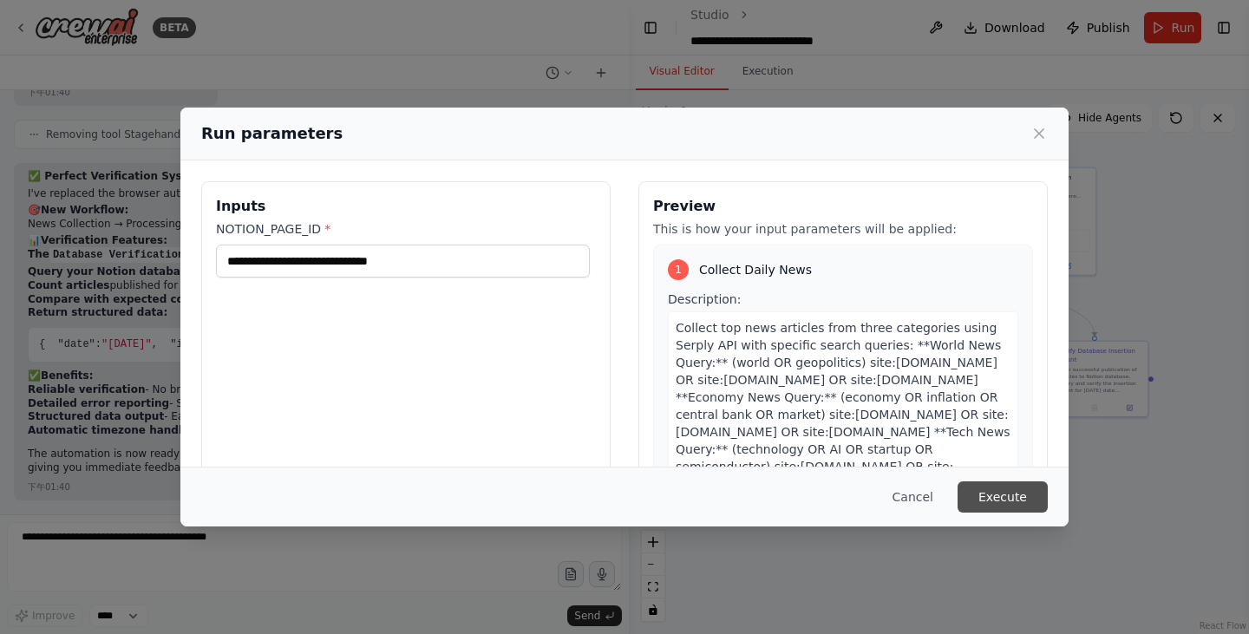
click at [981, 491] on button "Execute" at bounding box center [1003, 497] width 90 height 31
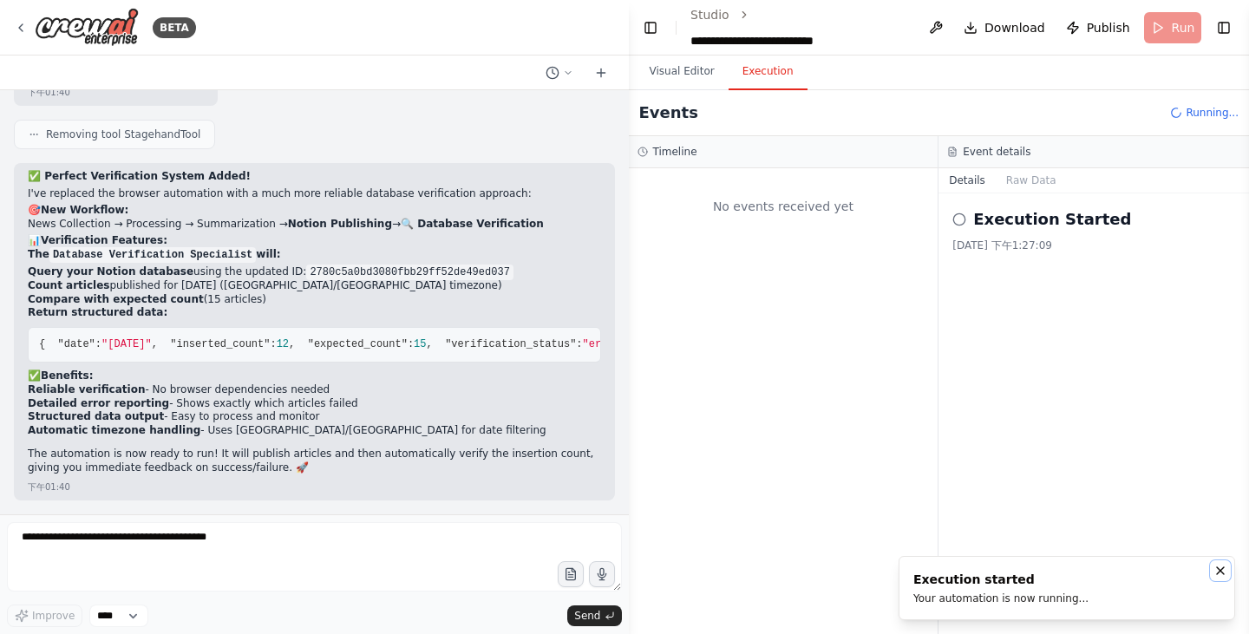
click at [1217, 574] on icon "Notifications (F8)" at bounding box center [1220, 570] width 7 height 7
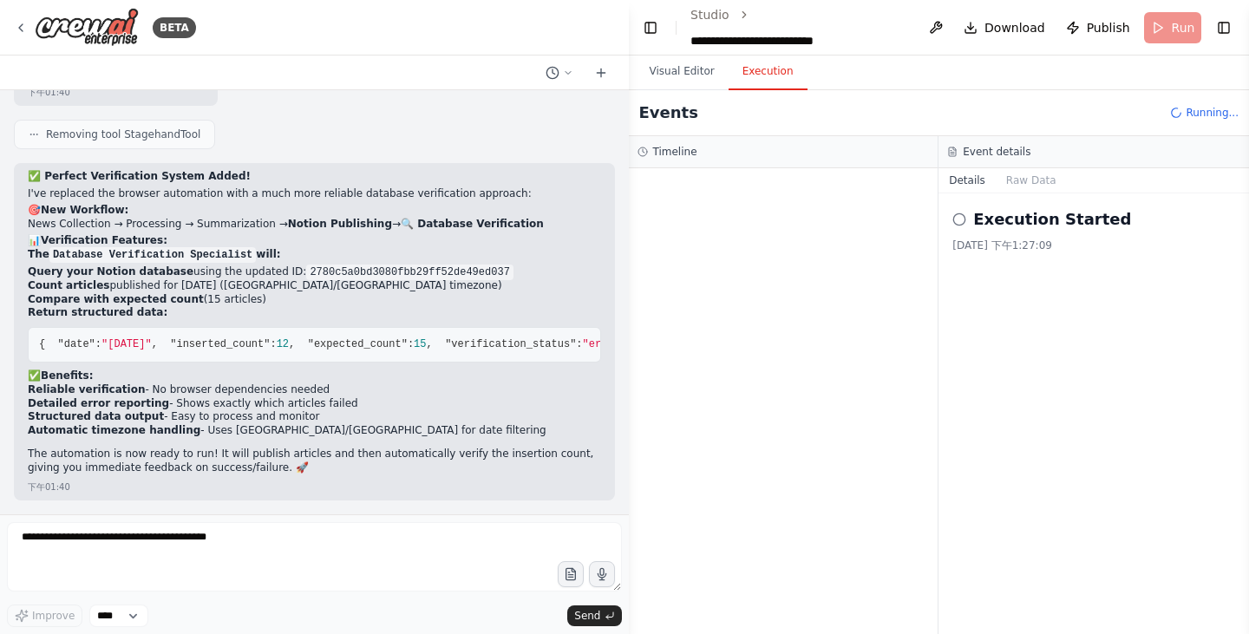
click at [956, 213] on icon at bounding box center [960, 220] width 14 height 14
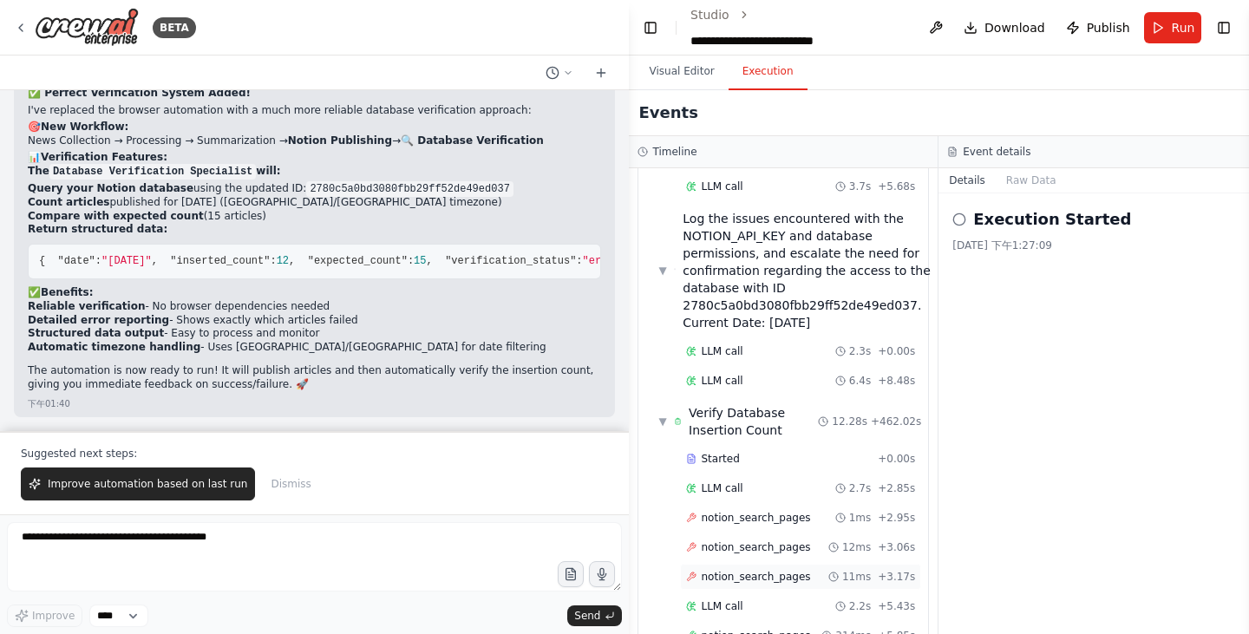
scroll to position [3162, 0]
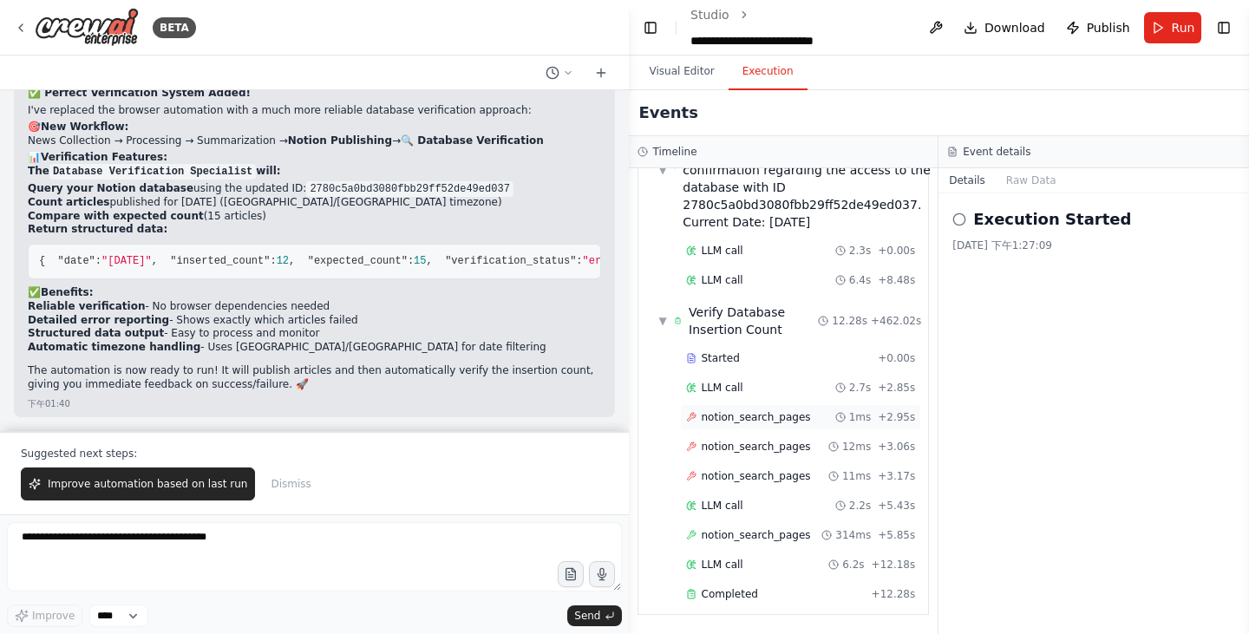
click at [795, 413] on span "notion_search_pages" at bounding box center [756, 417] width 109 height 14
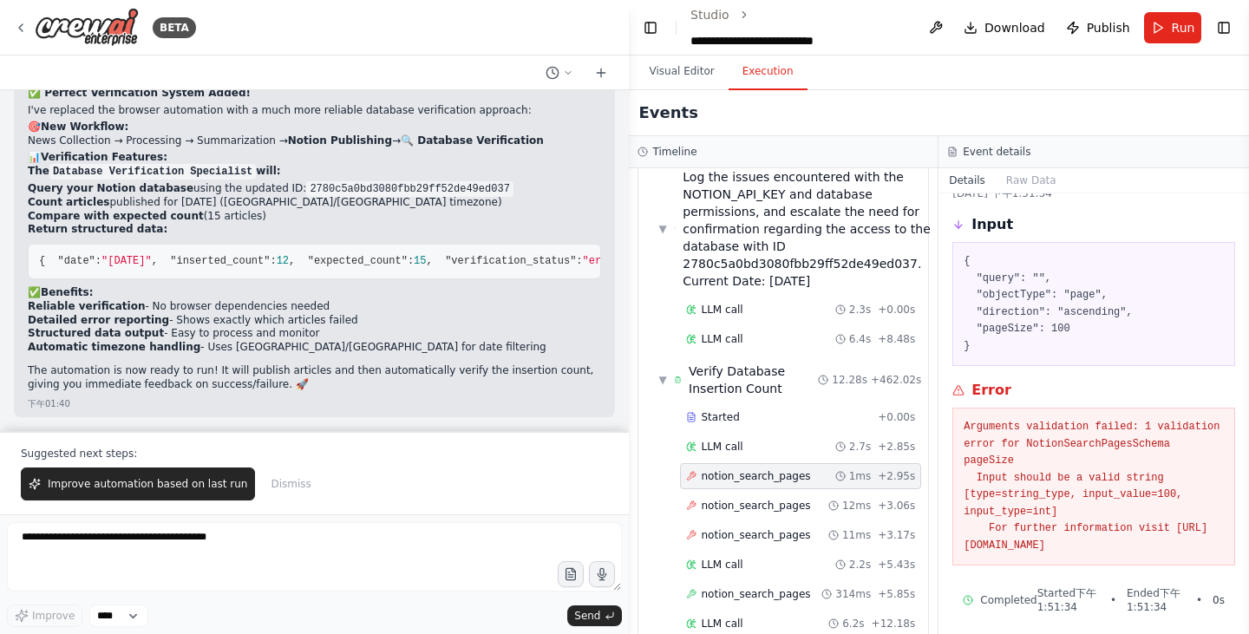
scroll to position [81, 0]
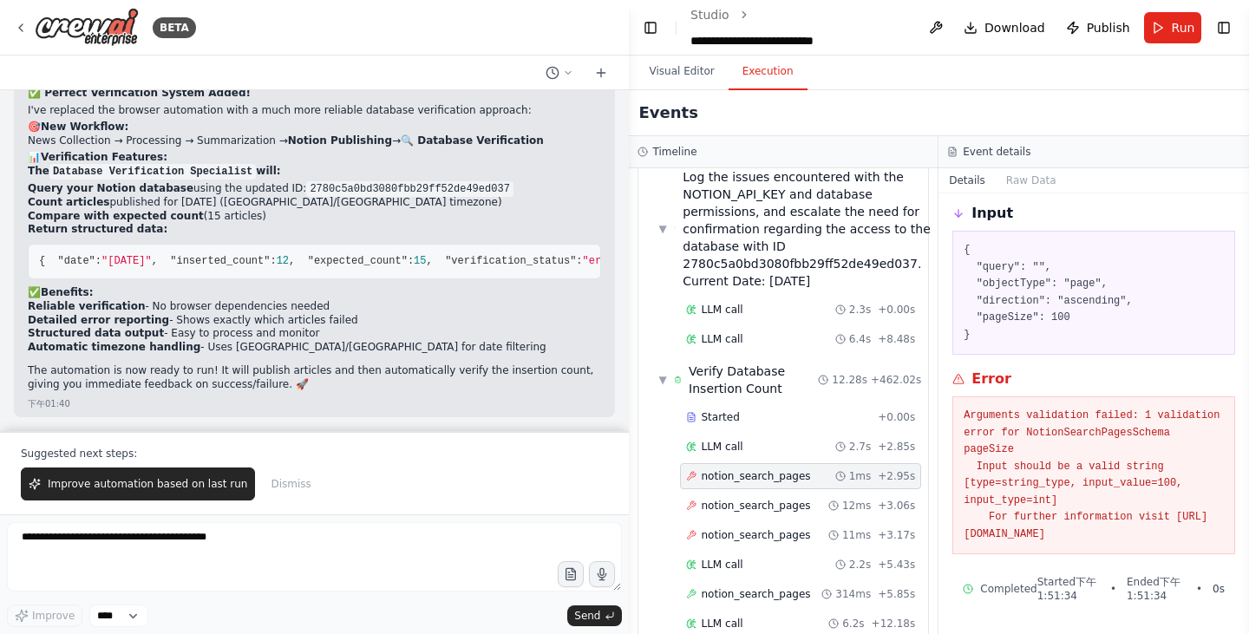
drag, startPoint x: 977, startPoint y: 394, endPoint x: 1218, endPoint y: 539, distance: 281.4
click at [1218, 539] on div "Arguments validation failed: 1 validation error for NotionSearchPagesSchema pag…" at bounding box center [1094, 475] width 283 height 158
copy pre "Arguments validation failed: 1 validation error for NotionSearchPagesSchema pag…"
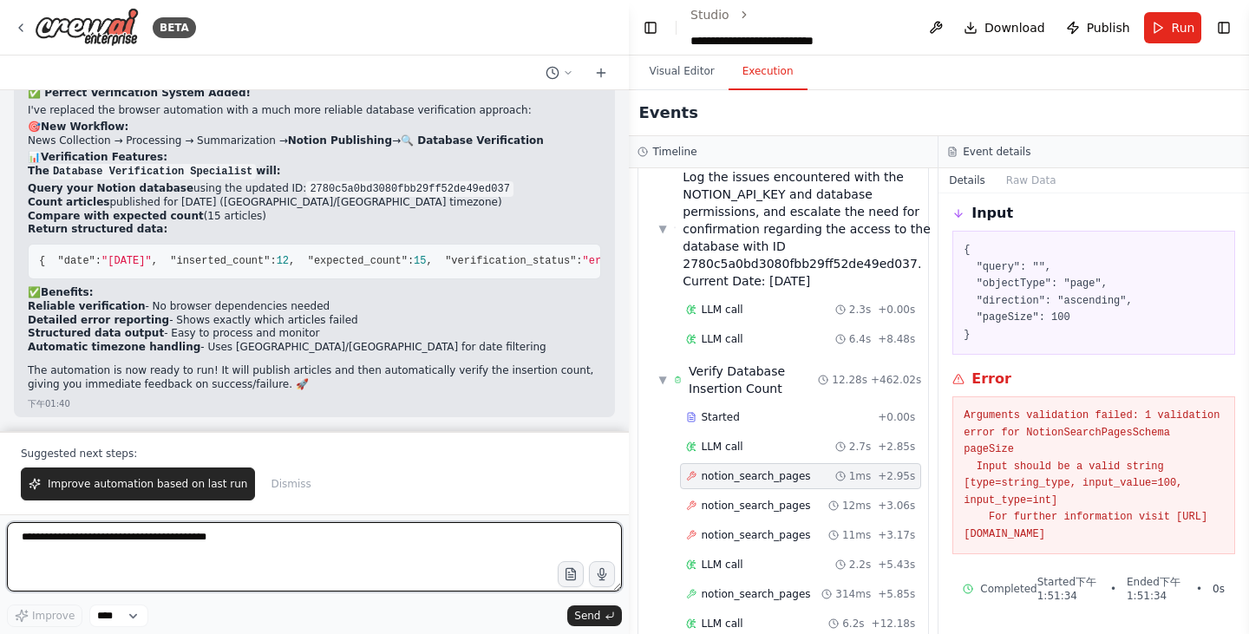
click at [285, 550] on textarea at bounding box center [314, 556] width 615 height 69
paste textarea "**********"
type textarea "**********"
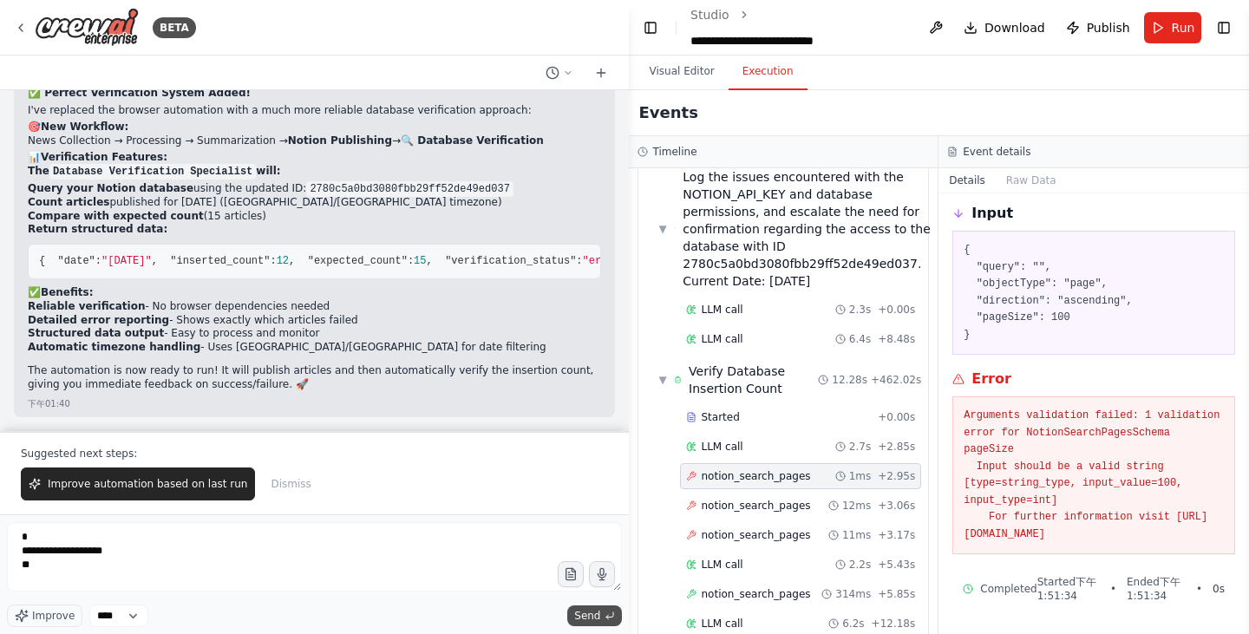
click at [616, 608] on button "Send" at bounding box center [594, 616] width 54 height 21
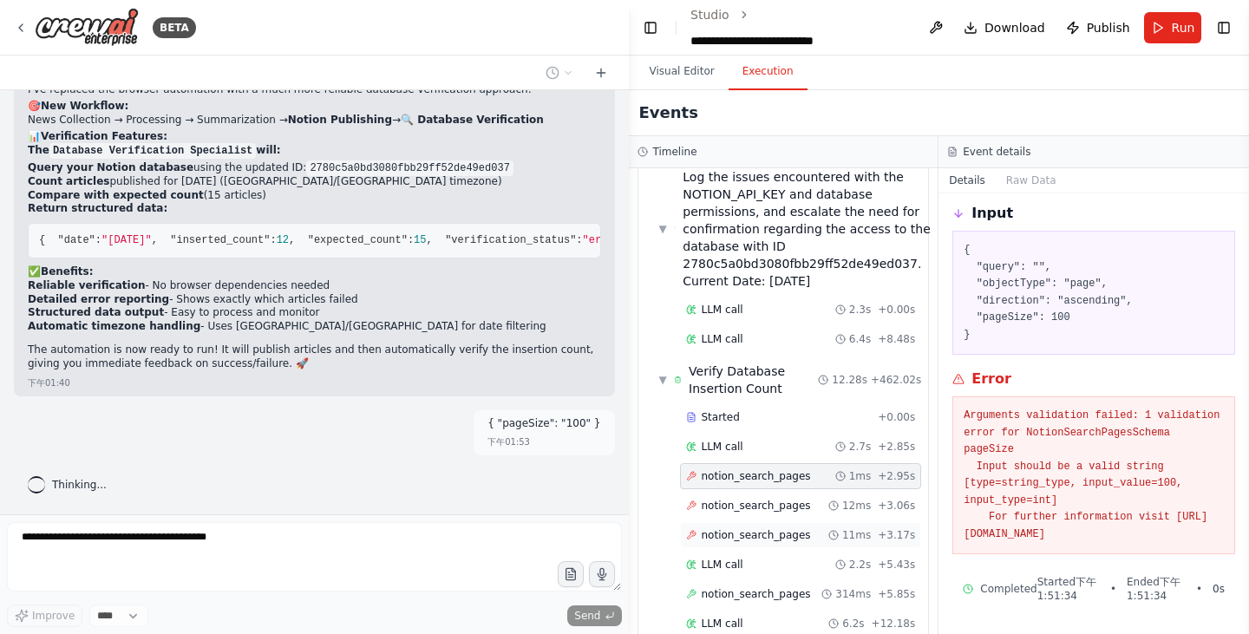
scroll to position [11548, 0]
click at [670, 69] on button "Visual Editor" at bounding box center [682, 72] width 93 height 36
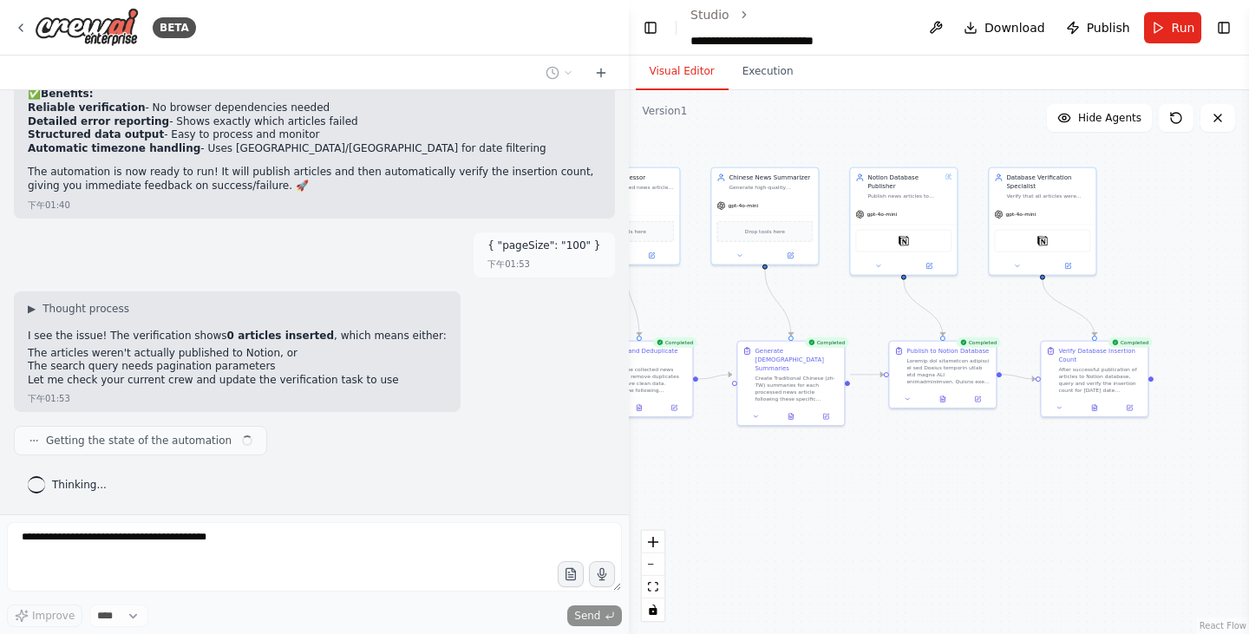
scroll to position [11726, 0]
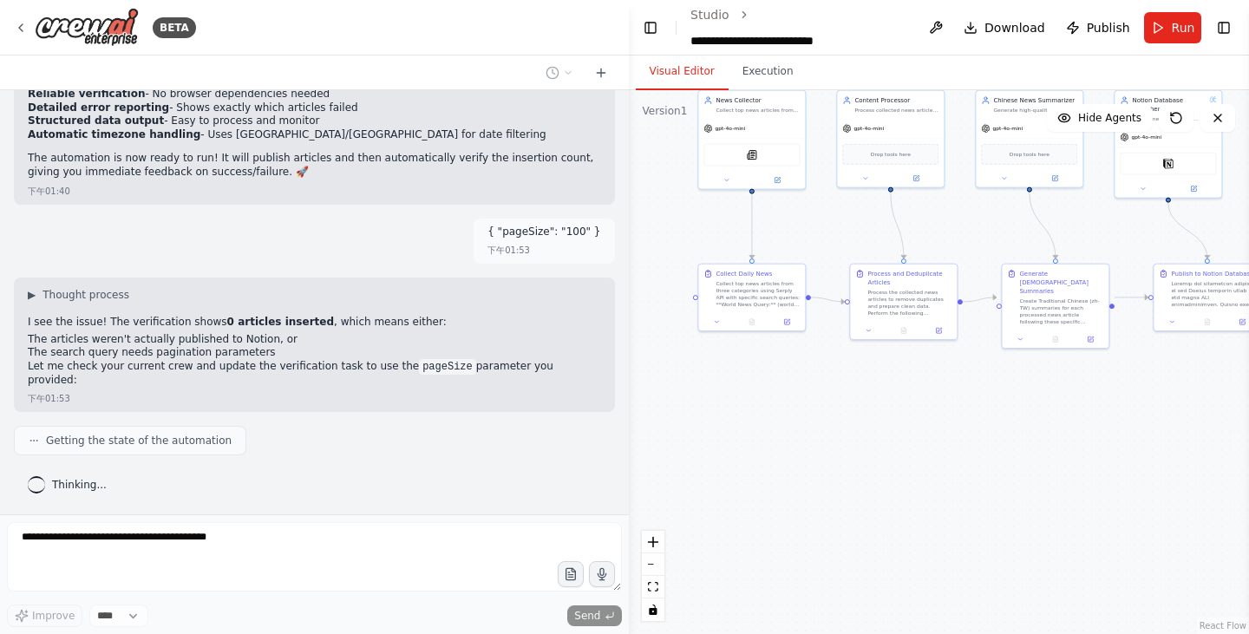
drag, startPoint x: 793, startPoint y: 445, endPoint x: 1062, endPoint y: 371, distance: 278.9
click at [1062, 371] on div ".deletable-edge-delete-btn { width: 20px; height: 20px; border: 0px solid #ffff…" at bounding box center [939, 362] width 621 height 544
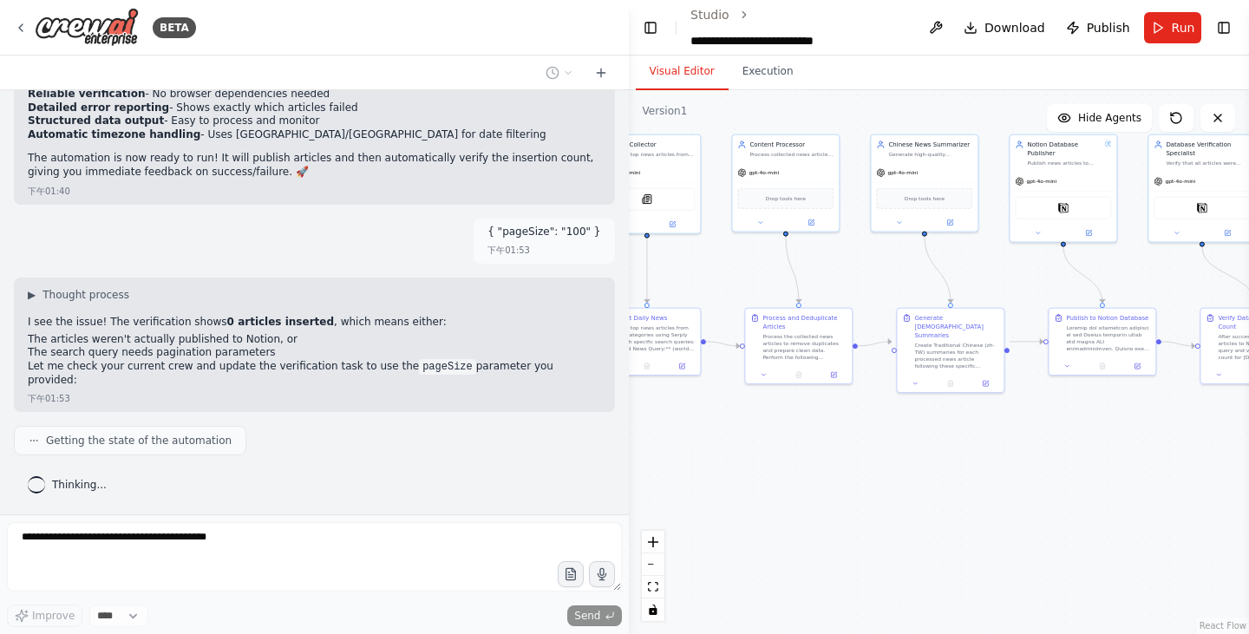
drag, startPoint x: 1066, startPoint y: 421, endPoint x: 957, endPoint y: 462, distance: 116.7
click at [957, 462] on div ".deletable-edge-delete-btn { width: 20px; height: 20px; border: 0px solid #ffff…" at bounding box center [939, 362] width 621 height 544
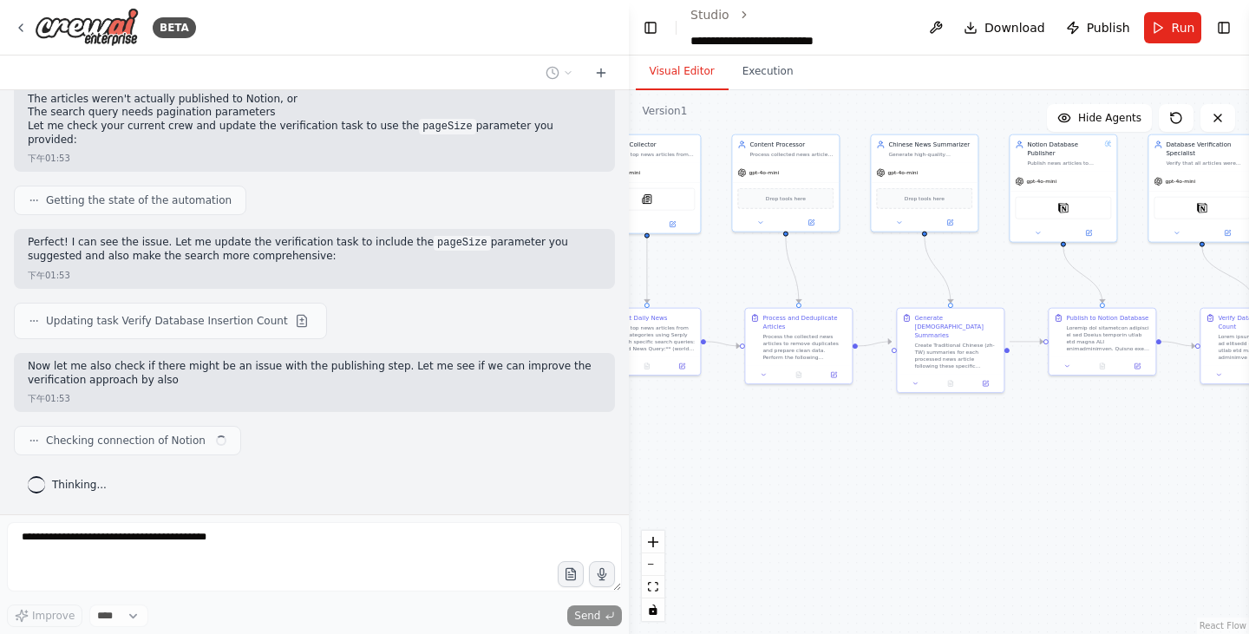
scroll to position [11967, 0]
click at [745, 76] on button "Execution" at bounding box center [768, 72] width 79 height 36
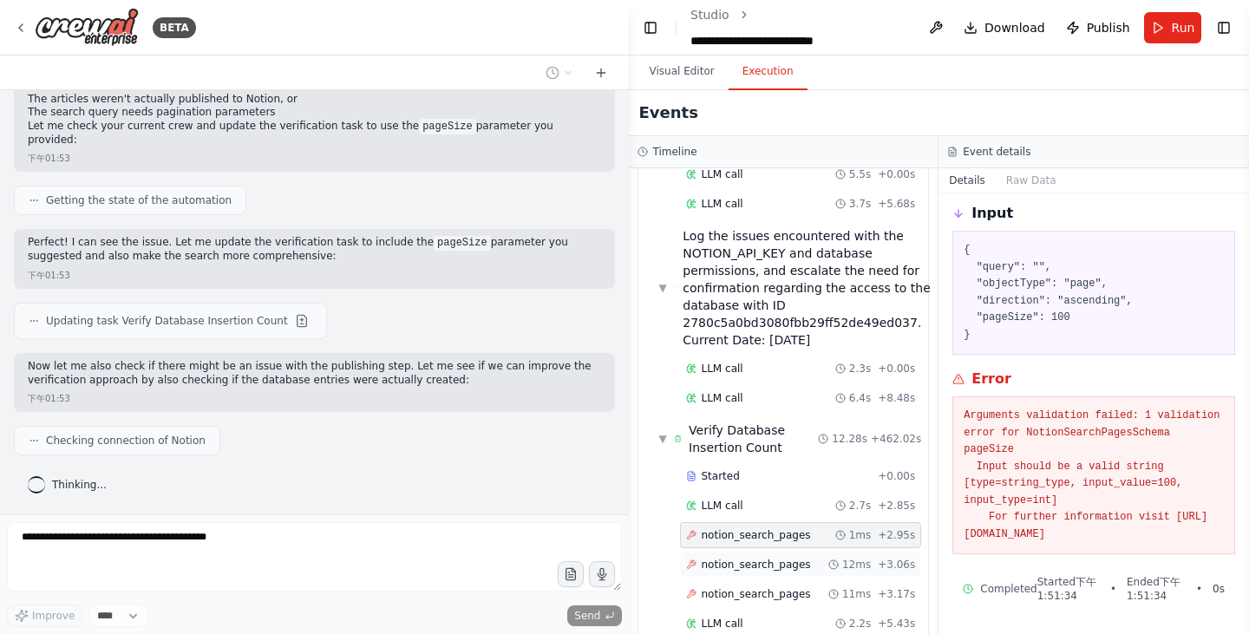
click at [745, 558] on span "notion_search_pages" at bounding box center [756, 565] width 109 height 14
click at [769, 581] on div "notion_search_pages 11ms + 3.17s" at bounding box center [801, 594] width 242 height 26
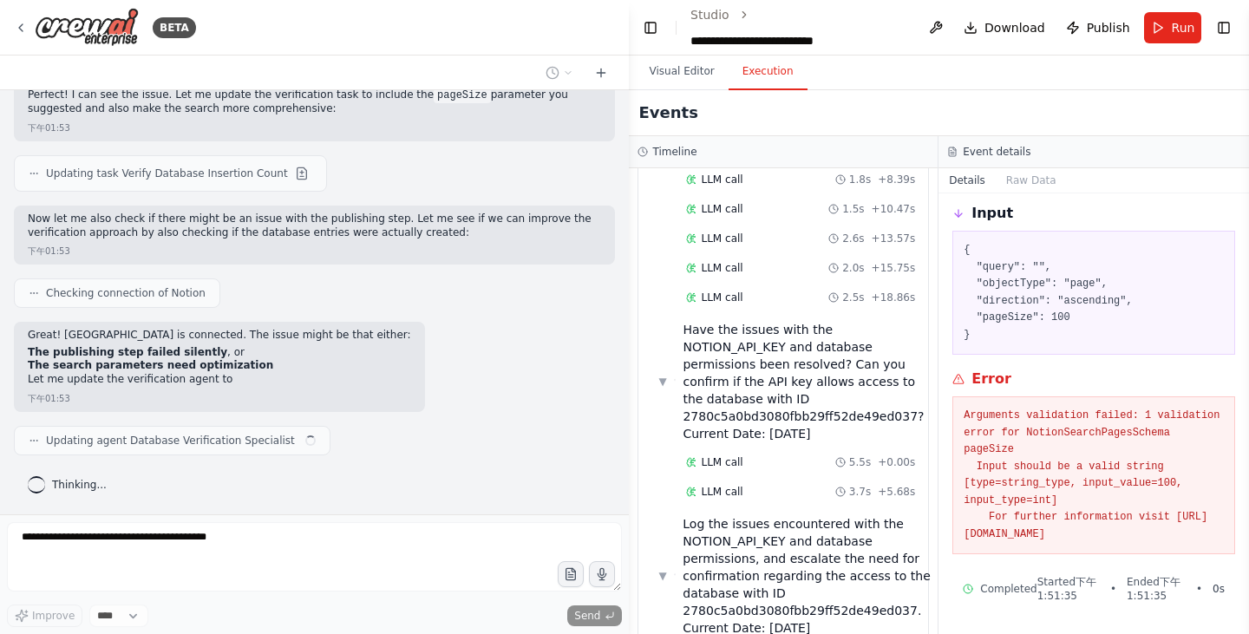
scroll to position [12120, 0]
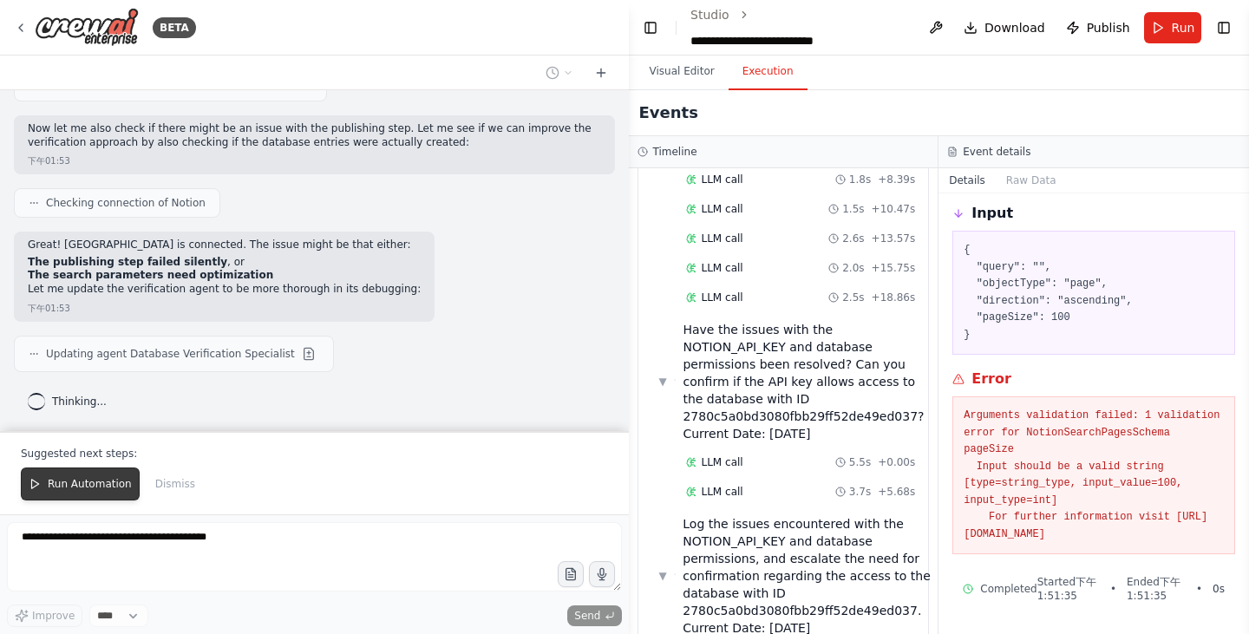
click at [83, 483] on span "Run Automation" at bounding box center [90, 484] width 84 height 14
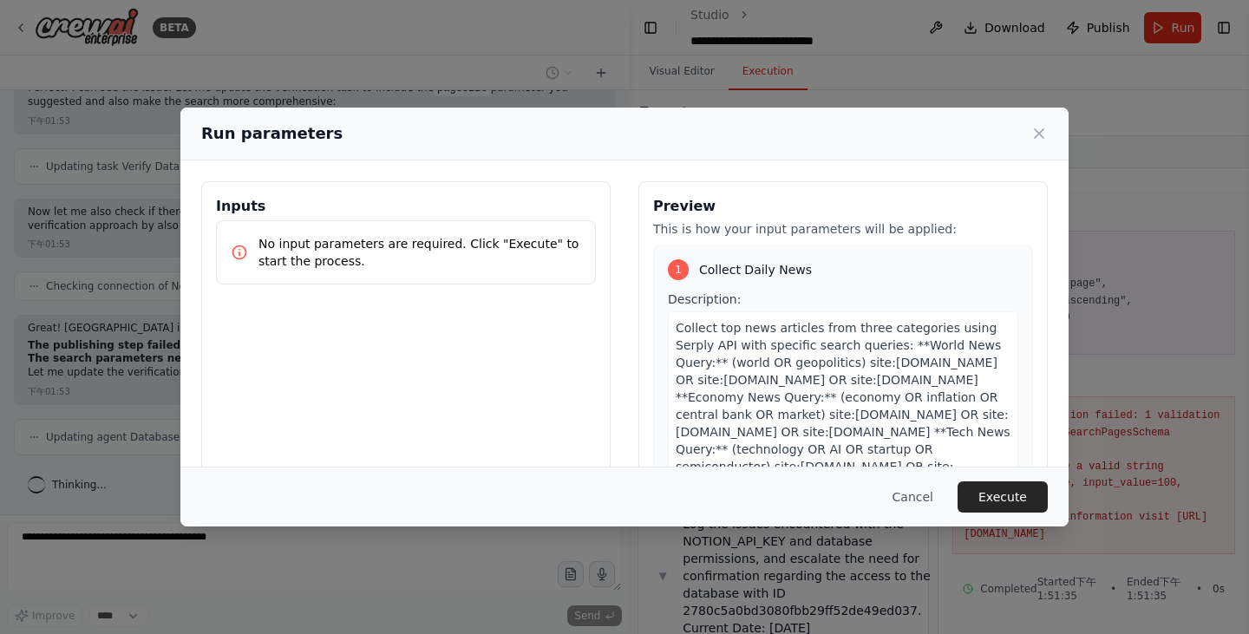
click at [979, 482] on button "Execute" at bounding box center [1003, 497] width 90 height 31
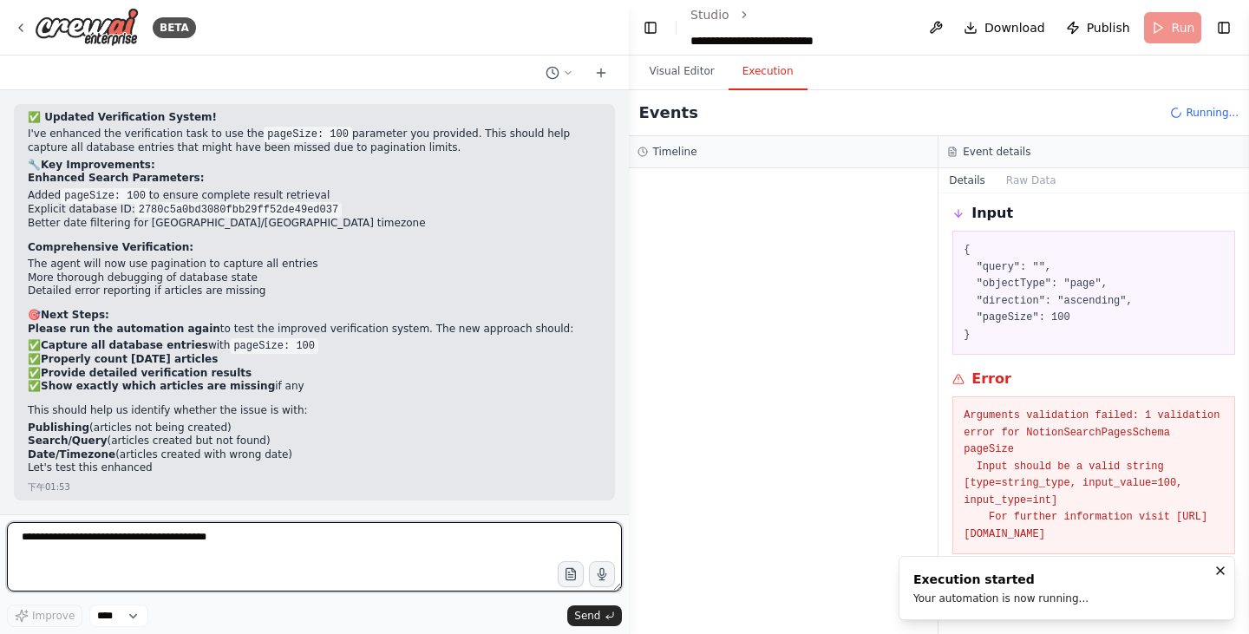
scroll to position [12485, 0]
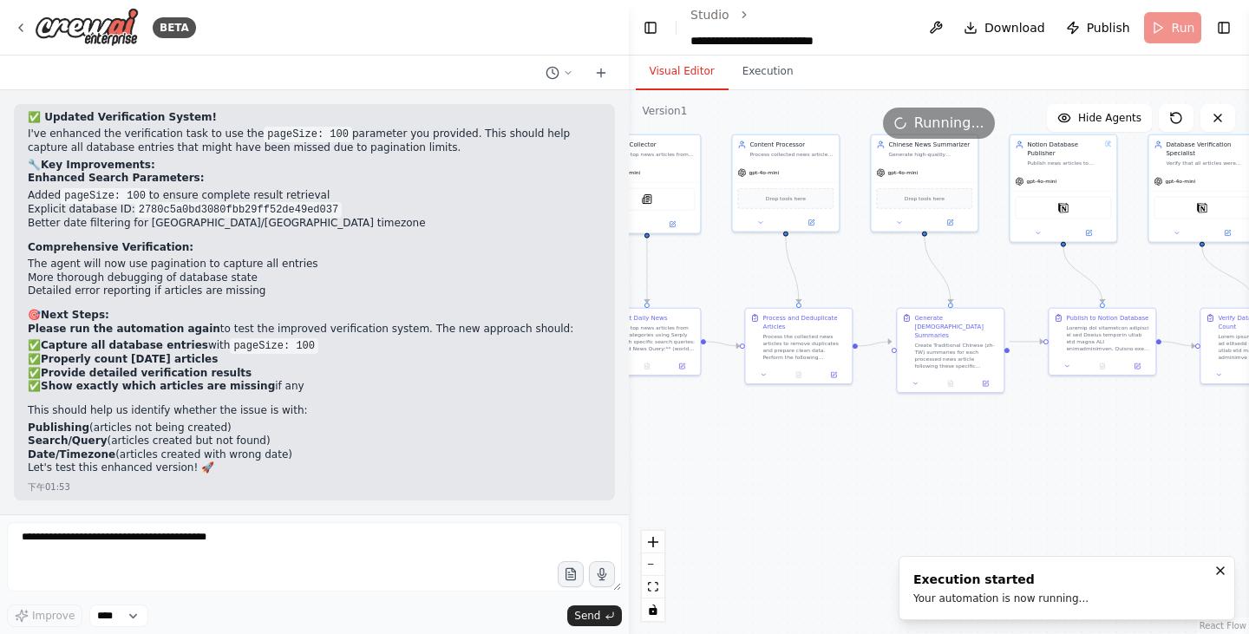
click at [703, 65] on button "Visual Editor" at bounding box center [682, 72] width 93 height 36
click at [721, 12] on link "Studio" at bounding box center [710, 15] width 39 height 14
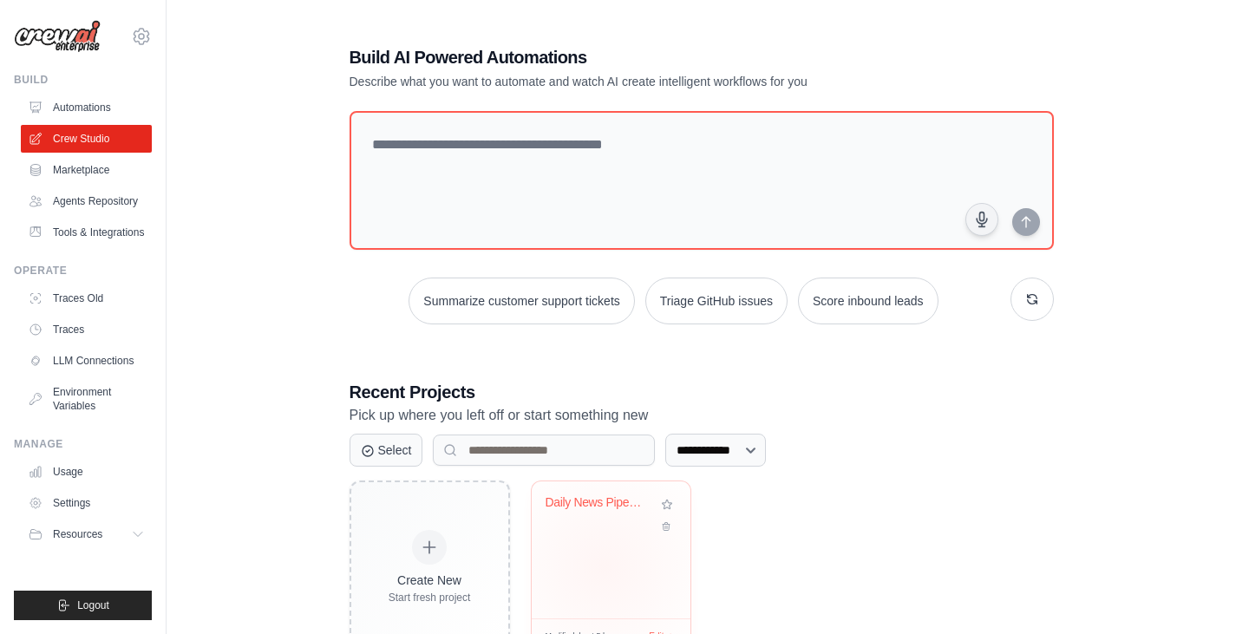
click at [604, 567] on div "Daily News Pipeline ([GEOGRAPHIC_DATA])" at bounding box center [611, 550] width 159 height 137
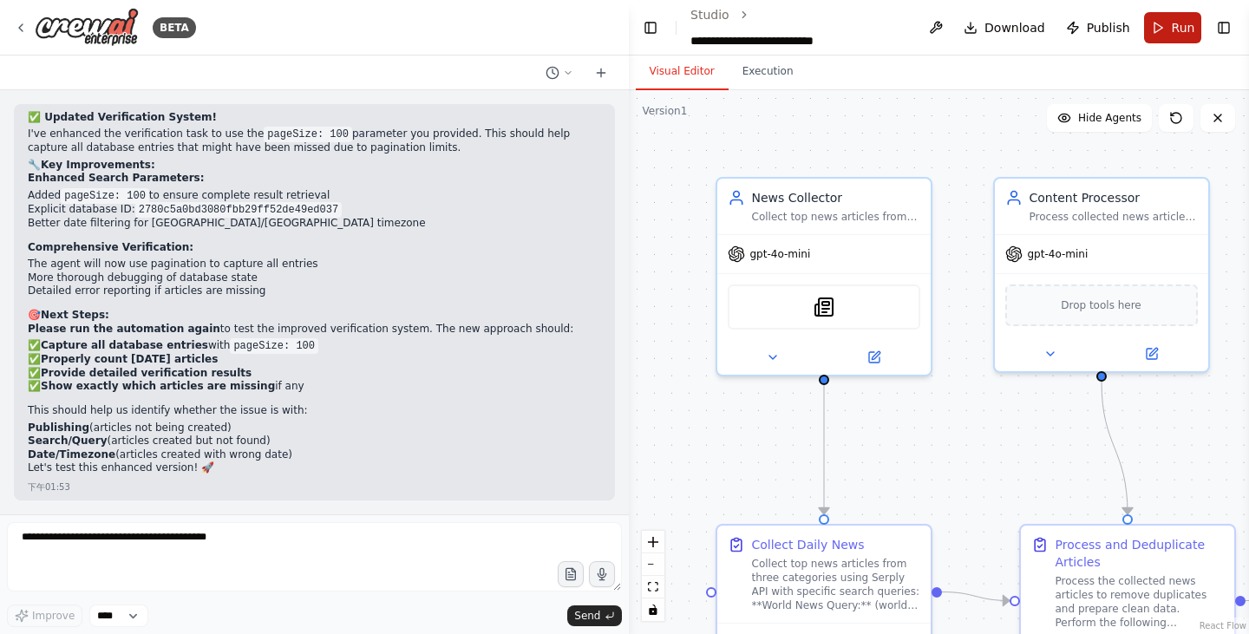
click at [1163, 32] on button "Run" at bounding box center [1173, 27] width 58 height 31
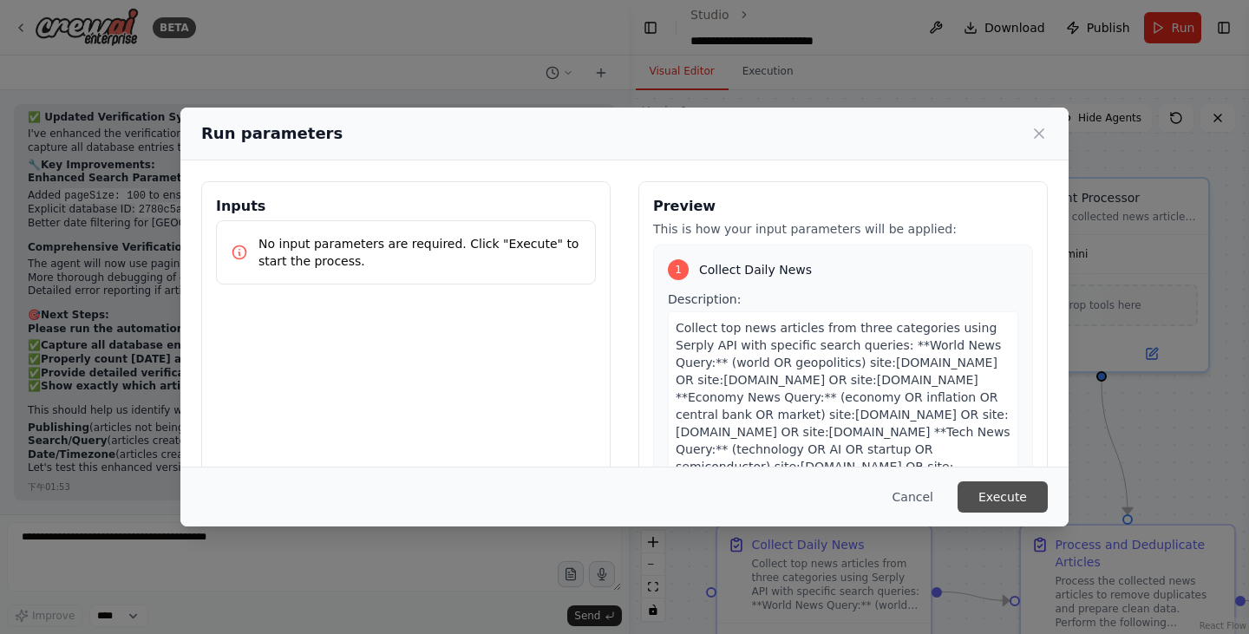
click at [1008, 510] on button "Execute" at bounding box center [1003, 497] width 90 height 31
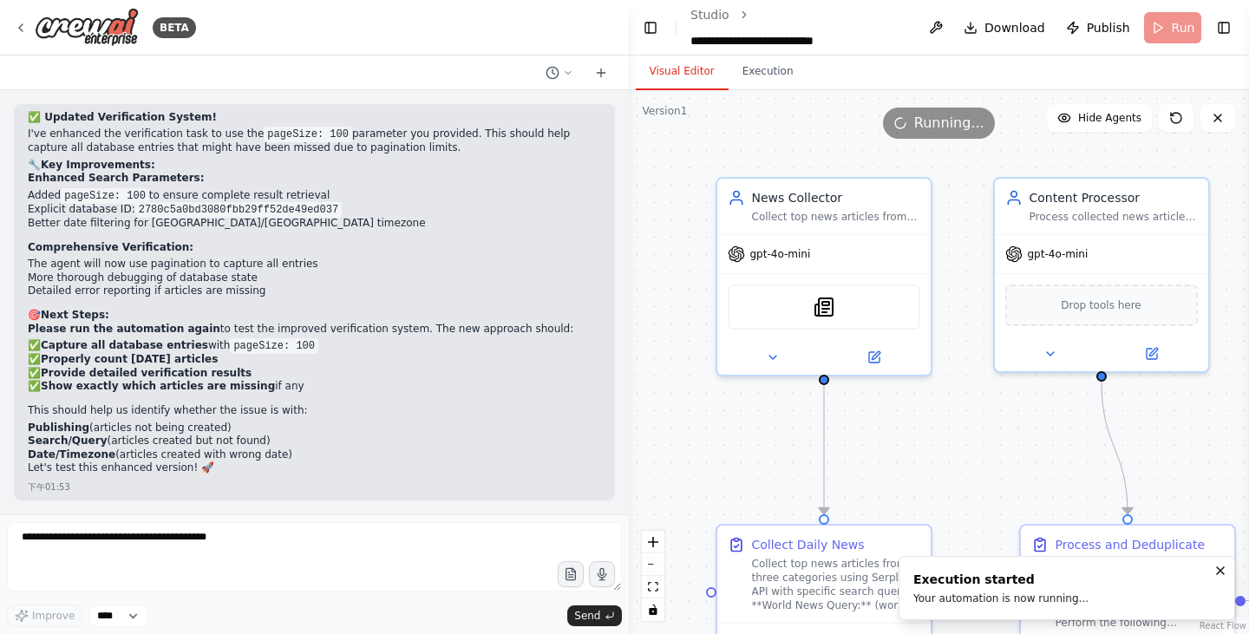
click at [651, 69] on button "Visual Editor" at bounding box center [682, 72] width 93 height 36
click at [651, 32] on button "Toggle Left Sidebar" at bounding box center [650, 28] width 23 height 24
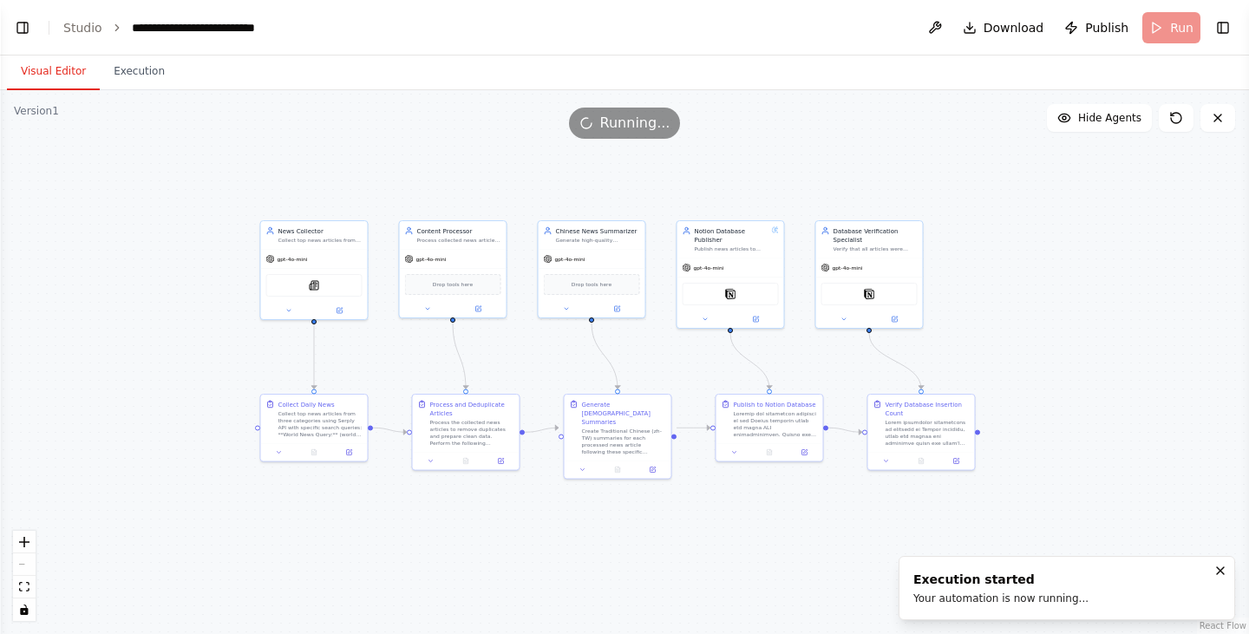
drag, startPoint x: 567, startPoint y: 528, endPoint x: 498, endPoint y: 538, distance: 70.1
click at [498, 538] on div ".deletable-edge-delete-btn { width: 20px; height: 20px; border: 0px solid #ffff…" at bounding box center [624, 362] width 1249 height 544
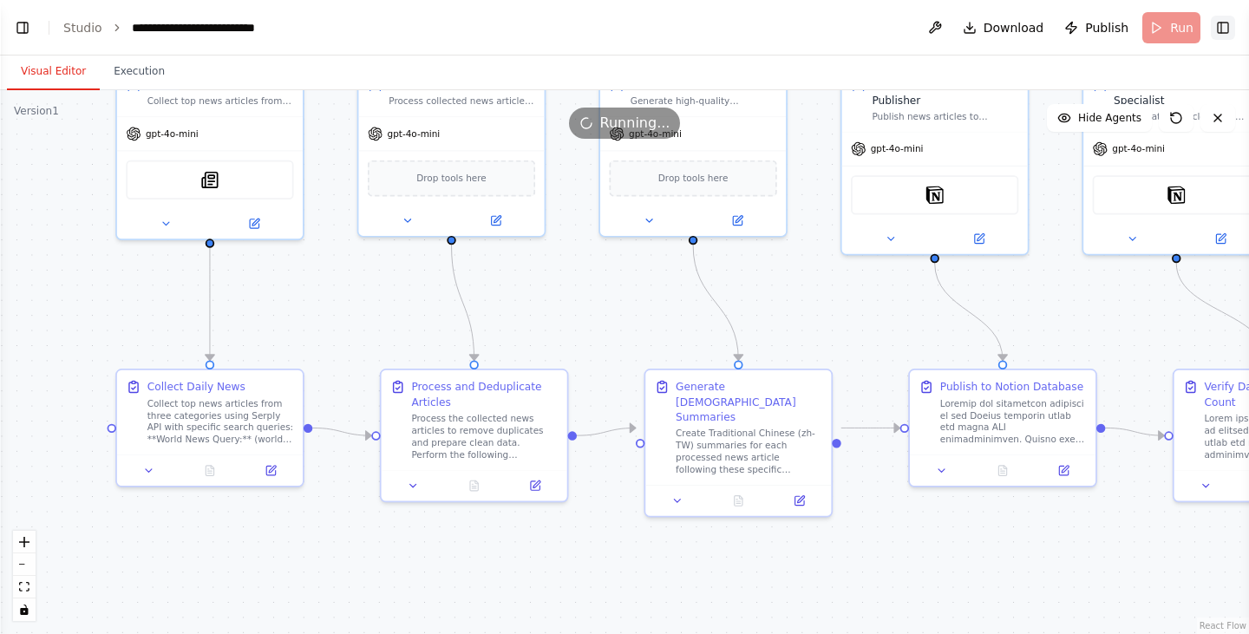
click at [1230, 32] on button "Toggle Right Sidebar" at bounding box center [1223, 28] width 24 height 24
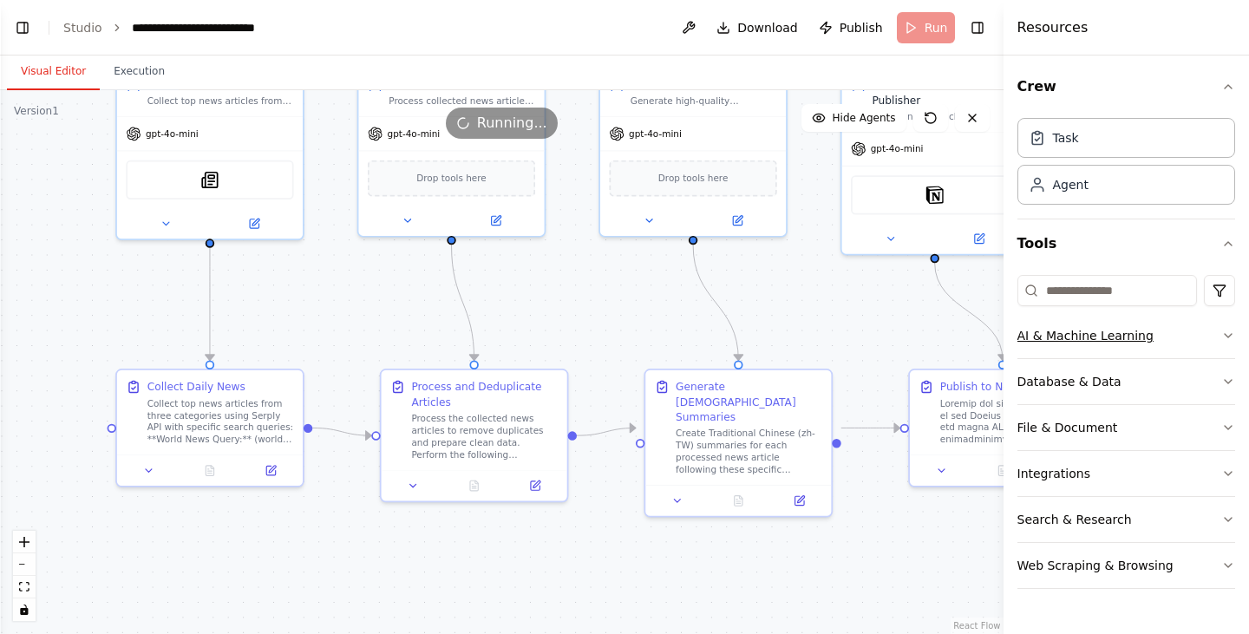
click at [1230, 330] on icon "button" at bounding box center [1229, 336] width 14 height 14
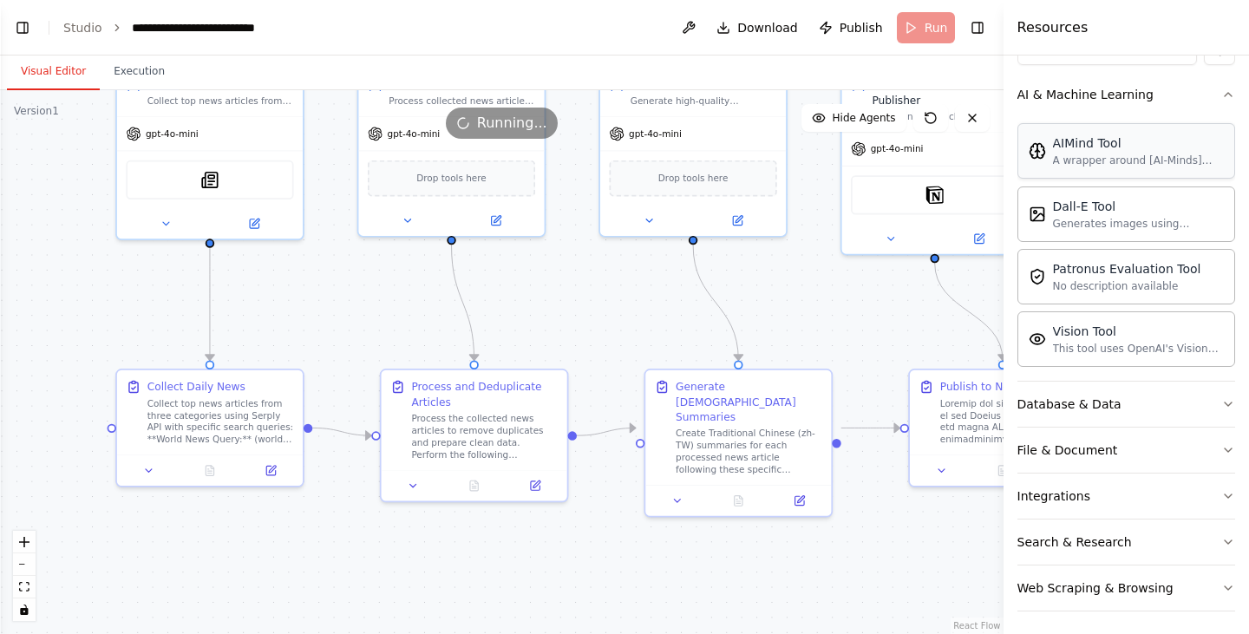
scroll to position [246, 0]
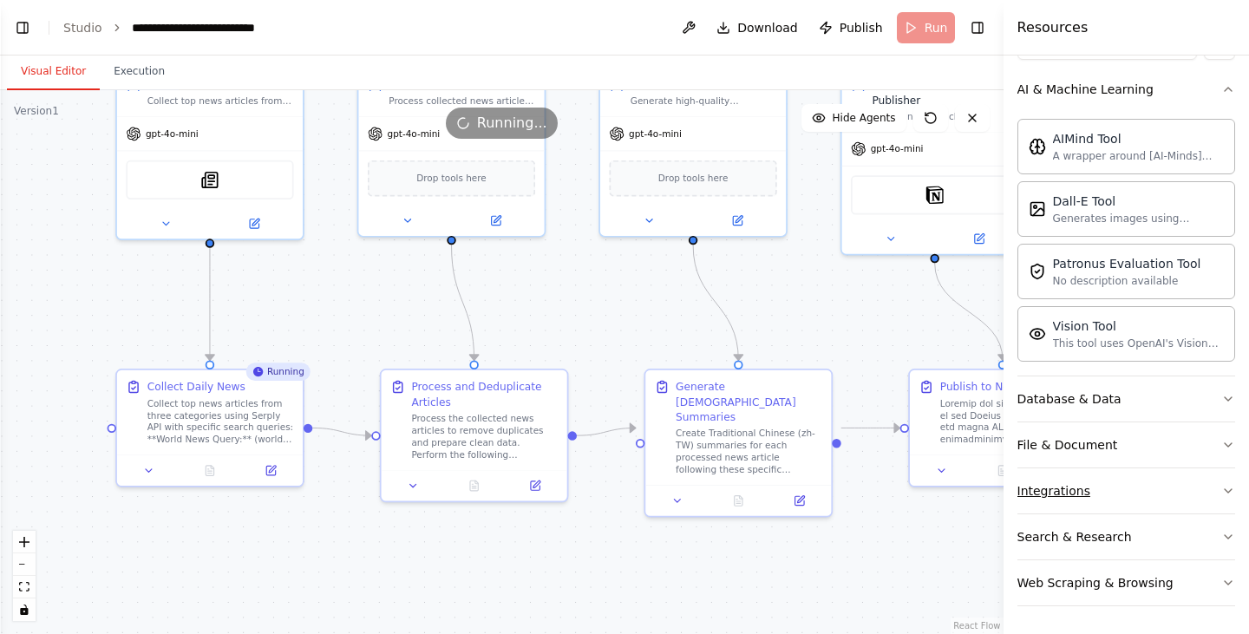
click at [1200, 484] on button "Integrations" at bounding box center [1127, 490] width 219 height 45
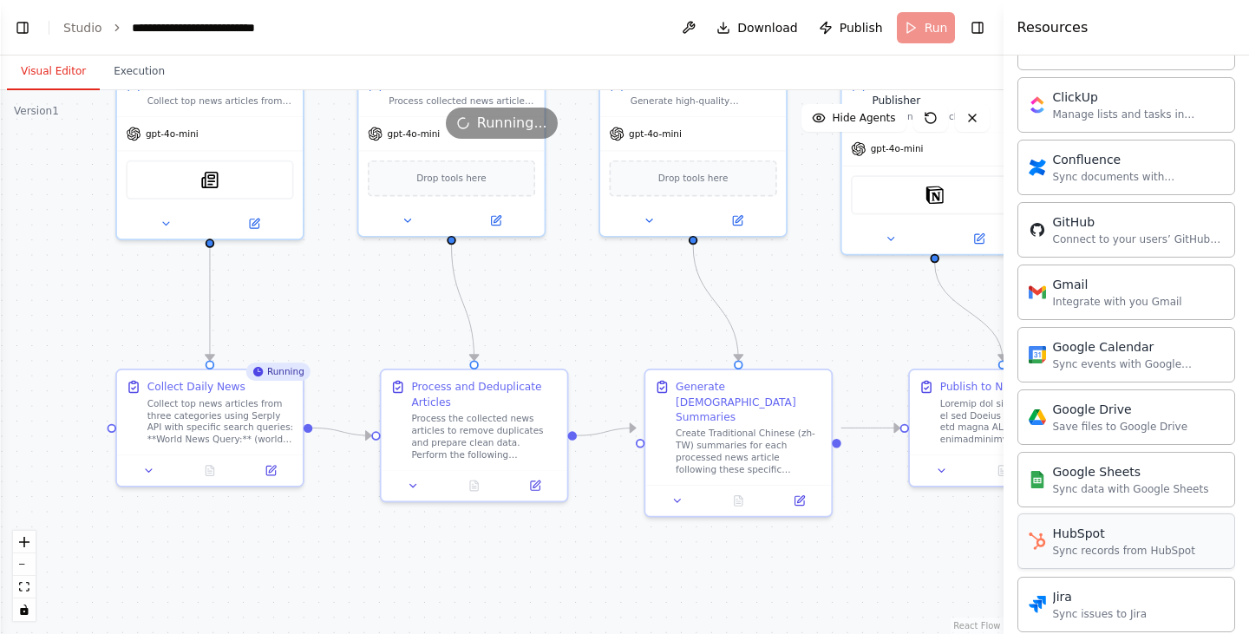
scroll to position [940, 0]
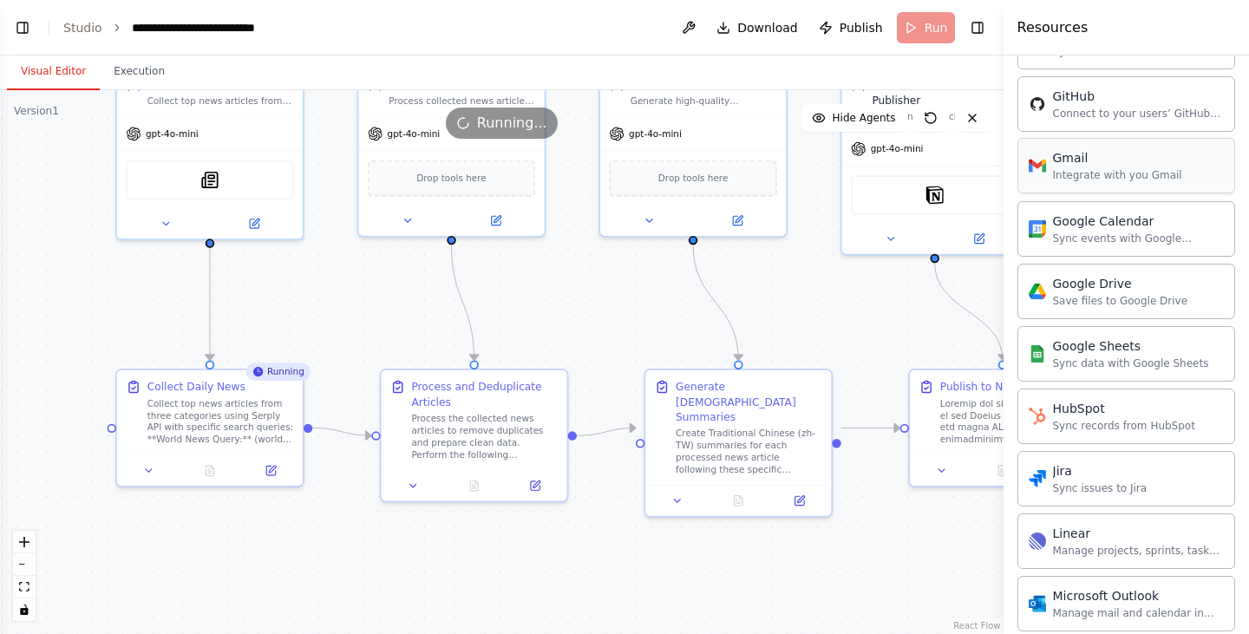
click at [1089, 172] on div "Integrate with you Gmail" at bounding box center [1117, 175] width 129 height 14
drag, startPoint x: 1089, startPoint y: 172, endPoint x: 905, endPoint y: 297, distance: 222.3
click at [905, 297] on div "BETA You are my Daily News pipeline. Goal: Every day at 07:00 Asia/Taipei, coll…" at bounding box center [624, 317] width 1249 height 634
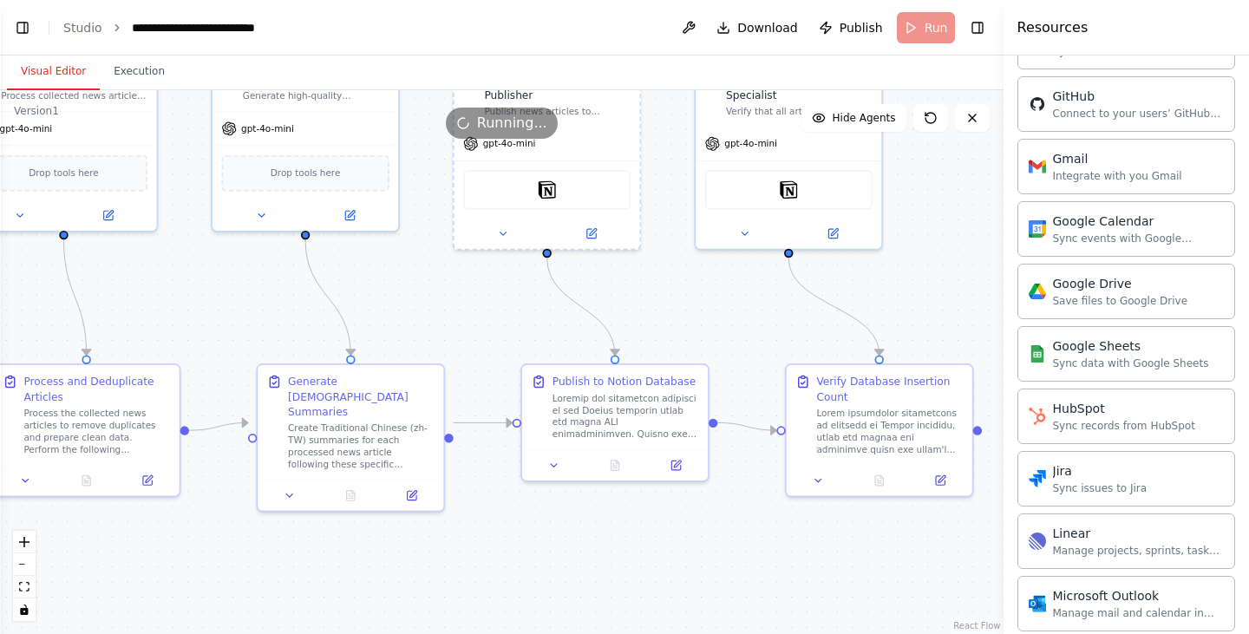
drag, startPoint x: 848, startPoint y: 317, endPoint x: 495, endPoint y: 311, distance: 353.1
click at [495, 311] on div ".deletable-edge-delete-btn { width: 20px; height: 20px; border: 0px solid #ffff…" at bounding box center [502, 362] width 1004 height 544
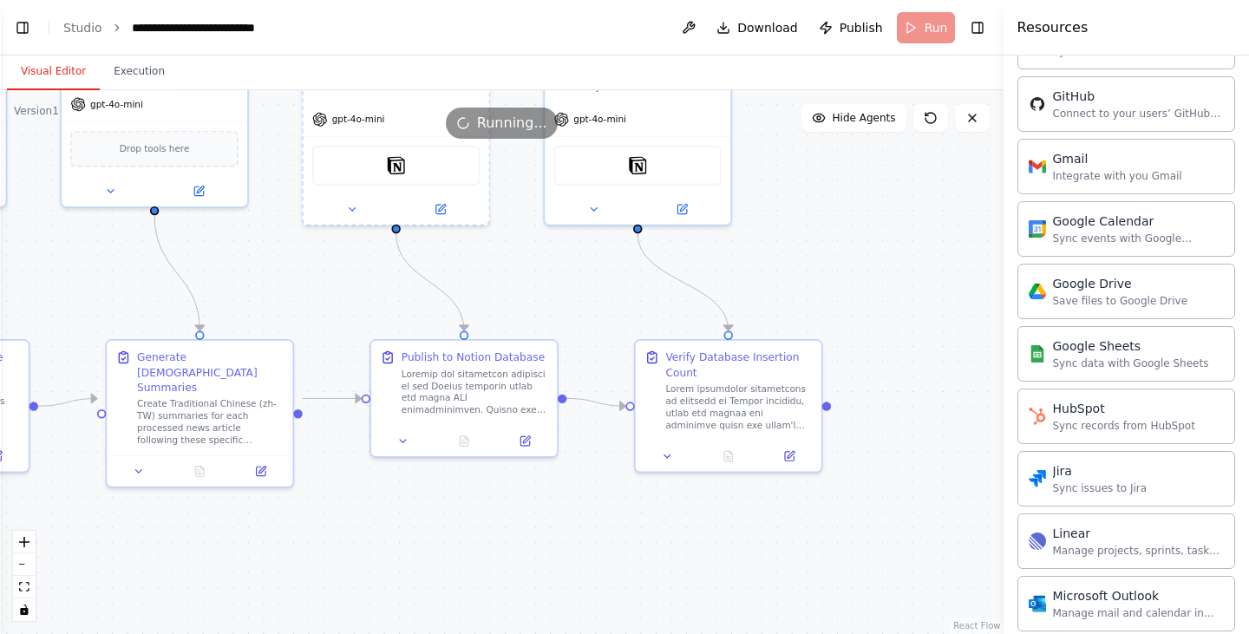
drag, startPoint x: 750, startPoint y: 509, endPoint x: 599, endPoint y: 485, distance: 152.9
click at [599, 485] on div ".deletable-edge-delete-btn { width: 20px; height: 20px; border: 0px solid #ffff…" at bounding box center [502, 362] width 1004 height 544
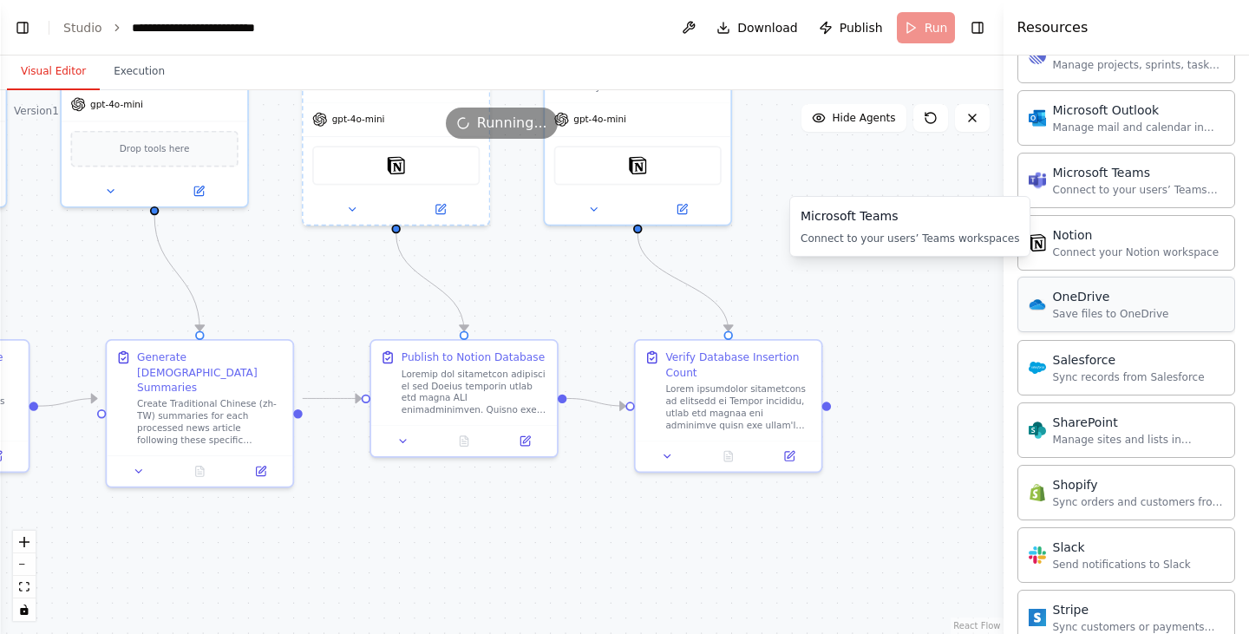
scroll to position [1635, 0]
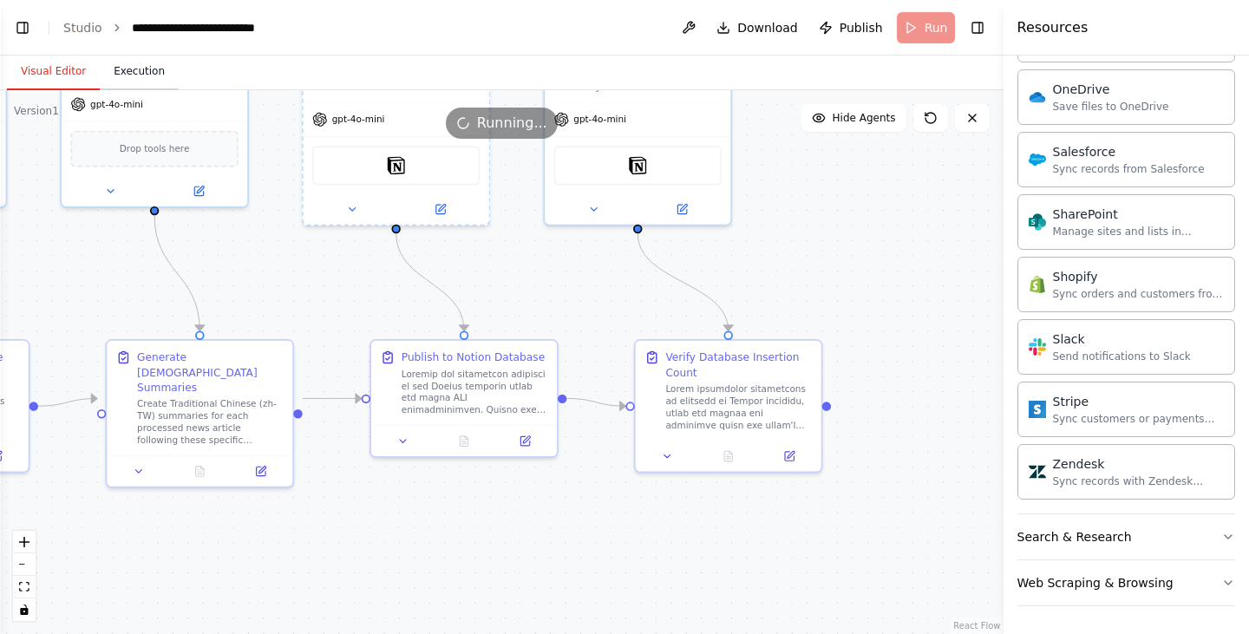
click at [124, 76] on button "Execution" at bounding box center [139, 72] width 79 height 36
click at [51, 73] on button "Visual Editor" at bounding box center [53, 72] width 93 height 36
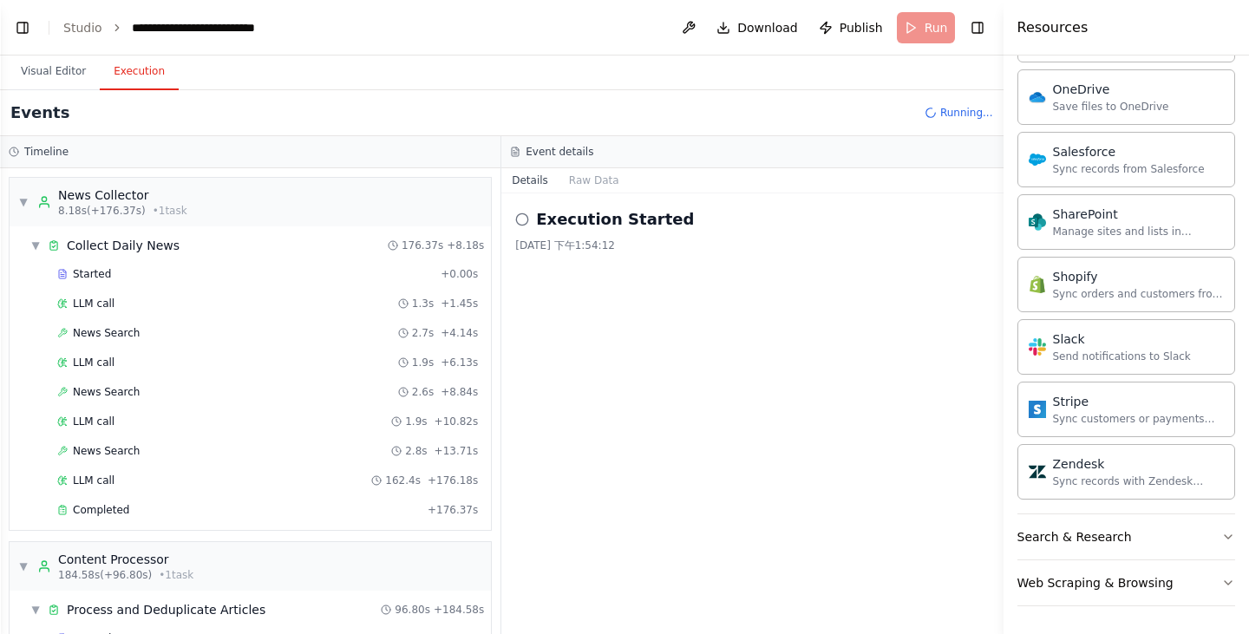
click at [142, 69] on button "Execution" at bounding box center [139, 72] width 79 height 36
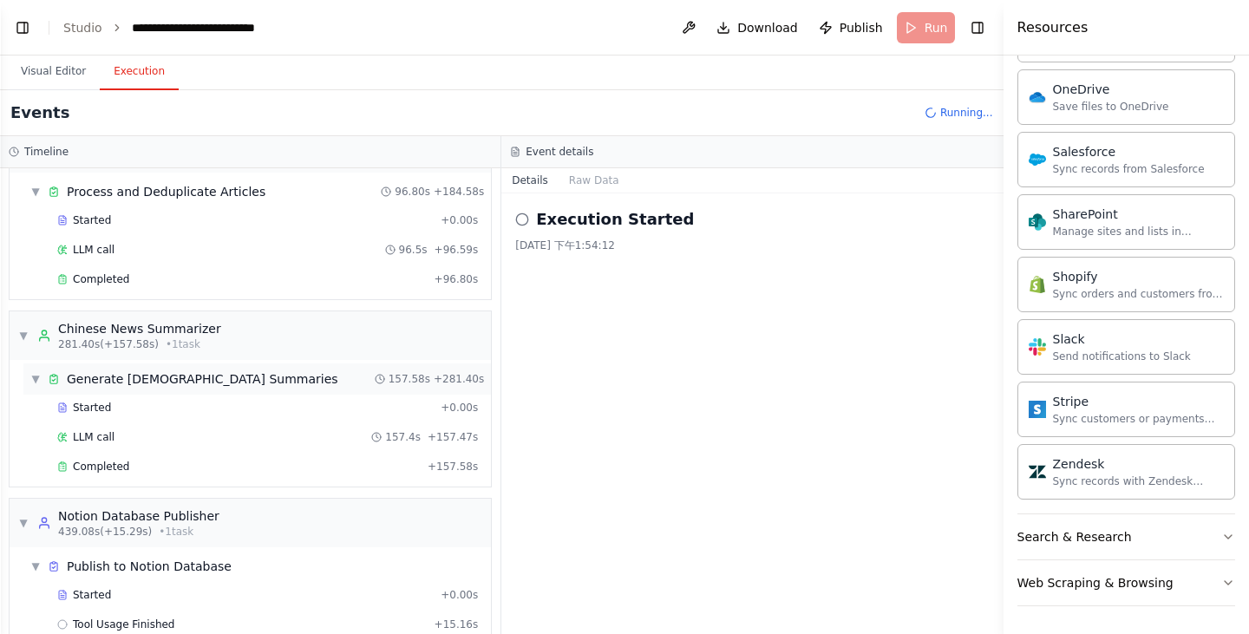
scroll to position [508, 0]
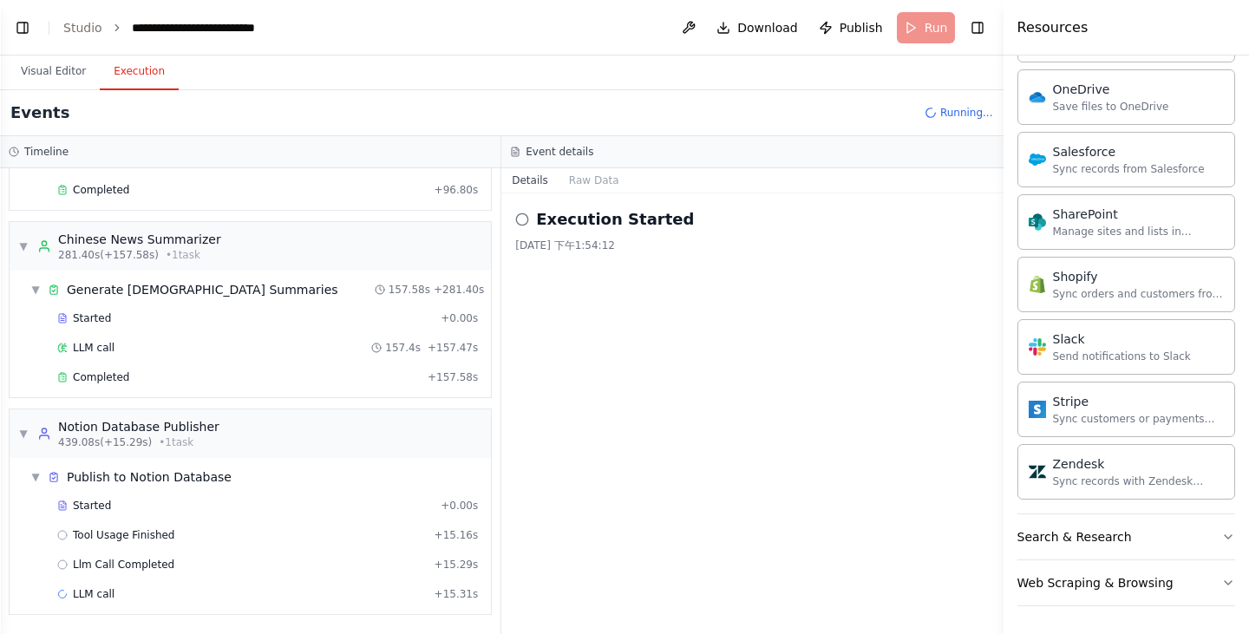
click at [972, 41] on header "**********" at bounding box center [502, 28] width 1004 height 56
click at [974, 27] on button "Toggle Right Sidebar" at bounding box center [978, 28] width 24 height 24
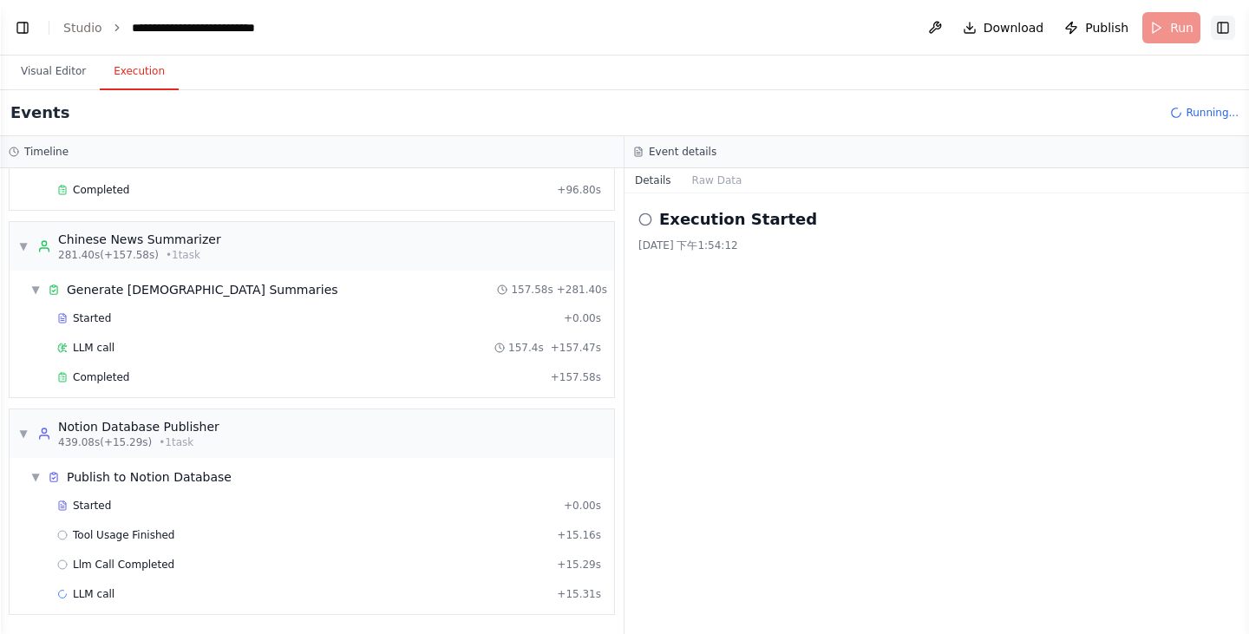
click at [1228, 28] on button "Toggle Right Sidebar" at bounding box center [1223, 28] width 24 height 24
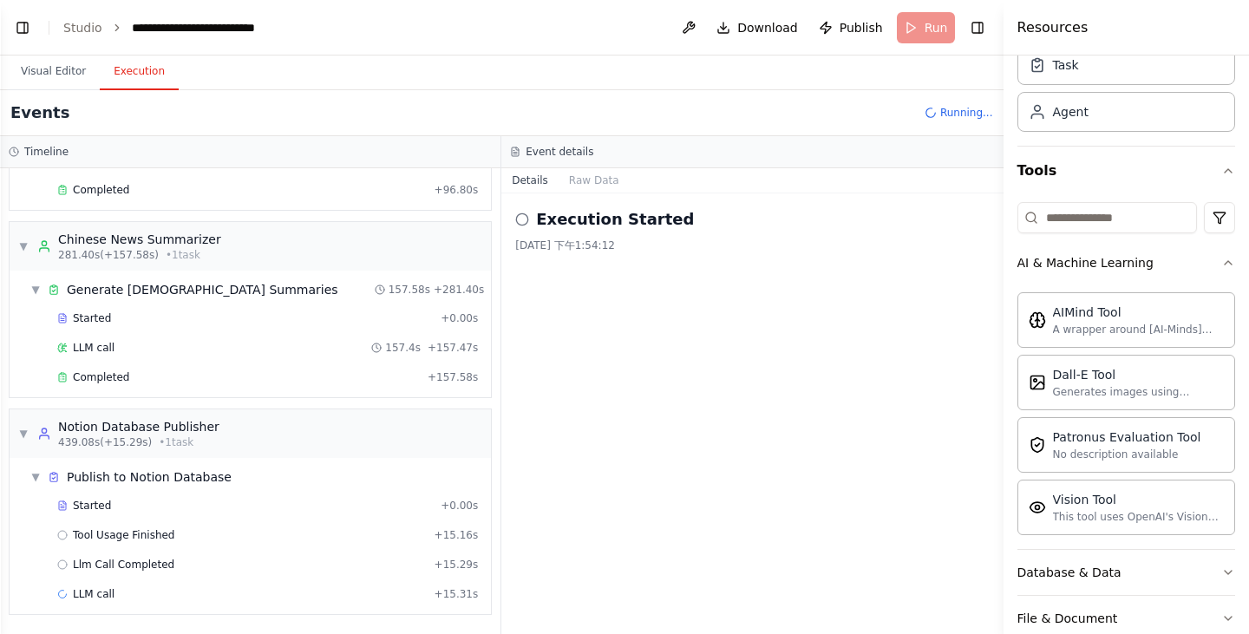
scroll to position [246, 0]
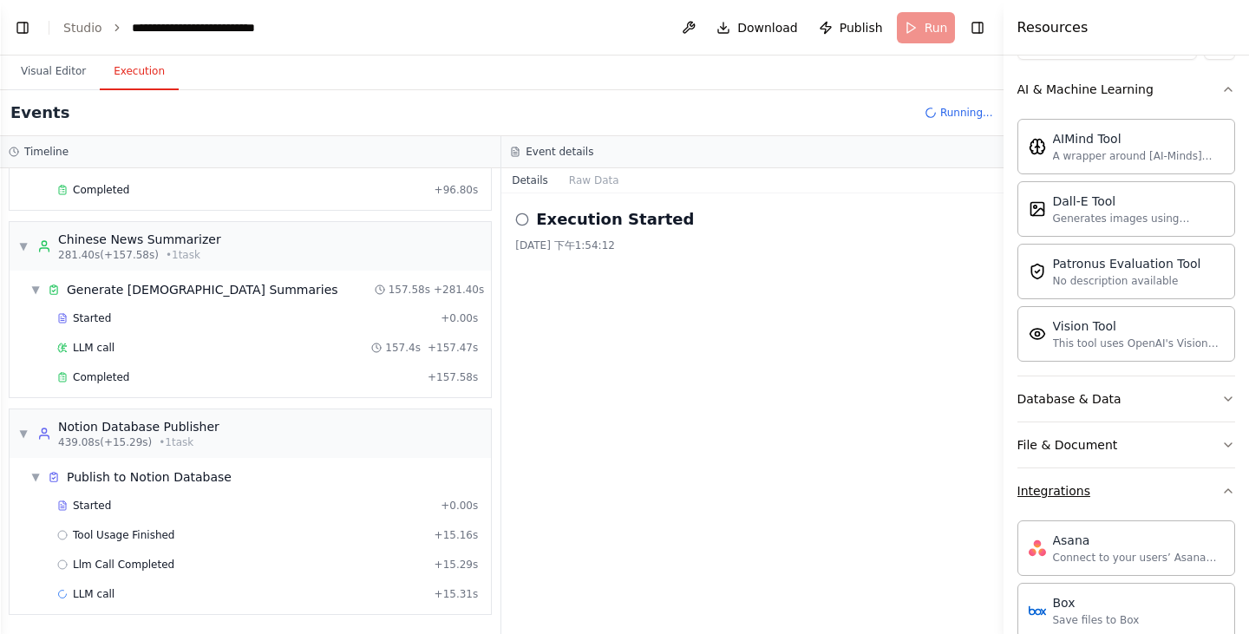
click at [1213, 479] on button "Integrations" at bounding box center [1127, 490] width 219 height 45
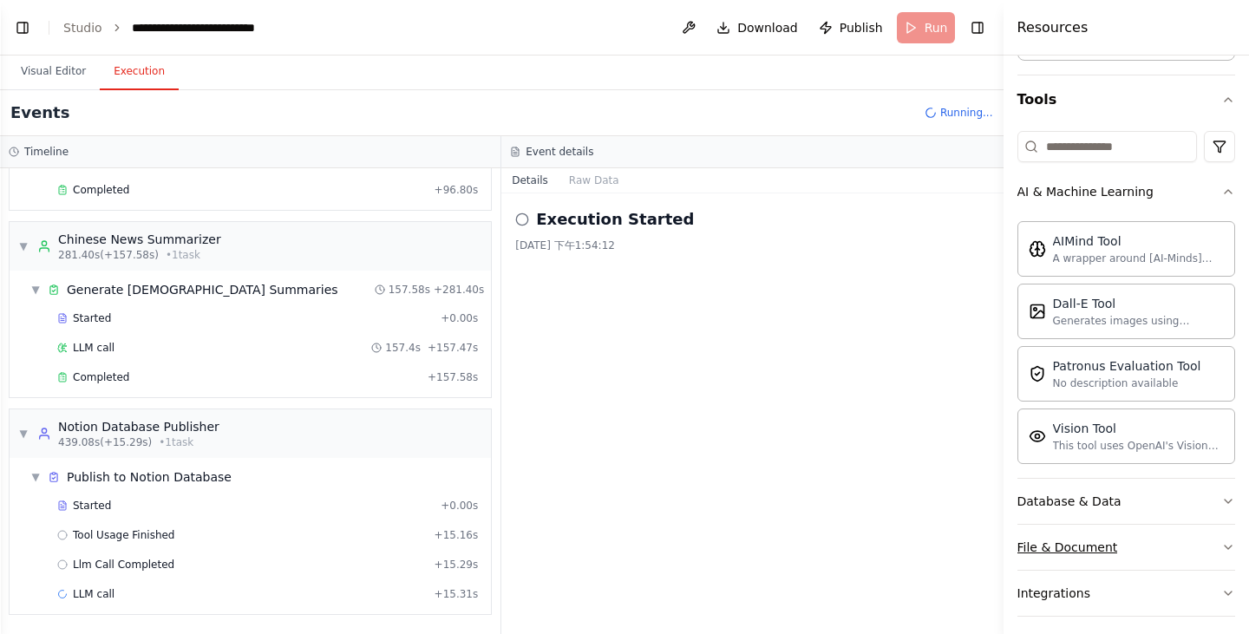
scroll to position [0, 0]
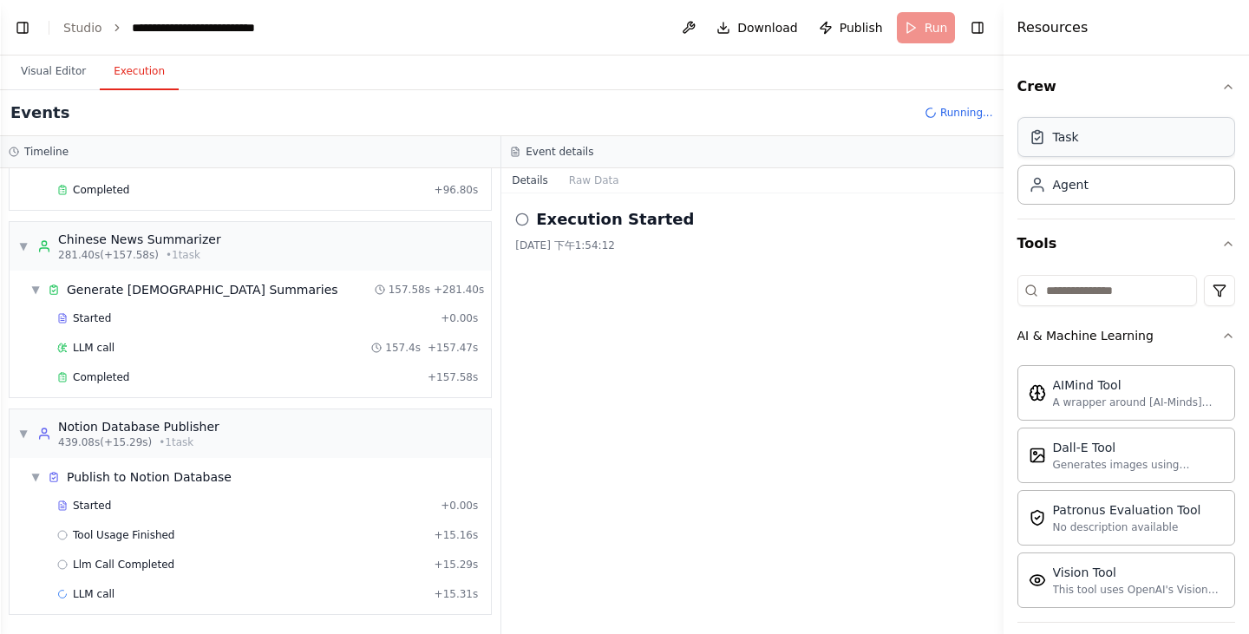
click at [1186, 141] on div "Task" at bounding box center [1127, 137] width 219 height 40
click at [1070, 134] on div "Task" at bounding box center [1066, 136] width 26 height 17
click at [49, 69] on button "Visual Editor" at bounding box center [53, 72] width 93 height 36
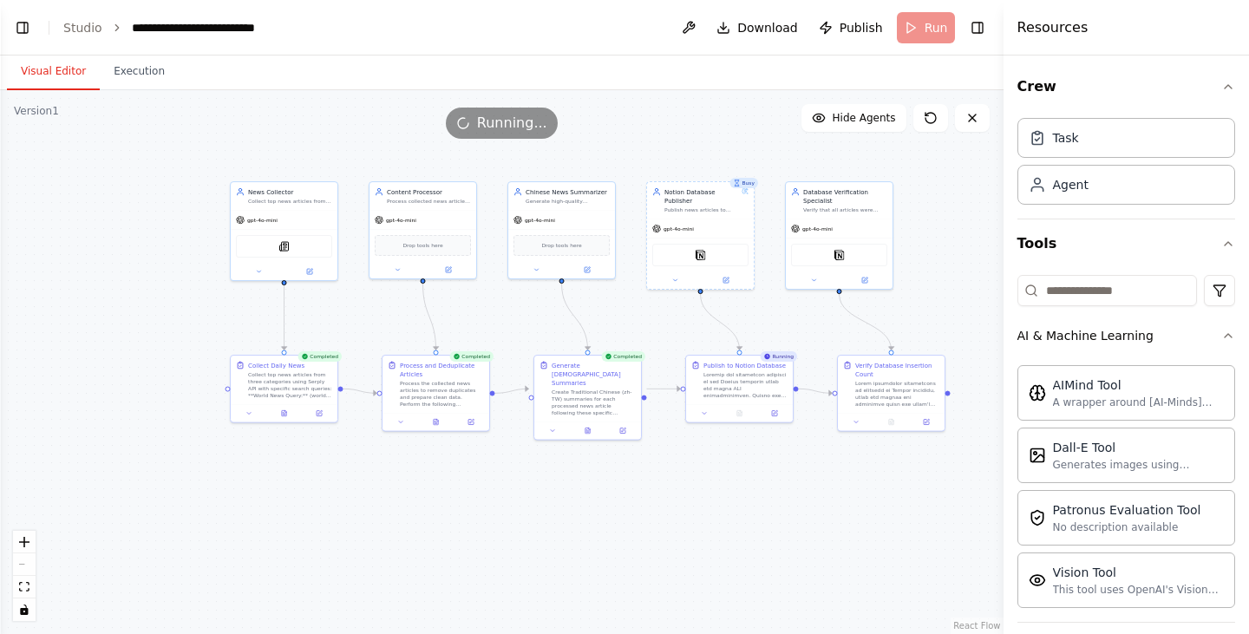
drag, startPoint x: 392, startPoint y: 305, endPoint x: 644, endPoint y: 321, distance: 252.1
click at [644, 321] on div ".deletable-edge-delete-btn { width: 20px; height: 20px; border: 0px solid #ffff…" at bounding box center [502, 362] width 1004 height 544
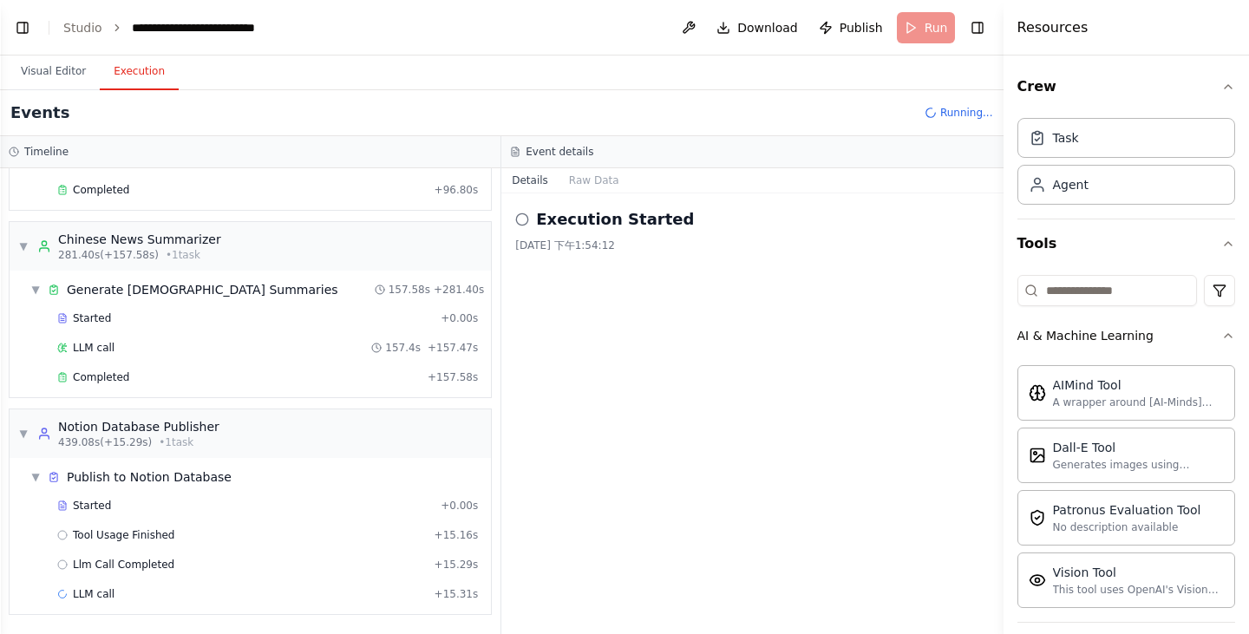
click at [135, 81] on button "Execution" at bounding box center [139, 72] width 79 height 36
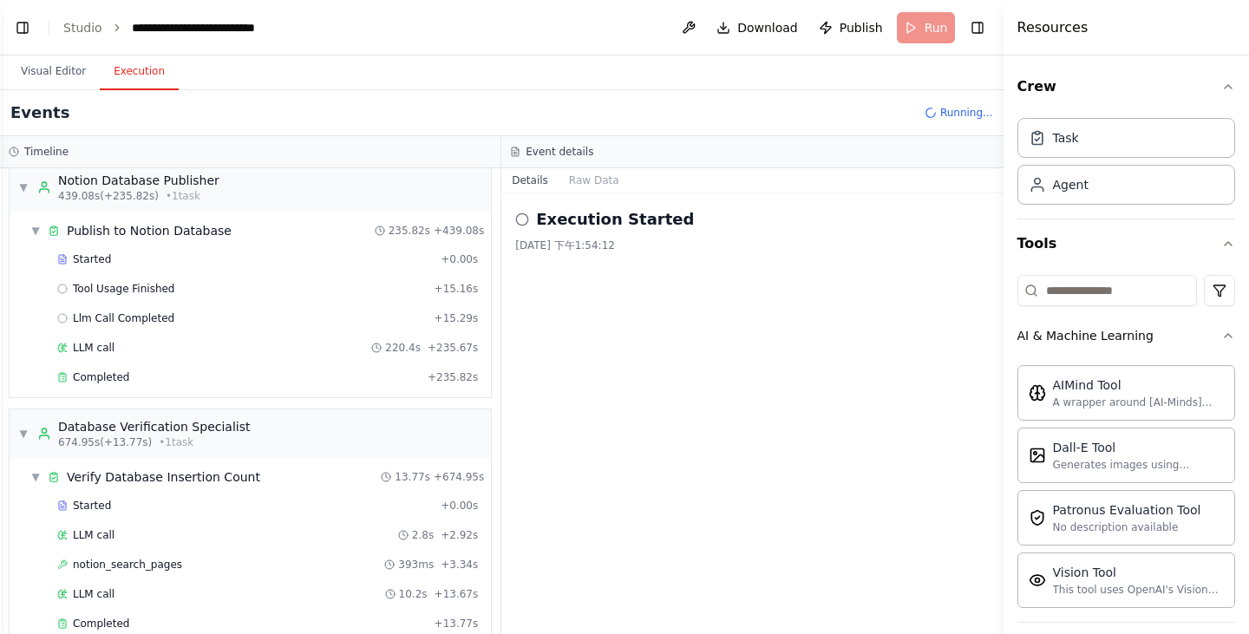
scroll to position [783, 0]
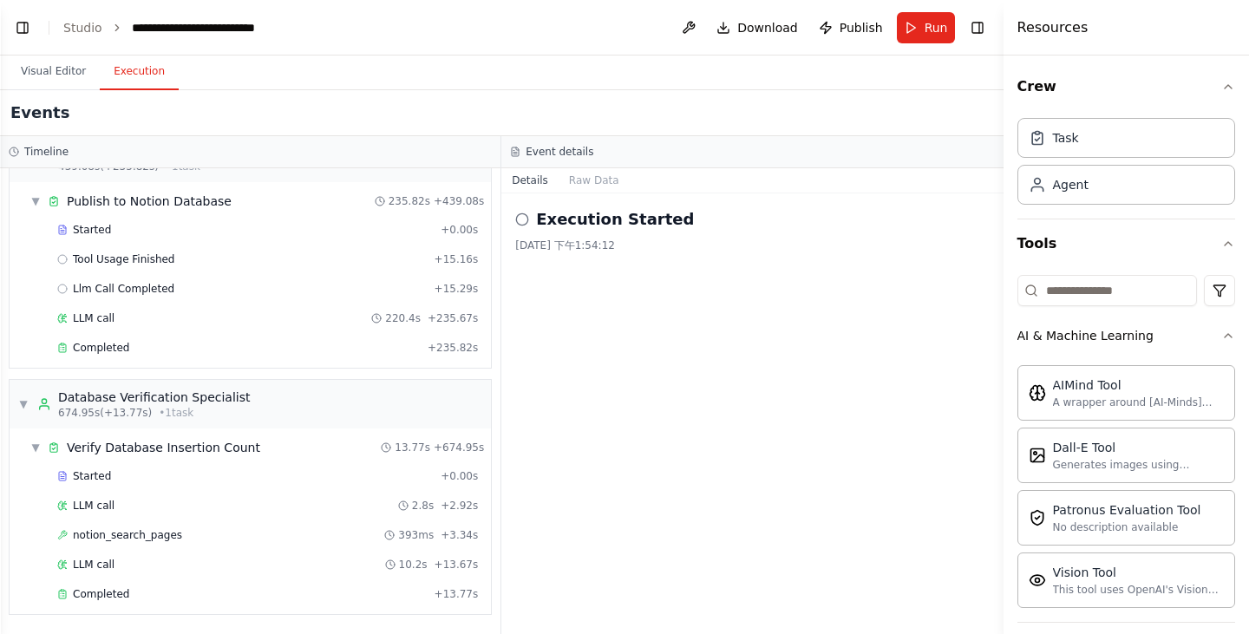
click at [721, 365] on div "Execution Started 2025/9/24 下午1:54:12" at bounding box center [751, 413] width 501 height 441
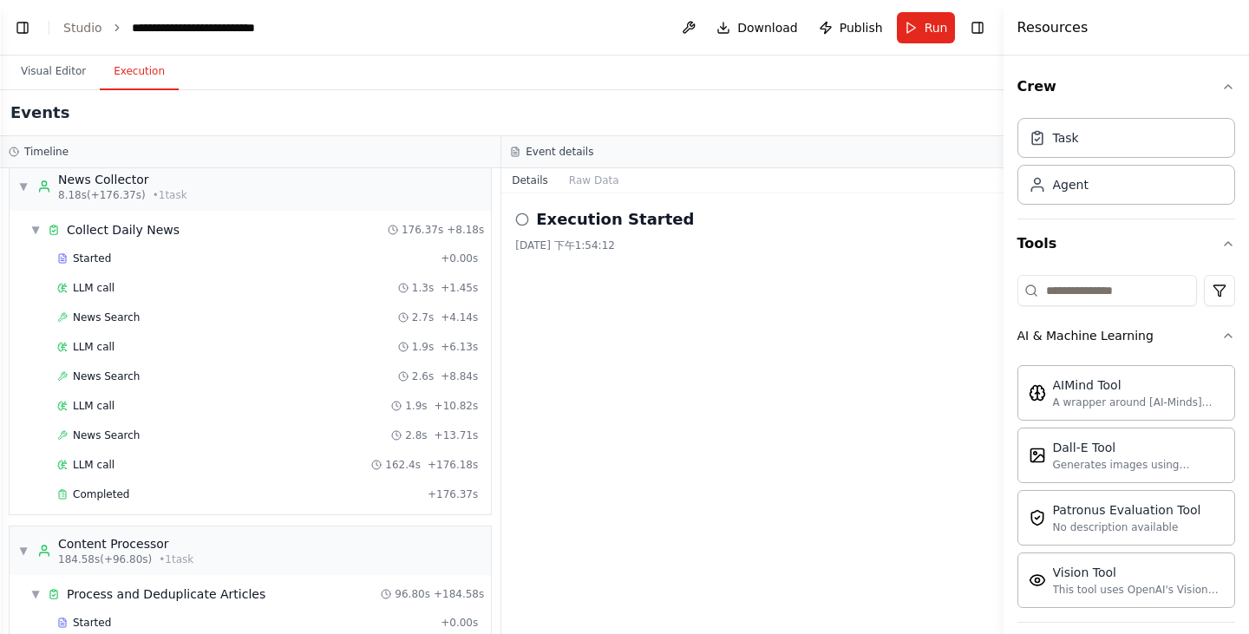
scroll to position [0, 0]
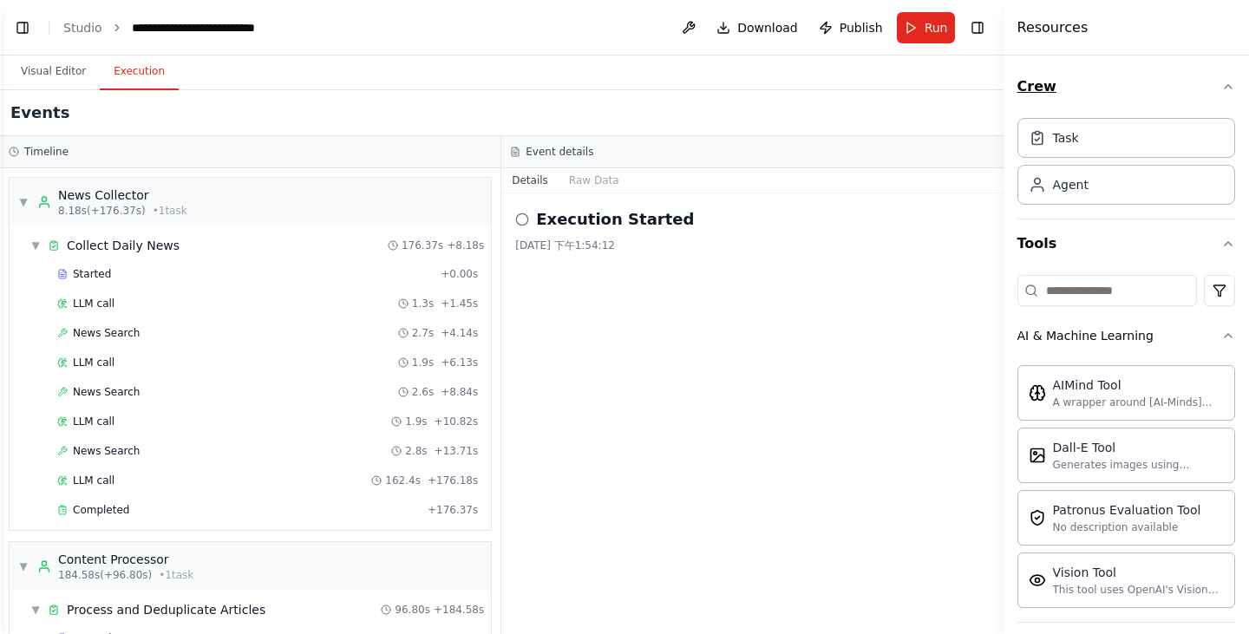
click at [1208, 92] on button "Crew" at bounding box center [1127, 86] width 219 height 49
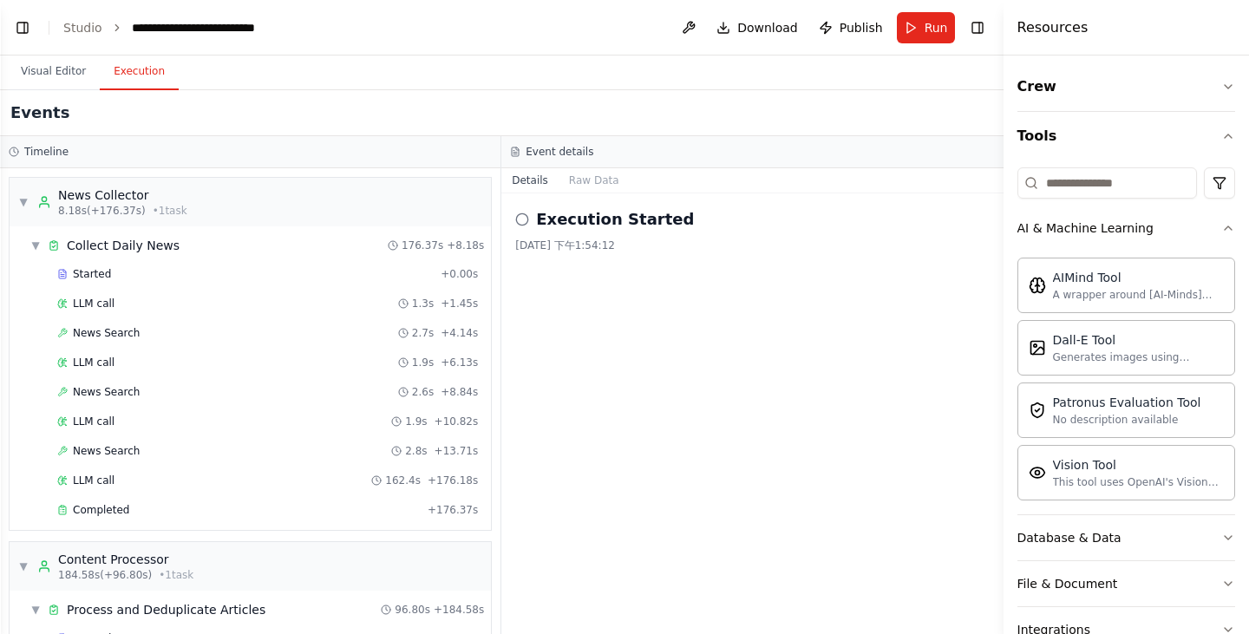
click at [696, 369] on div "Execution Started 2025/9/24 下午1:54:12" at bounding box center [751, 413] width 501 height 441
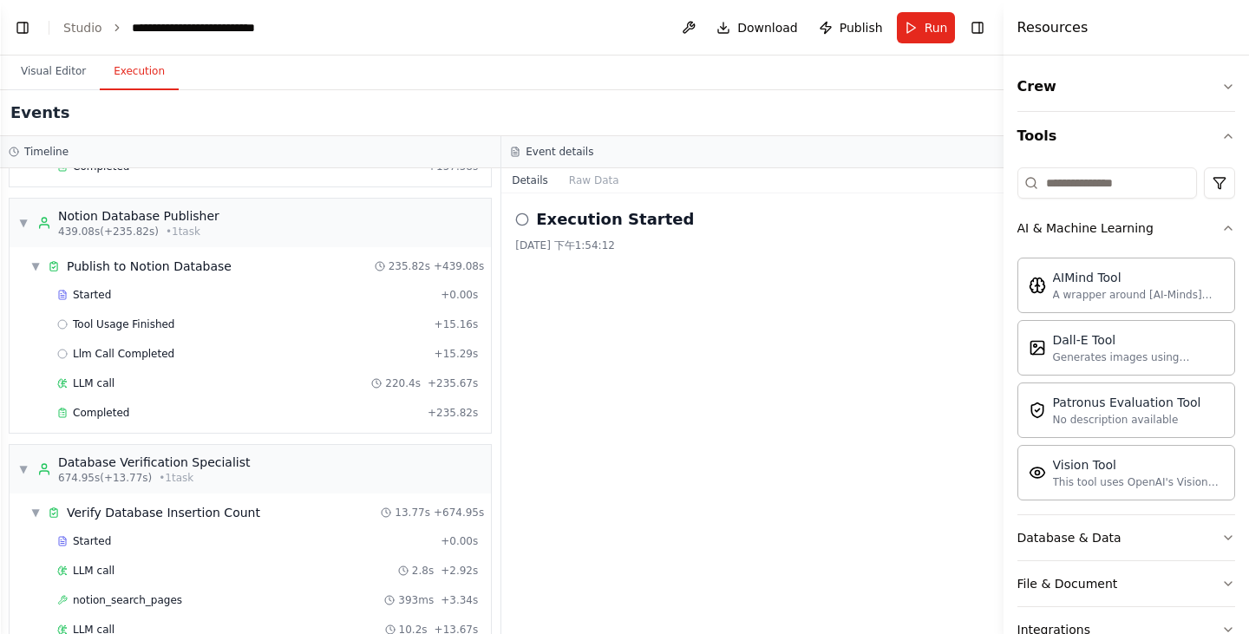
scroll to position [783, 0]
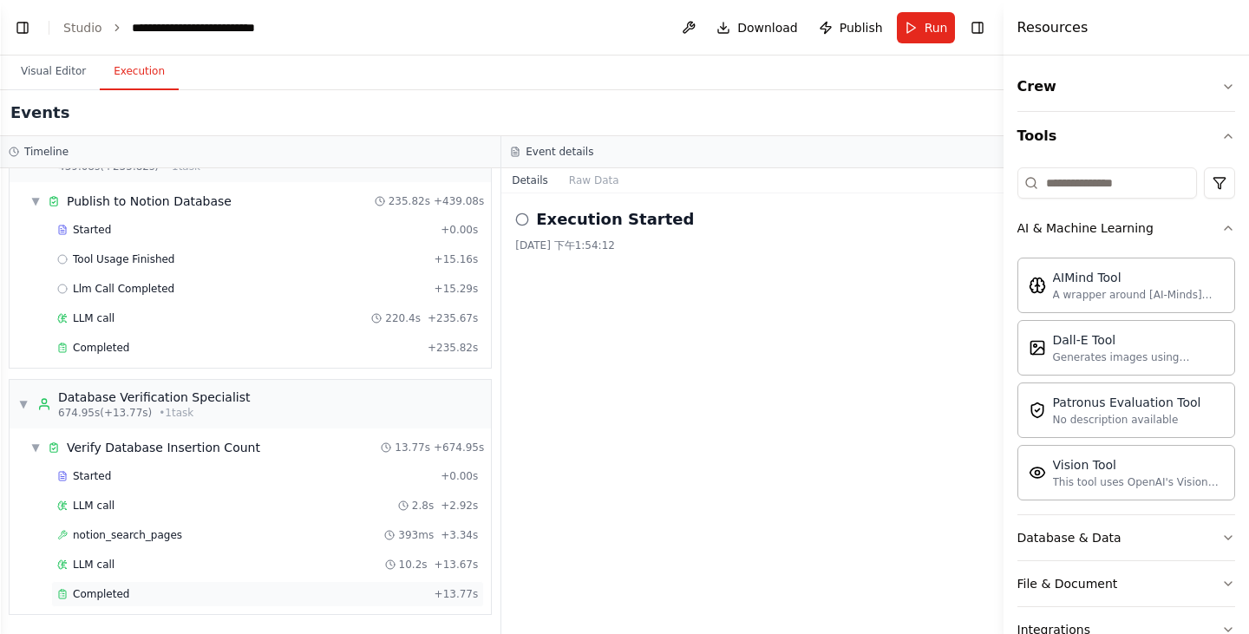
click at [186, 604] on div "Completed + 13.77s" at bounding box center [267, 594] width 433 height 26
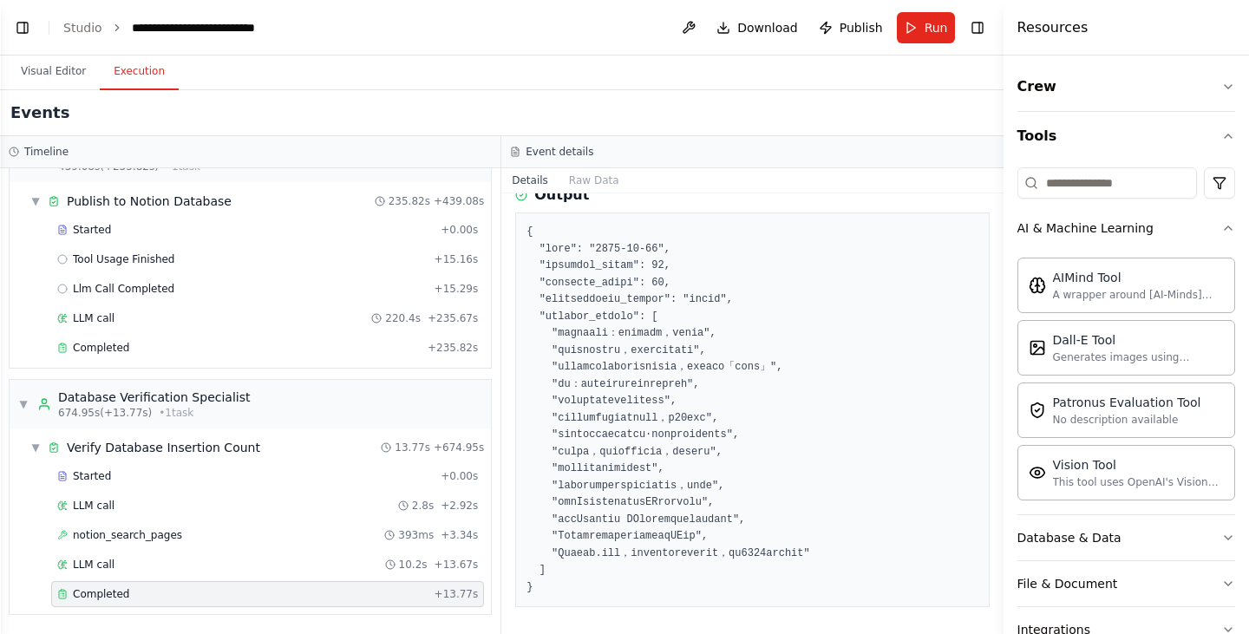
scroll to position [718, 0]
click at [975, 29] on button "Toggle Right Sidebar" at bounding box center [978, 28] width 24 height 24
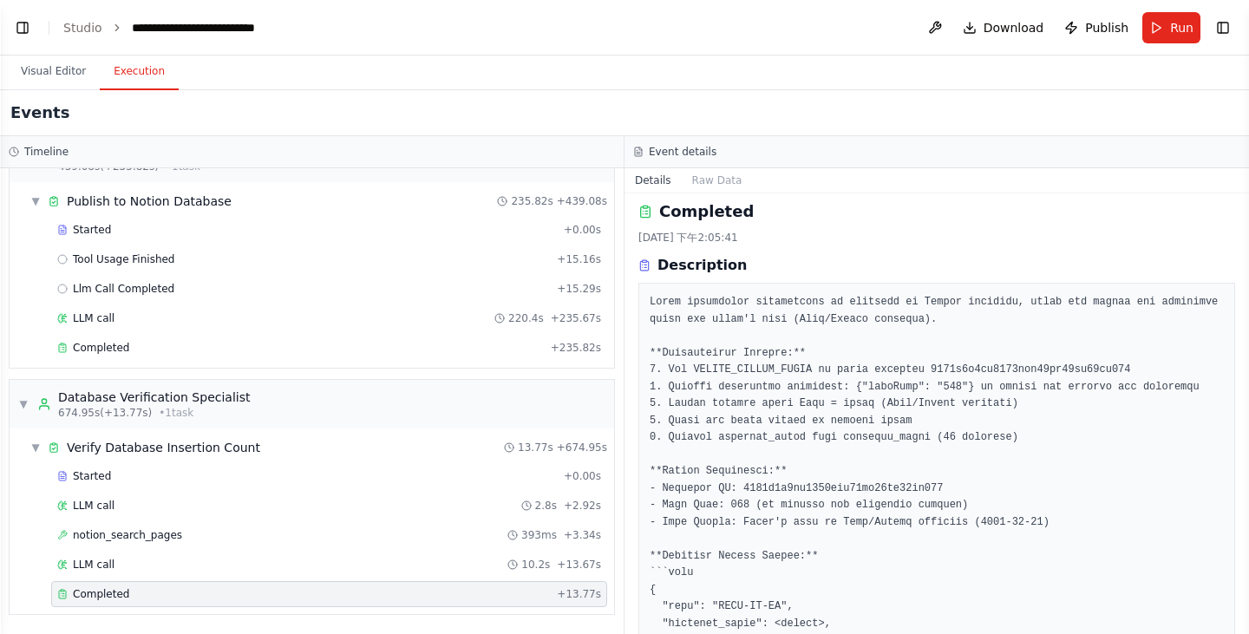
scroll to position [0, 0]
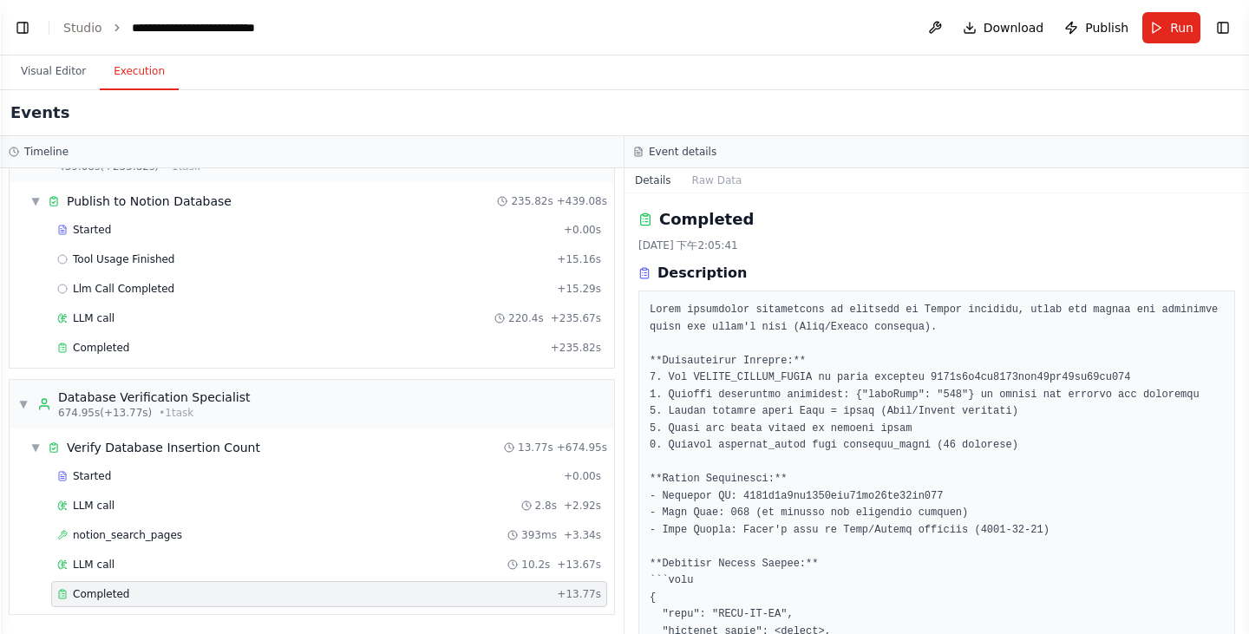
click at [725, 272] on h3 "Description" at bounding box center [702, 273] width 89 height 21
click at [648, 273] on icon at bounding box center [645, 273] width 12 height 12
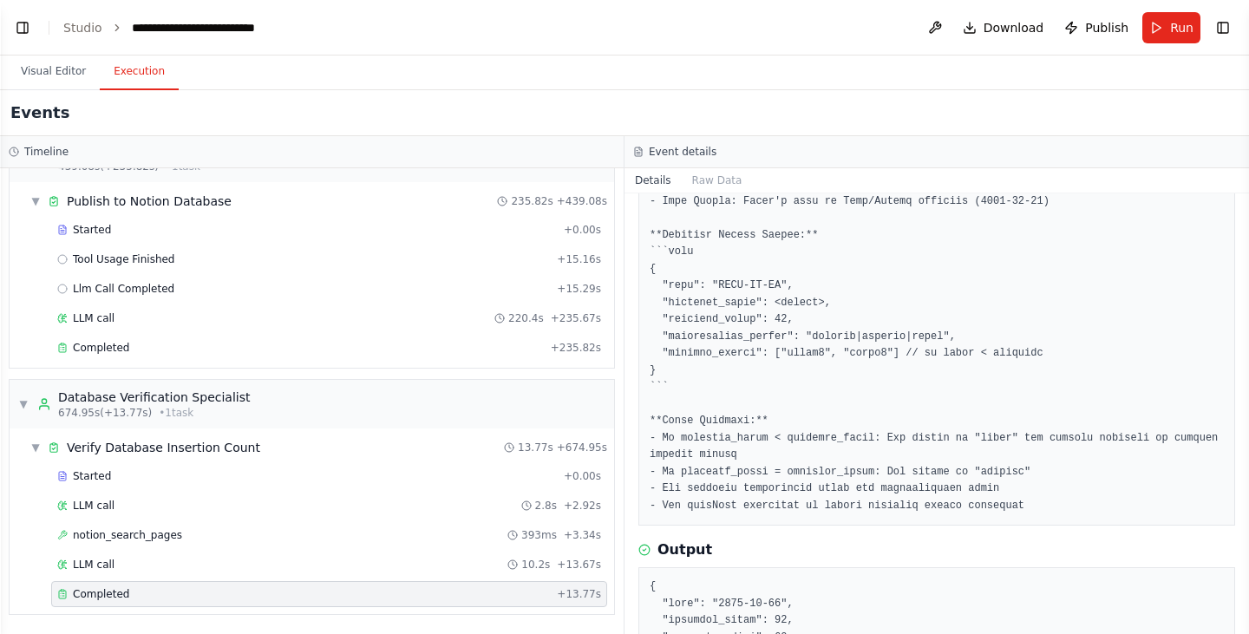
scroll to position [347, 0]
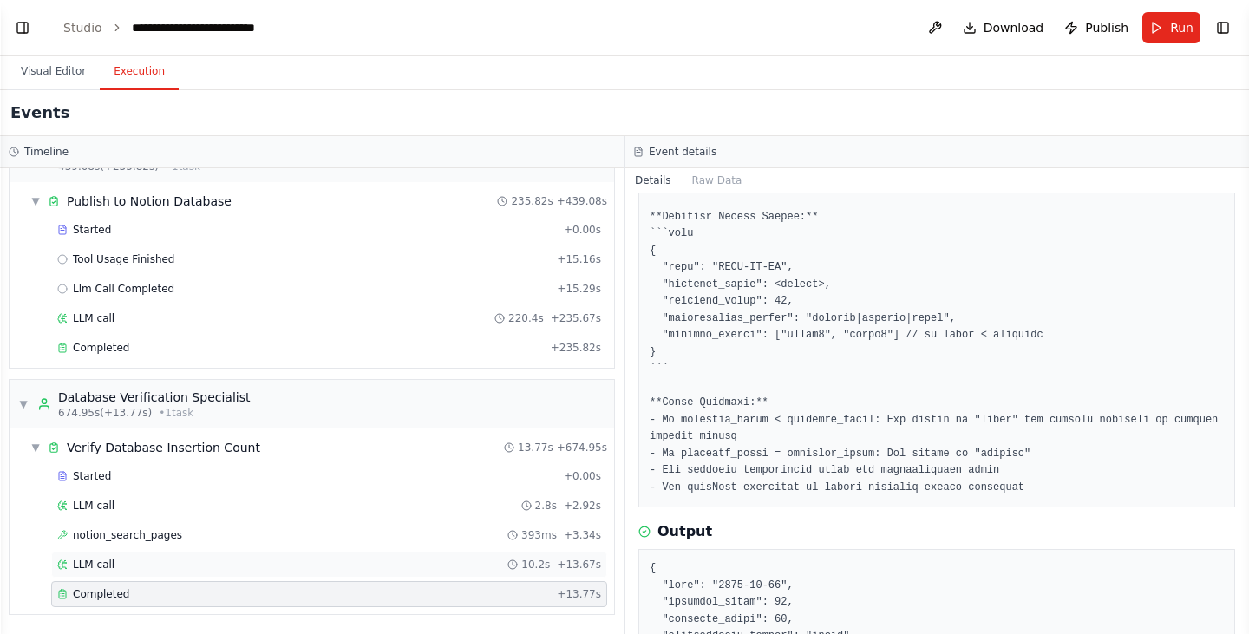
click at [206, 562] on div "LLM call 10.2s + 13.67s" at bounding box center [329, 565] width 544 height 14
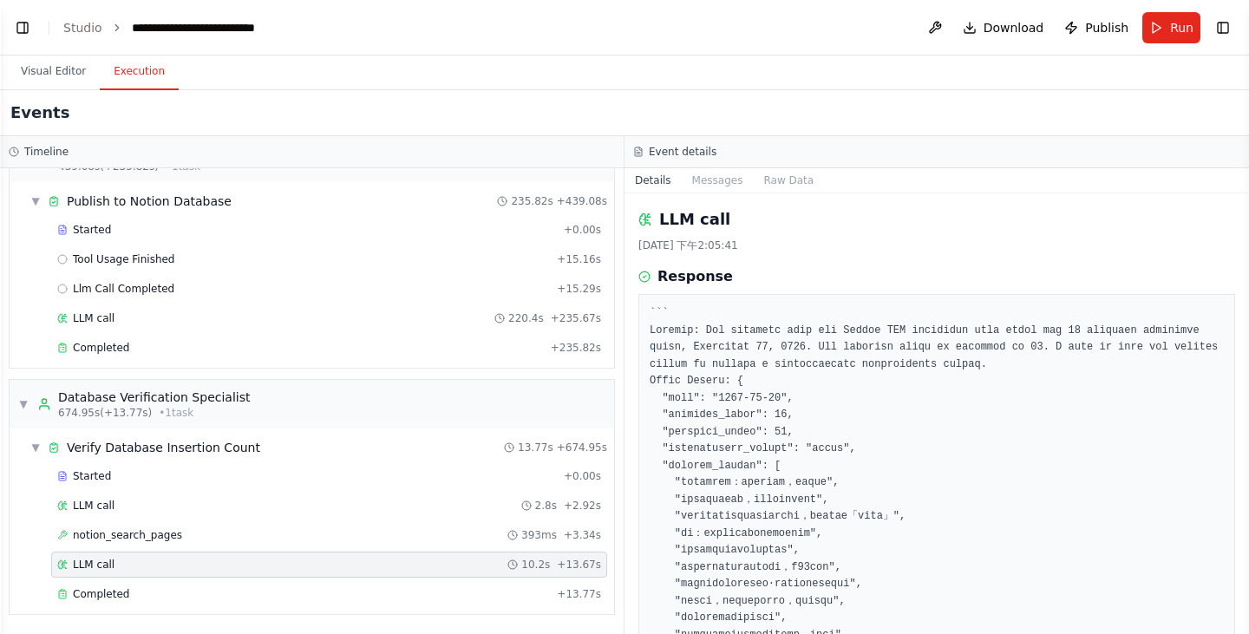
scroll to position [206, 0]
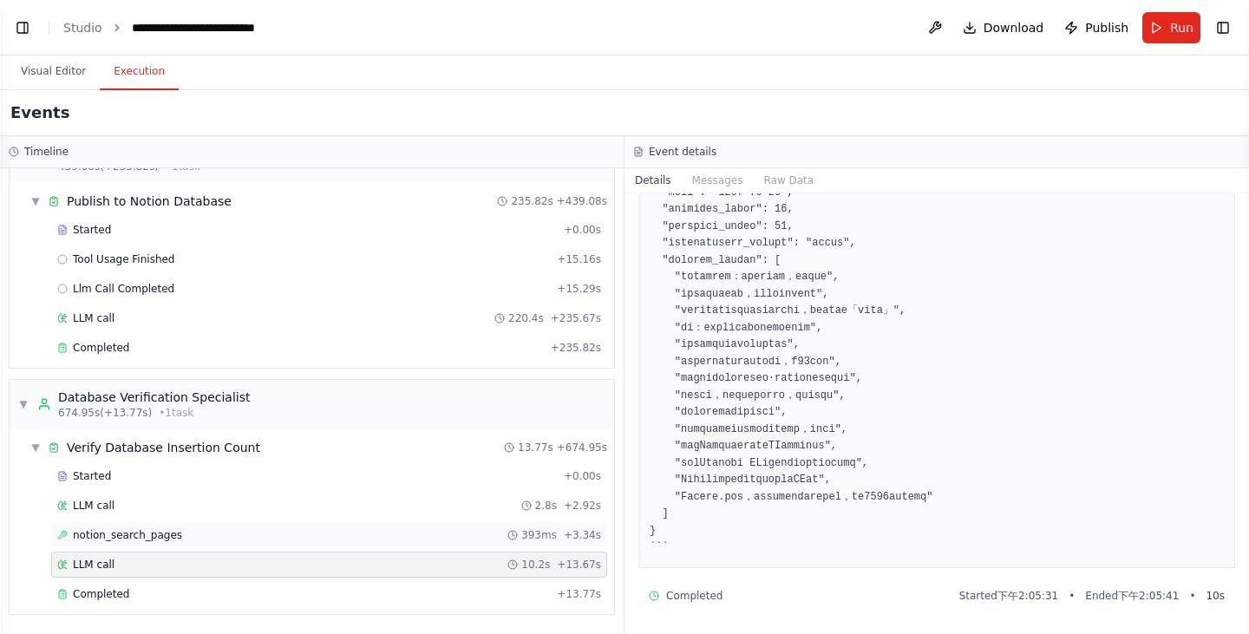
click at [351, 536] on div "notion_search_pages 393ms + 3.34s" at bounding box center [329, 535] width 544 height 14
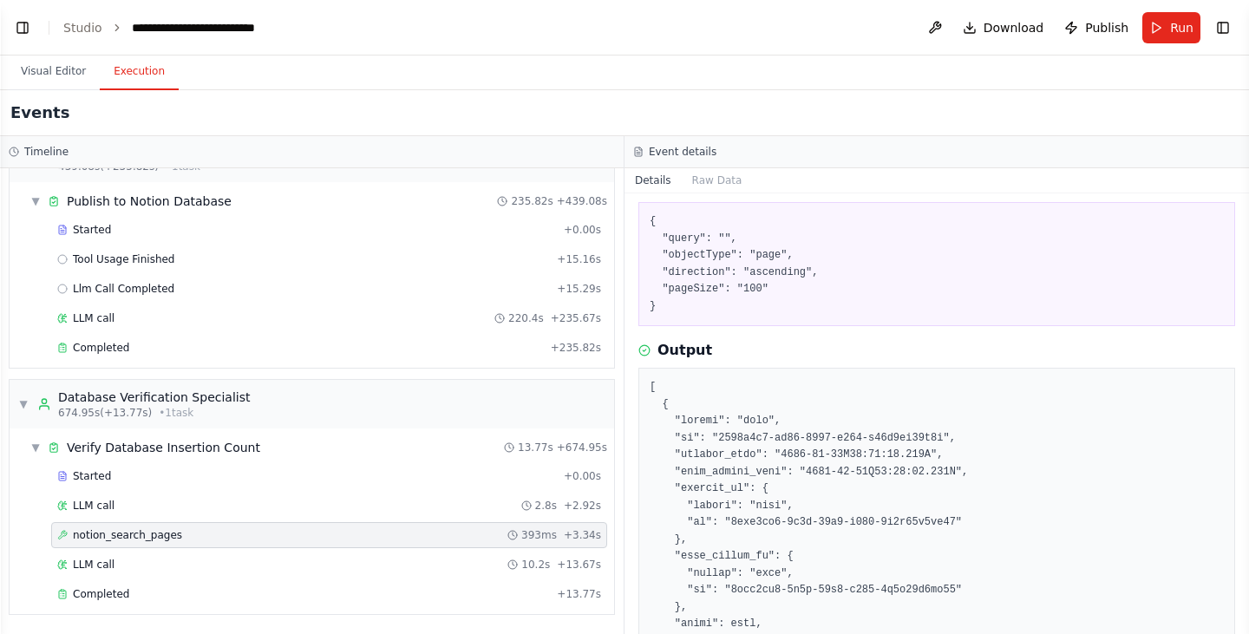
scroll to position [87, 0]
click at [219, 507] on div "LLM call 2.8s + 2.92s" at bounding box center [329, 506] width 544 height 14
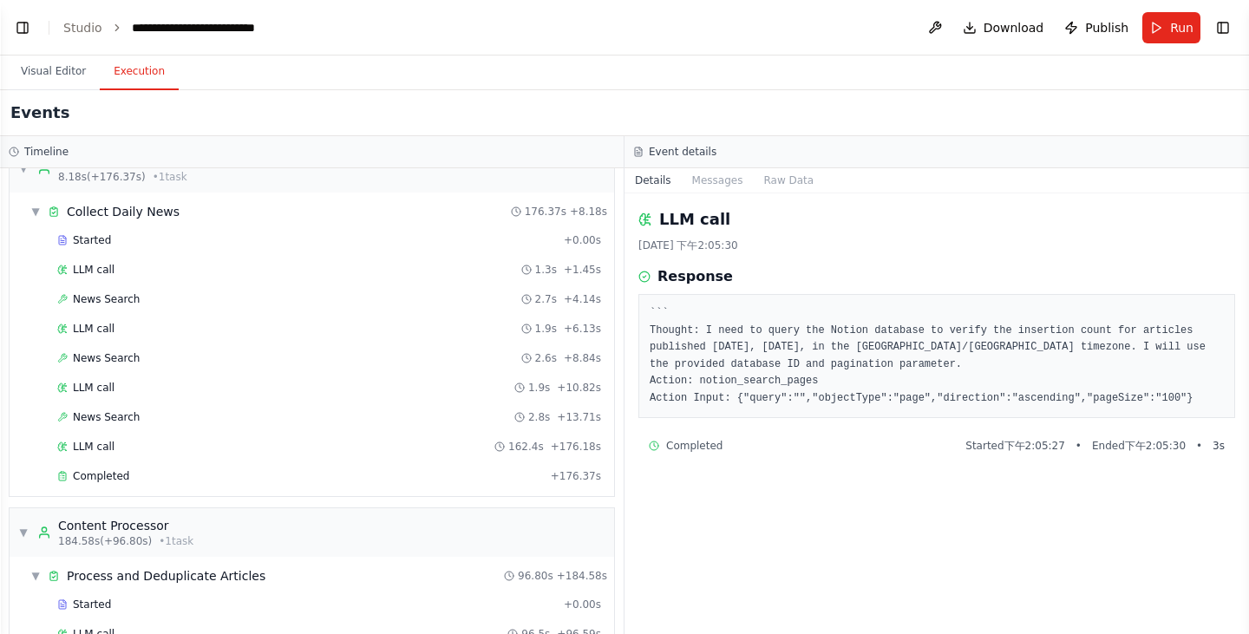
scroll to position [0, 0]
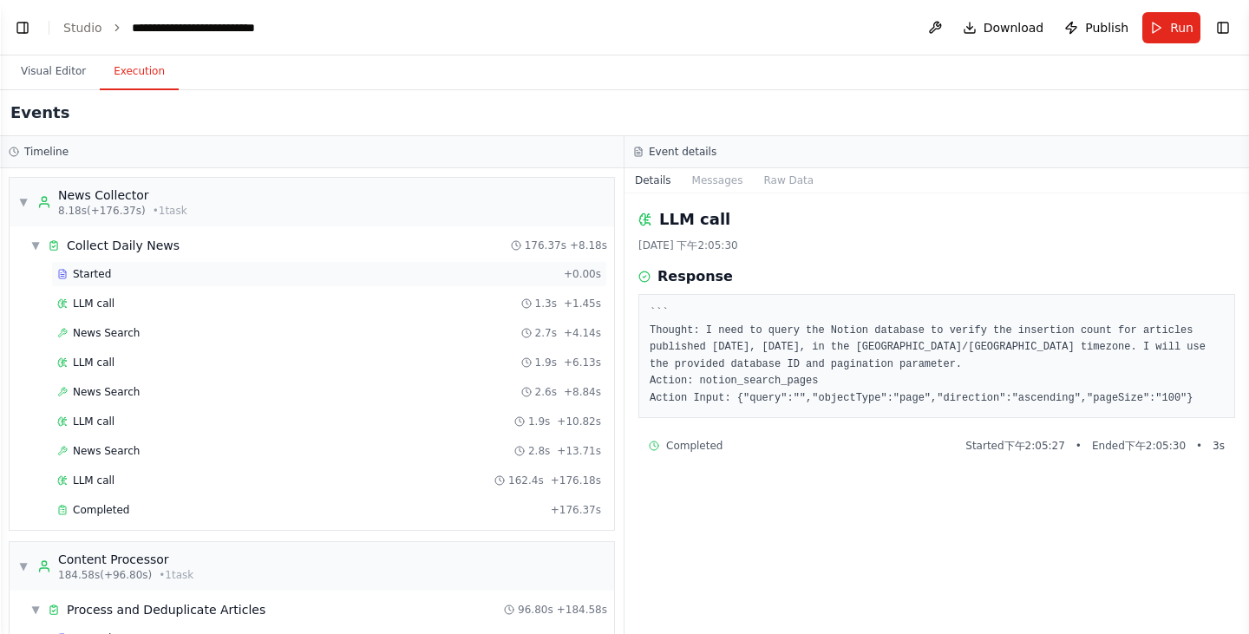
click at [382, 278] on div "Started" at bounding box center [307, 274] width 500 height 14
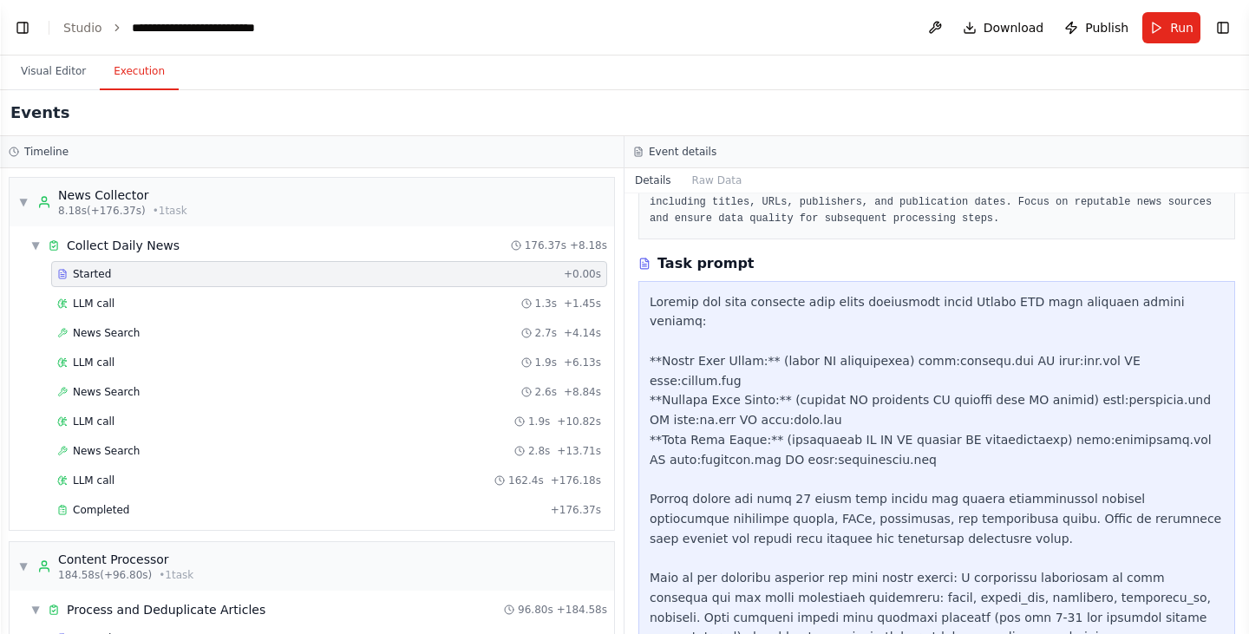
scroll to position [312, 0]
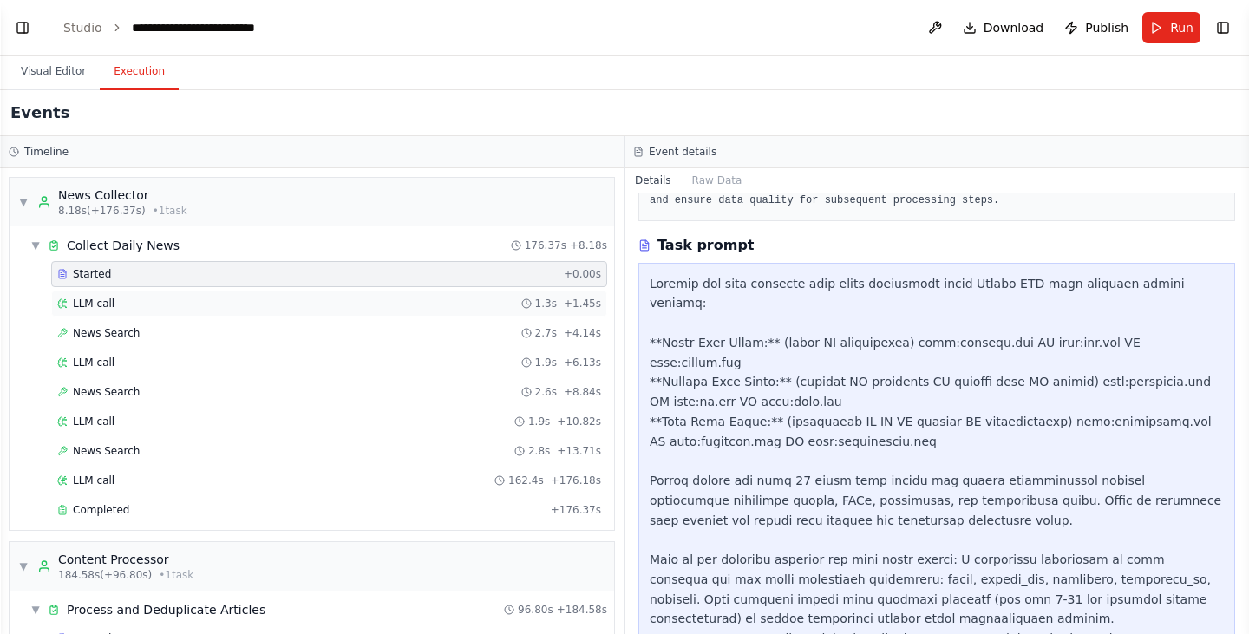
click at [409, 306] on div "LLM call 1.3s + 1.45s" at bounding box center [329, 304] width 544 height 14
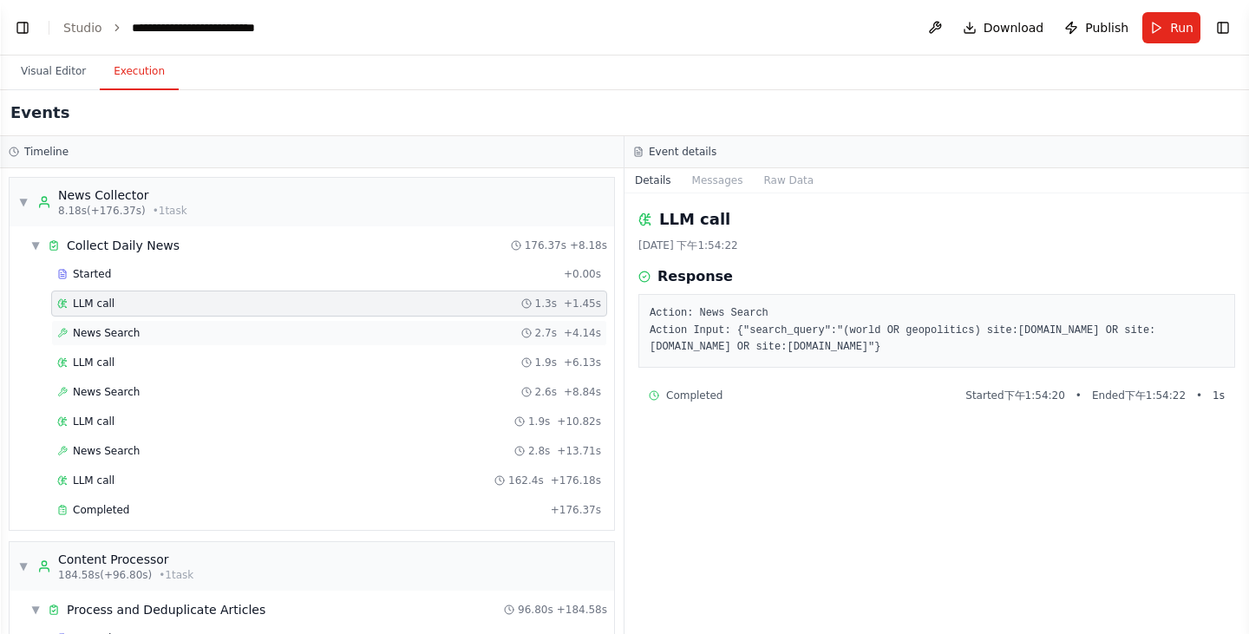
click at [412, 323] on div "News Search 2.7s + 4.14s" at bounding box center [329, 333] width 556 height 26
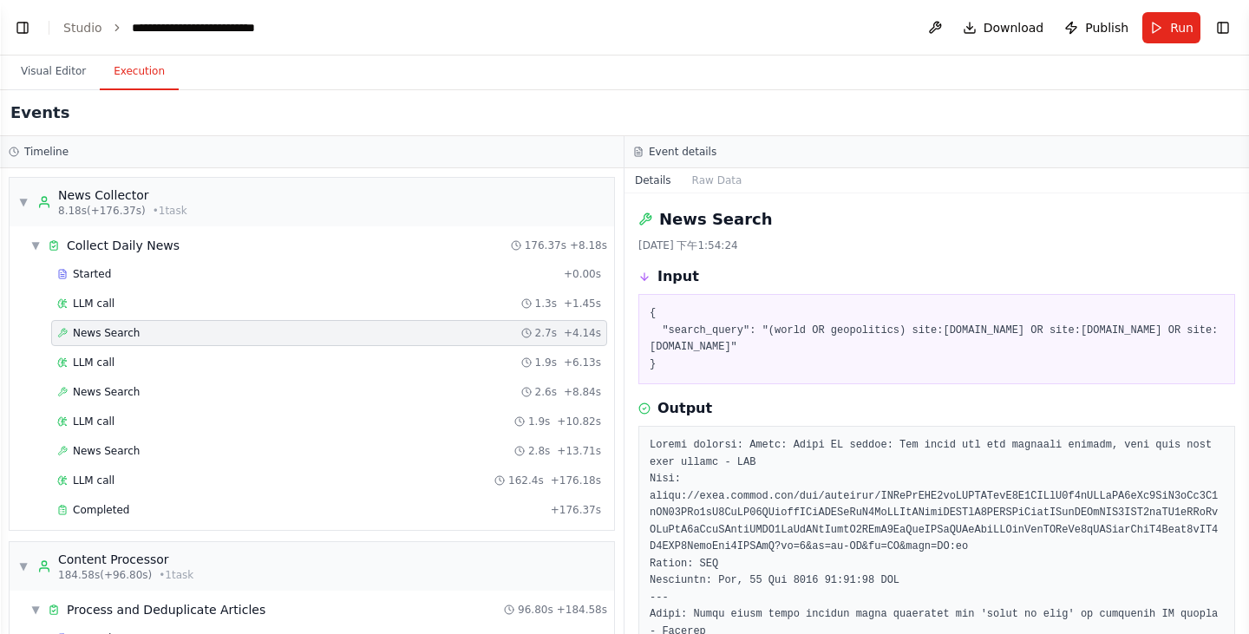
click at [422, 342] on div "News Search 2.7s + 4.14s" at bounding box center [329, 333] width 556 height 26
click at [438, 377] on div "Started + 0.00s LLM call 1.3s + 1.45s News Search 2.7s + 4.14s LLM call 1.9s + …" at bounding box center [318, 393] width 591 height 265
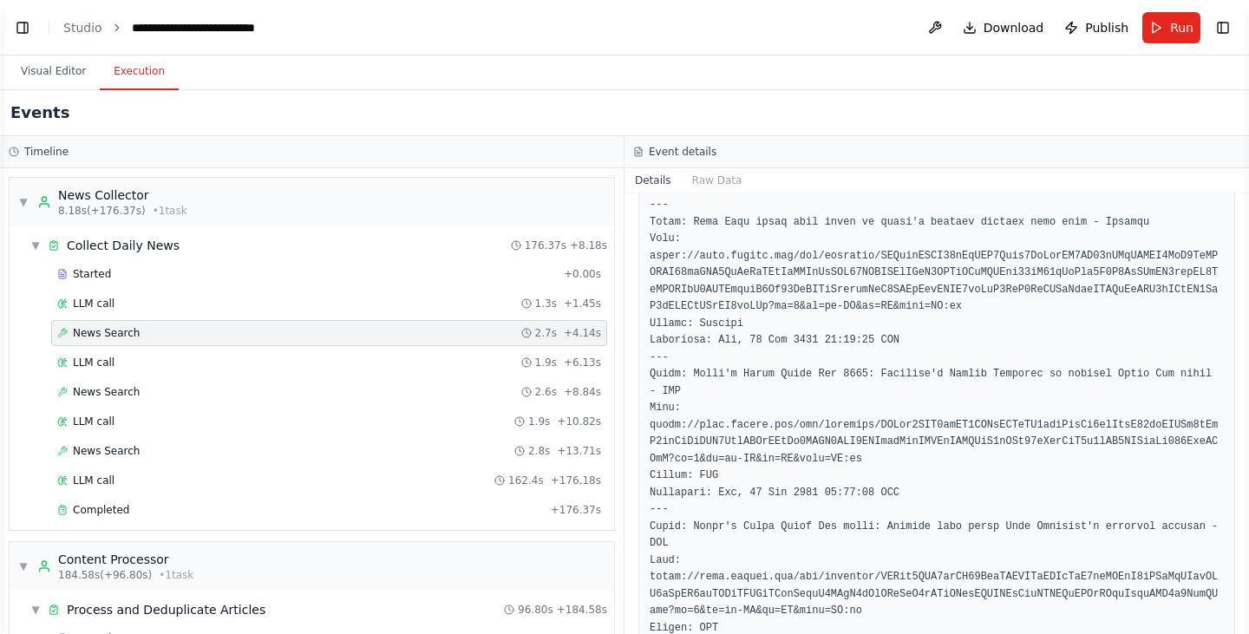
scroll to position [1386, 0]
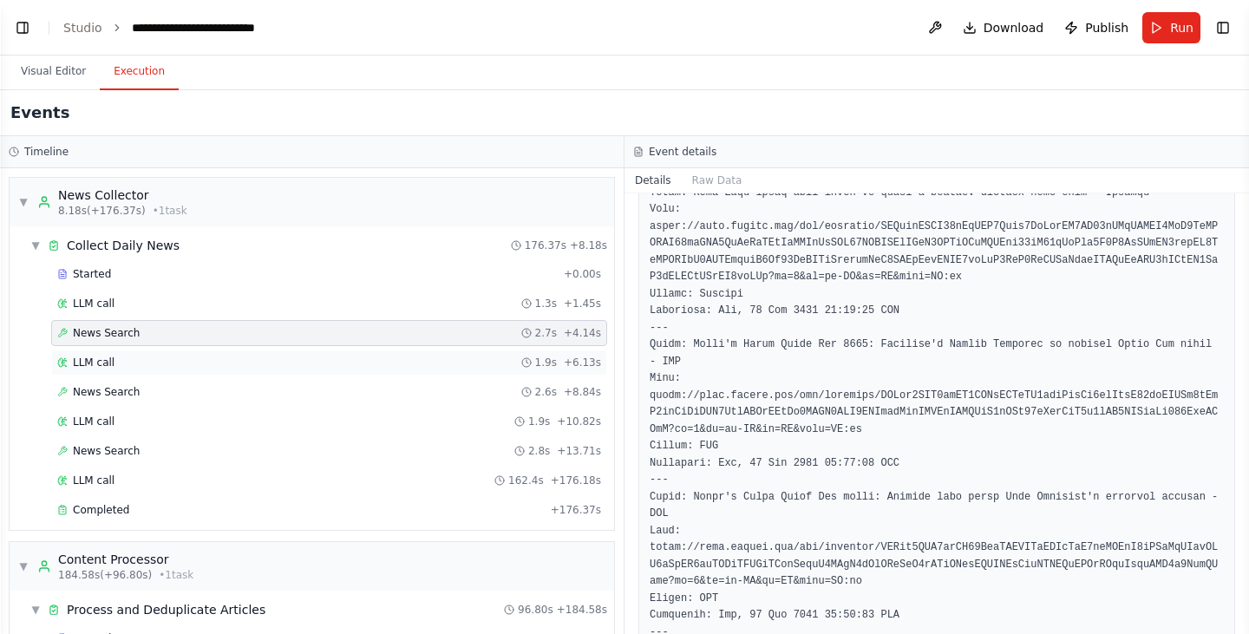
click at [271, 351] on div "LLM call 1.9s + 6.13s" at bounding box center [329, 363] width 556 height 26
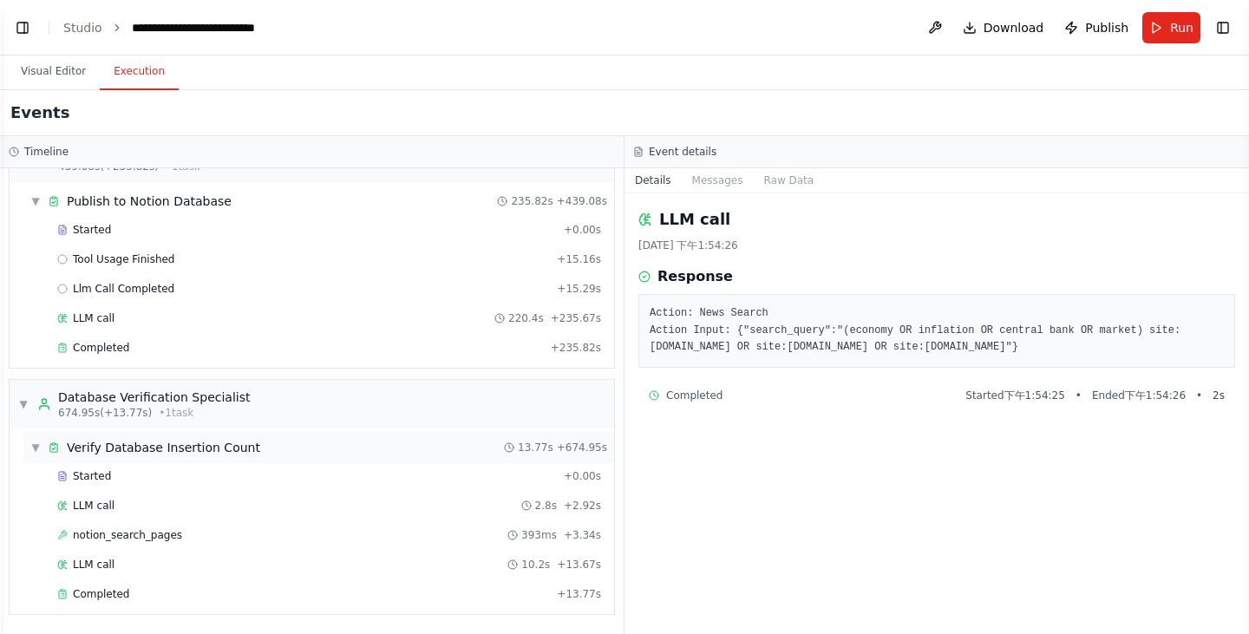
click at [113, 459] on div "▼ Verify Database Insertion Count 13.77s + 674.95s" at bounding box center [318, 447] width 591 height 31
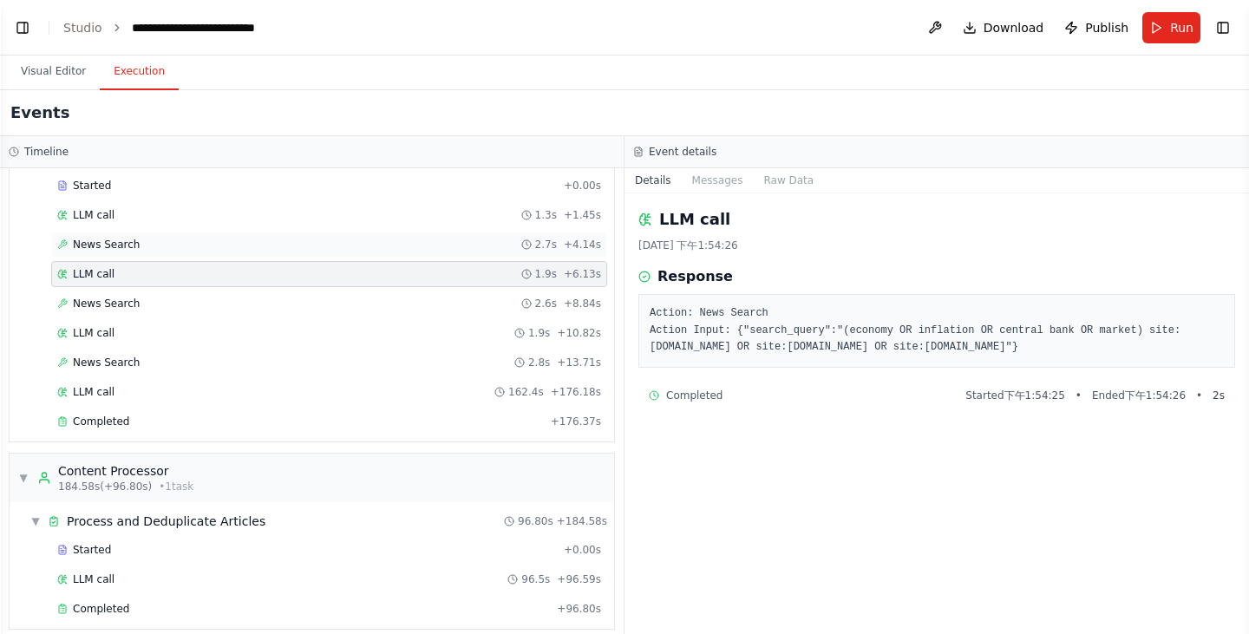
scroll to position [0, 0]
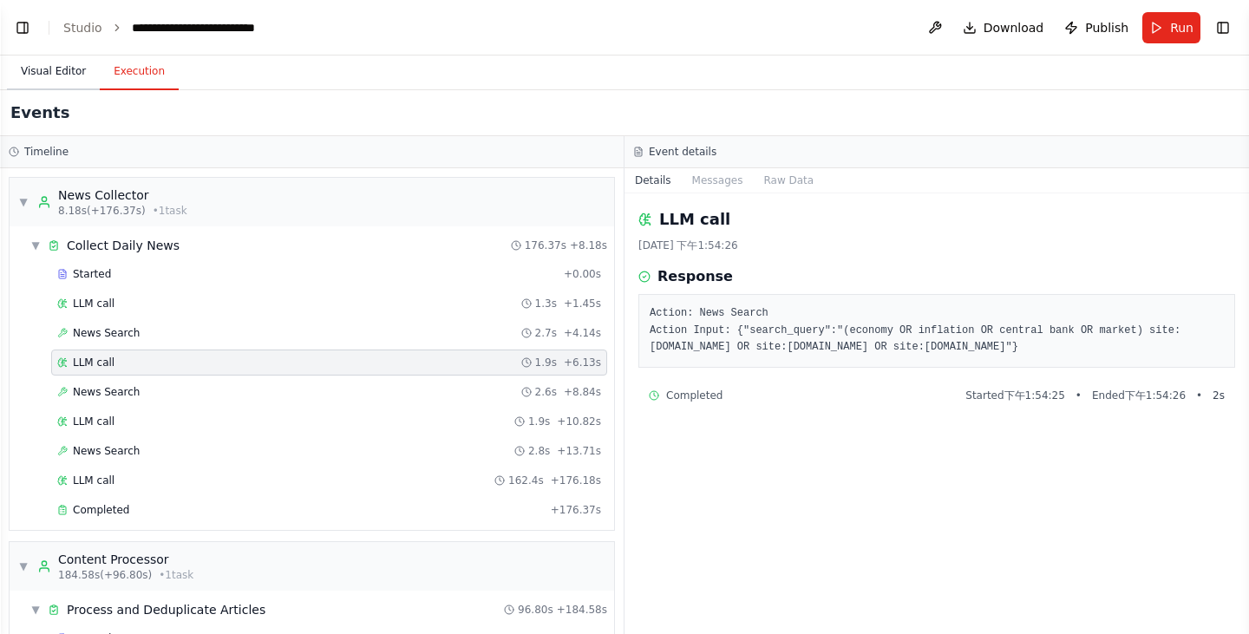
click at [71, 70] on button "Visual Editor" at bounding box center [53, 72] width 93 height 36
click at [121, 75] on button "Execution" at bounding box center [139, 72] width 79 height 36
click at [72, 60] on button "Visual Editor" at bounding box center [53, 72] width 93 height 36
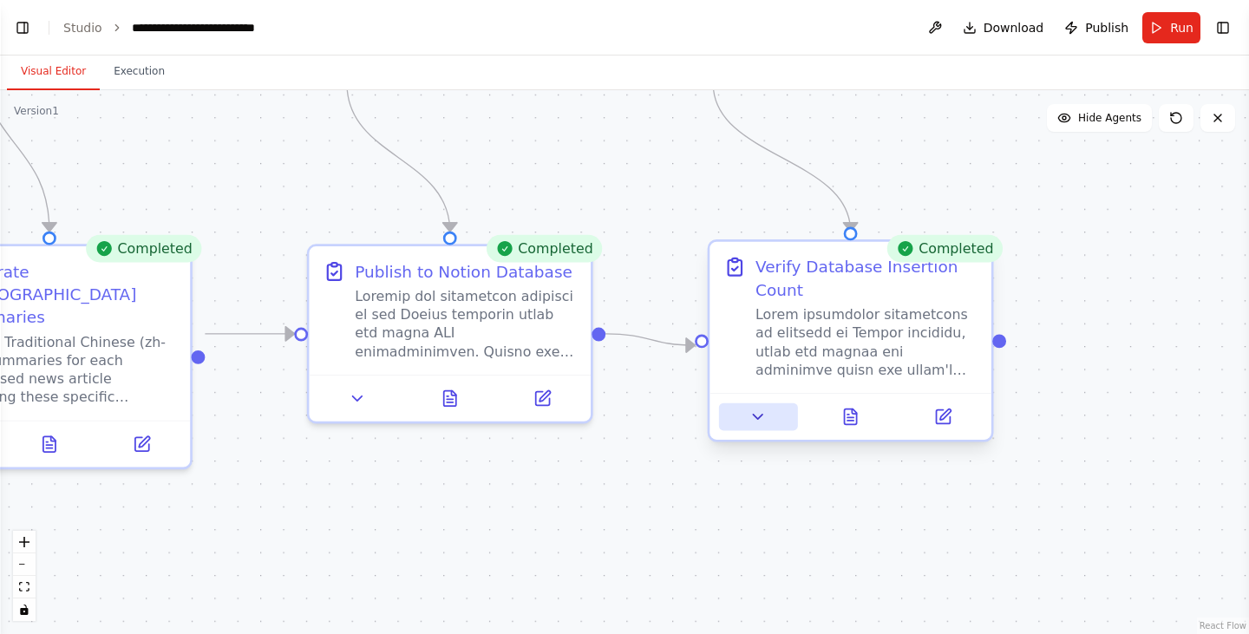
click at [760, 426] on icon at bounding box center [759, 417] width 18 height 18
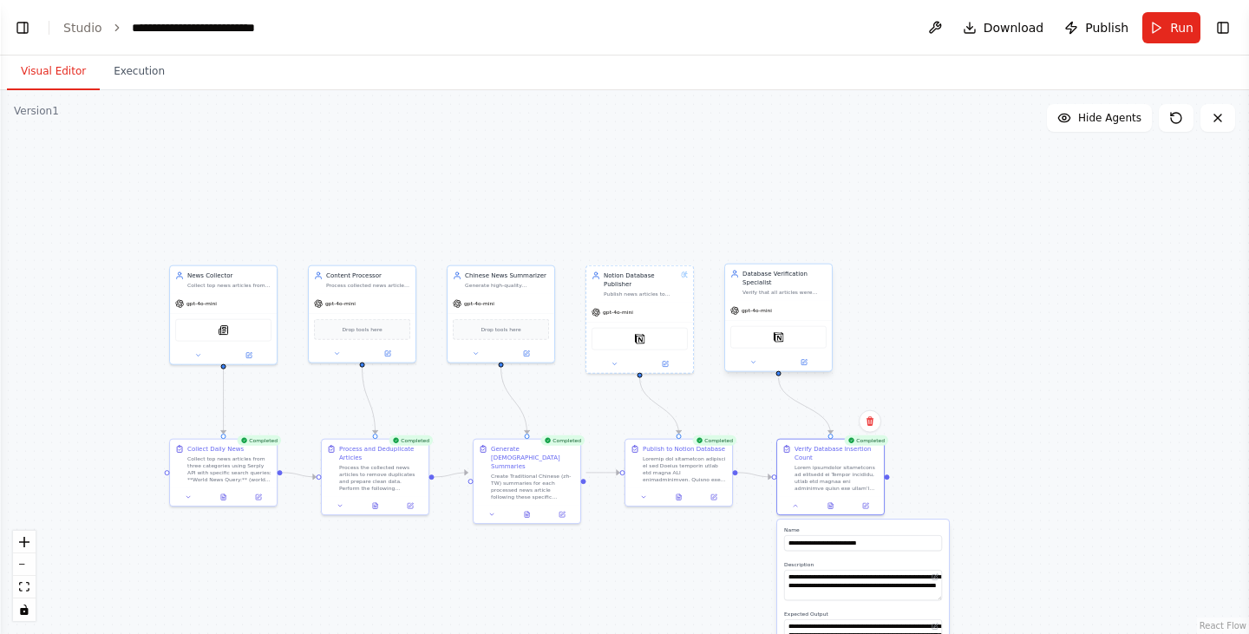
click at [765, 336] on div "Notion" at bounding box center [779, 337] width 96 height 23
click at [769, 340] on div "Notion" at bounding box center [779, 337] width 96 height 23
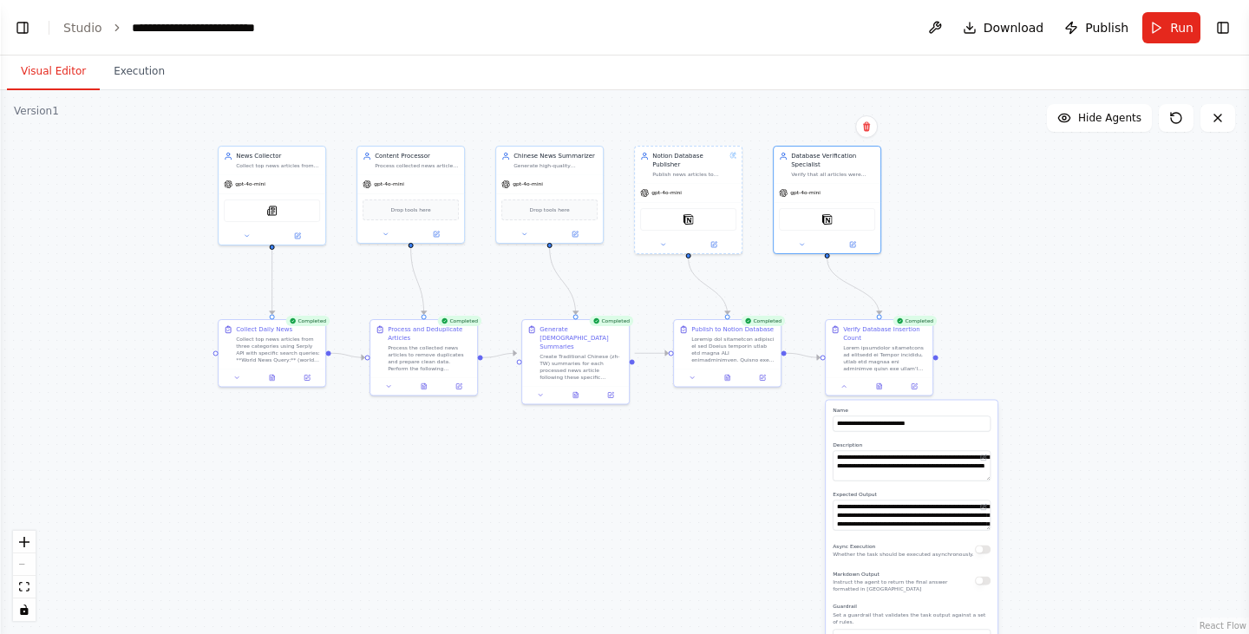
drag, startPoint x: 672, startPoint y: 587, endPoint x: 702, endPoint y: 335, distance: 254.3
click at [702, 335] on div ".deletable-edge-delete-btn { width: 20px; height: 20px; border: 0px solid #ffff…" at bounding box center [624, 362] width 1249 height 544
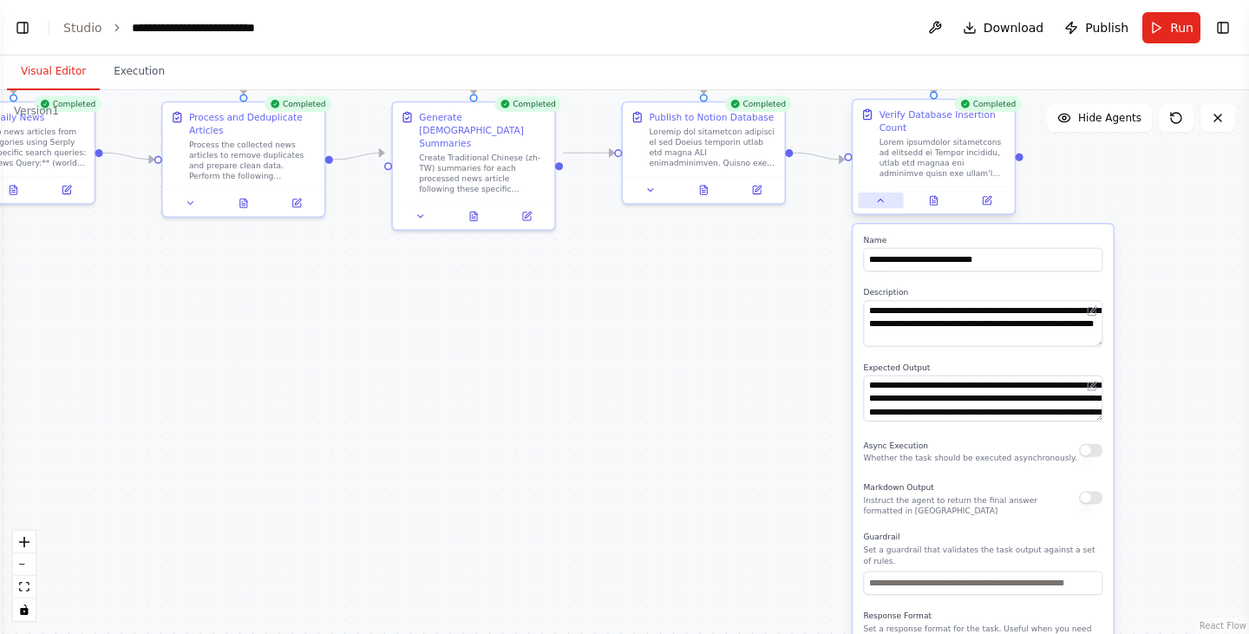
click at [881, 204] on icon at bounding box center [880, 200] width 10 height 10
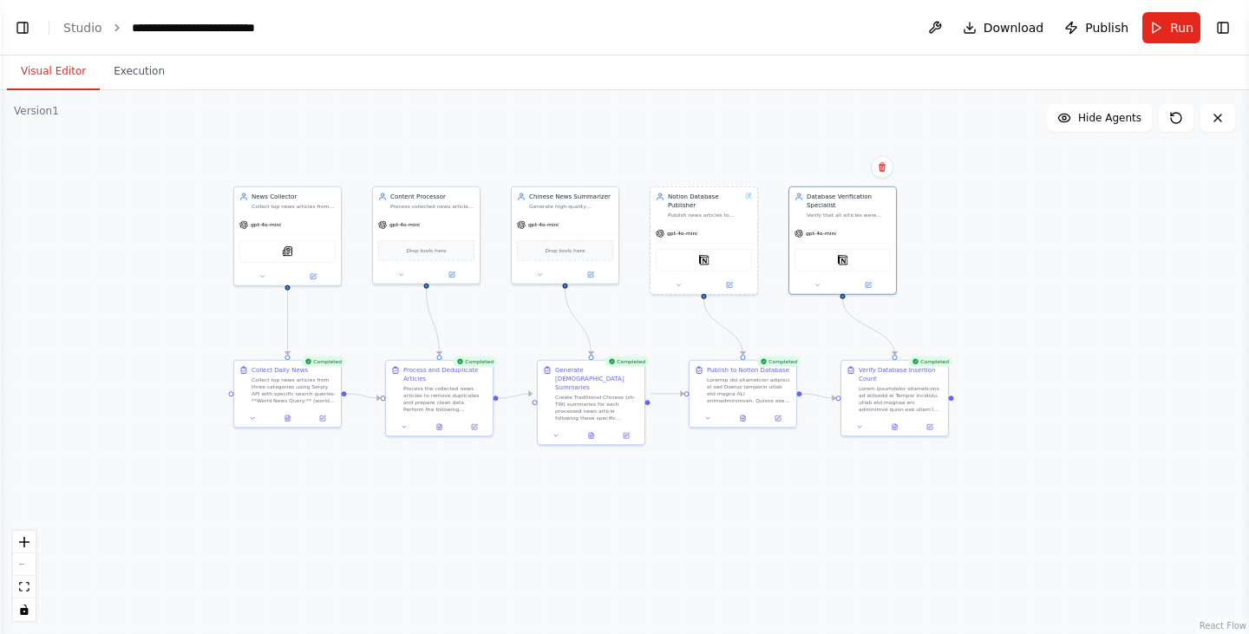
drag, startPoint x: 750, startPoint y: 392, endPoint x: 775, endPoint y: 566, distance: 175.2
click at [775, 566] on div ".deletable-edge-delete-btn { width: 20px; height: 20px; border: 0px solid #ffff…" at bounding box center [624, 362] width 1249 height 544
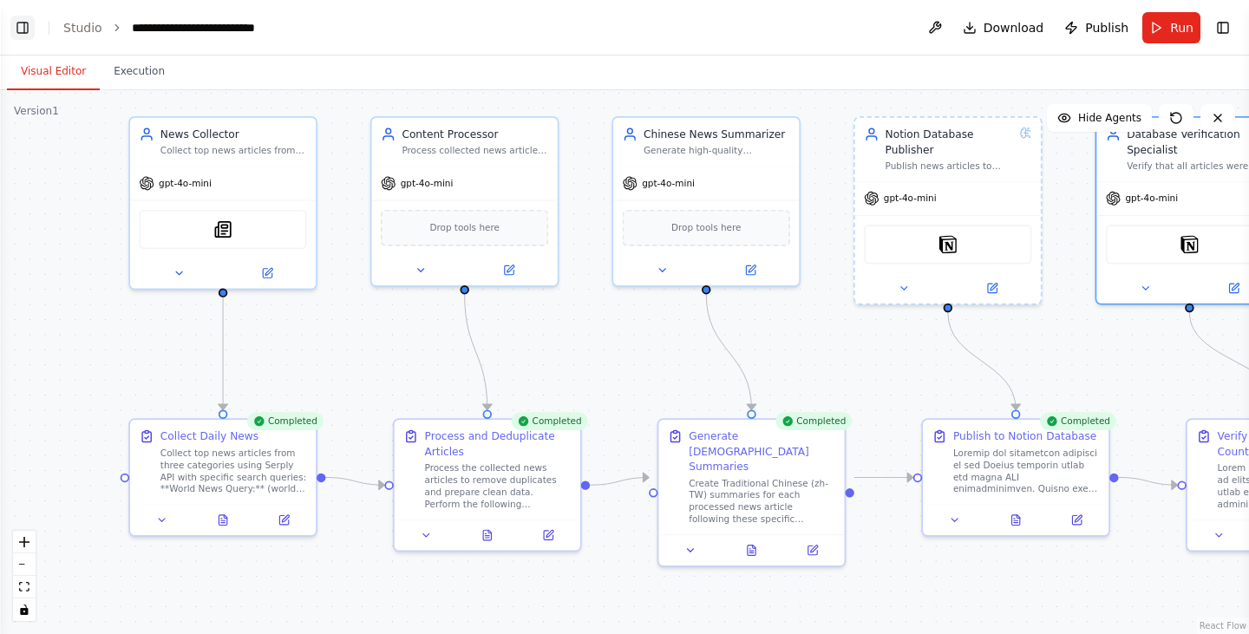
click at [22, 23] on button "Toggle Left Sidebar" at bounding box center [22, 28] width 24 height 24
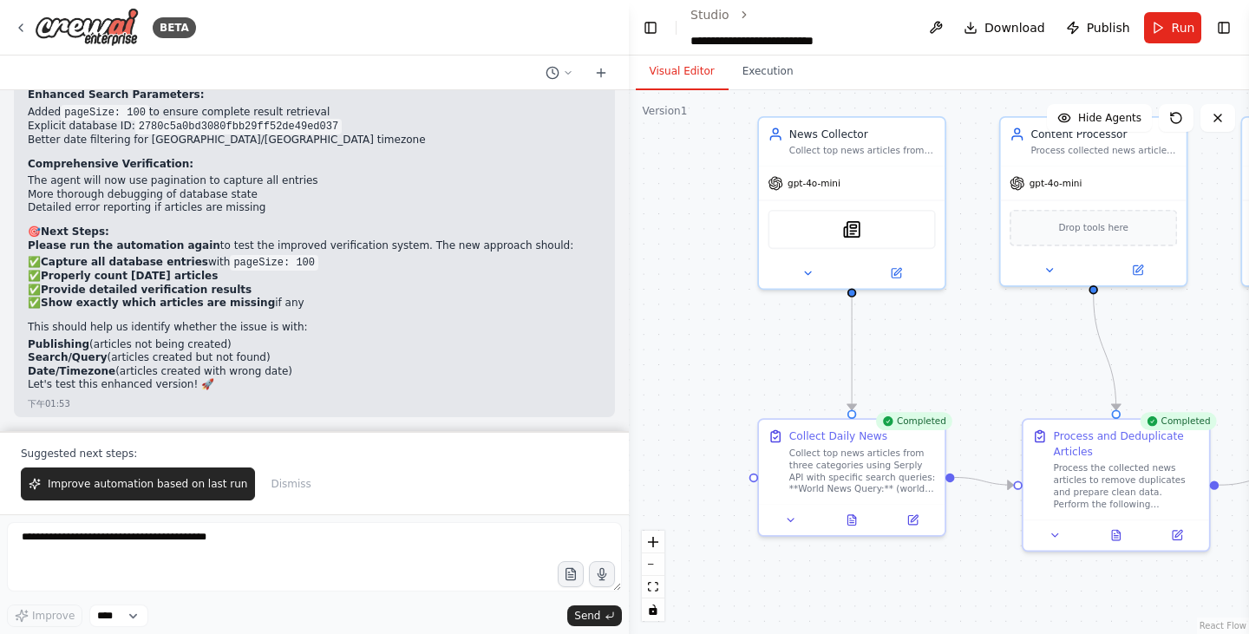
scroll to position [12569, 0]
click at [757, 79] on button "Execution" at bounding box center [768, 72] width 79 height 36
